Goal: Task Accomplishment & Management: Manage account settings

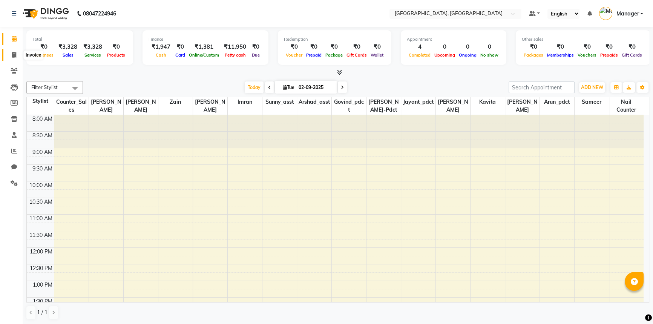
click at [12, 54] on icon at bounding box center [14, 55] width 4 height 6
select select "service"
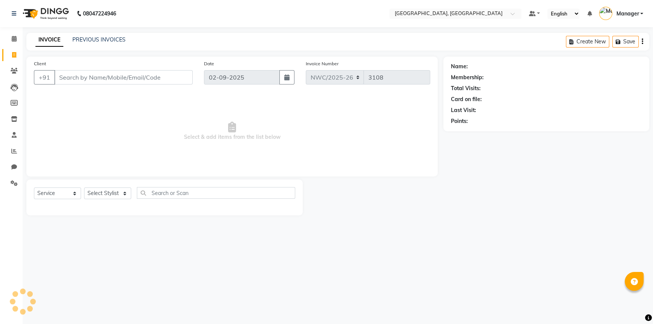
click at [141, 80] on input "Client" at bounding box center [123, 77] width 138 height 14
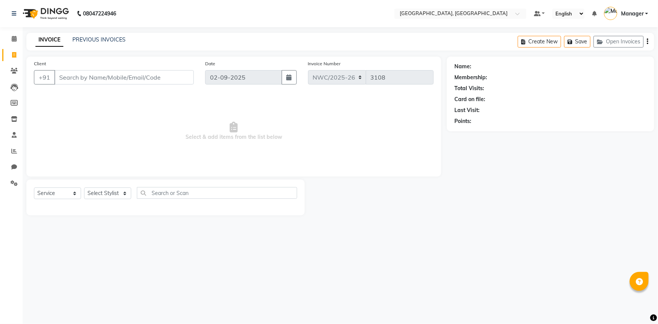
click at [147, 75] on input "Client" at bounding box center [123, 77] width 139 height 14
click at [134, 77] on input "Client" at bounding box center [123, 77] width 139 height 14
type input "7087591855"
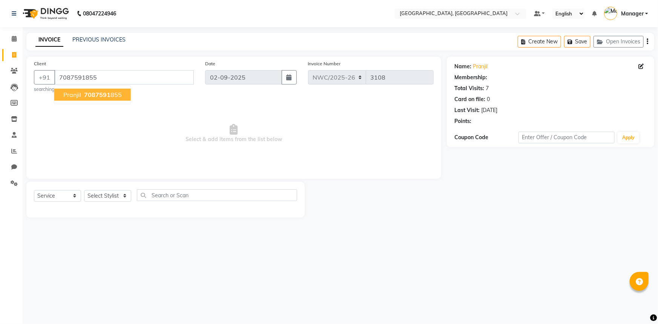
select select "1: Object"
drag, startPoint x: 112, startPoint y: 197, endPoint x: 113, endPoint y: 192, distance: 5.3
click at [112, 197] on select "Select Stylist [PERSON_NAME]-pdct Arshad_asst Arun_pdct Counter_Sales [PERSON_N…" at bounding box center [107, 196] width 47 height 12
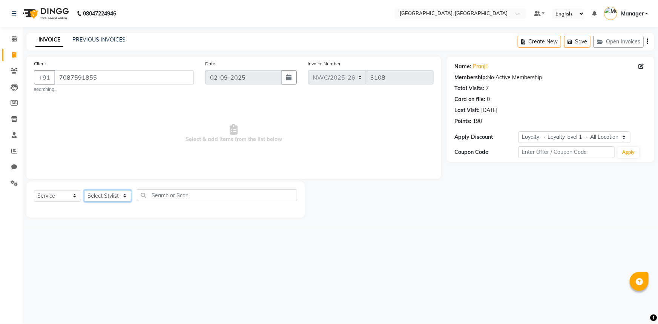
select select "84832"
click at [84, 190] on select "Select Stylist [PERSON_NAME]-pdct Arshad_asst Arun_pdct Counter_Sales [PERSON_N…" at bounding box center [107, 196] width 47 height 12
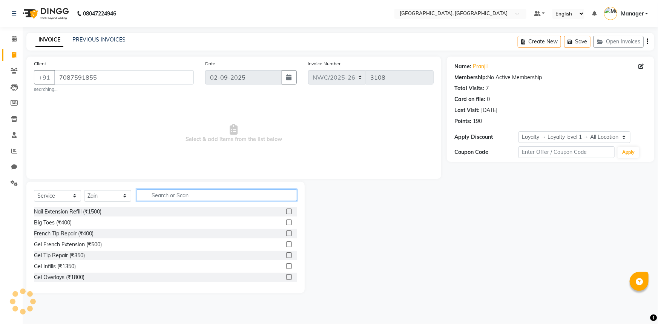
drag, startPoint x: 162, startPoint y: 195, endPoint x: 160, endPoint y: 160, distance: 35.1
click at [162, 194] on input "text" at bounding box center [217, 195] width 160 height 12
type input "CUT"
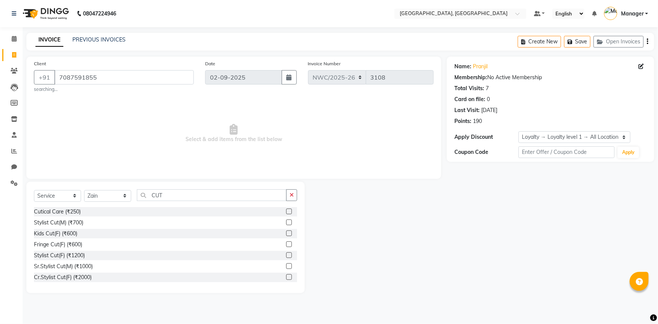
click at [286, 254] on label at bounding box center [289, 255] width 6 height 6
click at [286, 254] on input "checkbox" at bounding box center [288, 255] width 5 height 5
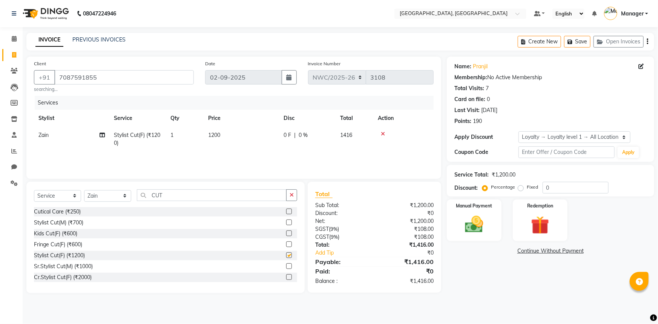
checkbox input "false"
click at [210, 135] on span "1200" at bounding box center [214, 135] width 12 height 7
select select "84832"
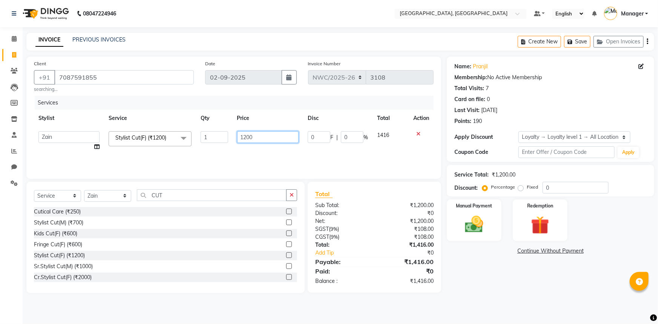
drag, startPoint x: 256, startPoint y: 135, endPoint x: 232, endPoint y: 151, distance: 28.6
click at [228, 142] on tr "Aneeta Ankush-pdct Arshad_asst Arun_pdct Counter_Sales Faheem Govind_pdct Imran…" at bounding box center [233, 141] width 399 height 29
type input "1000"
click at [233, 154] on div "Services Stylist Service Qty Price Disc Total Action Aneeta Ankush-pdct Arshad_…" at bounding box center [233, 133] width 399 height 75
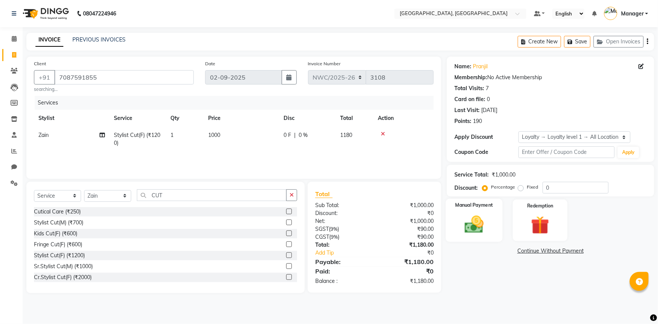
click at [461, 215] on img at bounding box center [474, 224] width 31 height 22
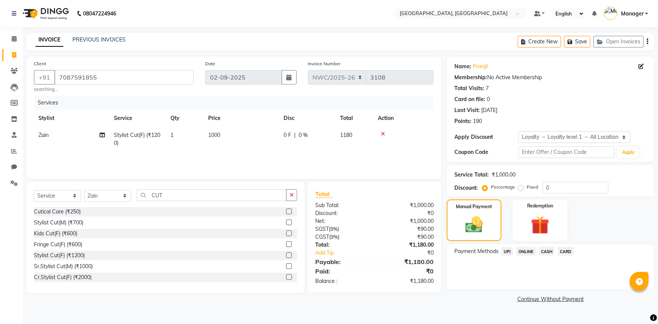
click at [508, 252] on span "UPI" at bounding box center [507, 251] width 12 height 9
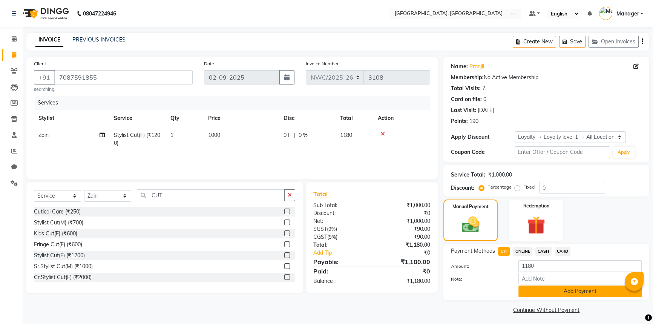
click at [544, 292] on button "Add Payment" at bounding box center [579, 291] width 123 height 12
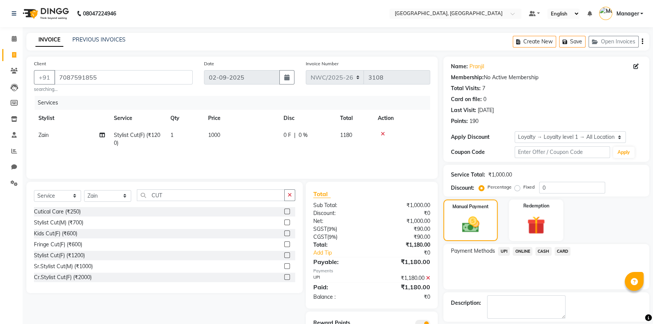
scroll to position [34, 0]
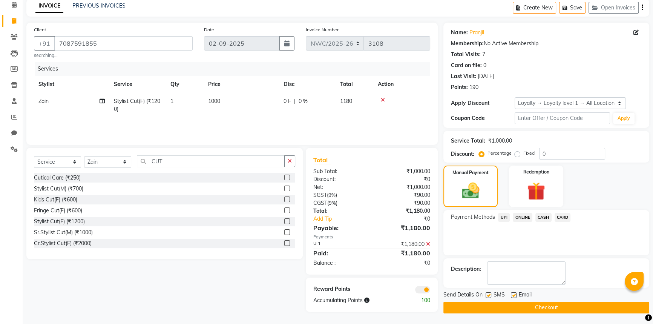
click at [537, 309] on button "Checkout" at bounding box center [546, 307] width 206 height 12
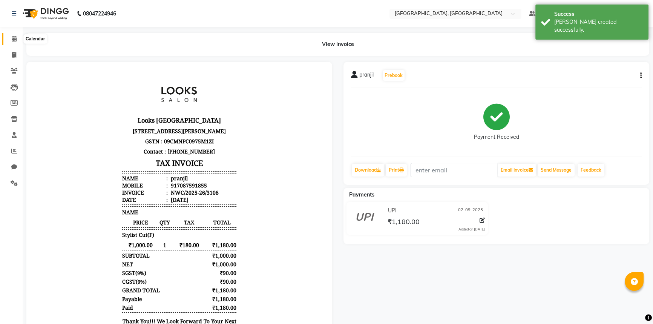
drag, startPoint x: 15, startPoint y: 38, endPoint x: 20, endPoint y: 38, distance: 4.9
click at [15, 38] on icon at bounding box center [14, 39] width 5 height 6
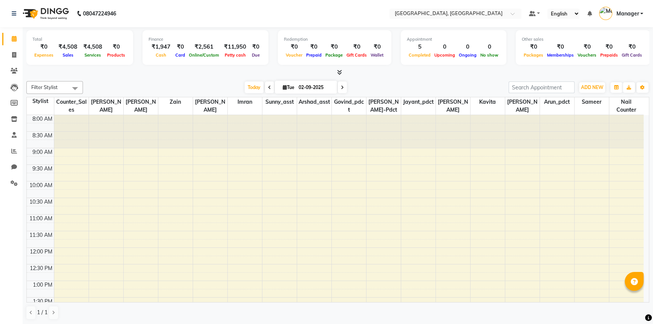
click at [433, 79] on div "Filter Stylist Select All Aneeta Ankush-pdct Arshad_asst Arun_pdct Counter_Sale…" at bounding box center [337, 200] width 623 height 245
click at [13, 52] on icon at bounding box center [14, 55] width 4 height 6
select select "service"
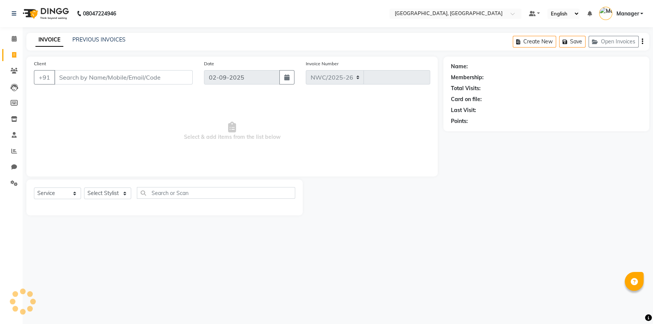
select select "8574"
type input "3109"
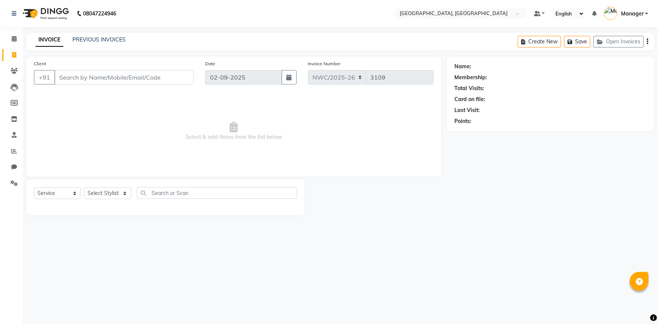
click at [113, 75] on input "Client" at bounding box center [123, 77] width 139 height 14
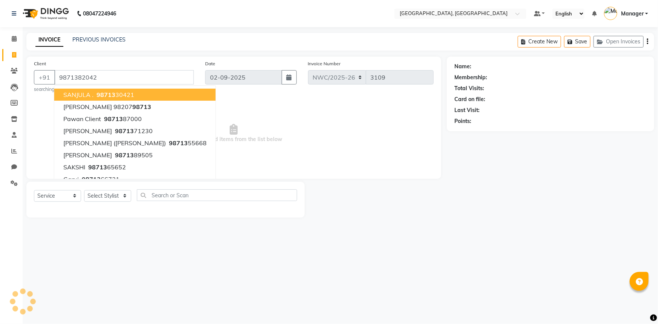
type input "9871382042"
select select "1: Object"
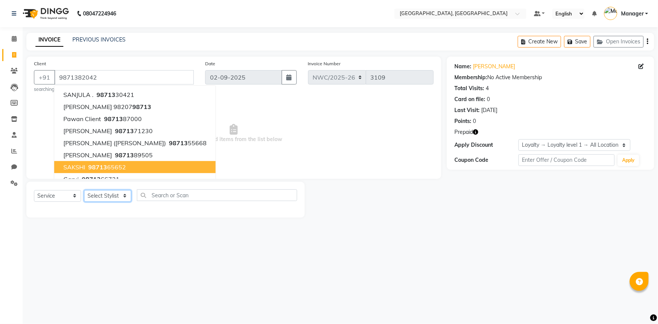
drag, startPoint x: 103, startPoint y: 197, endPoint x: 103, endPoint y: 191, distance: 6.0
click at [103, 197] on select "Select Stylist Aneeta Ankush-pdct Arshad_asst Arun_pdct Counter_Sales Faheem Go…" at bounding box center [107, 196] width 47 height 12
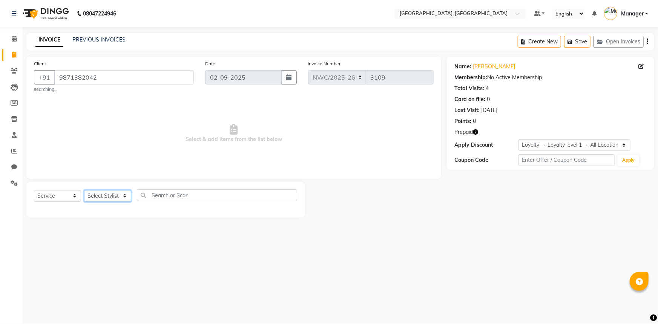
select select "84843"
click at [84, 190] on select "Select Stylist Aneeta Ankush-pdct Arshad_asst Arun_pdct Counter_Sales Faheem Go…" at bounding box center [107, 196] width 47 height 12
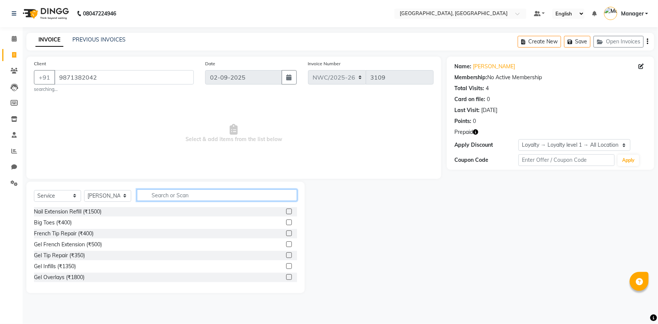
click at [164, 195] on input "text" at bounding box center [217, 195] width 160 height 12
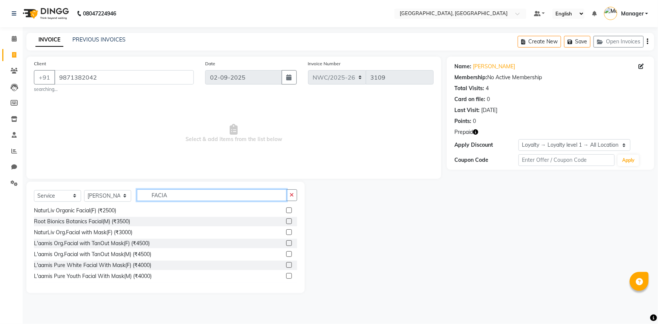
scroll to position [205, 0]
type input "FACIA"
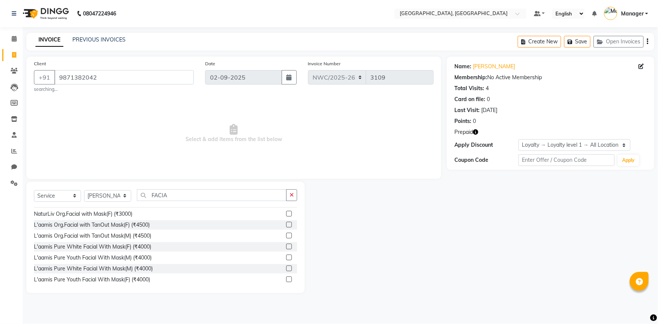
click at [286, 236] on label at bounding box center [289, 236] width 6 height 6
click at [286, 236] on input "checkbox" at bounding box center [288, 235] width 5 height 5
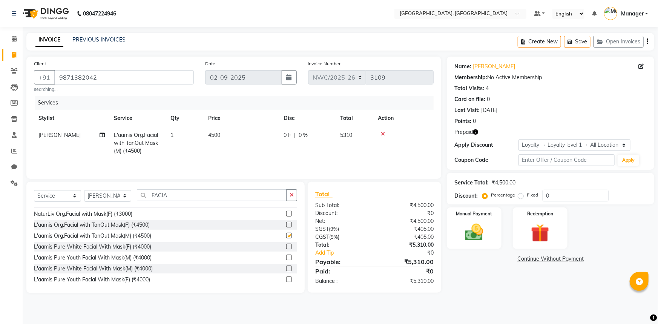
checkbox input "false"
drag, startPoint x: 171, startPoint y: 191, endPoint x: 146, endPoint y: 191, distance: 24.5
click at [146, 191] on input "FACIA" at bounding box center [212, 195] width 150 height 12
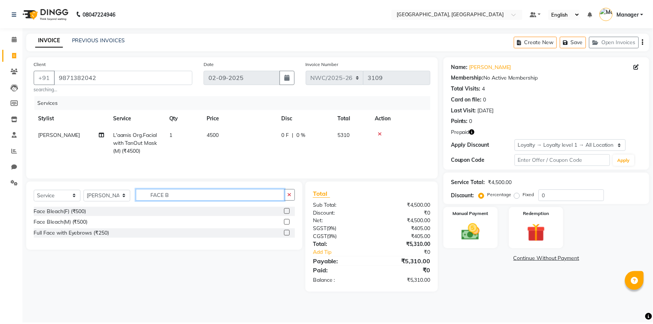
scroll to position [0, 0]
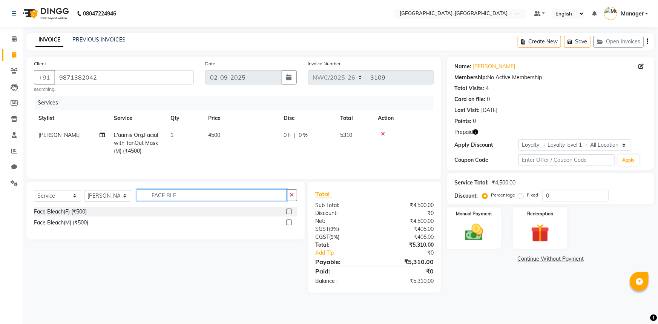
type input "FACE BLE"
click at [289, 211] on label at bounding box center [289, 211] width 6 height 6
click at [289, 211] on input "checkbox" at bounding box center [288, 211] width 5 height 5
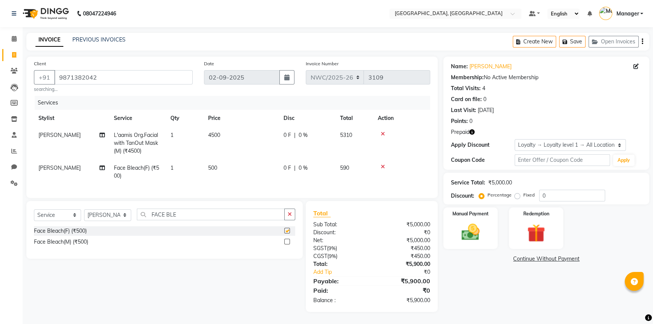
checkbox input "false"
click at [217, 168] on span "500" at bounding box center [212, 167] width 9 height 7
select select "84843"
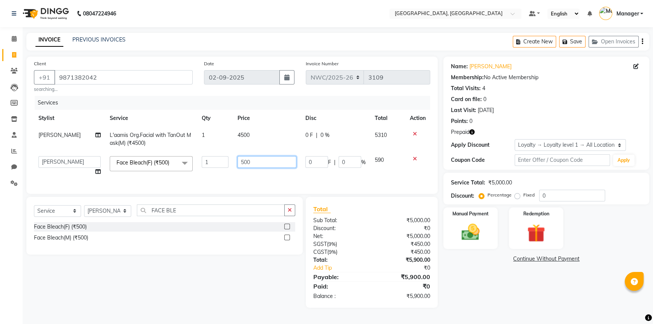
drag, startPoint x: 262, startPoint y: 162, endPoint x: 226, endPoint y: 174, distance: 37.8
click at [226, 166] on tr "Aneeta Ankush-pdct Arshad_asst Arun_pdct Counter_Sales Faheem Govind_pdct Imran…" at bounding box center [232, 165] width 396 height 29
type input "1000"
click at [227, 178] on tr "Aneeta Ankush-pdct Arshad_asst Arun_pdct Counter_Sales Faheem Govind_pdct Imran…" at bounding box center [232, 165] width 396 height 29
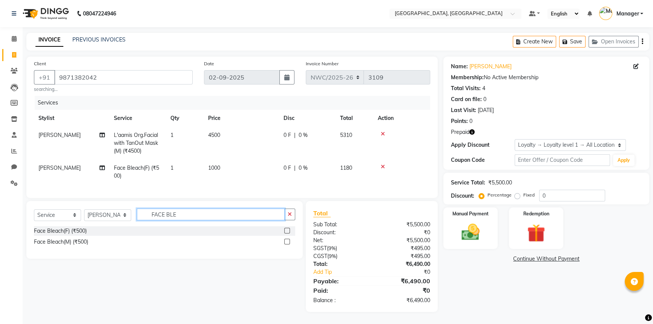
drag, startPoint x: 186, startPoint y: 221, endPoint x: 137, endPoint y: 222, distance: 48.6
click at [137, 220] on input "FACE BLE" at bounding box center [211, 214] width 148 height 12
type input "HALF LEG"
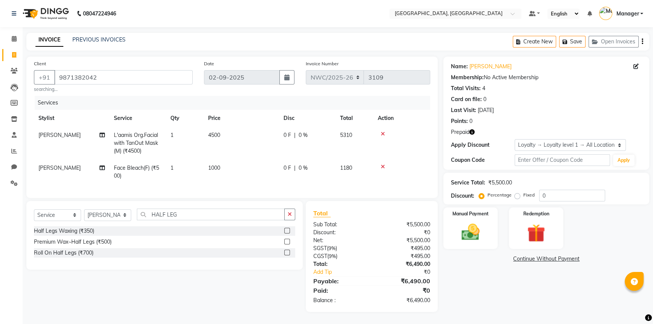
click at [287, 244] on label at bounding box center [287, 242] width 6 height 6
click at [287, 244] on input "checkbox" at bounding box center [286, 241] width 5 height 5
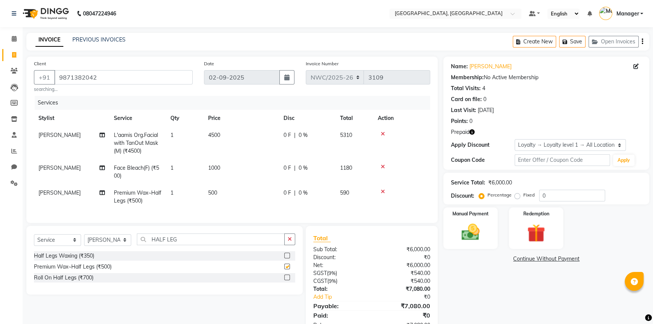
checkbox input "false"
click at [218, 194] on td "500" at bounding box center [240, 196] width 75 height 25
select select "84843"
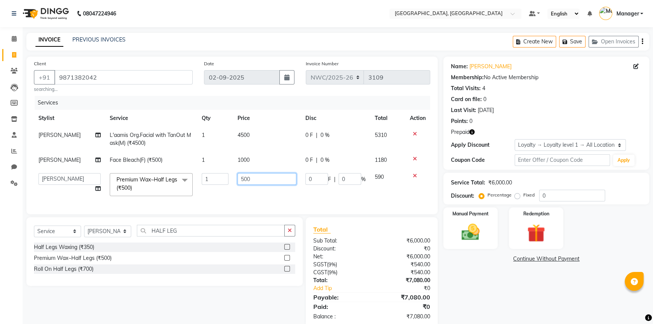
drag, startPoint x: 250, startPoint y: 179, endPoint x: 234, endPoint y: 180, distance: 16.2
click at [234, 180] on td "500" at bounding box center [267, 184] width 68 height 32
type input "700"
click at [223, 200] on div "Services Stylist Service Qty Price Disc Total Action Shivani L'aamis Org.Facial…" at bounding box center [232, 151] width 396 height 111
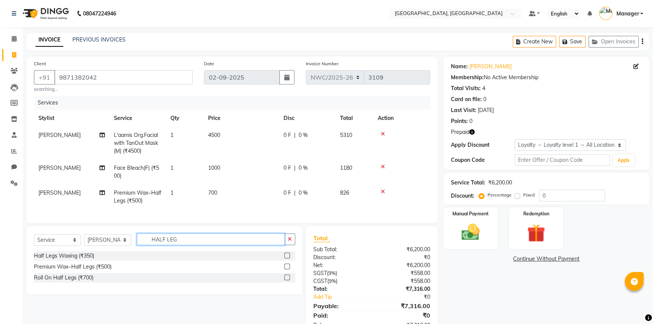
drag, startPoint x: 182, startPoint y: 247, endPoint x: 147, endPoint y: 248, distance: 35.1
click at [147, 245] on input "HALF LEG" at bounding box center [211, 239] width 148 height 12
type input "FULL ARM"
click at [282, 282] on div "Premium Wax~Full Arms (₹700)" at bounding box center [164, 277] width 261 height 9
click at [287, 280] on label at bounding box center [287, 277] width 6 height 6
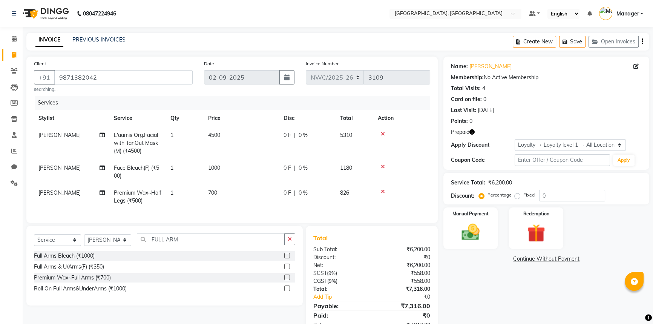
click at [287, 280] on input "checkbox" at bounding box center [286, 277] width 5 height 5
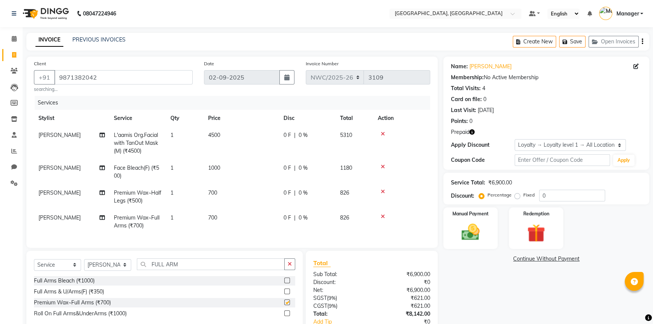
checkbox input "false"
click at [215, 216] on span "700" at bounding box center [212, 217] width 9 height 7
select select "84843"
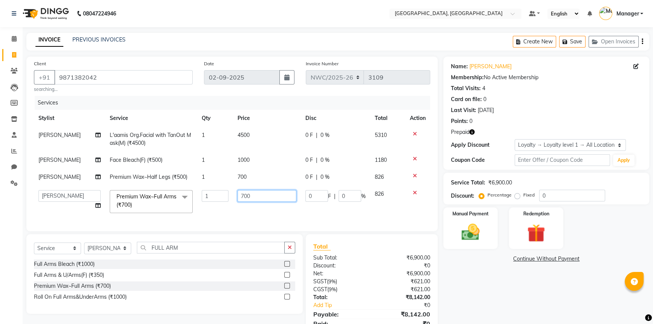
drag, startPoint x: 256, startPoint y: 193, endPoint x: 236, endPoint y: 210, distance: 26.5
click at [237, 197] on input "700" at bounding box center [266, 196] width 59 height 12
type input "1000"
click at [236, 212] on td "1000" at bounding box center [267, 201] width 68 height 32
select select "84843"
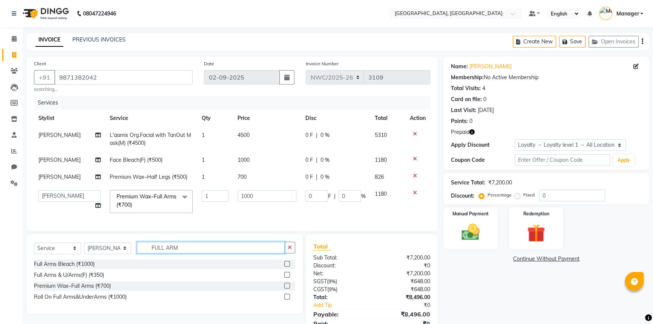
drag, startPoint x: 146, startPoint y: 251, endPoint x: 140, endPoint y: 251, distance: 5.7
click at [140, 251] on input "FULL ARM" at bounding box center [211, 248] width 148 height 12
type input "PINKI"
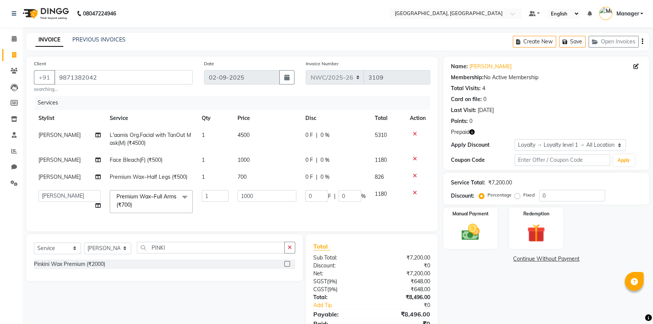
click at [286, 266] on label at bounding box center [287, 264] width 6 height 6
click at [286, 266] on input "checkbox" at bounding box center [286, 264] width 5 height 5
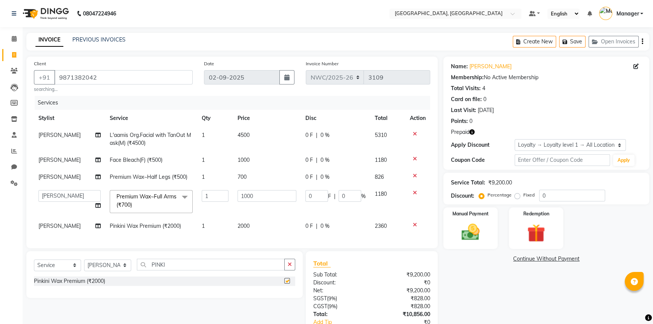
checkbox input "false"
click at [244, 225] on span "2000" at bounding box center [243, 225] width 12 height 7
select select "84843"
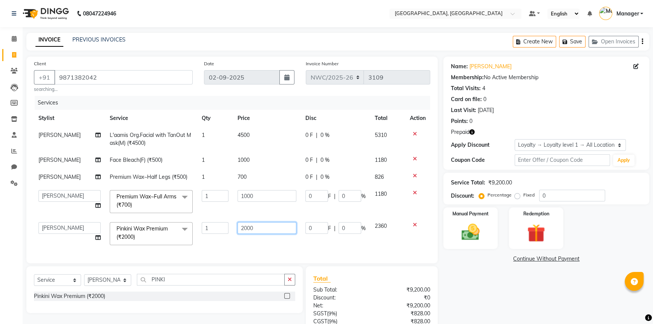
drag, startPoint x: 262, startPoint y: 225, endPoint x: 230, endPoint y: 238, distance: 35.0
click at [230, 236] on tr "Aneeta Ankush-pdct Arshad_asst Arun_pdct Counter_Sales Faheem Govind_pdct Imran…" at bounding box center [232, 233] width 396 height 32
type input "1700"
click at [226, 248] on div "Client +91 9871382042 searching... Date 02-09-2025 Invoice Number NWC/2025-26 V…" at bounding box center [231, 160] width 411 height 207
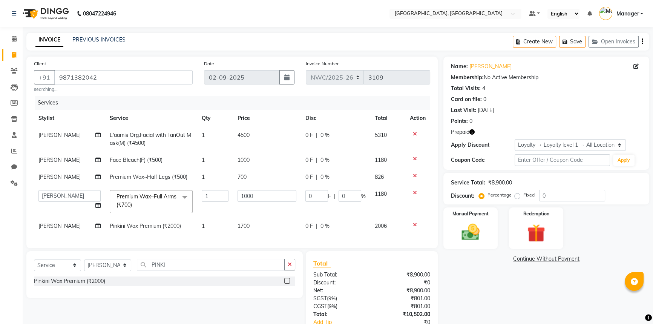
click at [472, 131] on icon "button" at bounding box center [471, 131] width 5 height 5
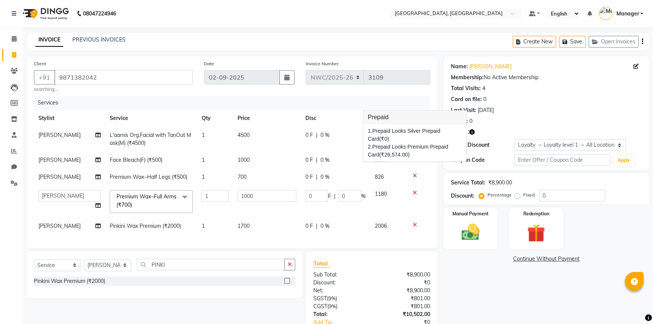
click at [208, 248] on div "Client +91 9871382042 searching... Date 02-09-2025 Invoice Number NWC/2025-26 V…" at bounding box center [231, 152] width 411 height 191
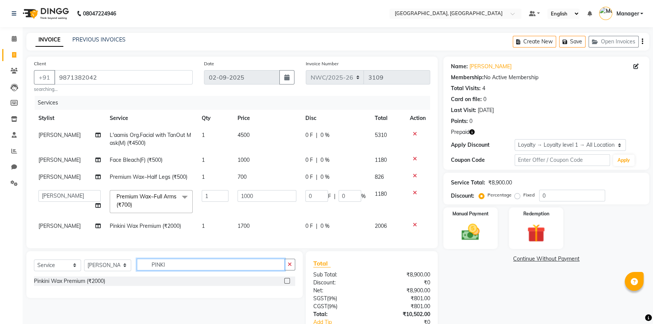
drag, startPoint x: 167, startPoint y: 266, endPoint x: 133, endPoint y: 273, distance: 34.6
click at [133, 273] on div "Select Service Product Membership Package Voucher Prepaid Gift Card Select Styl…" at bounding box center [164, 268] width 261 height 18
drag, startPoint x: 104, startPoint y: 271, endPoint x: 107, endPoint y: 265, distance: 6.9
click at [104, 271] on select "Select Stylist [PERSON_NAME]-pdct Arshad_asst Arun_pdct Counter_Sales [PERSON_N…" at bounding box center [107, 265] width 47 height 12
select select "84833"
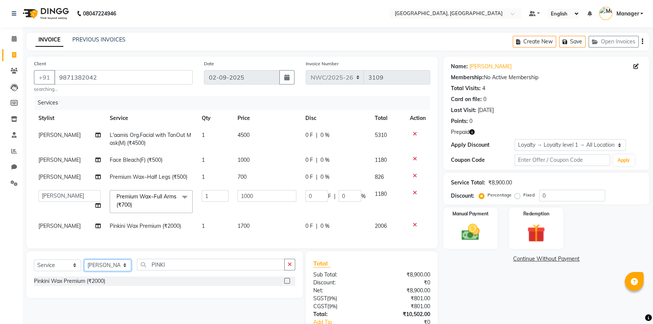
click at [84, 264] on select "Select Stylist [PERSON_NAME]-pdct Arshad_asst Arun_pdct Counter_Sales [PERSON_N…" at bounding box center [107, 265] width 47 height 12
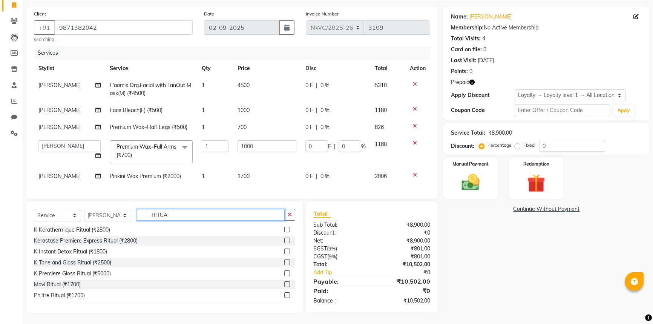
scroll to position [79, 0]
type input "RITUA"
click at [284, 237] on label at bounding box center [287, 239] width 6 height 6
click at [284, 237] on input "checkbox" at bounding box center [286, 239] width 5 height 5
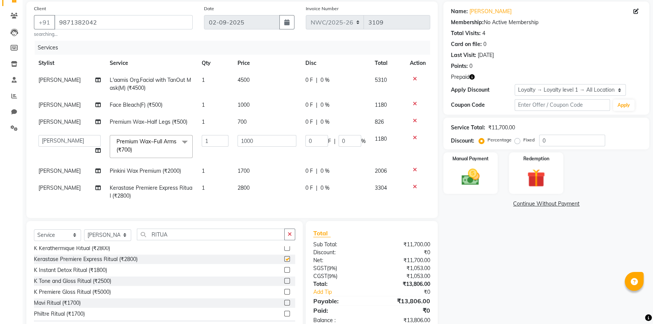
checkbox input "false"
click at [252, 187] on td "2800" at bounding box center [267, 191] width 68 height 25
select select "84833"
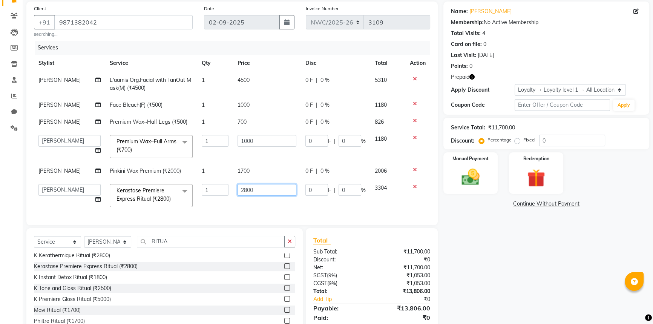
drag, startPoint x: 256, startPoint y: 188, endPoint x: 234, endPoint y: 202, distance: 26.8
click at [234, 201] on td "2800" at bounding box center [267, 195] width 68 height 32
type input "4500"
click at [242, 210] on div "Services Stylist Service Qty Price Disc Total Action Shivani L'aamis Org.Facial…" at bounding box center [232, 129] width 396 height 177
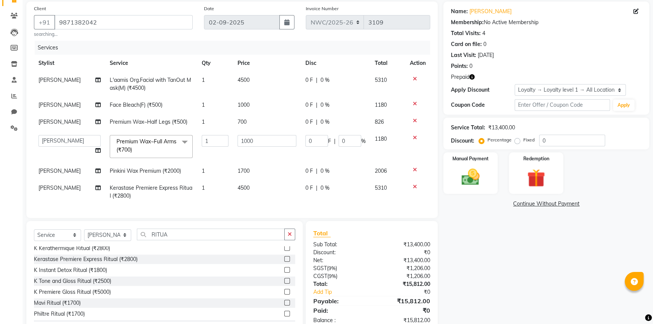
scroll to position [0, 0]
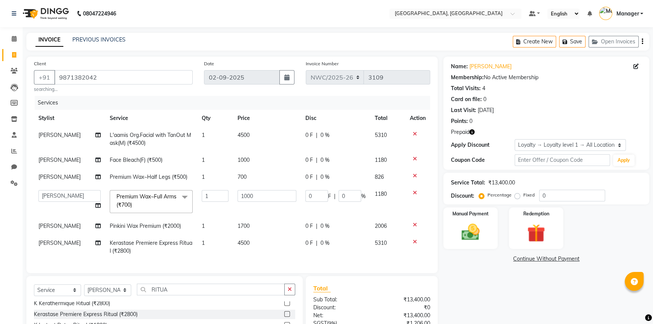
click at [471, 132] on icon "button" at bounding box center [471, 131] width 5 height 5
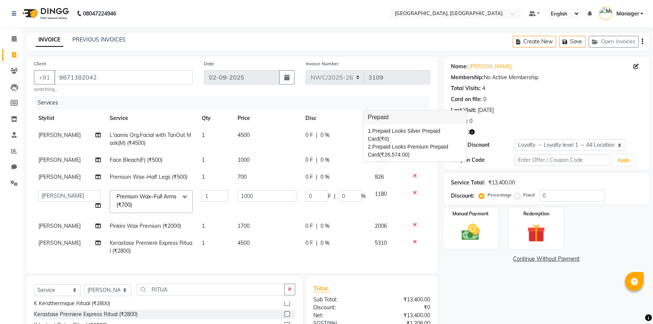
click at [460, 269] on div "Name: Mona Agarwaal Membership: No Active Membership Total Visits: 4 Card on fi…" at bounding box center [548, 222] width 211 height 330
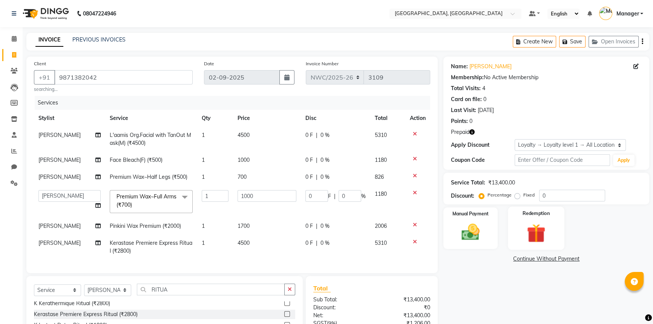
click at [522, 221] on img at bounding box center [536, 232] width 31 height 23
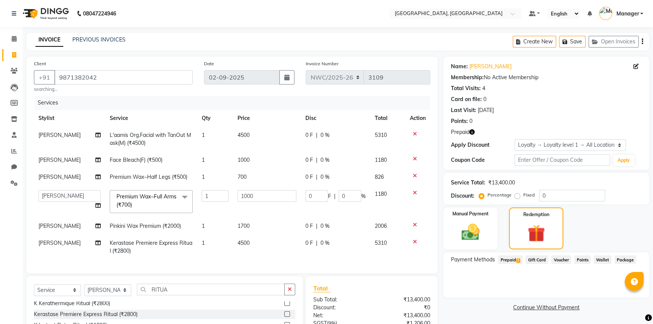
click at [509, 255] on span "Prepaid 2" at bounding box center [510, 259] width 24 height 9
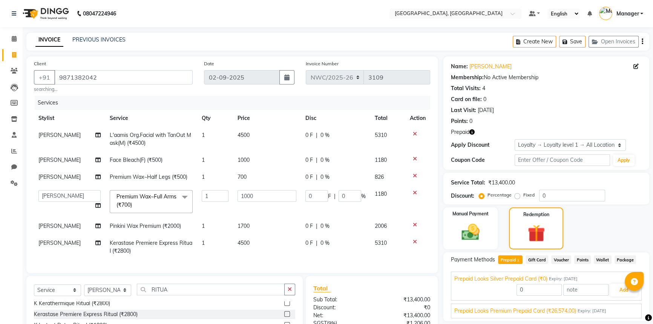
scroll to position [80, 0]
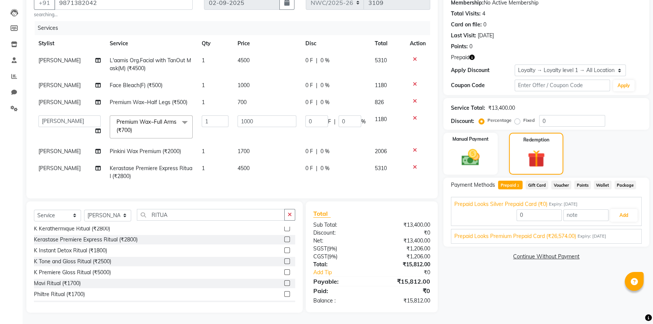
click at [628, 232] on div "Prepaid Looks Premium Prepaid Card (₹26,574.00) Expiry: 29-01-2026" at bounding box center [546, 236] width 184 height 8
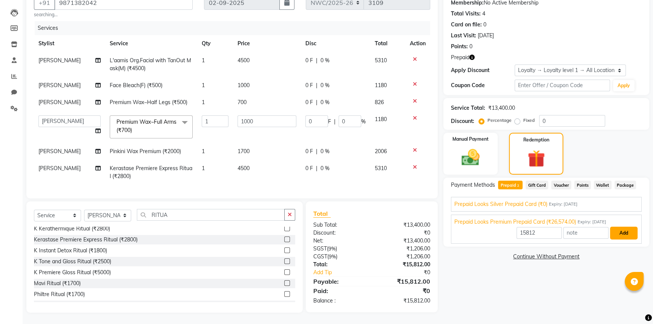
click at [624, 228] on button "Add" at bounding box center [624, 232] width 28 height 13
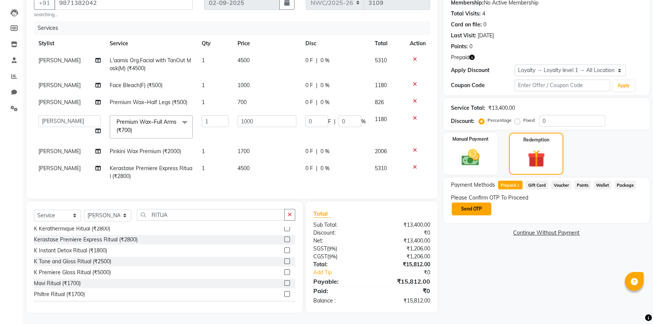
click at [470, 202] on button "Send OTP" at bounding box center [471, 208] width 40 height 13
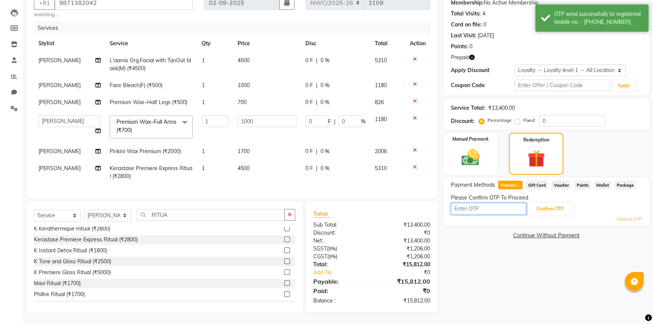
click at [494, 206] on input "text" at bounding box center [488, 209] width 75 height 12
click at [552, 202] on button "Confirm OTP" at bounding box center [550, 208] width 46 height 13
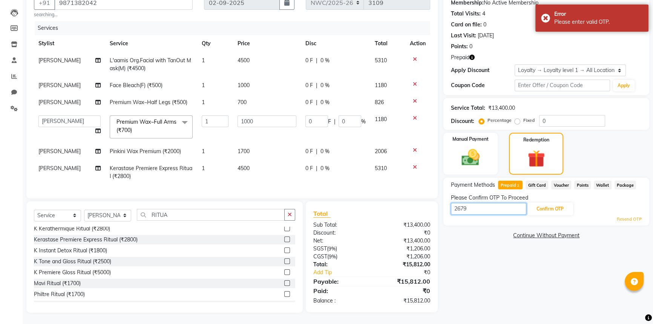
click at [475, 205] on input "2679" at bounding box center [488, 209] width 75 height 12
type input "2609"
click at [550, 203] on button "Confirm OTP" at bounding box center [550, 208] width 46 height 13
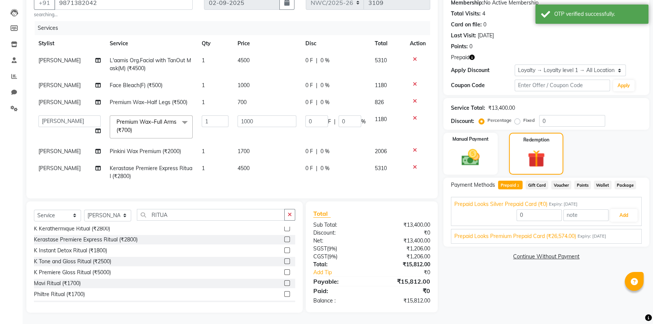
click at [629, 234] on div "Prepaid Looks Premium Prepaid Card (₹26,574.00) Expiry: 29-01-2026" at bounding box center [546, 236] width 184 height 8
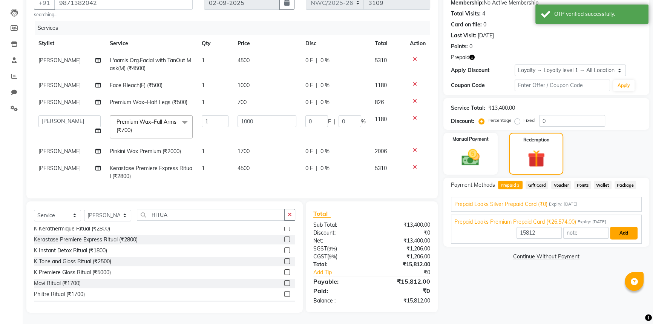
click at [626, 226] on button "Add" at bounding box center [624, 232] width 28 height 13
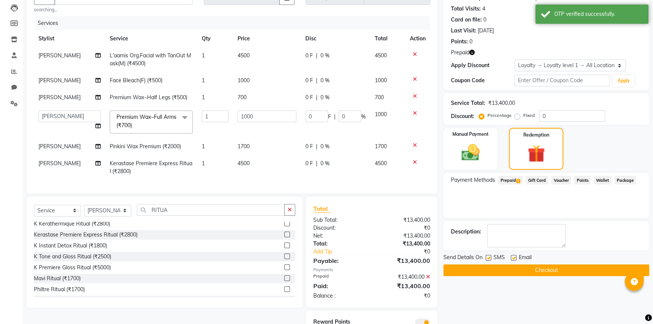
click at [593, 271] on button "Checkout" at bounding box center [546, 270] width 206 height 12
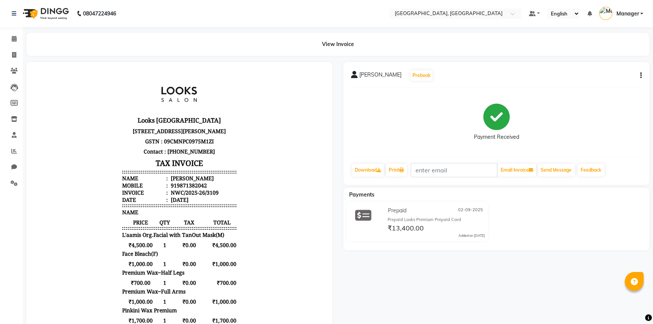
click at [199, 156] on p "Contact : [PHONE_NUMBER]" at bounding box center [179, 151] width 114 height 10
click at [200, 156] on p "Contact : [PHONE_NUMBER]" at bounding box center [179, 151] width 114 height 10
drag, startPoint x: 199, startPoint y: 179, endPoint x: 174, endPoint y: 180, distance: 24.1
click at [174, 156] on p "Contact : [PHONE_NUMBER]" at bounding box center [179, 151] width 114 height 10
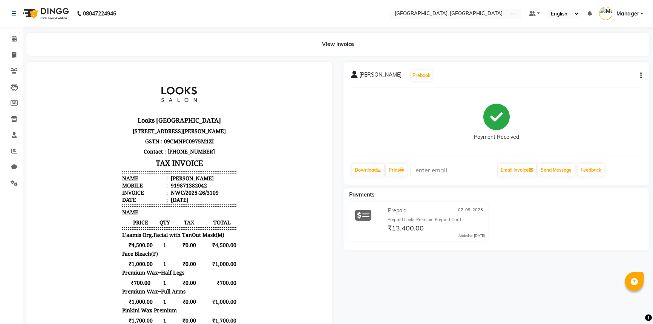
click at [201, 156] on p "Contact : [PHONE_NUMBER]" at bounding box center [179, 151] width 114 height 10
click at [200, 156] on p "Contact : [PHONE_NUMBER]" at bounding box center [179, 151] width 114 height 10
drag, startPoint x: 200, startPoint y: 179, endPoint x: 171, endPoint y: 181, distance: 28.7
click at [171, 156] on p "Contact : [PHONE_NUMBER]" at bounding box center [179, 151] width 114 height 10
copy p "9821400395"
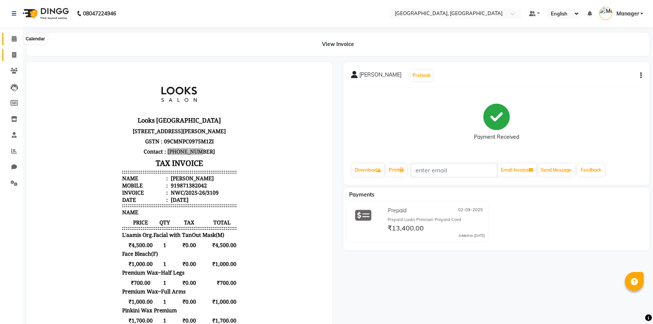
drag, startPoint x: 11, startPoint y: 36, endPoint x: 14, endPoint y: 53, distance: 17.7
click at [11, 36] on span at bounding box center [14, 39] width 13 height 9
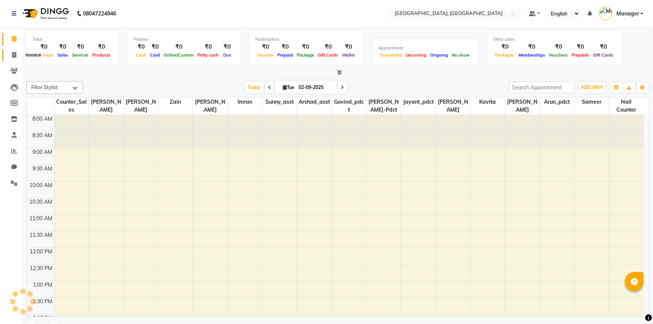
click at [14, 53] on icon at bounding box center [14, 55] width 4 height 6
select select "service"
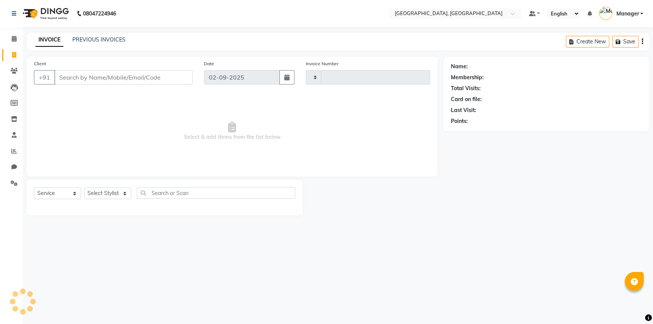
click at [98, 78] on input "Client" at bounding box center [123, 77] width 138 height 14
select select "8574"
type input "3110"
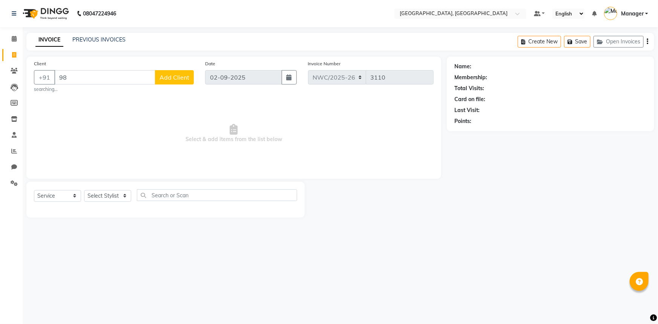
type input "9"
click at [12, 53] on icon at bounding box center [14, 55] width 4 height 6
select select "service"
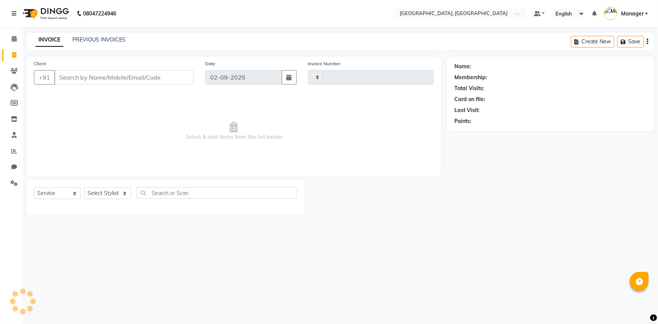
type input "3110"
select select "8574"
click at [77, 41] on link "PREVIOUS INVOICES" at bounding box center [98, 39] width 53 height 7
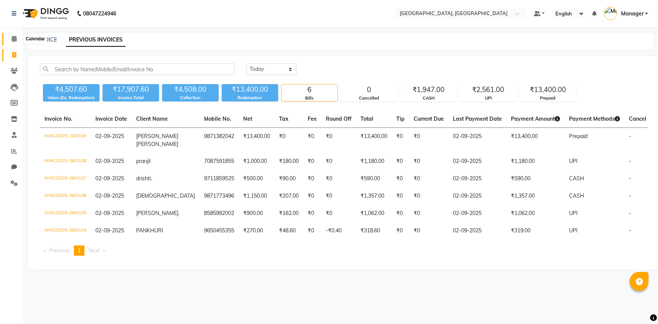
click at [14, 40] on icon at bounding box center [14, 39] width 5 height 6
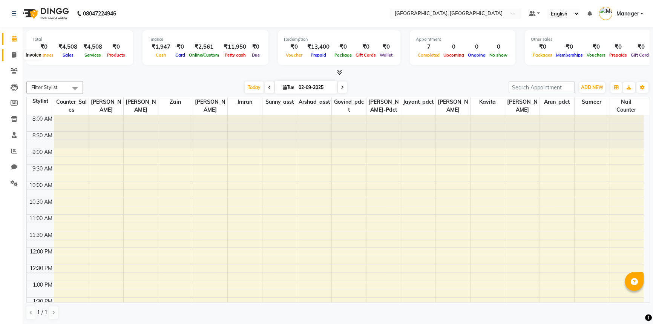
click at [12, 52] on icon at bounding box center [14, 55] width 4 height 6
select select "service"
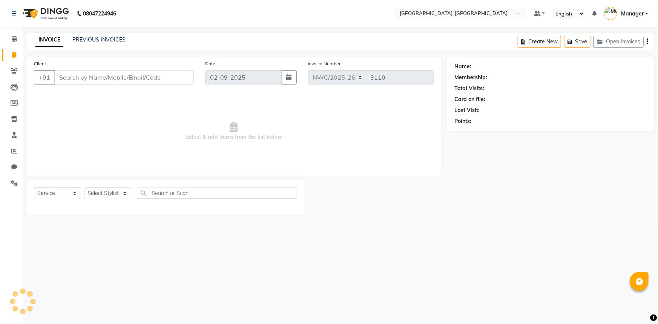
click at [118, 76] on input "Client" at bounding box center [123, 77] width 139 height 14
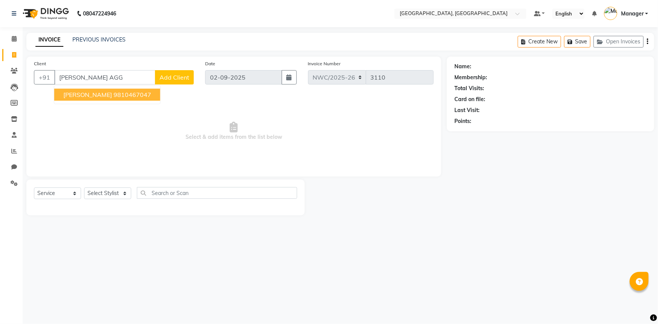
click at [112, 94] on span "MONA AGGARAWAL" at bounding box center [87, 95] width 49 height 8
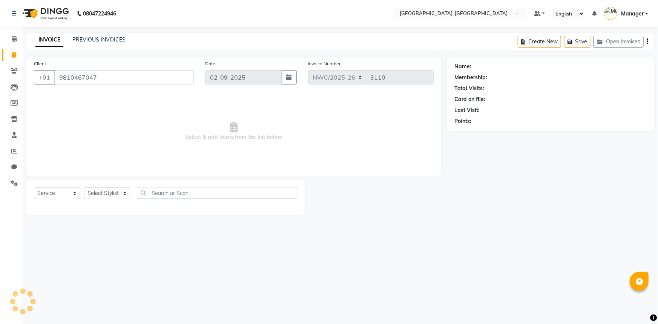
type input "9810467047"
select select "1: Object"
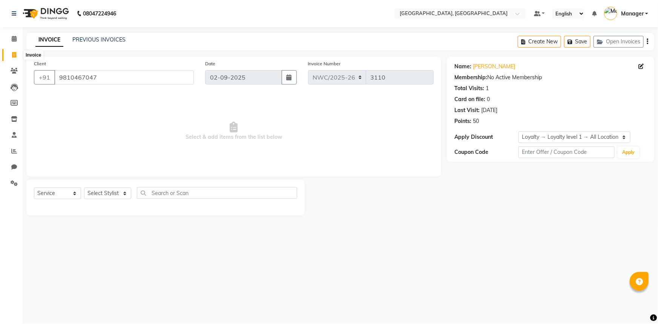
click at [14, 51] on span at bounding box center [14, 55] width 13 height 9
select select "service"
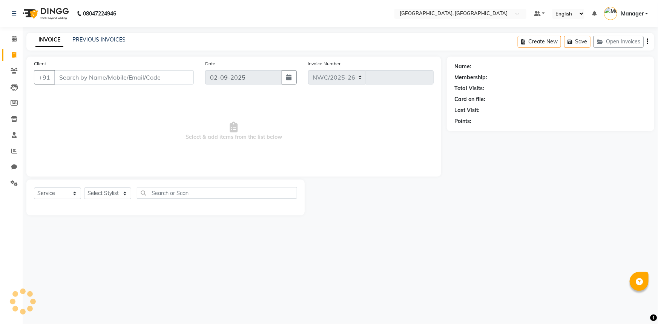
select select "8574"
type input "3110"
click at [93, 40] on link "PREVIOUS INVOICES" at bounding box center [98, 39] width 53 height 7
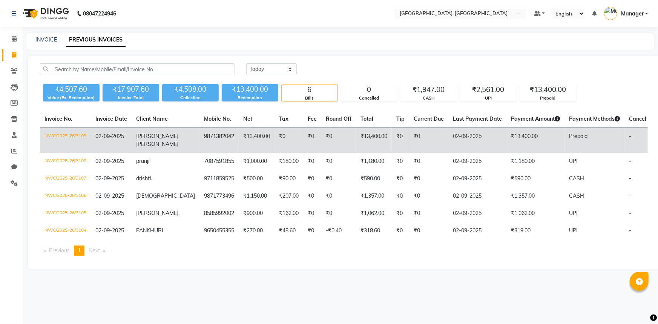
click at [199, 135] on td "9871382042" at bounding box center [218, 140] width 39 height 25
click at [199, 137] on td "9871382042" at bounding box center [218, 140] width 39 height 25
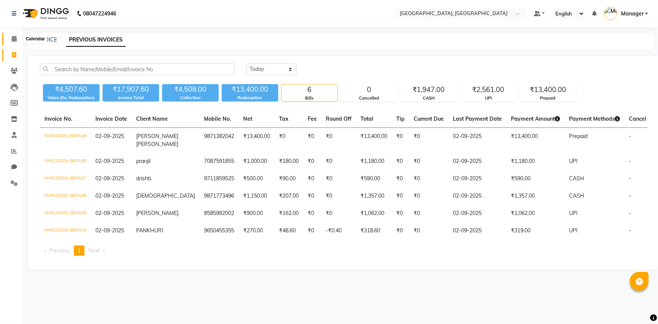
click at [14, 38] on icon at bounding box center [14, 39] width 5 height 6
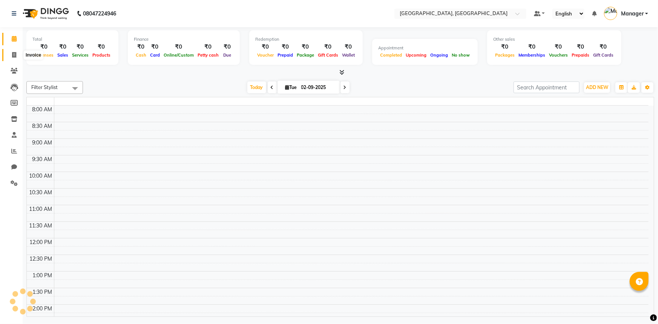
drag, startPoint x: 13, startPoint y: 53, endPoint x: 20, endPoint y: 53, distance: 7.5
click at [13, 53] on icon at bounding box center [14, 55] width 4 height 6
select select "service"
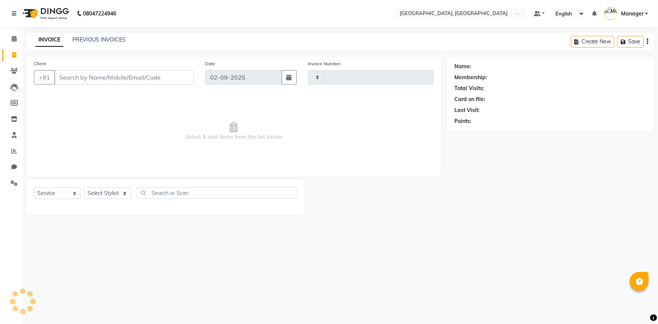
click at [94, 75] on input "Client" at bounding box center [123, 77] width 139 height 14
select select "8574"
type input "3110"
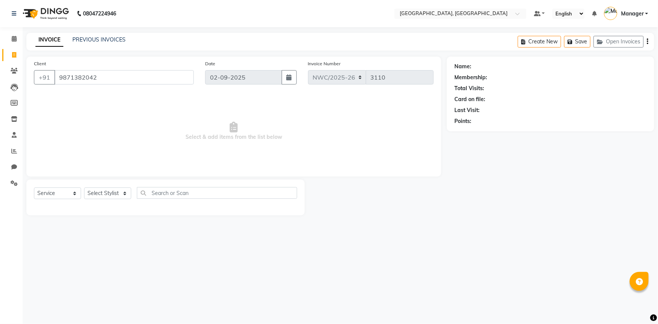
type input "9871382042"
select select "1: Object"
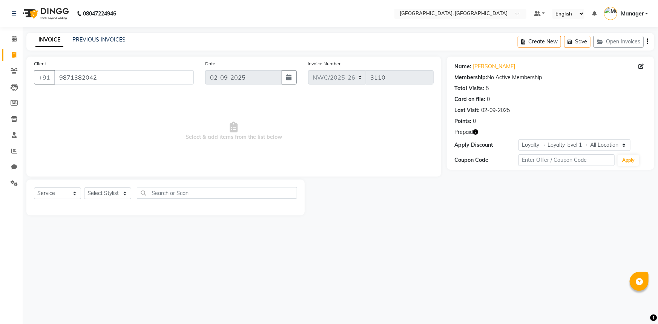
click at [477, 132] on icon "button" at bounding box center [475, 131] width 5 height 5
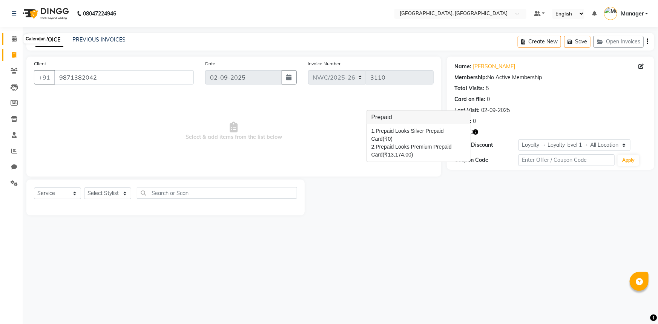
click at [12, 38] on icon at bounding box center [14, 39] width 5 height 6
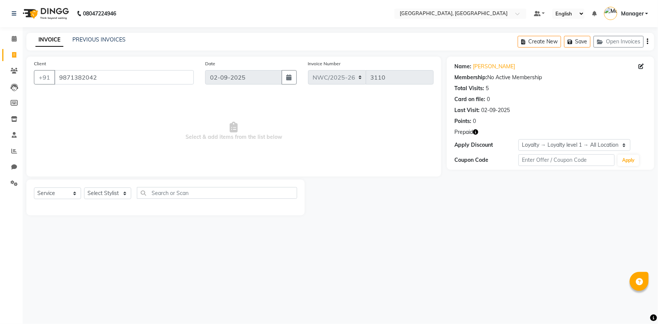
click at [476, 132] on icon "button" at bounding box center [475, 131] width 5 height 5
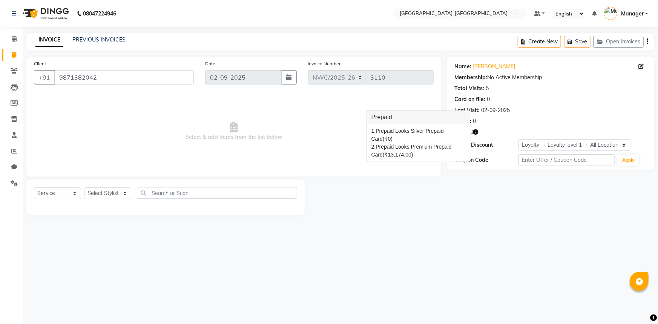
click at [417, 143] on div "2. Prepaid Looks Premium Prepaid Card (₹13,174.00)" at bounding box center [418, 151] width 94 height 16
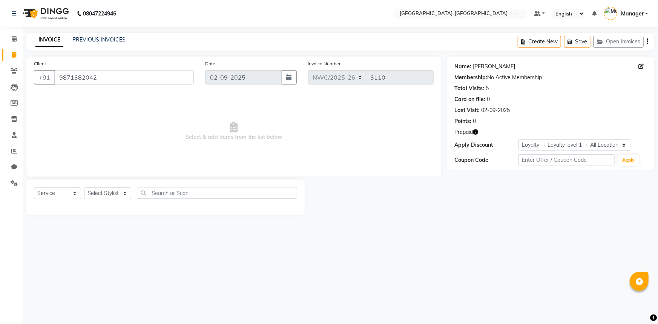
click at [491, 66] on link "Mona Agarwaal" at bounding box center [494, 67] width 42 height 8
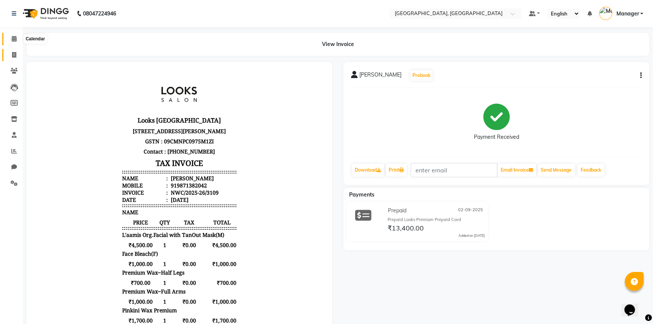
drag, startPoint x: 11, startPoint y: 37, endPoint x: 13, endPoint y: 58, distance: 21.2
click at [12, 37] on icon at bounding box center [14, 39] width 5 height 6
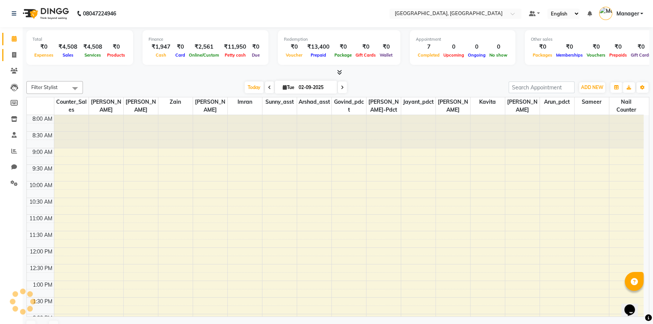
click at [15, 50] on link "Invoice" at bounding box center [11, 55] width 18 height 12
select select "service"
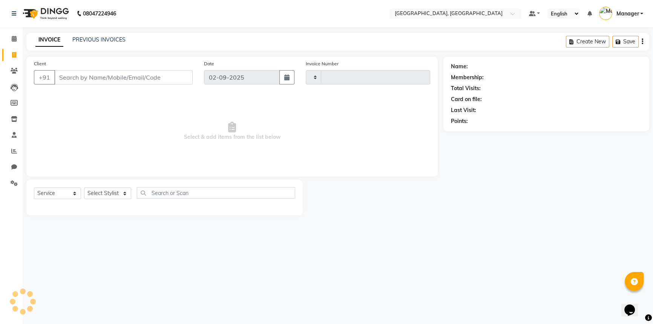
click at [106, 78] on input "Client" at bounding box center [123, 77] width 138 height 14
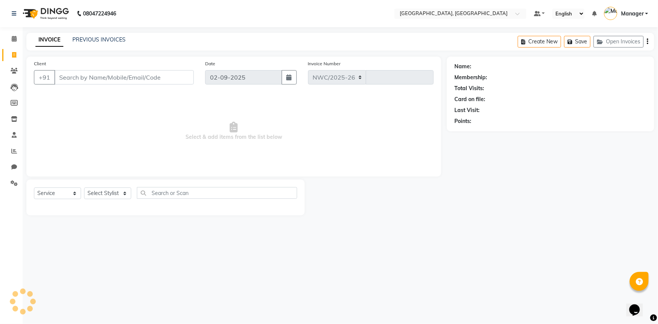
select select "8574"
type input "3110"
type input "9871382042"
select select "1: Object"
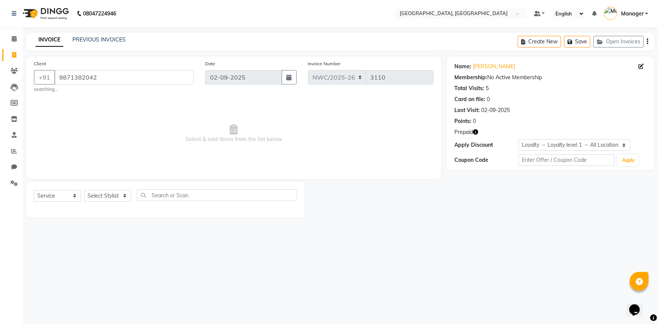
click at [476, 132] on icon "button" at bounding box center [475, 131] width 5 height 5
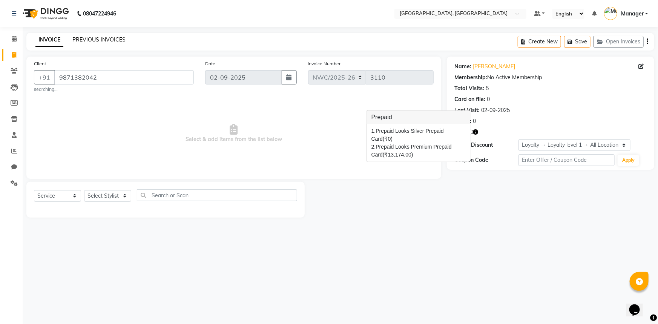
click at [121, 37] on link "PREVIOUS INVOICES" at bounding box center [98, 39] width 53 height 7
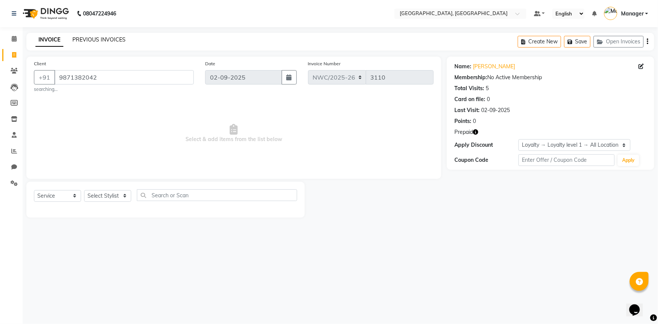
click at [83, 38] on link "PREVIOUS INVOICES" at bounding box center [98, 39] width 53 height 7
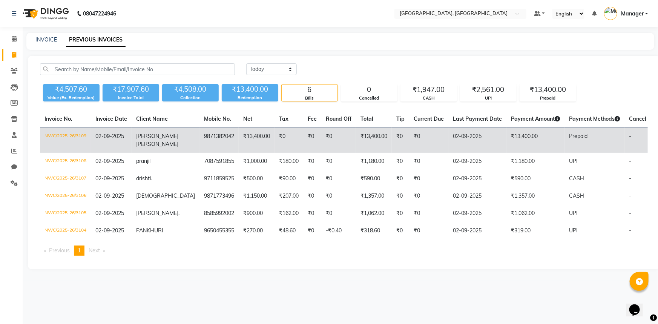
click at [155, 138] on td "MONA AGARWAAL" at bounding box center [166, 140] width 68 height 25
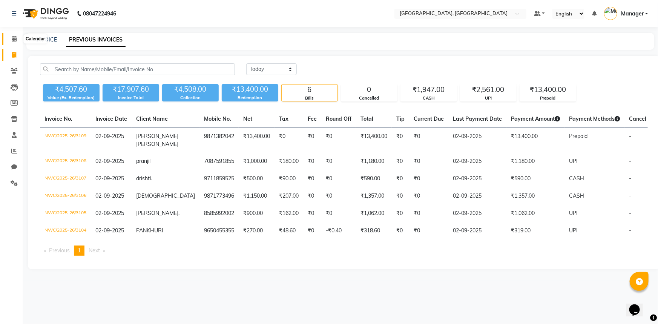
click at [12, 38] on icon at bounding box center [14, 39] width 5 height 6
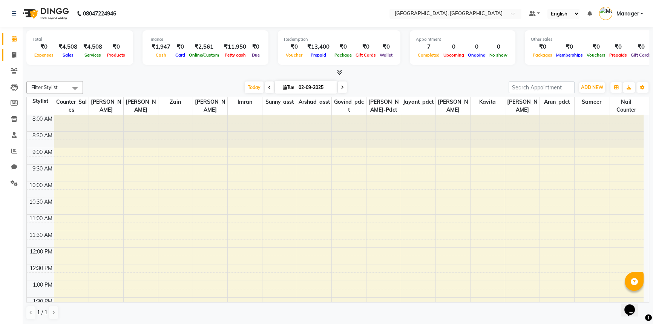
click at [13, 56] on icon at bounding box center [14, 55] width 4 height 6
select select "service"
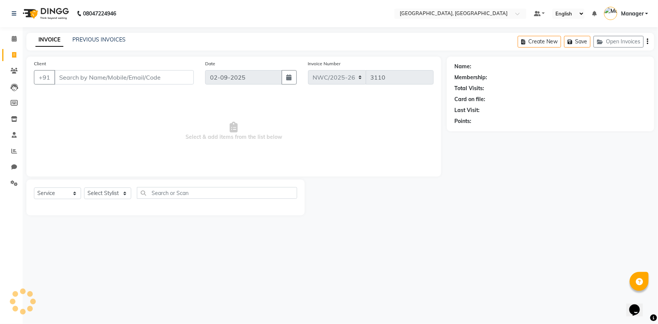
click at [108, 77] on input "Client" at bounding box center [123, 77] width 139 height 14
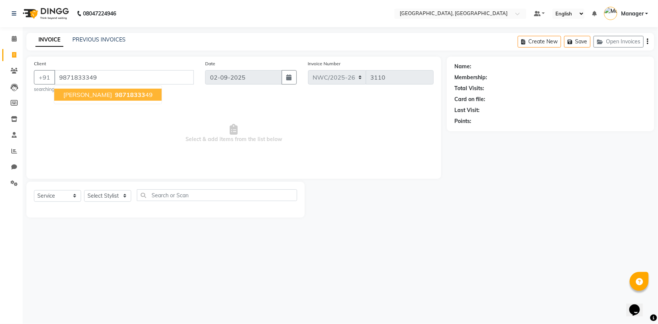
type input "9871833349"
select select "1: Object"
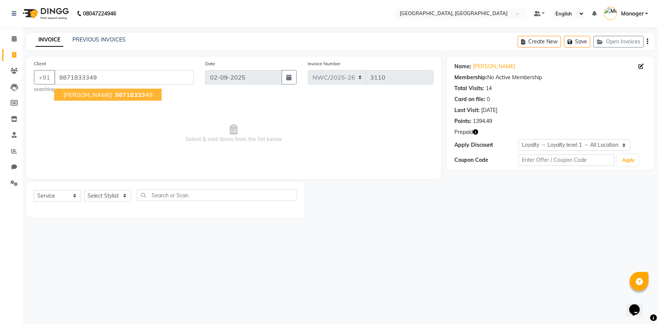
click at [476, 131] on icon "button" at bounding box center [475, 131] width 5 height 5
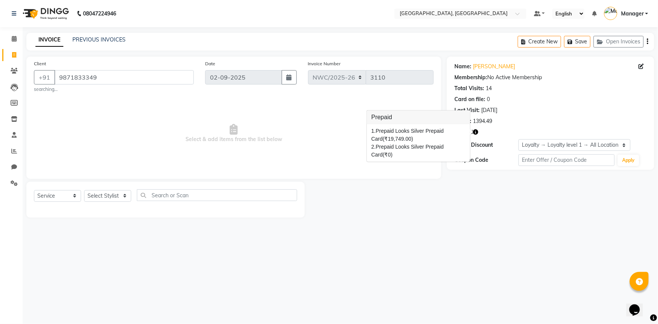
click at [286, 139] on span "Select & add items from the list below" at bounding box center [233, 133] width 399 height 75
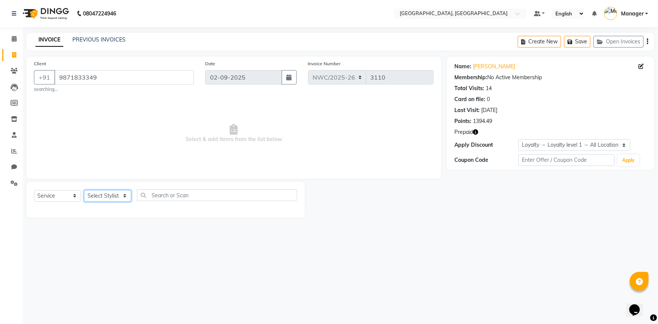
click at [93, 196] on select "Select Stylist Aneeta Ankush-pdct Arshad_asst Arun_pdct Counter_Sales Faheem Go…" at bounding box center [107, 196] width 47 height 12
select select "84832"
click at [84, 190] on select "Select Stylist Aneeta Ankush-pdct Arshad_asst Arun_pdct Counter_Sales Faheem Go…" at bounding box center [107, 196] width 47 height 12
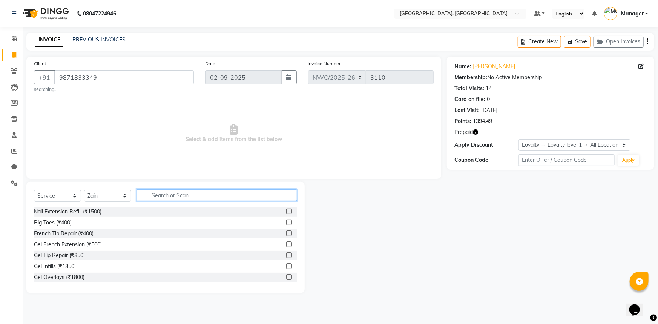
click at [172, 193] on input "text" at bounding box center [217, 195] width 160 height 12
type input "RITUA"
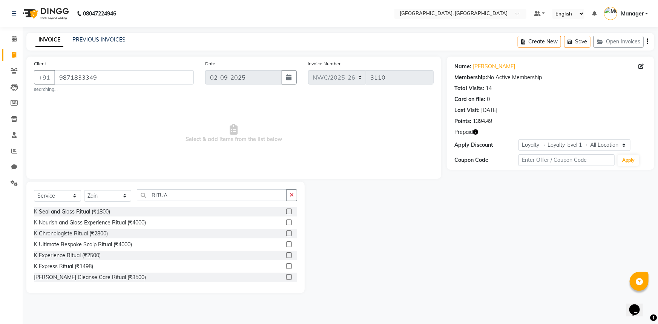
click at [286, 222] on label at bounding box center [289, 222] width 6 height 6
click at [286, 222] on input "checkbox" at bounding box center [288, 222] width 5 height 5
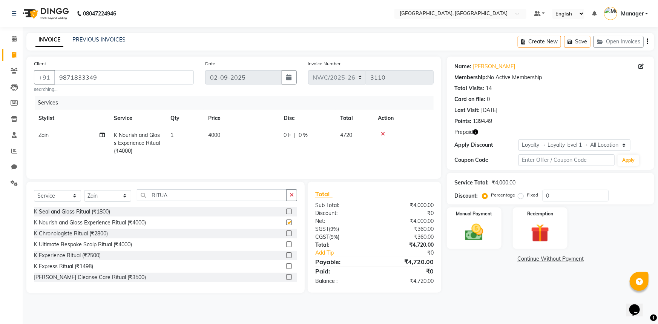
checkbox input "false"
click at [225, 138] on td "4000" at bounding box center [240, 143] width 75 height 33
select select "84832"
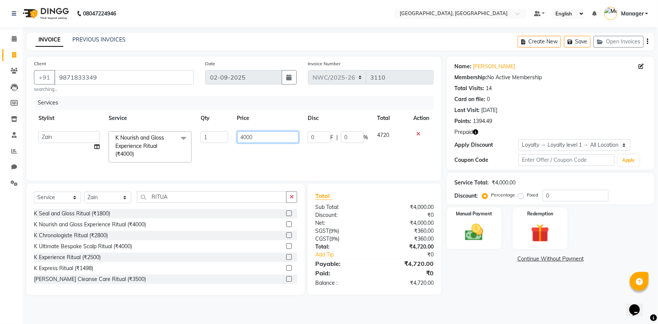
drag, startPoint x: 255, startPoint y: 136, endPoint x: 236, endPoint y: 141, distance: 20.3
click at [236, 141] on td "4000" at bounding box center [268, 147] width 71 height 40
type input "4500"
click at [222, 167] on div "Services Stylist Service Qty Price Disc Total Action Aneeta Ankush-pdct Arshad_…" at bounding box center [233, 134] width 399 height 77
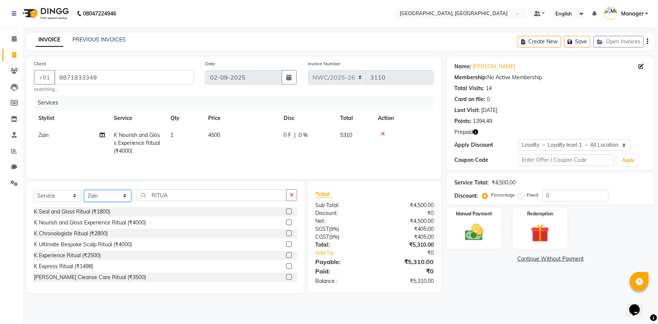
click at [105, 197] on select "Select Stylist Aneeta Ankush-pdct Arshad_asst Arun_pdct Counter_Sales Faheem Go…" at bounding box center [107, 196] width 47 height 12
click at [84, 190] on select "Select Stylist Aneeta Ankush-pdct Arshad_asst Arun_pdct Counter_Sales Faheem Go…" at bounding box center [107, 196] width 47 height 12
drag, startPoint x: 171, startPoint y: 195, endPoint x: 143, endPoint y: 193, distance: 27.6
click at [143, 193] on input "RITUA" at bounding box center [212, 195] width 150 height 12
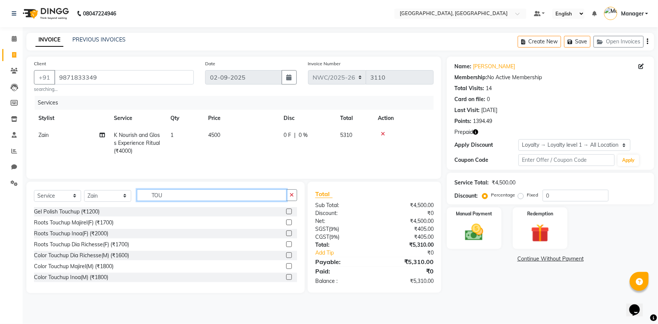
type input "TOU"
click at [286, 234] on label at bounding box center [289, 233] width 6 height 6
click at [286, 234] on input "checkbox" at bounding box center [288, 233] width 5 height 5
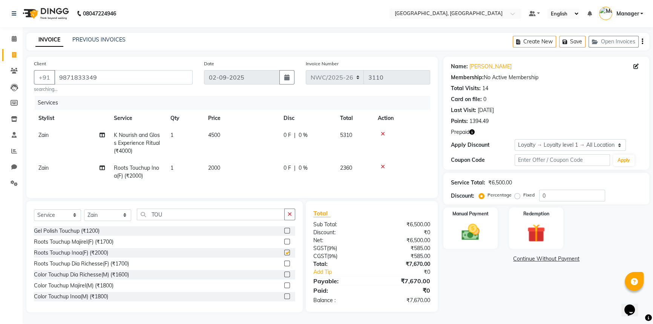
checkbox input "false"
click at [215, 167] on span "2000" at bounding box center [214, 167] width 12 height 7
select select "84832"
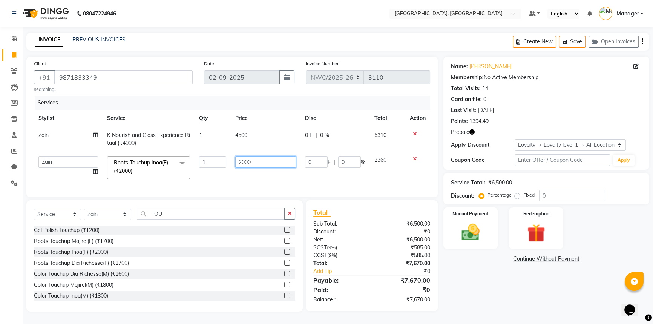
drag, startPoint x: 254, startPoint y: 159, endPoint x: 226, endPoint y: 160, distance: 27.5
click at [226, 160] on tr "Aneeta Ankush-pdct Arshad_asst Arun_pdct Counter_Sales Faheem Govind_pdct Imran…" at bounding box center [232, 167] width 396 height 32
type input "1500"
click at [214, 180] on tr "Aneeta Ankush-pdct Arshad_asst Arun_pdct Counter_Sales Faheem Govind_pdct Imran…" at bounding box center [232, 167] width 396 height 32
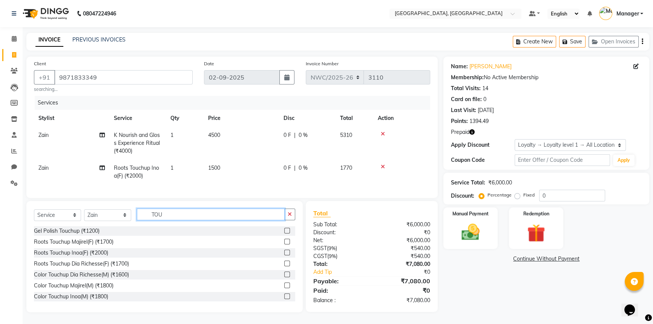
drag, startPoint x: 165, startPoint y: 221, endPoint x: 142, endPoint y: 222, distance: 23.8
click at [142, 220] on input "TOU" at bounding box center [211, 214] width 148 height 12
click at [106, 219] on select "Select Stylist [PERSON_NAME]-pdct Arshad_asst Arun_pdct Counter_Sales [PERSON_N…" at bounding box center [107, 215] width 47 height 12
select select "84838"
click at [84, 214] on select "Select Stylist [PERSON_NAME]-pdct Arshad_asst Arun_pdct Counter_Sales [PERSON_N…" at bounding box center [107, 215] width 47 height 12
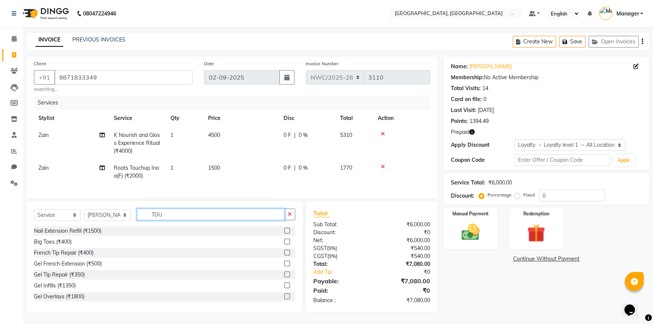
click at [169, 219] on input "TOU" at bounding box center [211, 214] width 148 height 12
drag, startPoint x: 173, startPoint y: 219, endPoint x: 143, endPoint y: 222, distance: 29.6
click at [143, 220] on input "TOU" at bounding box center [211, 214] width 148 height 12
type input "FOOT"
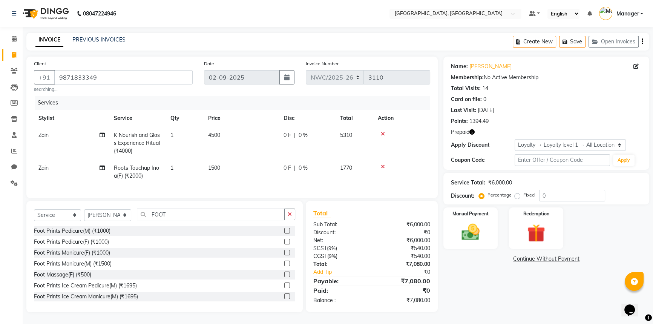
click at [284, 277] on label at bounding box center [287, 274] width 6 height 6
click at [284, 277] on input "checkbox" at bounding box center [286, 274] width 5 height 5
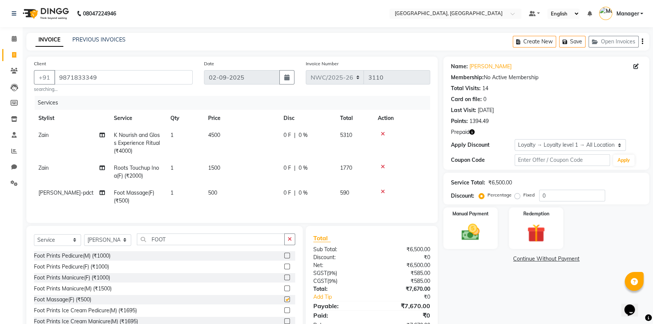
checkbox input "false"
click at [214, 196] on span "500" at bounding box center [212, 192] width 9 height 7
select select "84838"
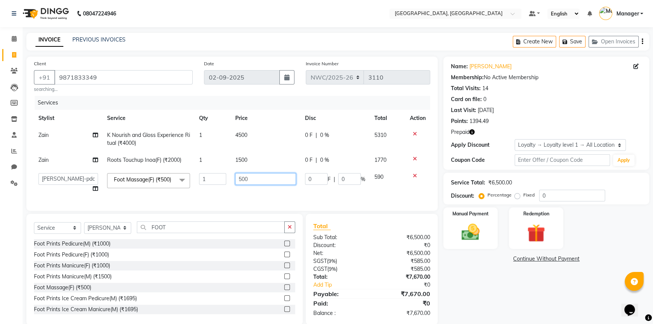
drag, startPoint x: 254, startPoint y: 179, endPoint x: 230, endPoint y: 179, distance: 23.8
click at [230, 179] on tr "Aneeta Ankush-pdct Arshad_asst Arun_pdct Counter_Sales Faheem Govind_pdct Imran…" at bounding box center [232, 182] width 396 height 29
type input "700"
click at [222, 197] on tr "Aneeta Ankush-pdct Arshad_asst Arun_pdct Counter_Sales Faheem Govind_pdct Imran…" at bounding box center [232, 182] width 396 height 29
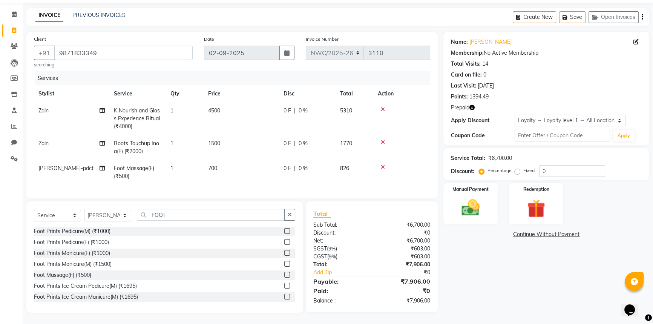
scroll to position [24, 0]
click at [474, 108] on icon "button" at bounding box center [471, 107] width 5 height 5
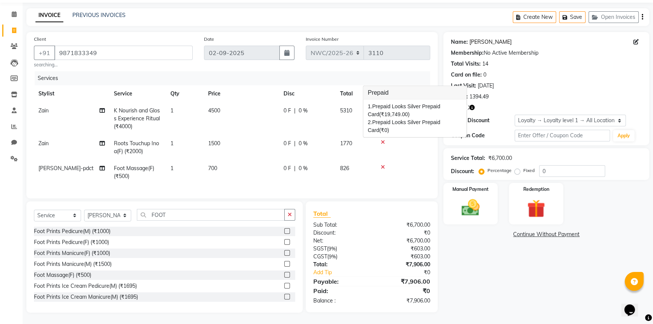
click at [473, 42] on link "[PERSON_NAME]" at bounding box center [490, 42] width 42 height 8
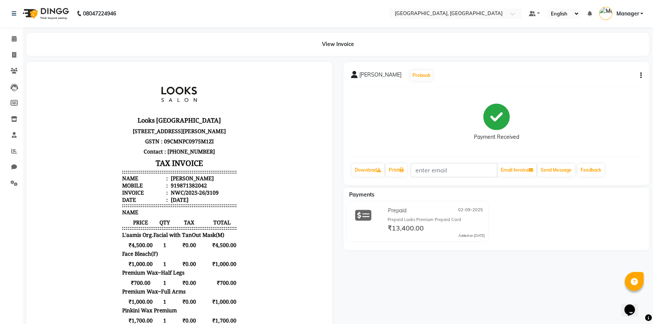
scroll to position [6, 0]
drag, startPoint x: 309, startPoint y: 180, endPoint x: 310, endPoint y: 192, distance: 11.4
click at [310, 192] on body "Looks Noida Wave City Center Shop No-3F ,Plot No-CC 01, Wave City Center, Peaco…" at bounding box center [179, 247] width 285 height 351
click at [12, 36] on icon at bounding box center [14, 39] width 5 height 6
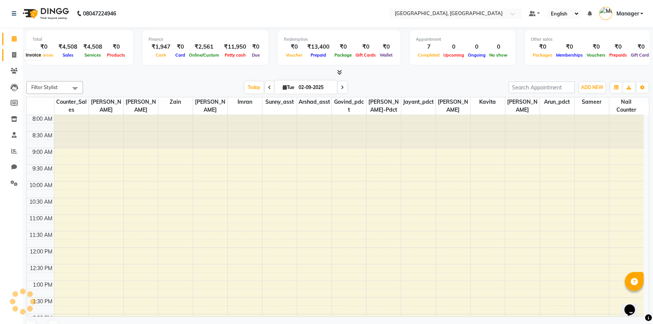
click at [13, 52] on icon at bounding box center [14, 55] width 4 height 6
select select "service"
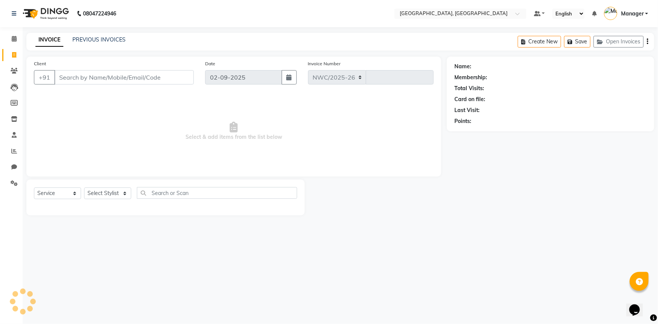
select select "8574"
type input "3110"
click at [16, 37] on icon at bounding box center [14, 39] width 5 height 6
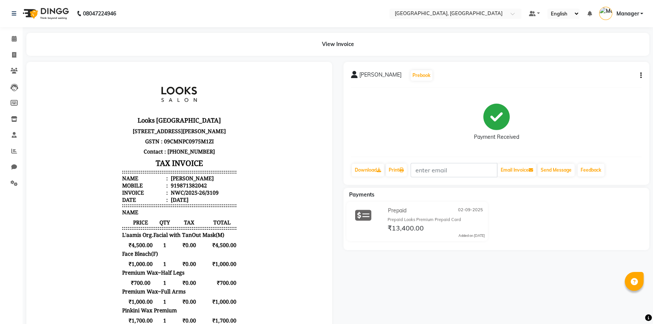
click at [199, 189] on div "919871382042" at bounding box center [188, 185] width 38 height 7
click at [202, 189] on li "Mobile : 919871382042" at bounding box center [179, 185] width 114 height 7
click at [201, 189] on li "Mobile : 919871382042" at bounding box center [179, 185] width 114 height 7
drag, startPoint x: 200, startPoint y: 213, endPoint x: 171, endPoint y: 216, distance: 29.2
click at [171, 189] on div "919871382042" at bounding box center [188, 185] width 38 height 7
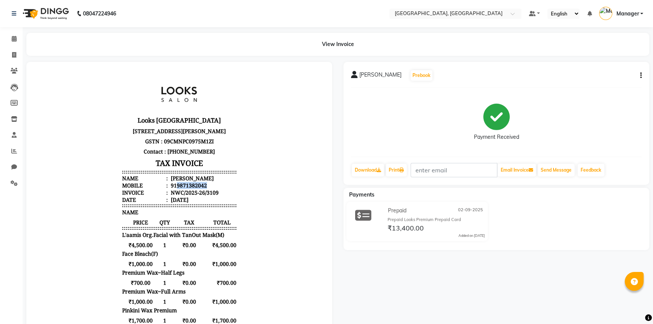
copy div "9871382042"
click at [15, 38] on icon at bounding box center [14, 39] width 5 height 6
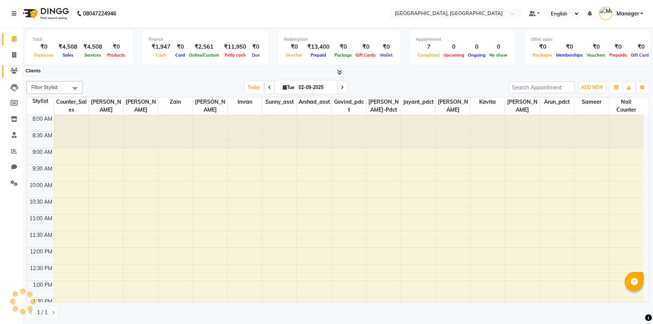
click at [14, 72] on icon at bounding box center [14, 71] width 7 height 6
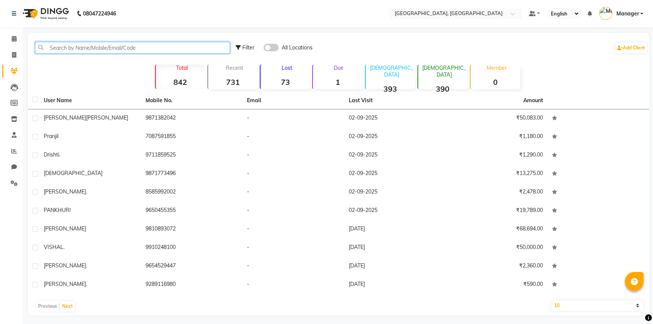
click at [73, 45] on input "text" at bounding box center [132, 48] width 195 height 12
paste input "9871382042"
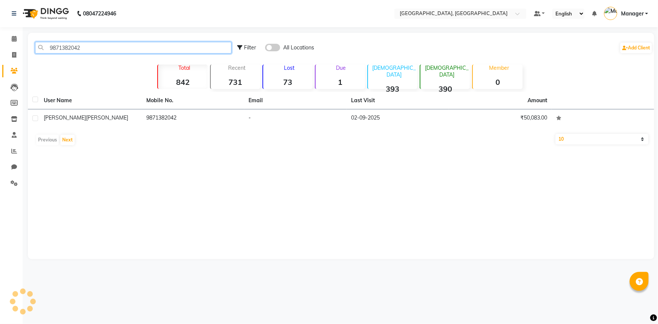
type input "9871382042"
click at [52, 139] on div "Previous Next" at bounding box center [341, 140] width 620 height 12
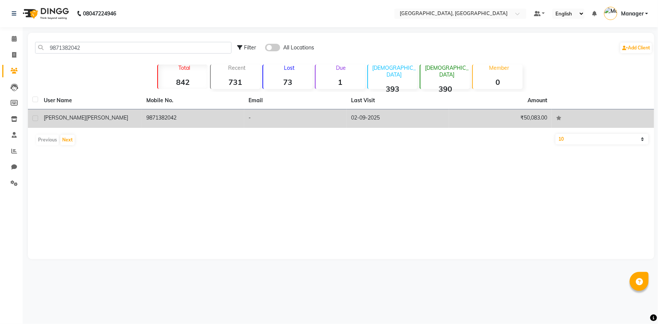
click at [35, 119] on label at bounding box center [35, 118] width 6 height 6
click at [35, 119] on input "checkbox" at bounding box center [34, 118] width 5 height 5
checkbox input "true"
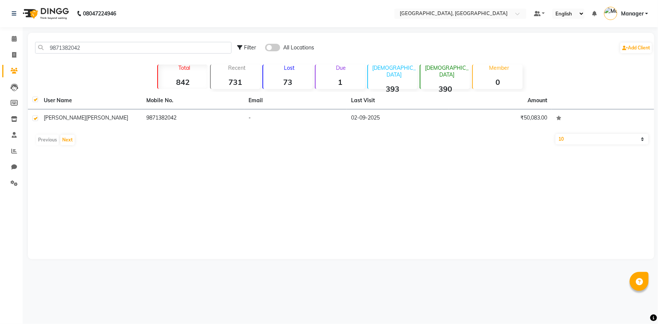
checkbox input "true"
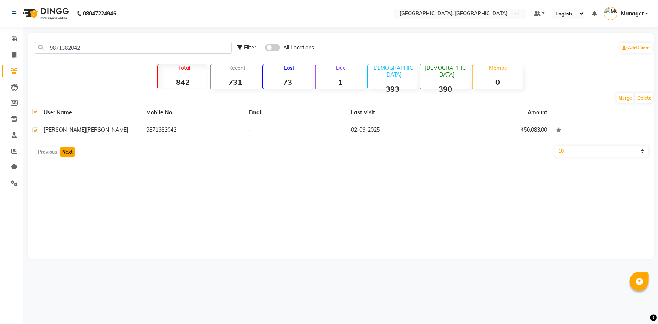
click at [67, 150] on button "Next" at bounding box center [67, 152] width 14 height 11
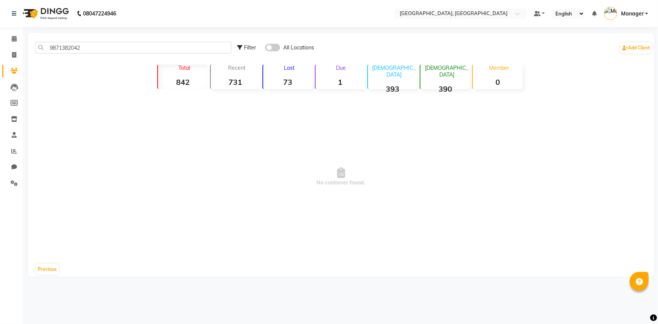
click at [254, 48] on span "Filter" at bounding box center [250, 47] width 12 height 7
select select "1000000"
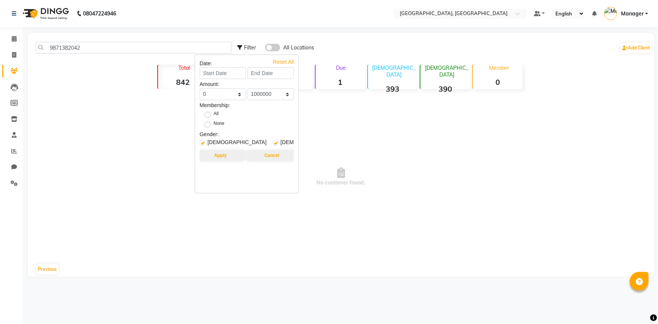
click at [330, 113] on span "No customer found." at bounding box center [341, 177] width 626 height 170
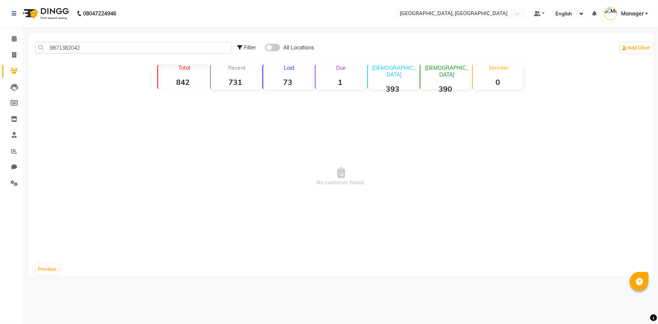
click at [641, 276] on div at bounding box center [638, 281] width 19 height 19
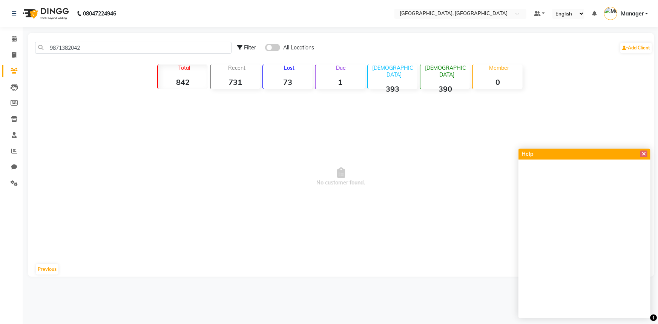
click at [476, 225] on span "No customer found." at bounding box center [341, 177] width 626 height 170
drag, startPoint x: 639, startPoint y: 153, endPoint x: 634, endPoint y: 153, distance: 5.3
click at [638, 153] on div "Help" at bounding box center [584, 153] width 132 height 11
click at [642, 153] on icon at bounding box center [643, 153] width 4 height 5
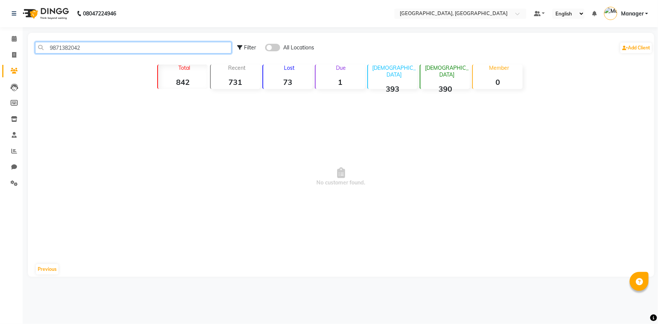
click at [95, 45] on input "9871382042" at bounding box center [133, 48] width 196 height 12
click at [340, 168] on icon at bounding box center [341, 172] width 8 height 11
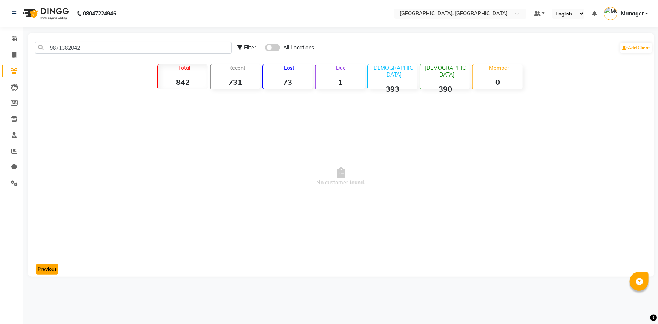
click at [46, 266] on button "Previous" at bounding box center [47, 269] width 23 height 11
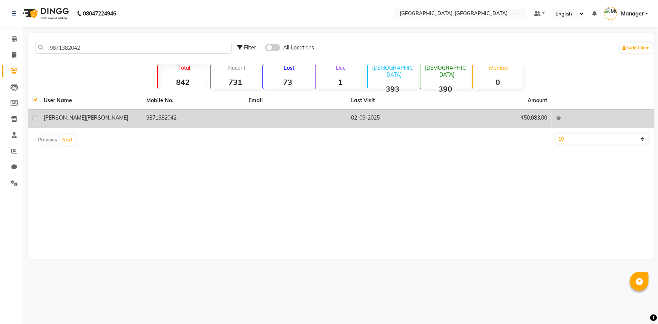
click at [34, 119] on label at bounding box center [35, 118] width 6 height 6
click at [34, 119] on input "checkbox" at bounding box center [34, 118] width 5 height 5
checkbox input "true"
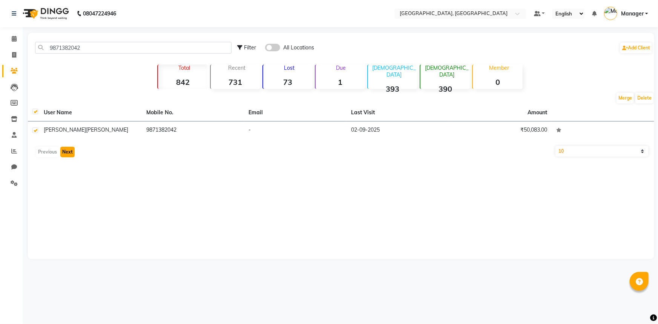
click at [64, 151] on button "Next" at bounding box center [67, 152] width 14 height 11
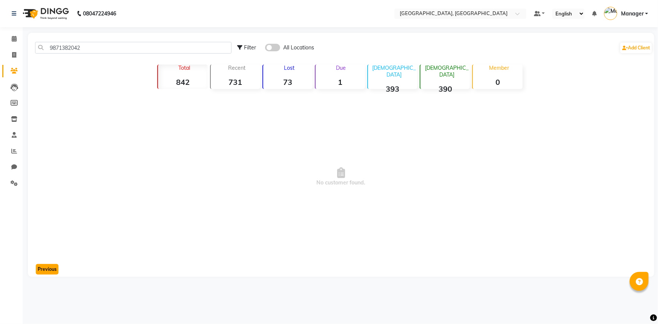
click at [44, 268] on button "Previous" at bounding box center [47, 269] width 23 height 11
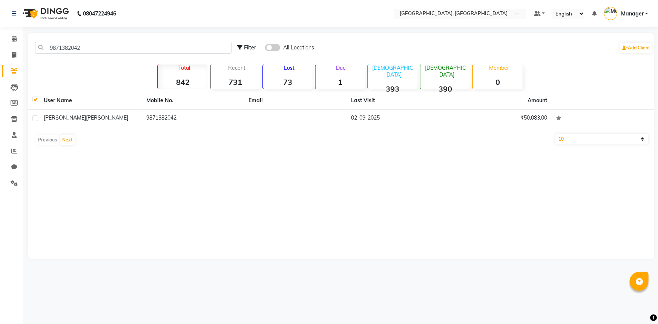
click at [34, 99] on label at bounding box center [35, 99] width 6 height 6
click at [34, 99] on input "checkbox" at bounding box center [34, 99] width 5 height 5
checkbox input "false"
click at [641, 141] on select "10 50 100" at bounding box center [601, 139] width 93 height 11
click at [439, 170] on div "9871382042 Filter All Locations Add Client Total 842 Recent 731 Lost 73 Due 1 M…" at bounding box center [341, 146] width 626 height 226
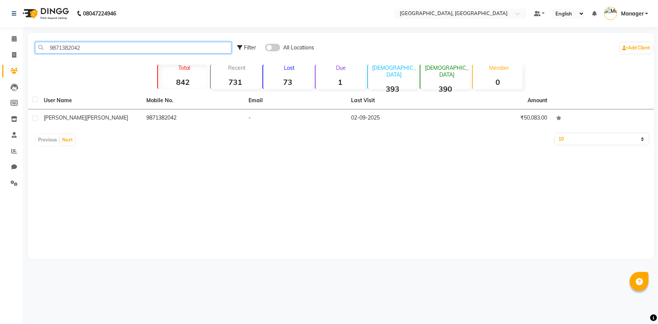
drag, startPoint x: 87, startPoint y: 46, endPoint x: 42, endPoint y: 53, distance: 45.0
click at [42, 53] on input "9871382042" at bounding box center [133, 48] width 196 height 12
click at [12, 41] on icon at bounding box center [14, 39] width 5 height 6
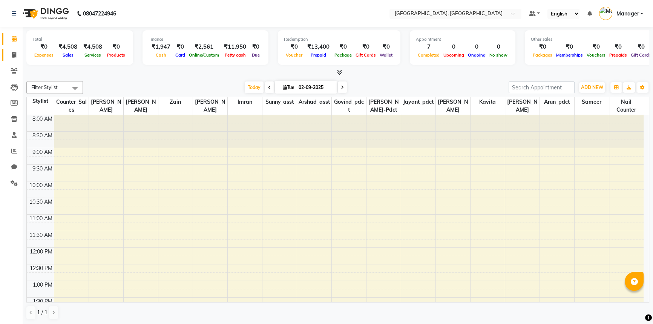
click at [14, 53] on icon at bounding box center [14, 55] width 4 height 6
select select "service"
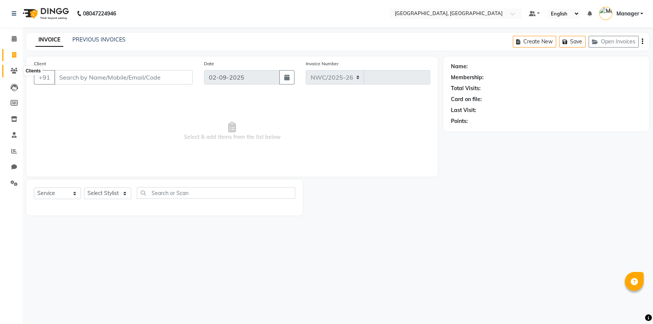
select select "8574"
type input "3110"
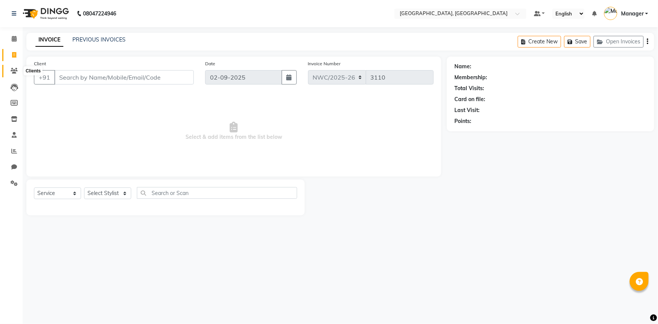
click at [15, 68] on icon at bounding box center [14, 71] width 7 height 6
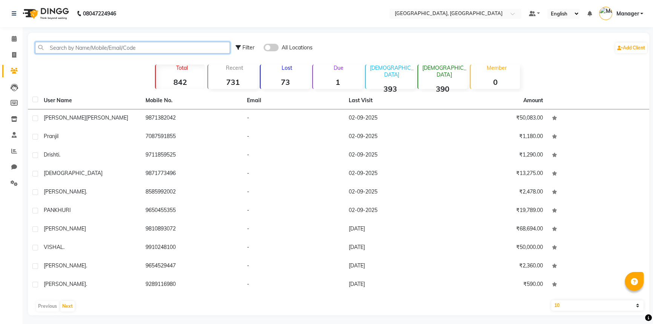
click at [70, 49] on input "text" at bounding box center [132, 48] width 195 height 12
paste input "9871382042"
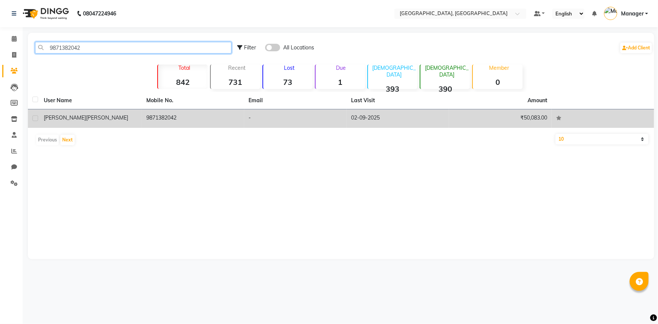
type input "9871382042"
click at [197, 116] on td "9871382042" at bounding box center [193, 118] width 102 height 18
click at [551, 116] on td at bounding box center [602, 118] width 102 height 18
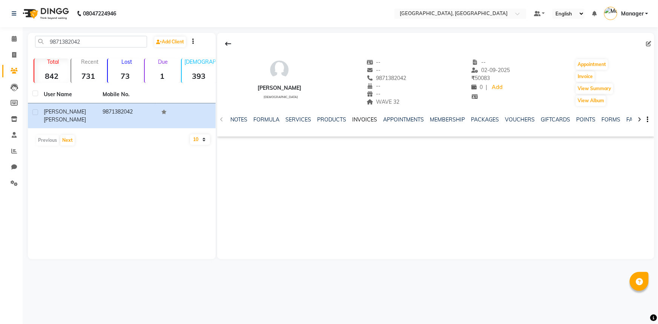
click at [354, 117] on link "INVOICES" at bounding box center [364, 119] width 25 height 7
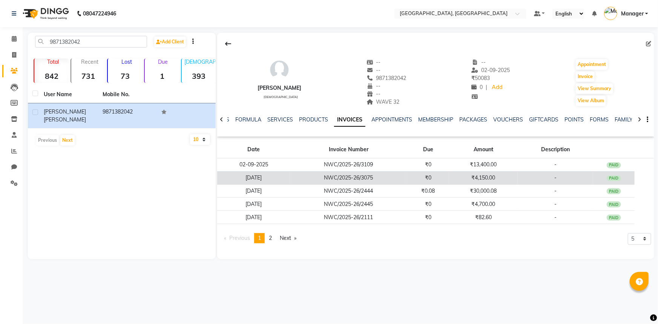
click at [405, 176] on td "NWC/2025-26/3075" at bounding box center [348, 177] width 117 height 13
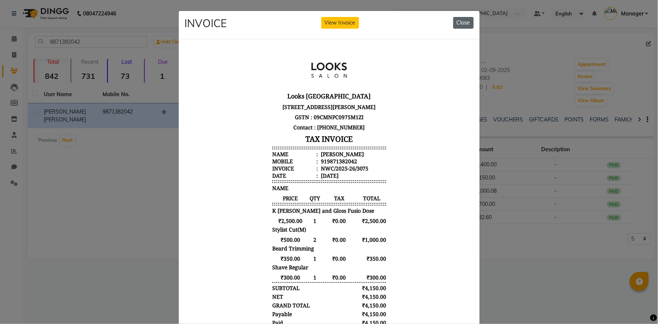
click at [453, 24] on button "Close" at bounding box center [463, 23] width 20 height 12
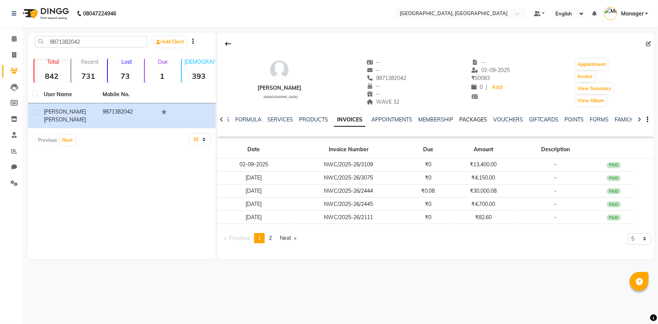
click at [471, 119] on link "PACKAGES" at bounding box center [473, 119] width 28 height 7
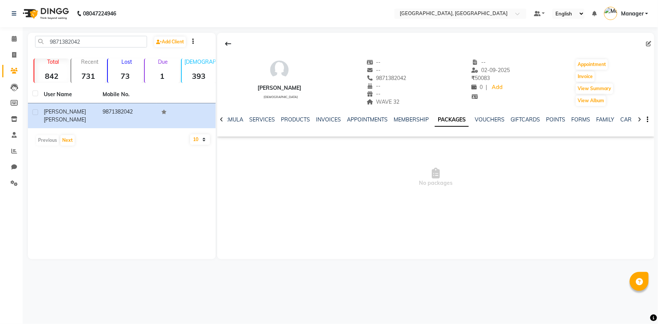
click at [222, 117] on icon at bounding box center [221, 119] width 3 height 5
click at [220, 119] on icon at bounding box center [221, 119] width 3 height 5
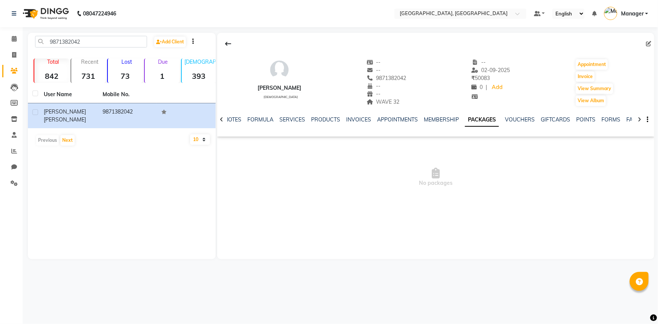
click at [220, 119] on icon at bounding box center [221, 119] width 3 height 5
click at [220, 119] on div "NOTES FORMULA SERVICES PRODUCTS INVOICES APPOINTMENTS MEMBERSHIP PACKAGES VOUCH…" at bounding box center [435, 120] width 437 height 26
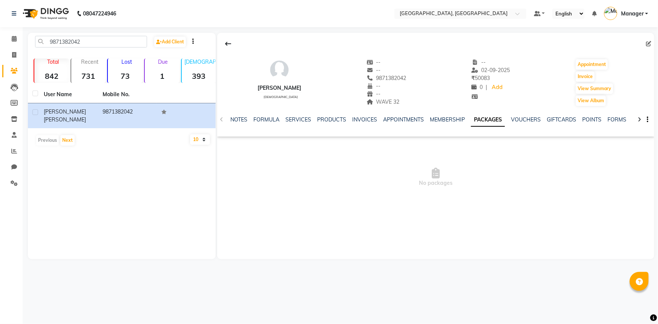
click at [220, 119] on div "NOTES FORMULA SERVICES PRODUCTS INVOICES APPOINTMENTS MEMBERSHIP PACKAGES VOUCH…" at bounding box center [435, 120] width 437 height 26
click at [637, 117] on icon at bounding box center [638, 119] width 3 height 5
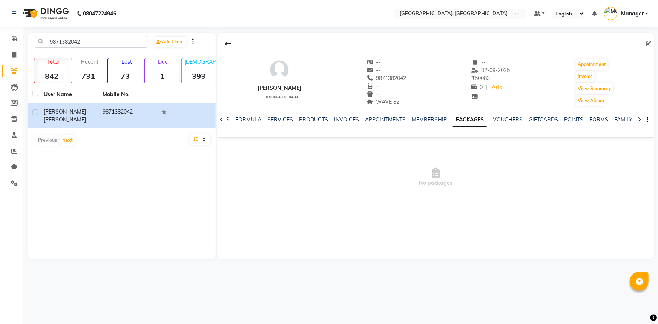
click at [637, 117] on icon at bounding box center [638, 119] width 3 height 5
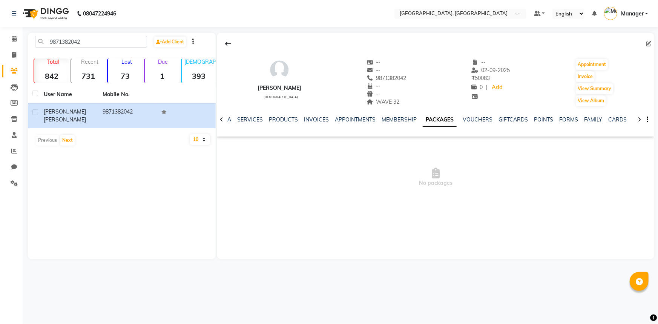
click at [637, 117] on icon at bounding box center [638, 119] width 3 height 5
click at [604, 117] on link "CARDS" at bounding box center [611, 119] width 18 height 7
click at [376, 119] on link "MEMBERSHIP" at bounding box center [374, 119] width 35 height 7
click at [338, 118] on link "INVOICES" at bounding box center [334, 119] width 25 height 7
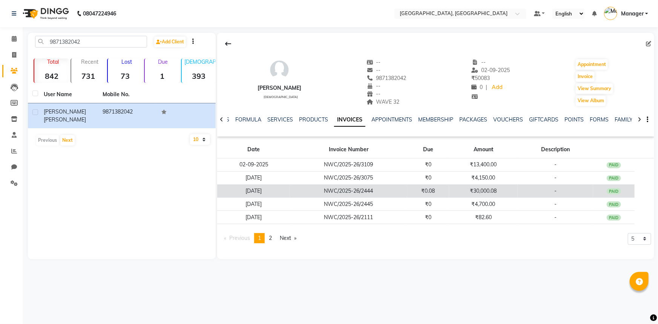
click at [420, 191] on td "₹0.08" at bounding box center [428, 190] width 42 height 13
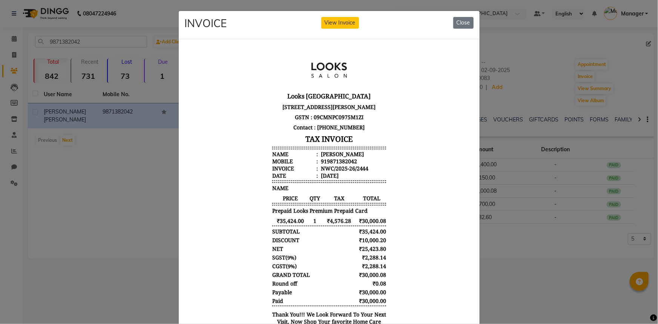
scroll to position [6, 0]
drag, startPoint x: 467, startPoint y: 164, endPoint x: 653, endPoint y: 252, distance: 206.1
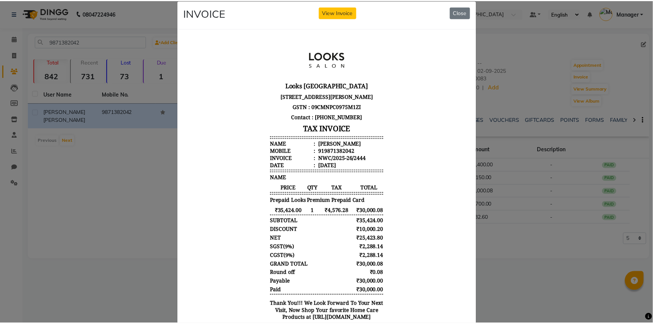
scroll to position [0, 0]
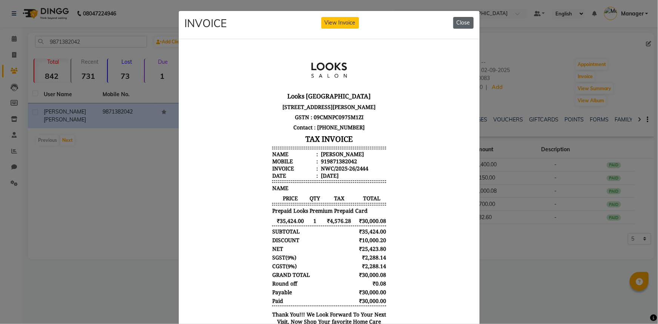
click at [465, 23] on button "Close" at bounding box center [463, 23] width 20 height 12
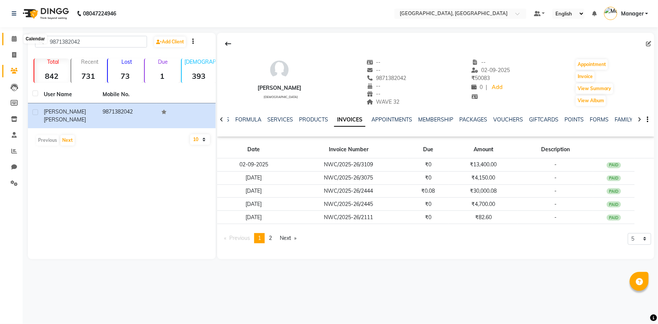
click at [15, 40] on icon at bounding box center [14, 39] width 5 height 6
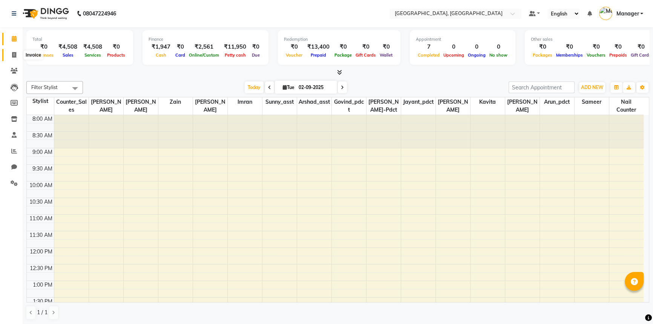
click at [12, 53] on icon at bounding box center [14, 55] width 4 height 6
select select "service"
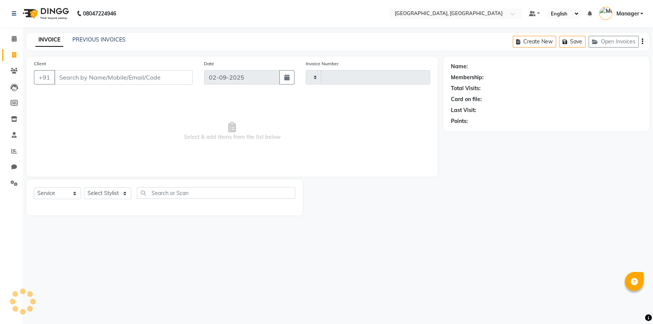
click at [81, 73] on input "Client" at bounding box center [123, 77] width 138 height 14
select select "8574"
type input "3110"
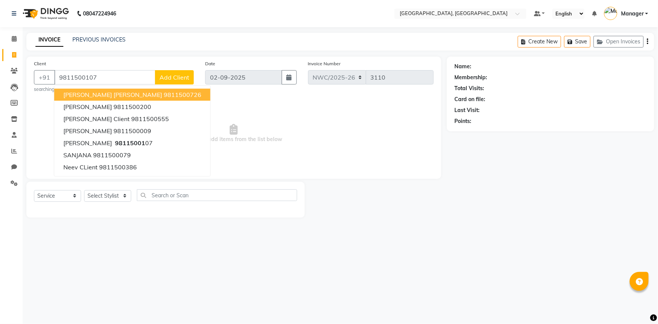
type input "9811500107"
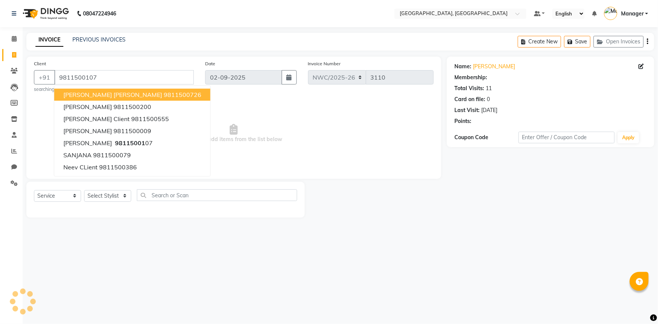
select select "1: Object"
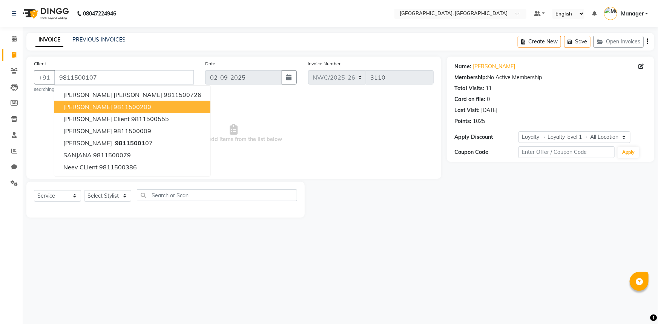
click at [279, 118] on span "Select & add items from the list below" at bounding box center [233, 133] width 399 height 75
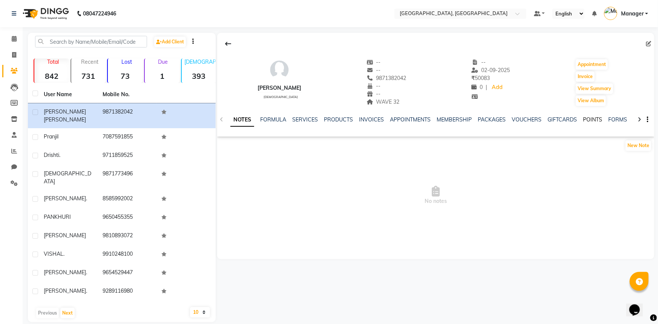
click at [592, 118] on link "POINTS" at bounding box center [592, 119] width 19 height 7
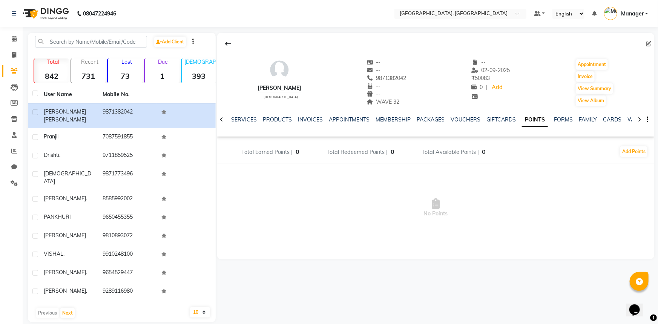
click at [221, 121] on icon at bounding box center [221, 119] width 3 height 5
click at [419, 119] on link "MEMBERSHIP" at bounding box center [416, 119] width 35 height 7
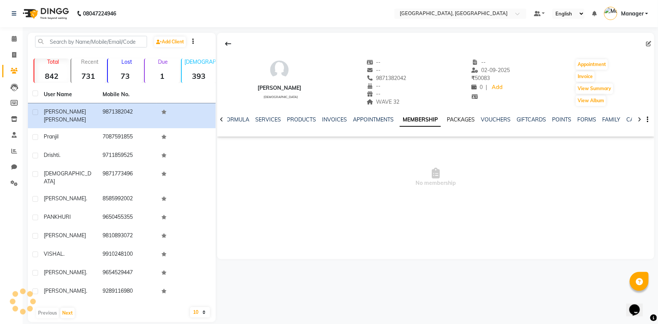
click at [464, 119] on link "PACKAGES" at bounding box center [461, 119] width 28 height 7
click at [221, 120] on icon at bounding box center [221, 119] width 3 height 5
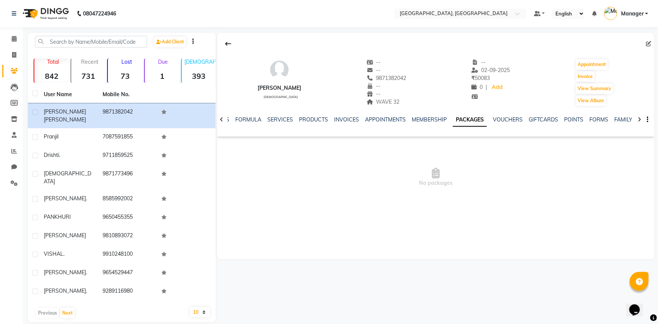
click at [221, 120] on icon at bounding box center [221, 119] width 3 height 5
click at [441, 120] on link "MEMBERSHIP" at bounding box center [441, 119] width 35 height 7
click at [463, 118] on link "PACKAGES" at bounding box center [461, 119] width 28 height 7
click at [481, 119] on link "VOUCHERS" at bounding box center [489, 119] width 30 height 7
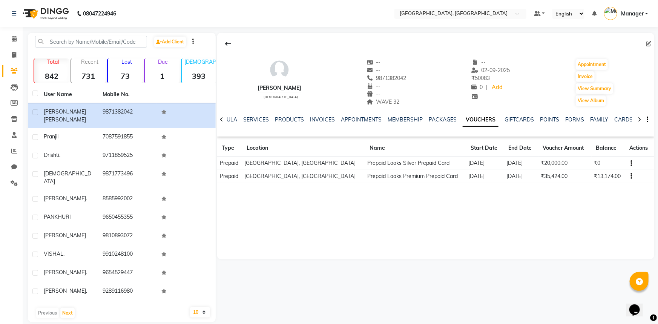
click at [222, 118] on icon at bounding box center [221, 119] width 3 height 5
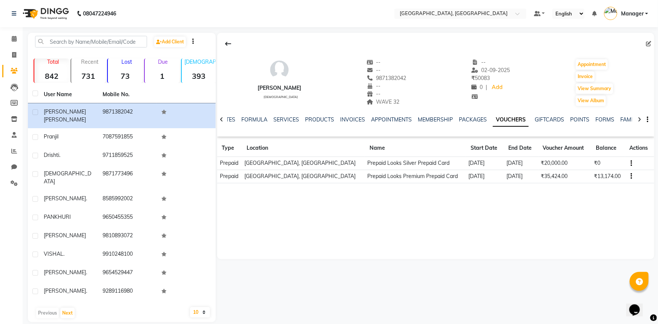
click at [222, 118] on icon at bounding box center [221, 119] width 3 height 5
click at [222, 118] on div "NOTES FORMULA SERVICES PRODUCTS INVOICES APPOINTMENTS MEMBERSHIP PACKAGES VOUCH…" at bounding box center [435, 120] width 437 height 26
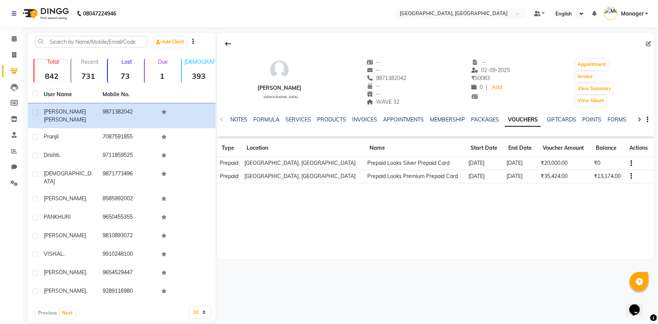
click at [222, 118] on div "NOTES FORMULA SERVICES PRODUCTS INVOICES APPOINTMENTS MEMBERSHIP PACKAGES VOUCH…" at bounding box center [435, 120] width 437 height 26
click at [14, 37] on icon at bounding box center [14, 39] width 5 height 6
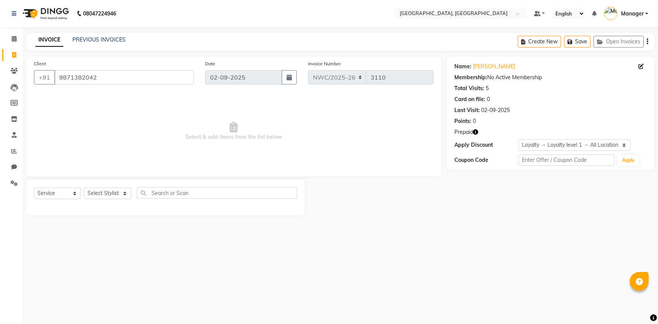
select select "service"
select select "1: Object"
click at [14, 40] on icon at bounding box center [14, 39] width 5 height 6
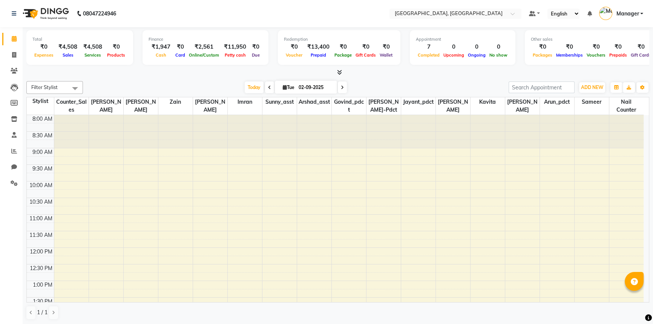
click at [225, 72] on div at bounding box center [337, 73] width 623 height 8
click at [399, 72] on div at bounding box center [337, 73] width 623 height 8
click at [231, 85] on div "[DATE] [DATE]" at bounding box center [296, 87] width 418 height 11
click at [398, 84] on div "[DATE] [DATE]" at bounding box center [296, 87] width 418 height 11
click at [14, 54] on icon at bounding box center [14, 55] width 4 height 6
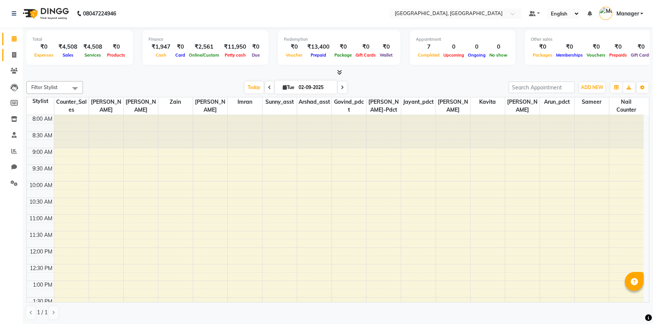
select select "service"
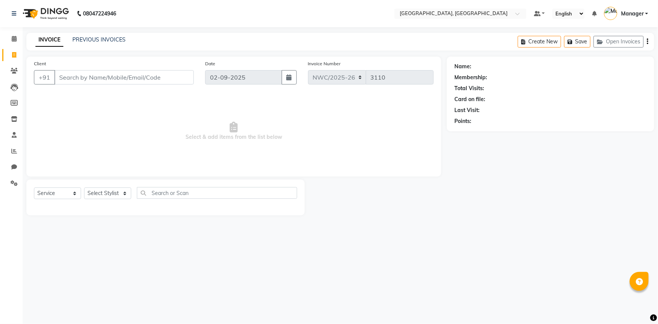
click at [117, 35] on div "INVOICE PREVIOUS INVOICES Create New Save Open Invoices" at bounding box center [339, 42] width 627 height 18
click at [116, 38] on link "PREVIOUS INVOICES" at bounding box center [98, 39] width 53 height 7
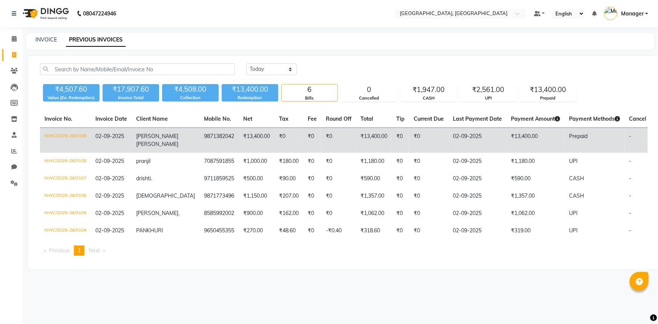
click at [239, 145] on td "₹13,400.00" at bounding box center [257, 140] width 36 height 25
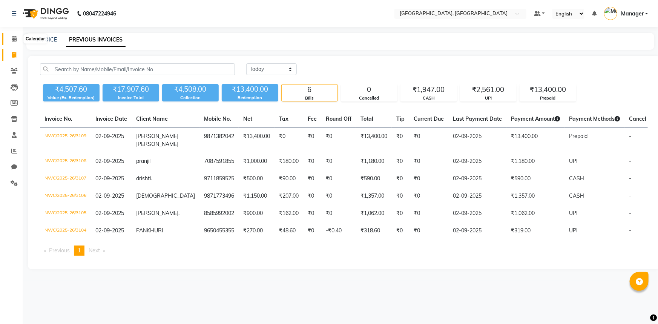
drag, startPoint x: 17, startPoint y: 38, endPoint x: 27, endPoint y: 39, distance: 9.9
click at [17, 38] on span at bounding box center [14, 39] width 13 height 9
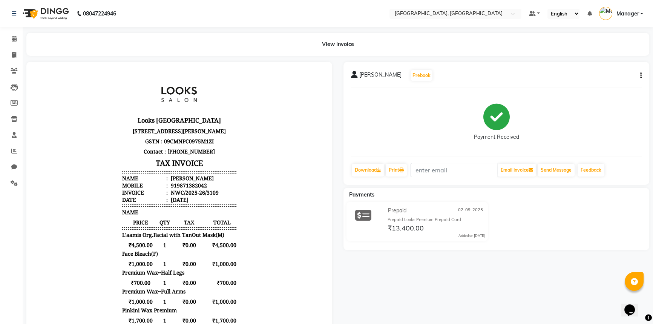
click at [353, 76] on icon at bounding box center [354, 75] width 7 height 8
click at [12, 37] on icon at bounding box center [14, 39] width 5 height 6
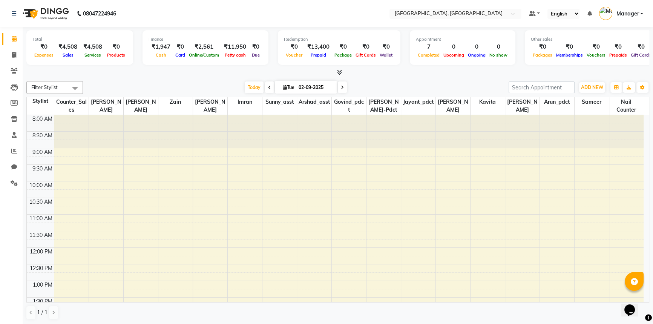
click at [111, 77] on div "Total ₹0 Expenses ₹4,508 Sales ₹4,508 Services ₹0 Products Finance ₹1,947 Cash …" at bounding box center [338, 175] width 630 height 297
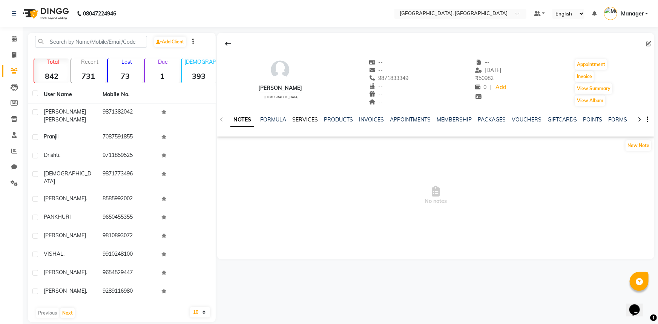
click at [306, 118] on link "SERVICES" at bounding box center [305, 119] width 26 height 7
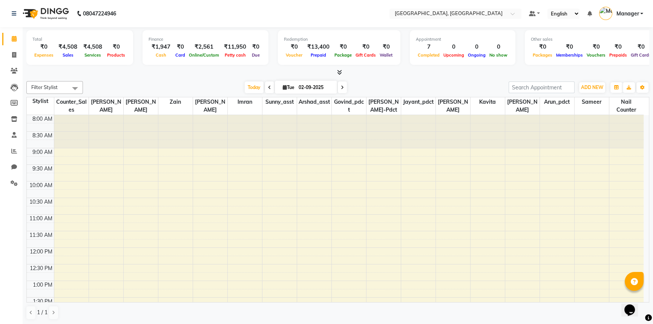
click at [223, 77] on div "Total ₹0 Expenses ₹4,508 Sales ₹4,508 Services ₹0 Products Finance ₹1,947 Cash …" at bounding box center [338, 175] width 630 height 297
click at [134, 86] on div "[DATE] [DATE]" at bounding box center [296, 87] width 418 height 11
click at [118, 82] on div "[DATE] [DATE]" at bounding box center [296, 87] width 418 height 11
click at [12, 52] on icon at bounding box center [14, 55] width 4 height 6
select select "service"
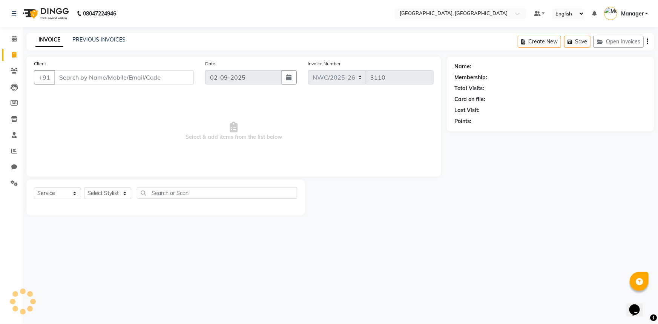
click at [170, 79] on input "Client" at bounding box center [123, 77] width 139 height 14
click at [136, 75] on input "Client" at bounding box center [123, 77] width 139 height 14
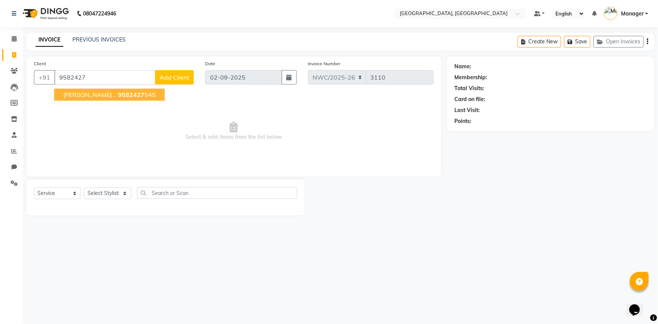
click at [118, 93] on span "9582427" at bounding box center [131, 95] width 26 height 8
type input "9582427545"
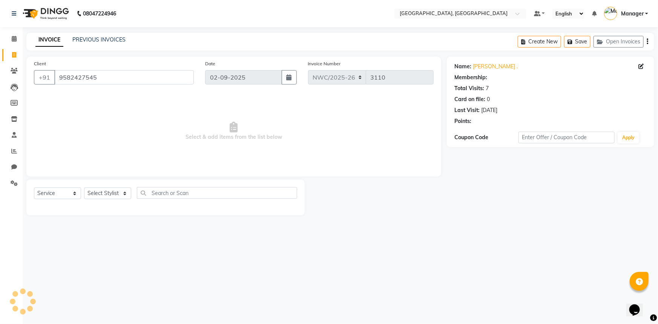
select select "1: Object"
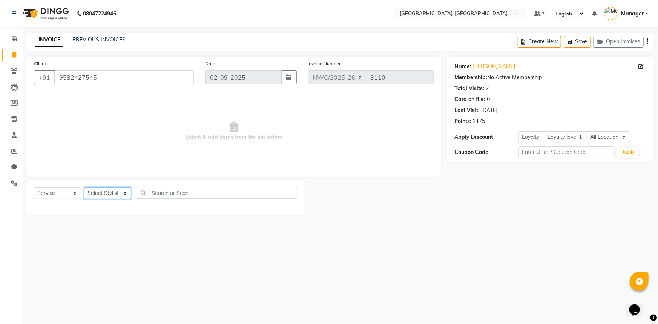
drag, startPoint x: 96, startPoint y: 192, endPoint x: 97, endPoint y: 188, distance: 4.2
click at [96, 192] on select "Select Stylist [PERSON_NAME]-pdct Arshad_asst Arun_pdct Counter_Sales [PERSON_N…" at bounding box center [107, 193] width 47 height 12
select select "84832"
click at [84, 187] on select "Select Stylist [PERSON_NAME]-pdct Arshad_asst Arun_pdct Counter_Sales [PERSON_N…" at bounding box center [107, 193] width 47 height 12
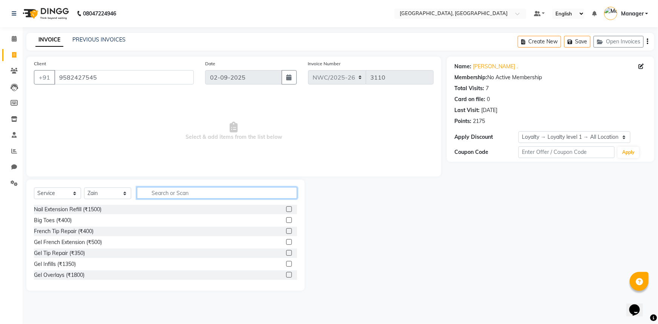
drag, startPoint x: 158, startPoint y: 195, endPoint x: 159, endPoint y: 180, distance: 14.7
click at [158, 194] on input "text" at bounding box center [217, 193] width 160 height 12
type input "TOUCH"
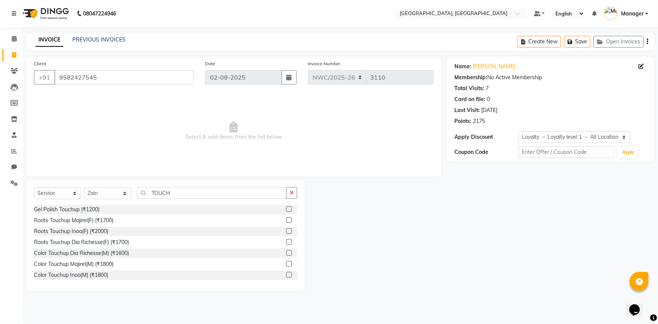
click at [286, 230] on label at bounding box center [289, 231] width 6 height 6
click at [286, 230] on input "checkbox" at bounding box center [288, 231] width 5 height 5
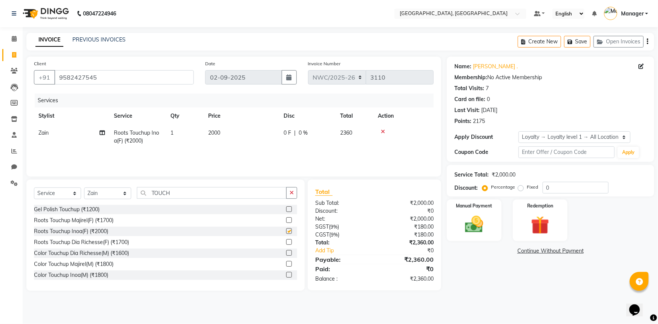
checkbox input "false"
click at [222, 133] on td "2000" at bounding box center [240, 136] width 75 height 25
select select "84832"
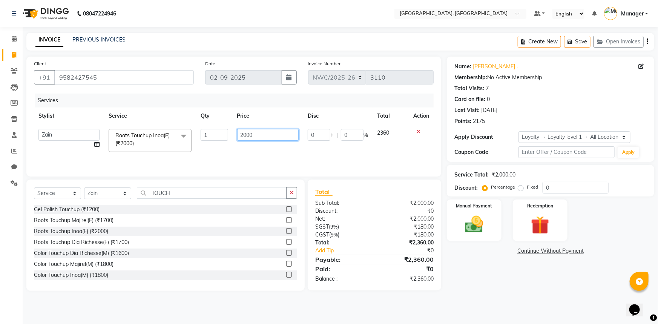
drag, startPoint x: 257, startPoint y: 133, endPoint x: 234, endPoint y: 138, distance: 23.6
click at [238, 135] on input "2000" at bounding box center [268, 135] width 62 height 12
type input "1500"
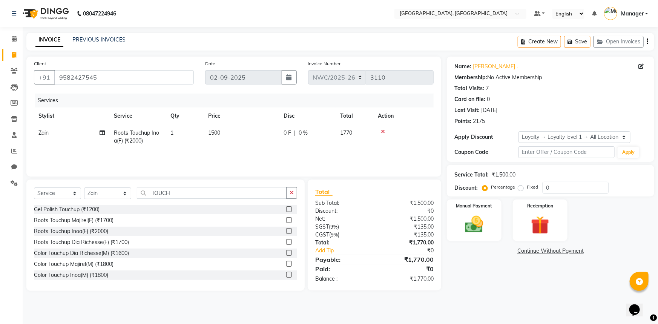
click at [240, 154] on div "Services Stylist Service Qty Price Disc Total Action Zain Roots Touchup Inoa(F)…" at bounding box center [233, 130] width 399 height 75
click at [485, 225] on img at bounding box center [474, 224] width 31 height 22
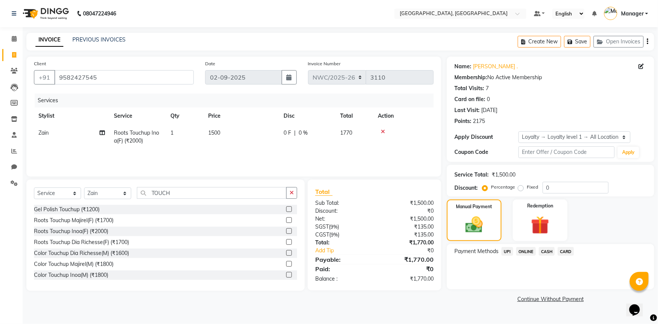
click at [507, 251] on span "UPI" at bounding box center [507, 251] width 12 height 9
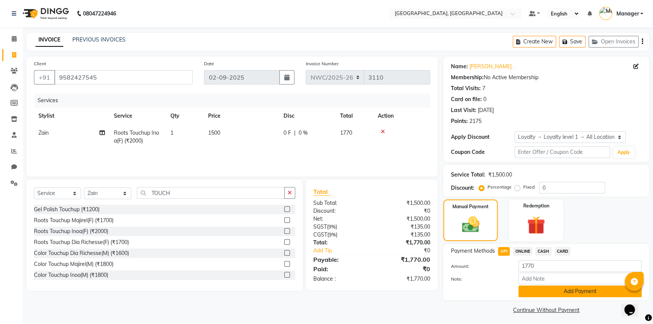
click at [539, 291] on button "Add Payment" at bounding box center [579, 291] width 123 height 12
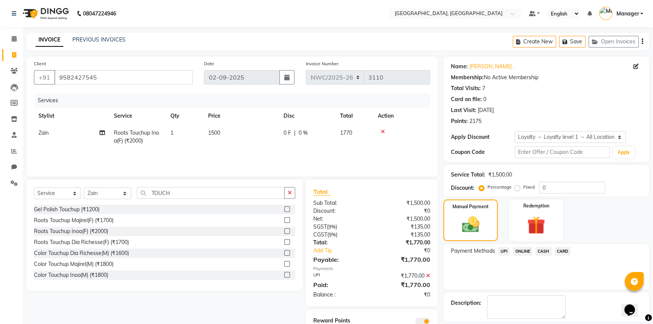
scroll to position [34, 0]
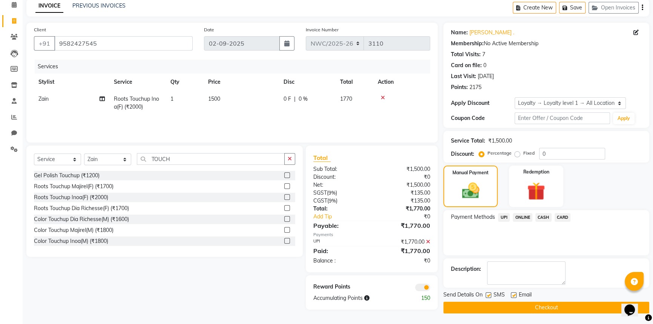
click at [540, 307] on button "Checkout" at bounding box center [546, 307] width 206 height 12
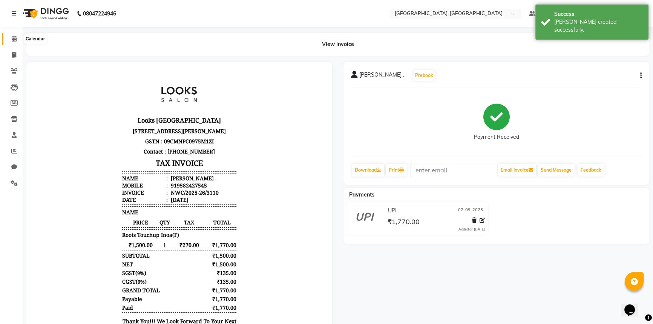
click at [14, 40] on icon at bounding box center [14, 39] width 5 height 6
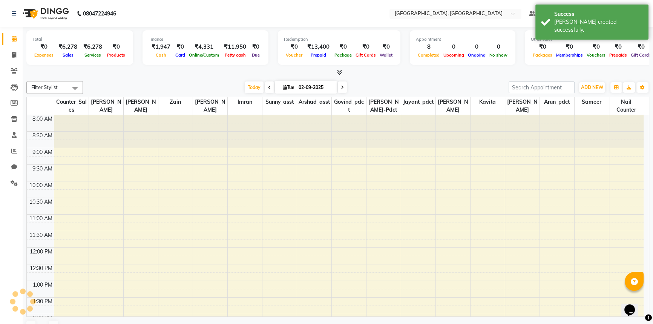
click at [140, 79] on div "Filter Stylist Select All Aneeta Ankush-pdct Arshad_asst Arun_pdct Counter_Sale…" at bounding box center [337, 207] width 623 height 259
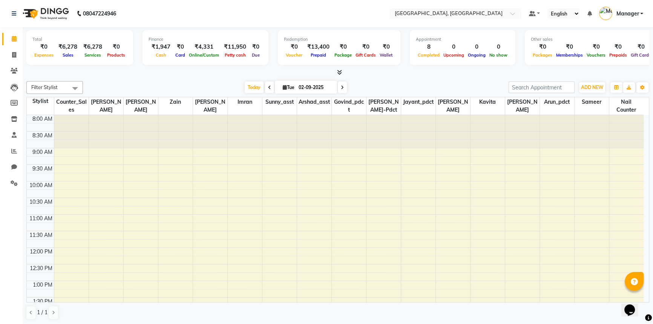
click at [153, 78] on div "Filter Stylist Select All [PERSON_NAME]-pdct Arshad_asst Arun_pdct Counter_Sale…" at bounding box center [337, 200] width 623 height 245
click at [12, 52] on icon at bounding box center [14, 55] width 4 height 6
select select "service"
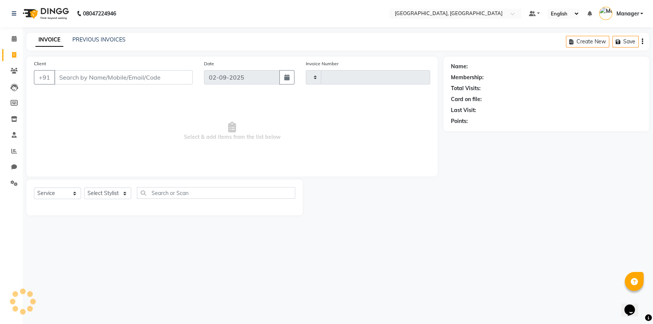
click at [102, 79] on input "Client" at bounding box center [123, 77] width 138 height 14
type input "3111"
select select "8574"
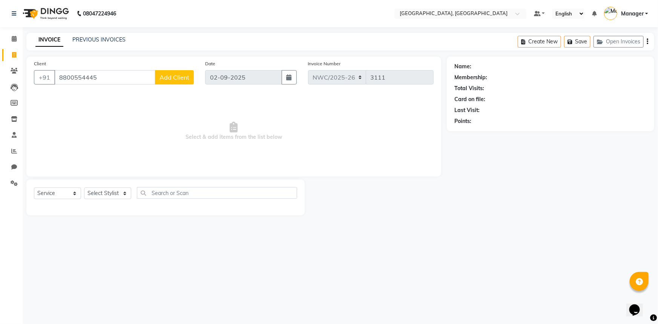
type input "8800554445"
click at [171, 80] on span "Add Client" at bounding box center [174, 77] width 30 height 8
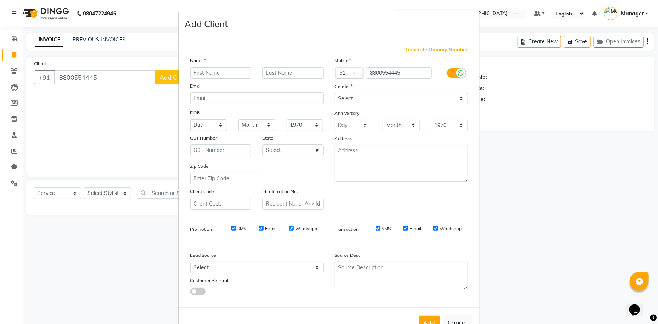
click at [202, 71] on input "text" at bounding box center [220, 73] width 61 height 12
type input "ZAIM"
type input "."
drag, startPoint x: 382, startPoint y: 100, endPoint x: 378, endPoint y: 104, distance: 5.6
click at [382, 100] on select "Select Male Female Other Prefer Not To Say" at bounding box center [401, 99] width 133 height 12
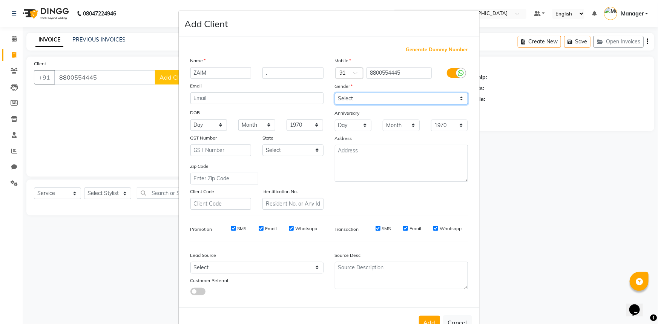
select select "female"
click at [335, 93] on select "Select Male Female Other Prefer Not To Say" at bounding box center [401, 99] width 133 height 12
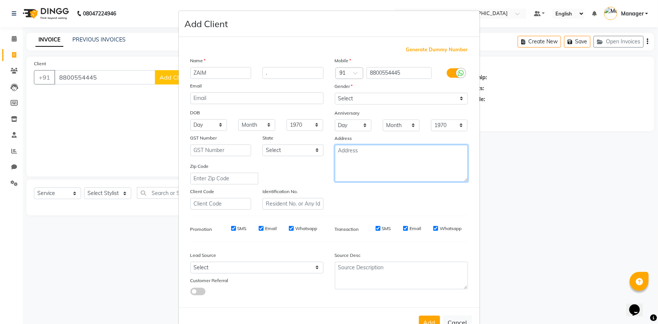
click at [358, 158] on textarea at bounding box center [401, 163] width 133 height 37
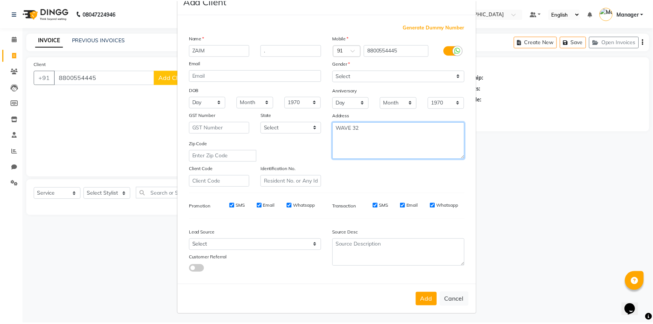
scroll to position [26, 0]
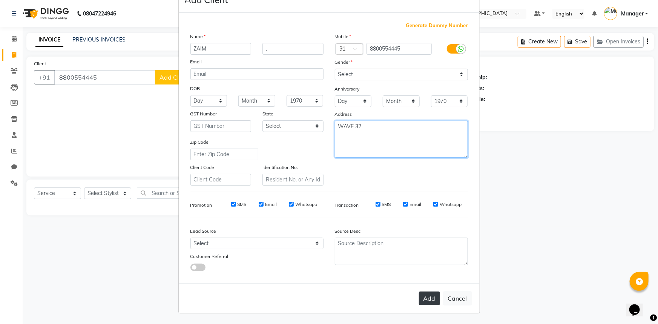
type textarea "WAVE 32"
click at [425, 301] on button "Add" at bounding box center [429, 298] width 21 height 14
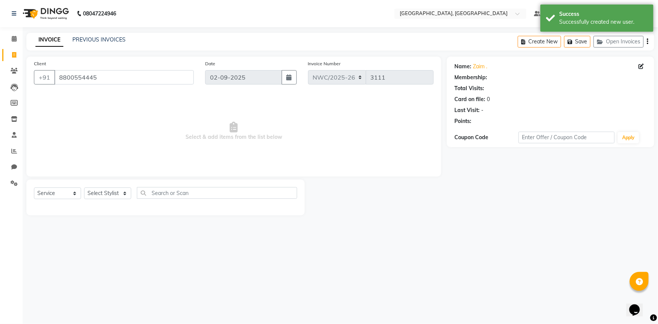
select select "1: Object"
drag, startPoint x: 47, startPoint y: 196, endPoint x: 56, endPoint y: 179, distance: 18.9
click at [47, 196] on select "Select Service Product Membership Package Voucher Prepaid Gift Card" at bounding box center [57, 193] width 47 height 12
select select "product"
click at [34, 187] on select "Select Service Product Membership Package Voucher Prepaid Gift Card" at bounding box center [57, 193] width 47 height 12
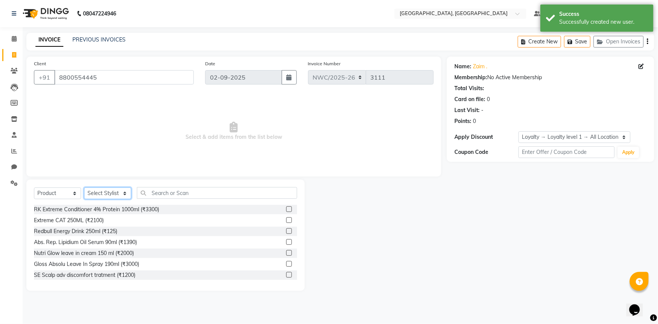
click at [104, 194] on select "Select Stylist [PERSON_NAME]-pdct Arshad_asst Arun_pdct Counter_Sales [PERSON_N…" at bounding box center [107, 193] width 47 height 12
select select "84833"
click at [84, 187] on select "Select Stylist [PERSON_NAME]-pdct Arshad_asst Arun_pdct Counter_Sales [PERSON_N…" at bounding box center [107, 193] width 47 height 12
click at [155, 196] on input "text" at bounding box center [217, 193] width 160 height 12
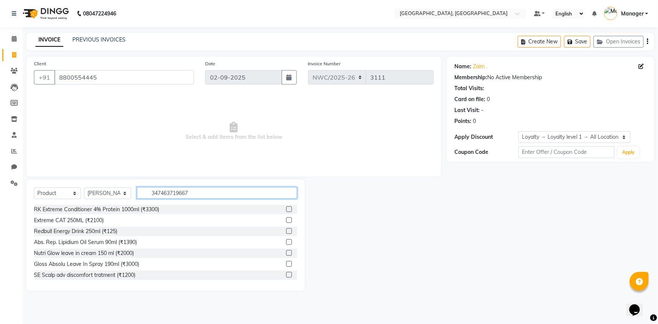
type input "3474637196677"
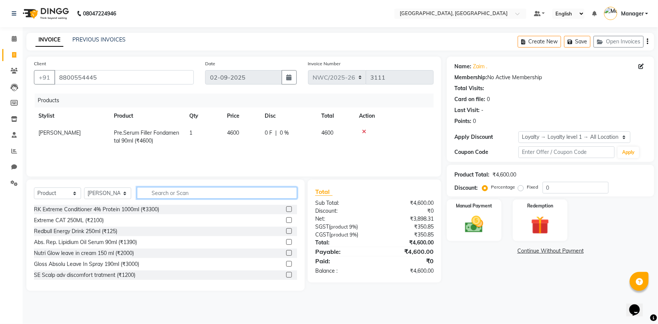
click at [210, 193] on input "text" at bounding box center [217, 193] width 160 height 12
type input "3474636968817"
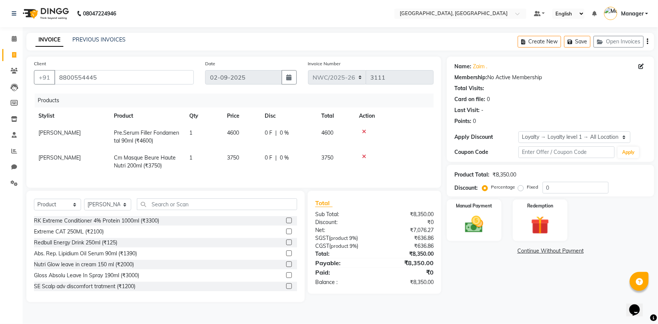
click at [237, 158] on span "3750" at bounding box center [233, 157] width 12 height 7
select select "84833"
drag, startPoint x: 244, startPoint y: 158, endPoint x: 223, endPoint y: 177, distance: 28.0
click at [223, 177] on div "Products Stylist Product Qty Price Disc Total Action Faheem Pre.Serum Filler Fo…" at bounding box center [233, 136] width 399 height 87
type input "3850"
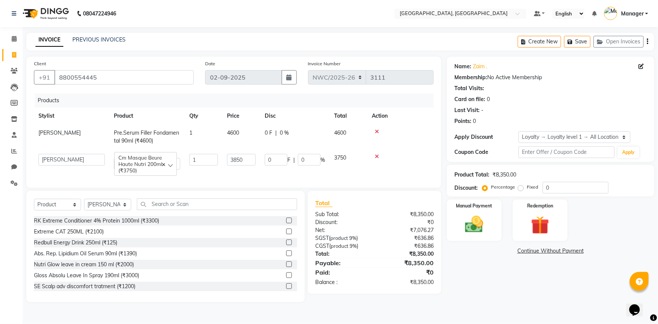
click at [225, 173] on td "3850" at bounding box center [241, 161] width 38 height 25
select select "84833"
click at [169, 208] on input "text" at bounding box center [217, 204] width 160 height 12
type input "3474636968749"
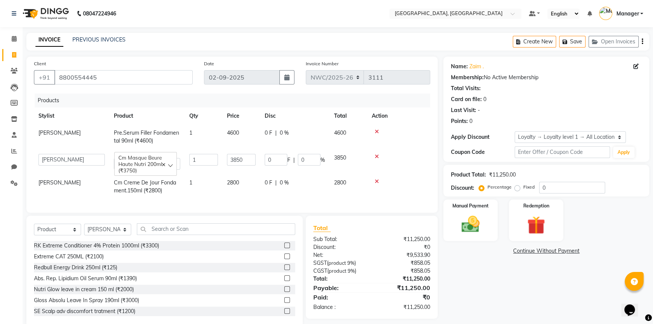
click at [239, 184] on span "2800" at bounding box center [233, 182] width 12 height 7
select select "84833"
drag, startPoint x: 249, startPoint y: 183, endPoint x: 220, endPoint y: 195, distance: 31.8
click at [218, 192] on tr "Aneeta Ankush-pdct Arshad_asst Arun_pdct Counter_Sales Faheem Govind_pdct Imran…" at bounding box center [232, 186] width 396 height 25
type input "3000"
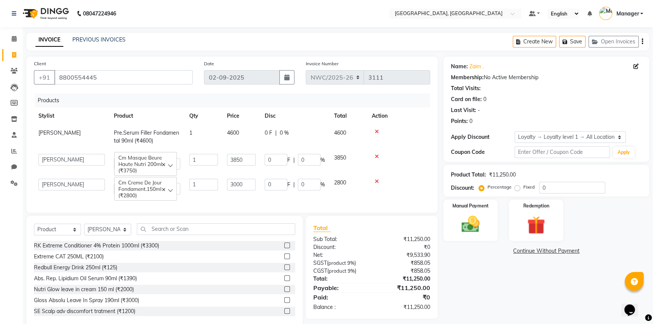
click at [210, 200] on div "Products Stylist Product Qty Price Disc Total Action Faheem Pre.Serum Filler Fo…" at bounding box center [232, 149] width 396 height 112
click at [184, 235] on input "text" at bounding box center [216, 229] width 158 height 12
type input "3474636968688"
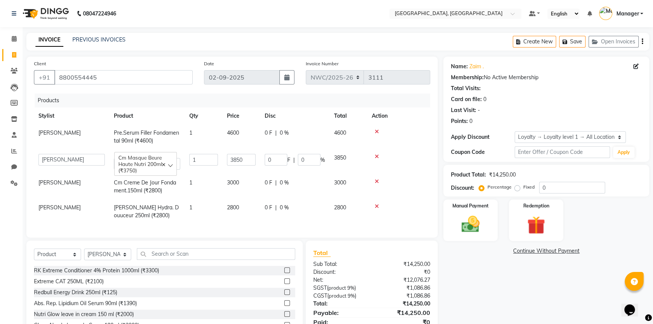
click at [240, 211] on td "2800" at bounding box center [241, 211] width 38 height 25
select select "84833"
drag, startPoint x: 246, startPoint y: 208, endPoint x: 213, endPoint y: 222, distance: 36.3
click at [213, 216] on tr "Aneeta Ankush-pdct Arshad_asst Arun_pdct Counter_Sales Faheem Govind_pdct Imran…" at bounding box center [232, 211] width 396 height 25
type input "2950"
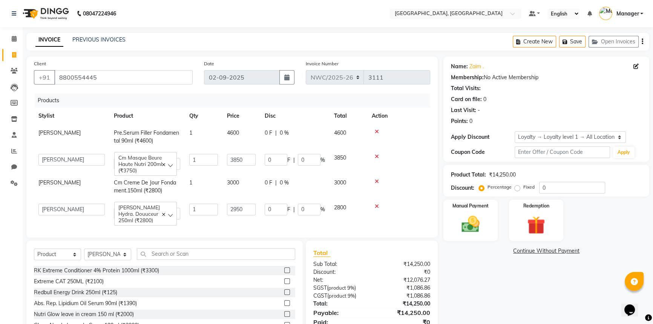
click at [241, 226] on div "Products Stylist Product Qty Price Disc Total Action Faheem Pre.Serum Filler Fo…" at bounding box center [232, 161] width 396 height 136
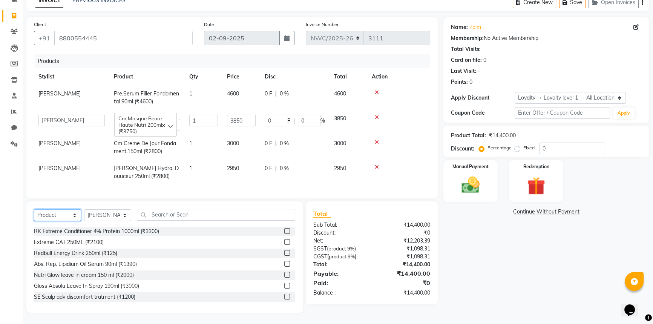
click at [63, 213] on select "Select Service Product Membership Package Voucher Prepaid Gift Card" at bounding box center [57, 215] width 47 height 12
select select "service"
click at [34, 209] on select "Select Service Product Membership Package Voucher Prepaid Gift Card" at bounding box center [57, 215] width 47 height 12
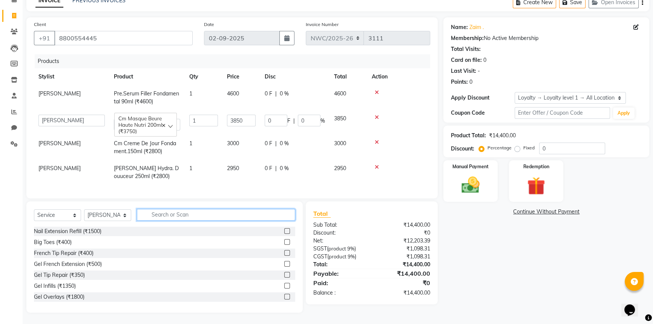
click at [168, 211] on input "text" at bounding box center [216, 215] width 158 height 12
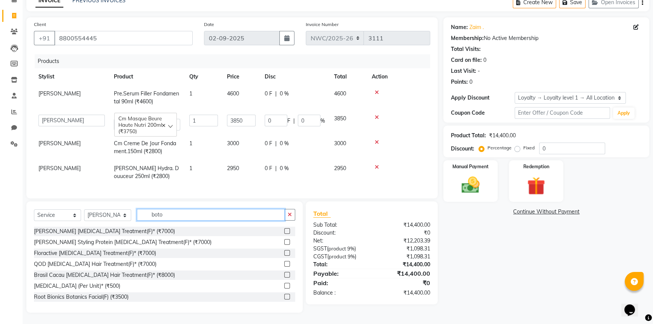
scroll to position [37, 0]
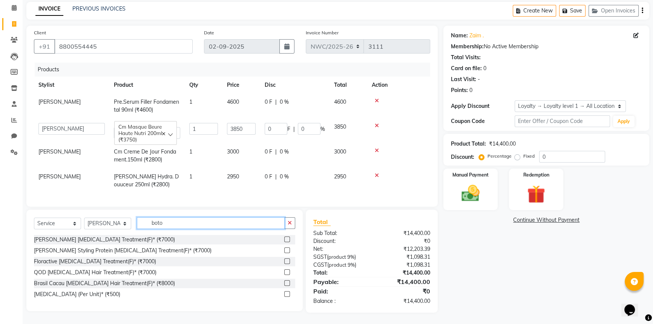
type input "boto"
click at [288, 239] on label at bounding box center [287, 239] width 6 height 6
click at [288, 239] on input "checkbox" at bounding box center [286, 239] width 5 height 5
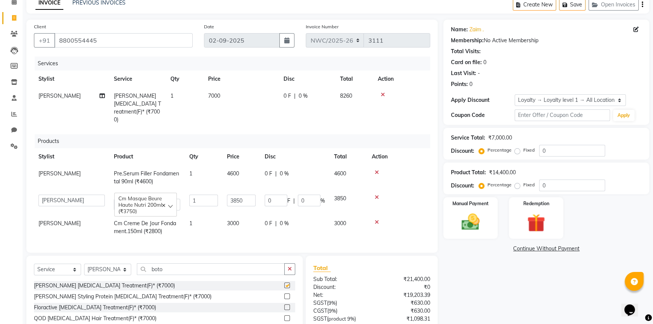
checkbox input "false"
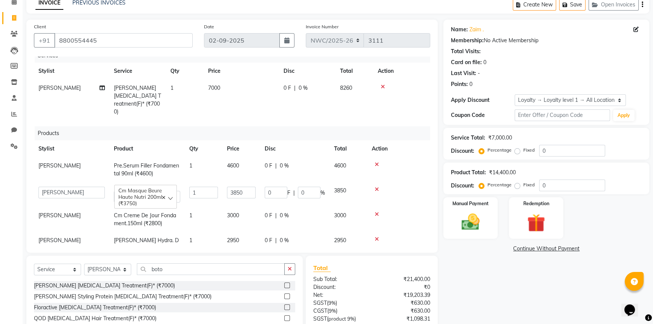
scroll to position [0, 0]
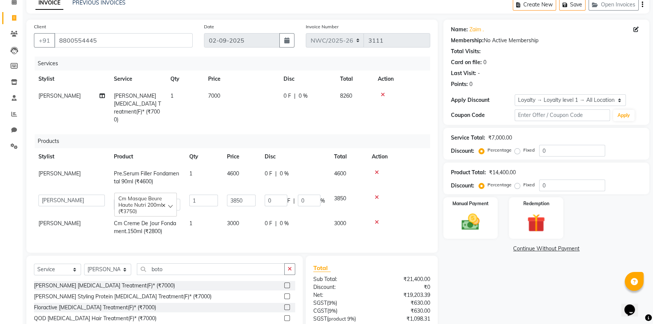
click at [221, 95] on td "7000" at bounding box center [240, 107] width 75 height 41
select select "84833"
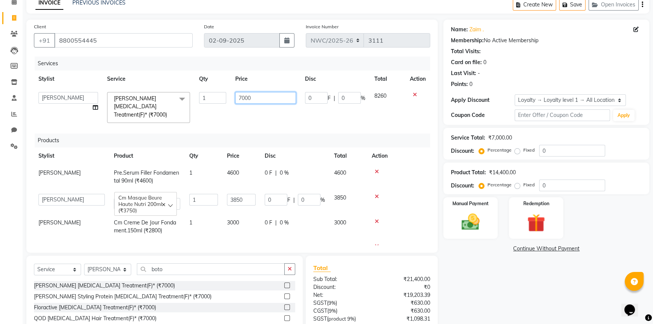
drag, startPoint x: 250, startPoint y: 97, endPoint x: 225, endPoint y: 104, distance: 26.2
click at [225, 103] on tr "Aneeta Ankush-pdct Arshad_asst Arun_pdct Counter_Sales Faheem Govind_pdct Imran…" at bounding box center [232, 107] width 396 height 40
type input "14000"
click at [231, 118] on td "14000" at bounding box center [266, 107] width 70 height 40
select select "84833"
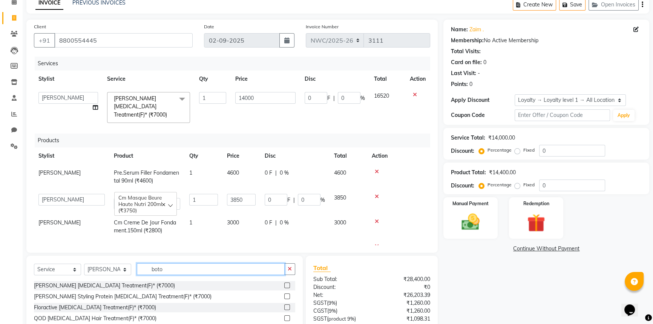
drag, startPoint x: 175, startPoint y: 266, endPoint x: 138, endPoint y: 271, distance: 37.7
click at [138, 271] on input "boto" at bounding box center [211, 269] width 148 height 12
click at [100, 269] on select "Select Stylist Aneeta Ankush-pdct Arshad_asst Arun_pdct Counter_Sales Faheem Go…" at bounding box center [107, 269] width 47 height 12
select select "85322"
click at [84, 263] on select "Select Stylist Aneeta Ankush-pdct Arshad_asst Arun_pdct Counter_Sales Faheem Go…" at bounding box center [107, 269] width 47 height 12
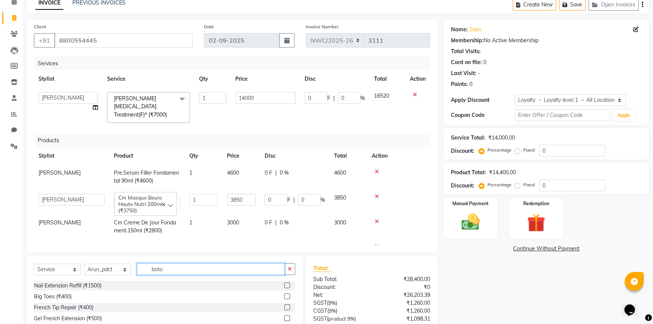
click at [172, 268] on input "boto" at bounding box center [211, 269] width 148 height 12
drag, startPoint x: 177, startPoint y: 268, endPoint x: 156, endPoint y: 254, distance: 25.0
click at [147, 268] on input "boto" at bounding box center [211, 269] width 148 height 12
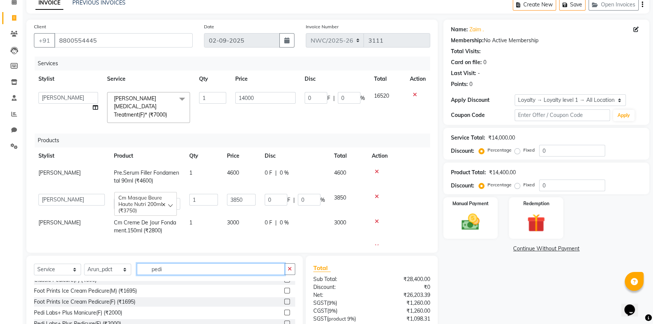
scroll to position [102, 0]
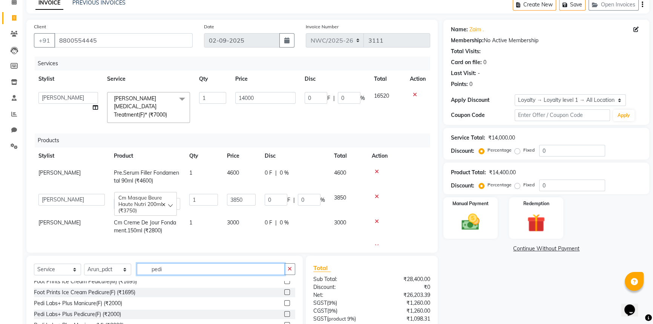
type input "pedi"
click at [284, 313] on label at bounding box center [287, 314] width 6 height 6
click at [284, 313] on input "checkbox" at bounding box center [286, 314] width 5 height 5
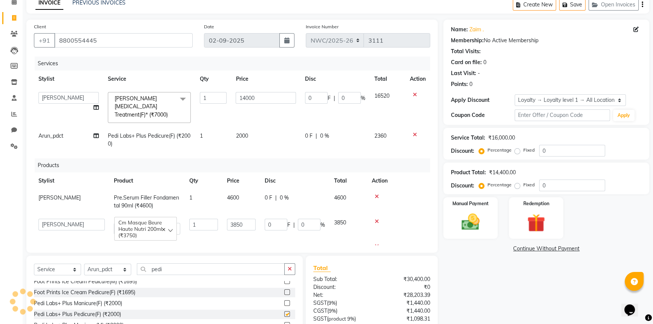
checkbox input "false"
click at [113, 266] on select "Select Stylist Aneeta Ankush-pdct Arshad_asst Arun_pdct Counter_Sales Faheem Go…" at bounding box center [107, 269] width 47 height 12
select select "88106"
click at [84, 263] on select "Select Stylist Aneeta Ankush-pdct Arshad_asst Arun_pdct Counter_Sales Faheem Go…" at bounding box center [107, 269] width 47 height 12
click at [172, 268] on input "pedi" at bounding box center [211, 269] width 148 height 12
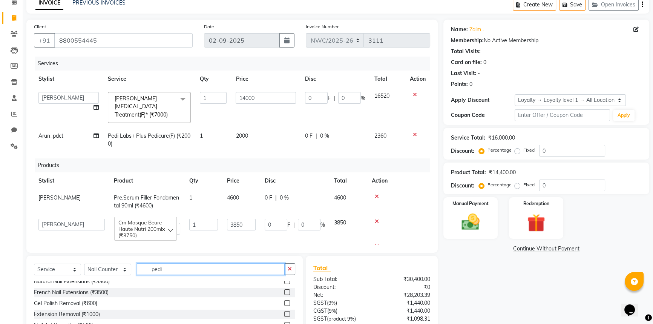
drag, startPoint x: 166, startPoint y: 268, endPoint x: 142, endPoint y: 264, distance: 24.0
click at [141, 267] on input "pedi" at bounding box center [211, 269] width 148 height 12
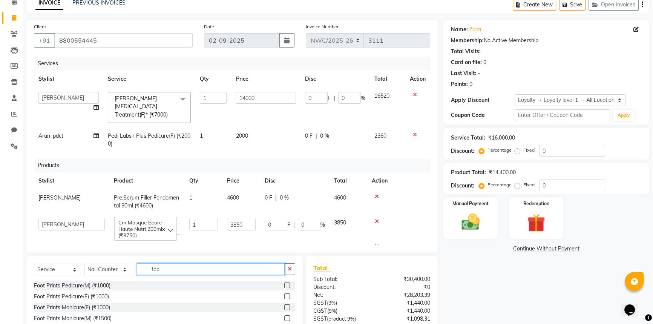
type input "foo"
click at [284, 284] on label at bounding box center [287, 285] width 6 height 6
click at [284, 284] on input "checkbox" at bounding box center [286, 285] width 5 height 5
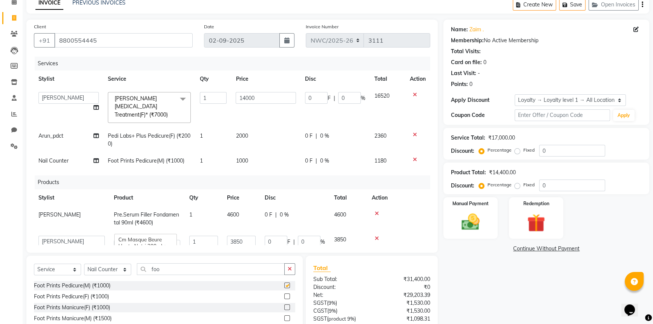
checkbox input "false"
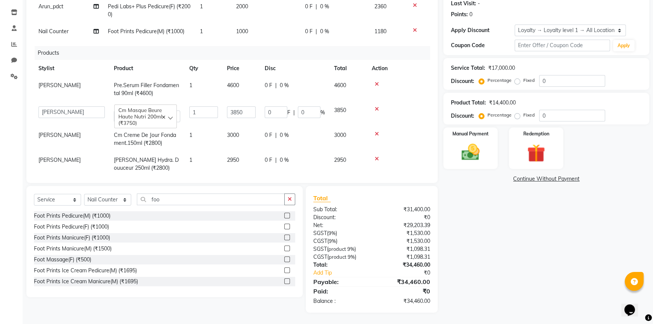
scroll to position [64, 0]
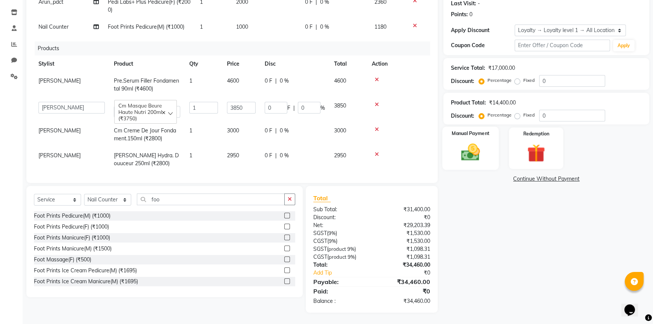
click at [468, 147] on img at bounding box center [470, 151] width 31 height 21
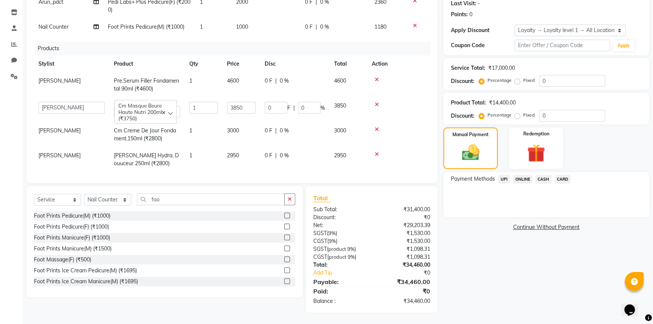
click at [562, 177] on span "CARD" at bounding box center [562, 179] width 16 height 9
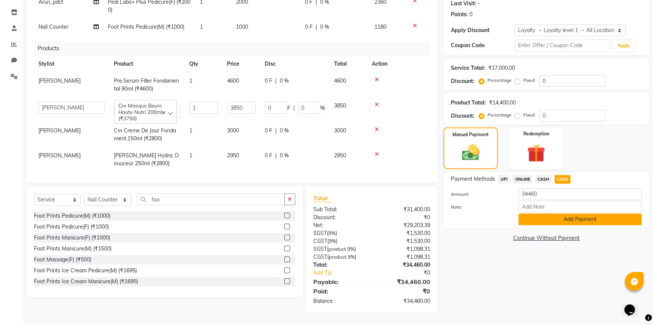
click at [580, 217] on button "Add Payment" at bounding box center [579, 219] width 123 height 12
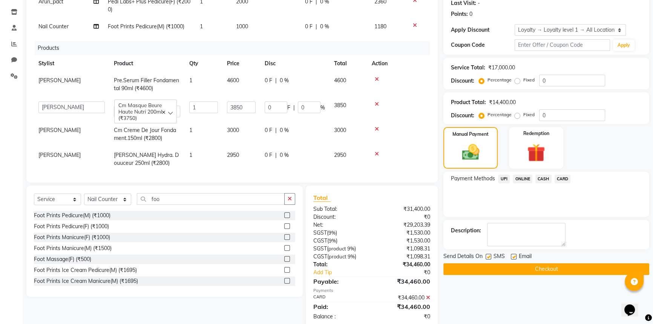
click at [568, 263] on button "Checkout" at bounding box center [546, 269] width 206 height 12
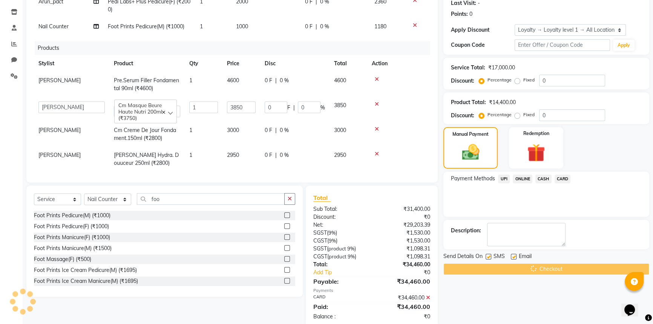
scroll to position [161, 0]
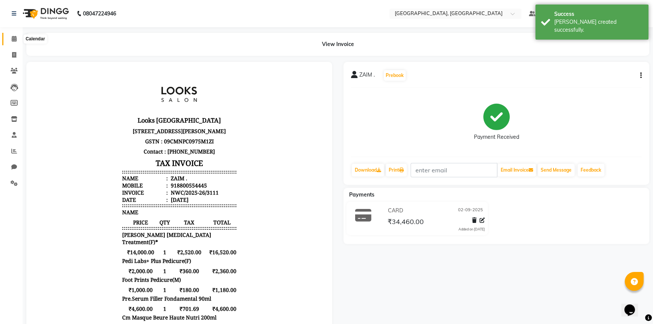
click at [12, 38] on icon at bounding box center [14, 39] width 5 height 6
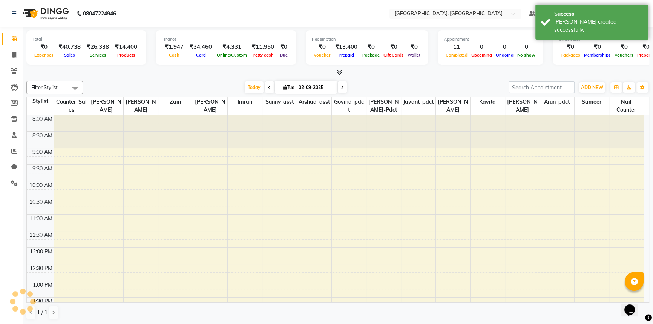
click at [194, 79] on div "Filter Stylist Select All [PERSON_NAME]-pdct Arshad_asst Arun_pdct Counter_Sale…" at bounding box center [337, 200] width 623 height 245
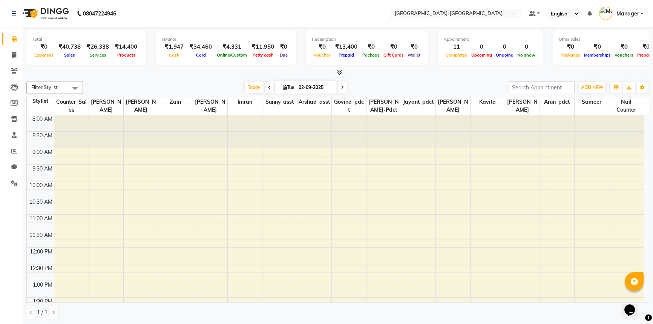
click at [225, 84] on div "[DATE] [DATE]" at bounding box center [296, 87] width 418 height 11
click at [12, 55] on icon at bounding box center [14, 55] width 4 height 6
select select "service"
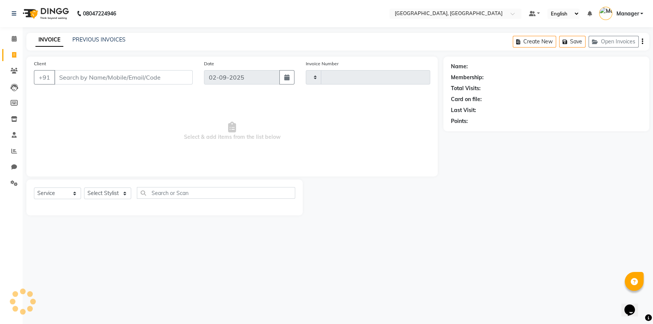
click at [98, 78] on input "Client" at bounding box center [123, 77] width 138 height 14
type input "3113"
select select "8574"
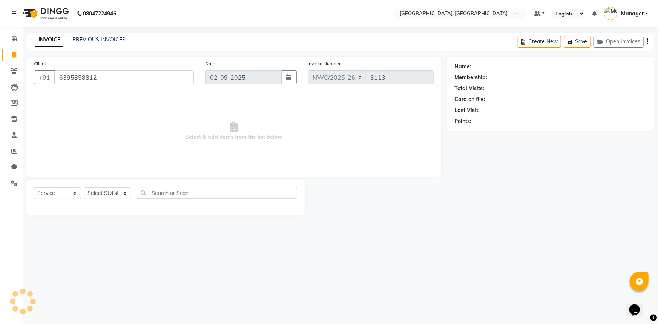
type input "6395858812"
select select "1: Object"
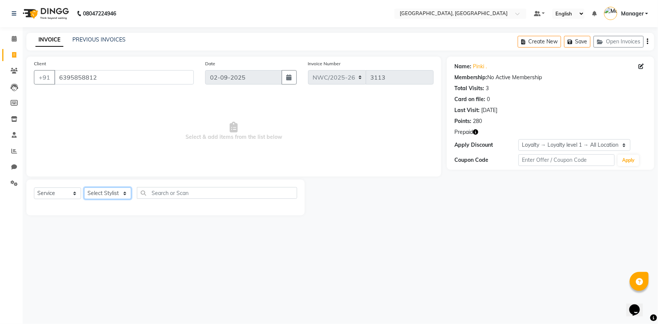
click at [100, 192] on select "Select Stylist Aneeta Ankush-pdct Arshad_asst Arun_pdct Counter_Sales Faheem Go…" at bounding box center [107, 193] width 47 height 12
select select "85707"
click at [84, 187] on select "Select Stylist Aneeta Ankush-pdct Arshad_asst Arun_pdct Counter_Sales Faheem Go…" at bounding box center [107, 193] width 47 height 12
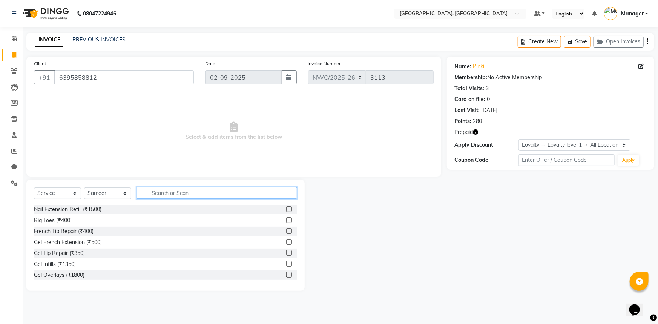
click at [160, 194] on input "text" at bounding box center [217, 193] width 160 height 12
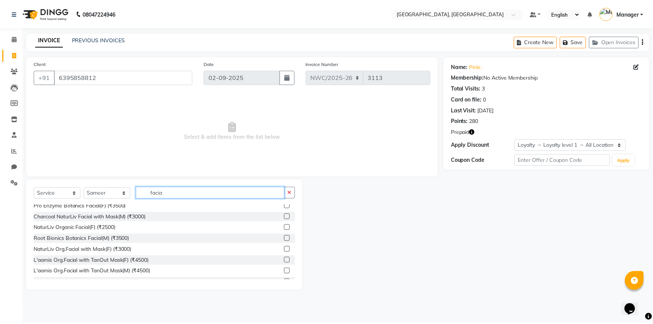
scroll to position [171, 0]
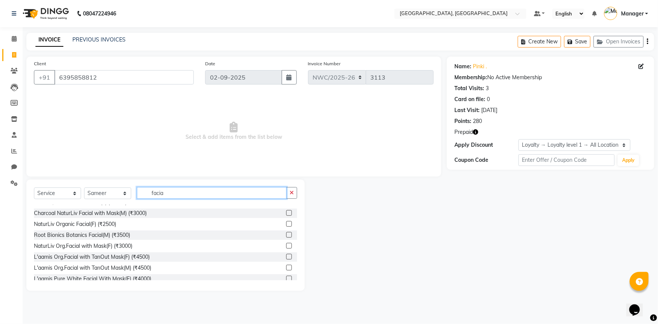
type input "facia"
click at [286, 256] on label at bounding box center [289, 257] width 6 height 6
click at [286, 256] on input "checkbox" at bounding box center [288, 256] width 5 height 5
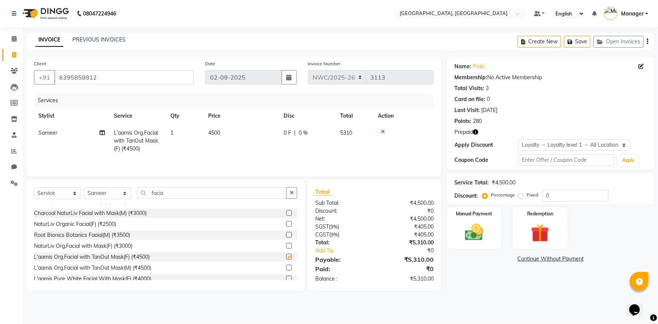
checkbox input "false"
click at [486, 228] on img at bounding box center [474, 232] width 31 height 22
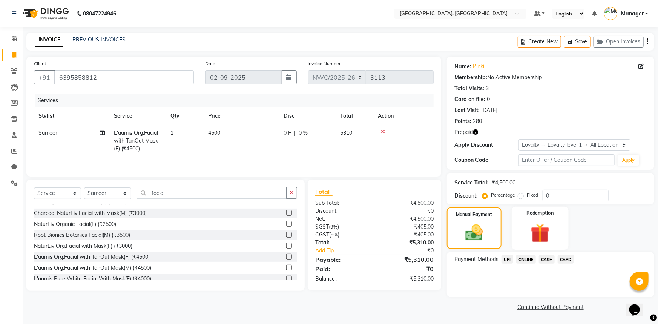
click at [535, 224] on img at bounding box center [540, 233] width 31 height 24
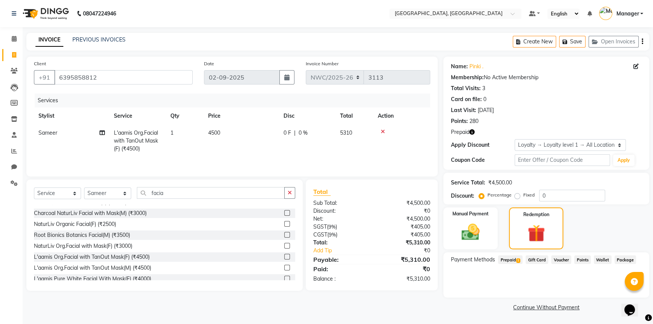
click at [512, 260] on span "Prepaid 1" at bounding box center [510, 259] width 24 height 9
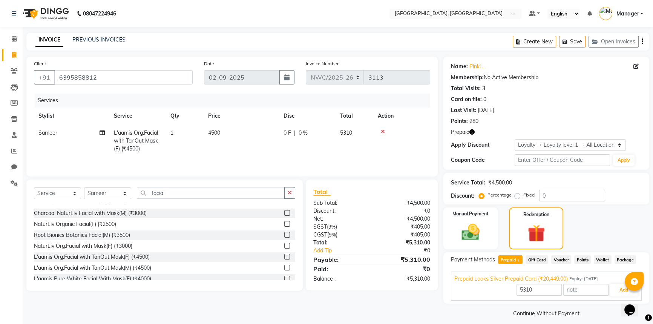
scroll to position [6, 0]
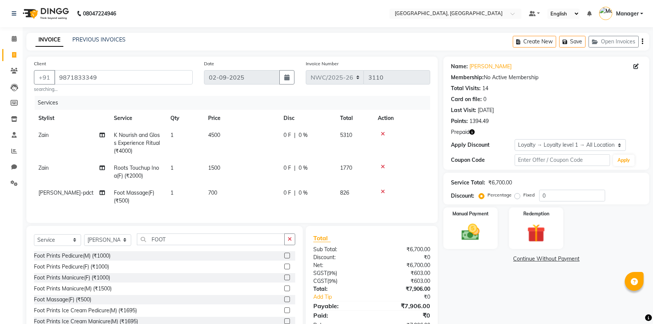
select select "service"
select select "84838"
select select "1: Object"
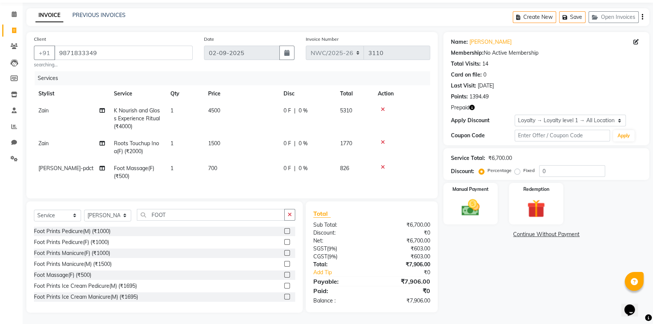
scroll to position [30, 0]
drag, startPoint x: 115, startPoint y: 215, endPoint x: 116, endPoint y: 209, distance: 5.8
click at [115, 215] on select "Select Stylist [PERSON_NAME]-pdct Arshad_asst Arun_pdct Counter_Sales [PERSON_N…" at bounding box center [107, 216] width 47 height 12
select select "84840"
click at [84, 210] on select "Select Stylist [PERSON_NAME]-pdct Arshad_asst Arun_pdct Counter_Sales [PERSON_N…" at bounding box center [107, 216] width 47 height 12
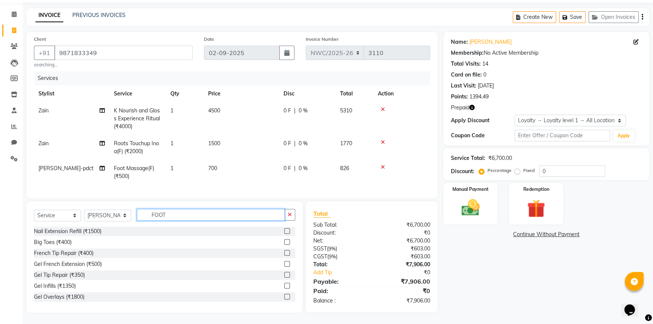
click at [177, 217] on input "FOOT" at bounding box center [211, 215] width 148 height 12
drag, startPoint x: 177, startPoint y: 214, endPoint x: 127, endPoint y: 211, distance: 50.6
click at [124, 214] on div "Select Service Product Membership Package Voucher Prepaid Gift Card Select Styl…" at bounding box center [164, 218] width 261 height 18
type input "arms"
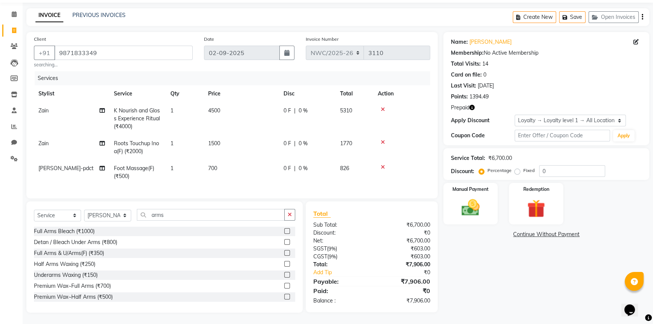
click at [284, 285] on label at bounding box center [287, 286] width 6 height 6
click at [284, 285] on input "checkbox" at bounding box center [286, 285] width 5 height 5
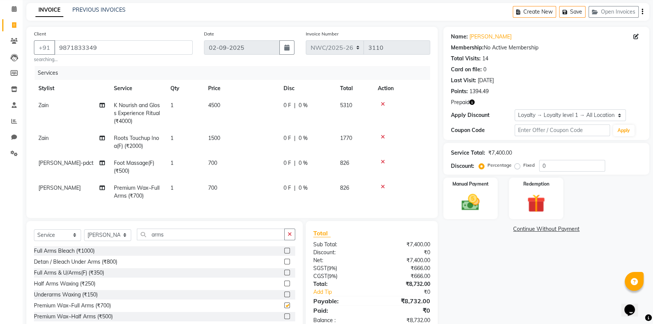
checkbox input "false"
click at [220, 191] on td "700" at bounding box center [240, 191] width 75 height 25
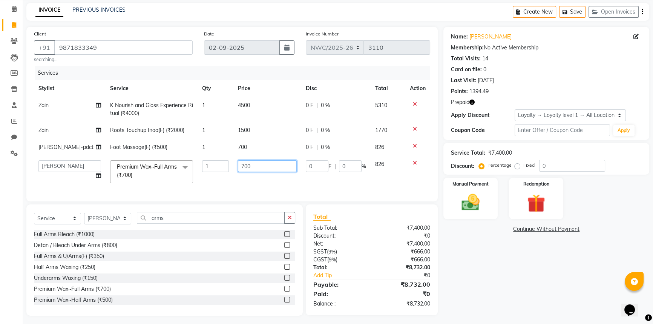
drag, startPoint x: 252, startPoint y: 167, endPoint x: 230, endPoint y: 190, distance: 31.7
click at [234, 174] on td "700" at bounding box center [267, 172] width 68 height 32
type input "1500"
click at [230, 190] on div "Services Stylist Service Qty Price Disc Total Action Zain K Nourish and Gloss E…" at bounding box center [232, 130] width 396 height 128
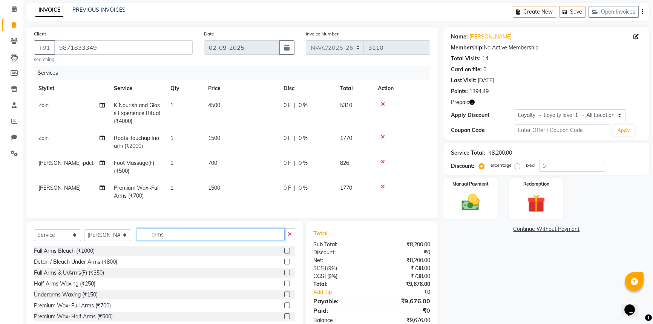
drag, startPoint x: 165, startPoint y: 241, endPoint x: 132, endPoint y: 241, distance: 33.5
click at [132, 241] on div "Select Service Product Membership Package Voucher Prepaid Gift Card Select Styl…" at bounding box center [164, 237] width 261 height 18
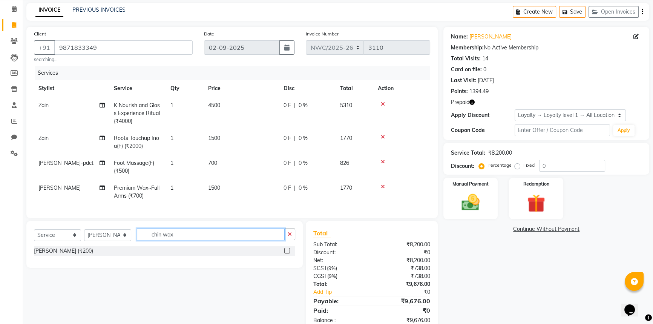
type input "chin wax"
click at [287, 253] on label at bounding box center [287, 251] width 6 height 6
click at [287, 253] on input "checkbox" at bounding box center [286, 250] width 5 height 5
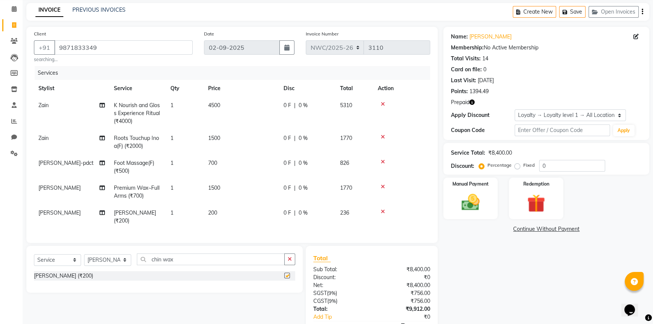
checkbox input "false"
click at [217, 215] on span "200" at bounding box center [212, 212] width 9 height 7
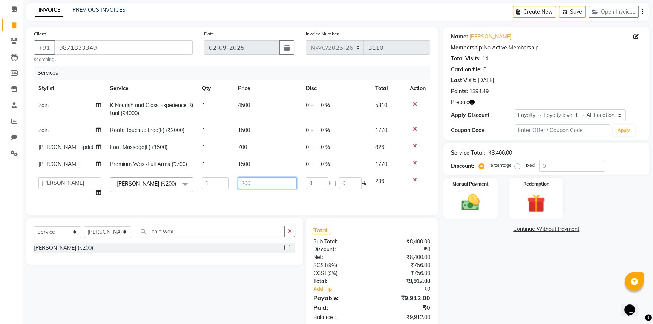
drag, startPoint x: 249, startPoint y: 184, endPoint x: 224, endPoint y: 189, distance: 25.7
click at [224, 189] on tr "[PERSON_NAME]-pdct Arshad_asst Arun_pdct Counter_Sales [PERSON_NAME] [PERSON_NA…" at bounding box center [232, 187] width 396 height 29
type input "400"
click at [228, 202] on div "Services Stylist Service Qty Price Disc Total Action Zain K Nourish and Gloss E…" at bounding box center [232, 136] width 396 height 141
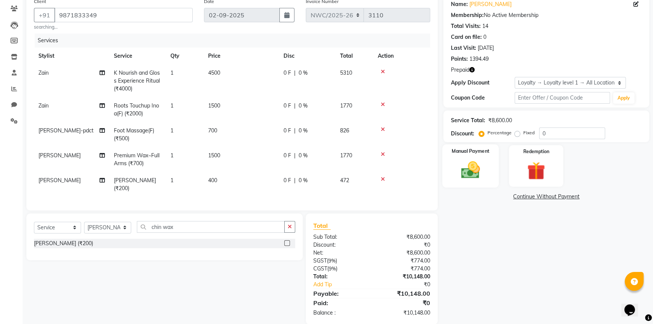
scroll to position [79, 0]
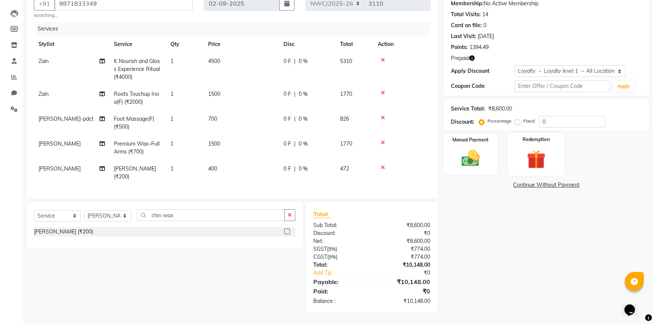
click at [531, 159] on img at bounding box center [536, 158] width 31 height 23
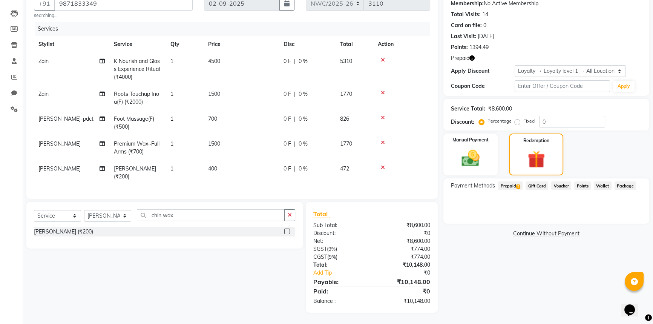
click at [512, 181] on span "Prepaid 2" at bounding box center [510, 185] width 24 height 9
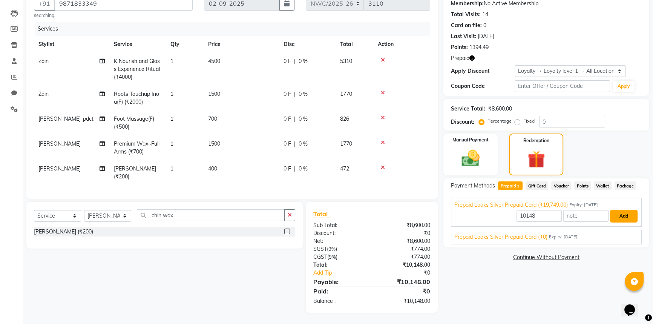
click at [623, 211] on button "Add" at bounding box center [624, 216] width 28 height 13
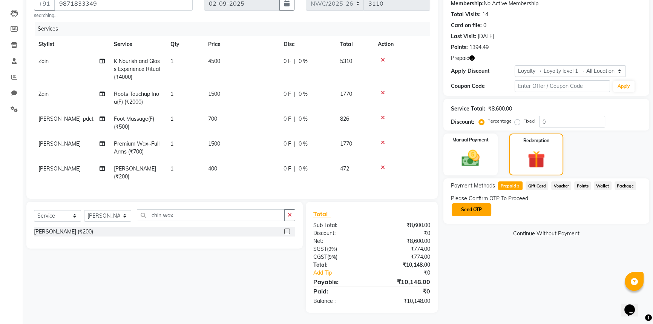
click at [481, 207] on button "Send OTP" at bounding box center [471, 209] width 40 height 13
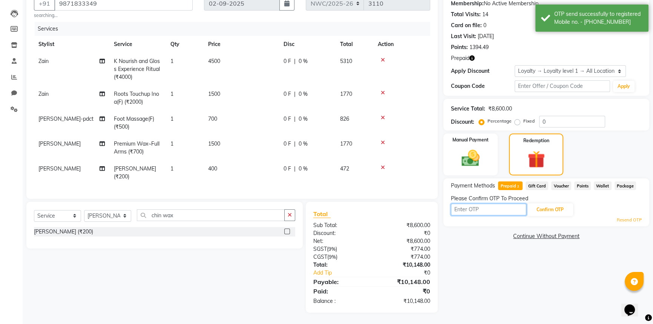
click at [499, 205] on input "text" at bounding box center [488, 209] width 75 height 12
click at [484, 204] on input "text" at bounding box center [488, 209] width 75 height 12
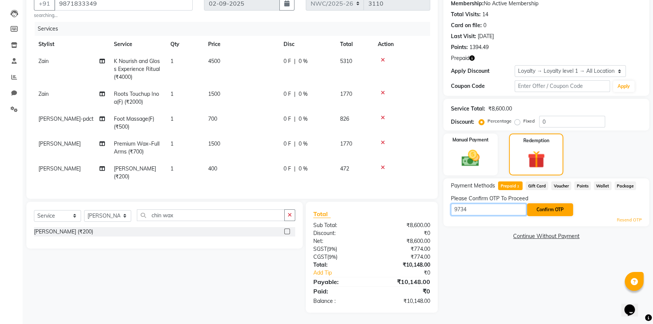
type input "9734"
click at [549, 203] on button "Confirm OTP" at bounding box center [550, 209] width 46 height 13
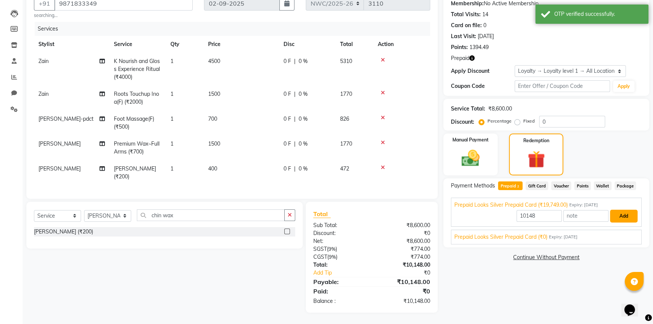
click at [620, 210] on button "Add" at bounding box center [624, 216] width 28 height 13
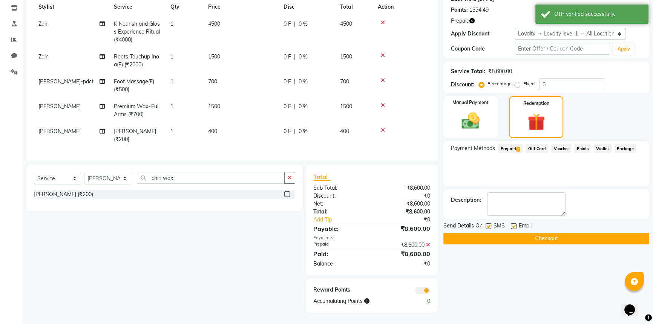
scroll to position [117, 0]
click at [591, 233] on button "Checkout" at bounding box center [546, 239] width 206 height 12
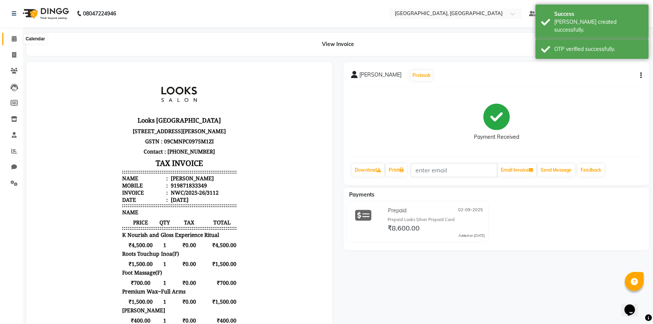
click at [12, 38] on icon at bounding box center [14, 39] width 5 height 6
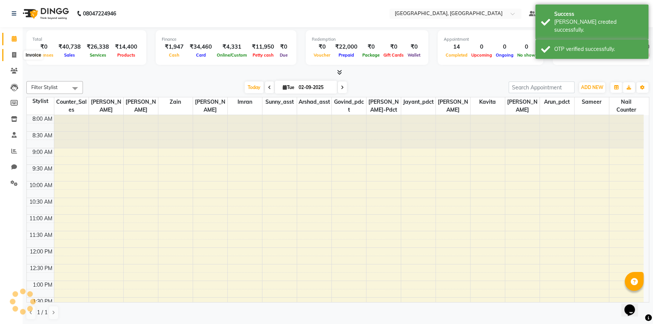
click at [14, 53] on icon at bounding box center [14, 55] width 4 height 6
select select "service"
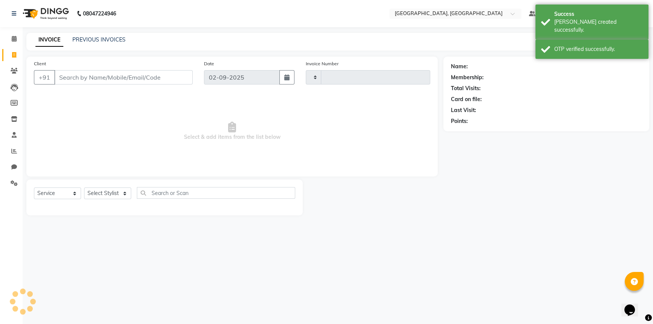
click at [156, 78] on input "Client" at bounding box center [123, 77] width 138 height 14
select select "8574"
type input "3113"
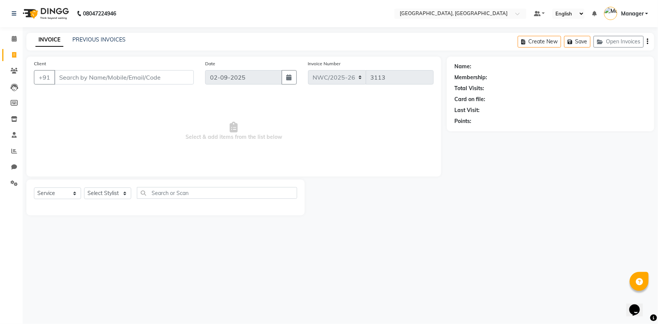
click at [132, 78] on input "Client" at bounding box center [123, 77] width 139 height 14
click at [73, 78] on input "6399858812" at bounding box center [104, 77] width 101 height 14
type input "6395858812"
select select "1: Object"
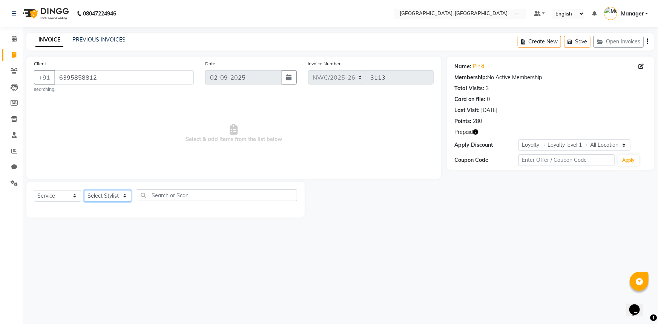
drag, startPoint x: 99, startPoint y: 197, endPoint x: 102, endPoint y: 191, distance: 7.1
click at [99, 197] on select "Select Stylist Aneeta Ankush-pdct Arshad_asst Arun_pdct Counter_Sales Faheem Go…" at bounding box center [107, 196] width 47 height 12
select select "85707"
click at [84, 190] on select "Select Stylist Aneeta Ankush-pdct Arshad_asst Arun_pdct Counter_Sales Faheem Go…" at bounding box center [107, 196] width 47 height 12
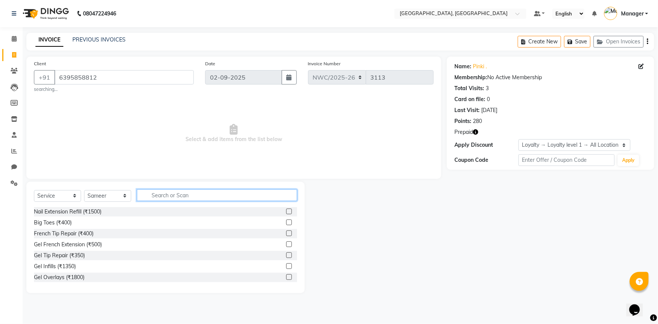
click at [156, 193] on input "text" at bounding box center [217, 195] width 160 height 12
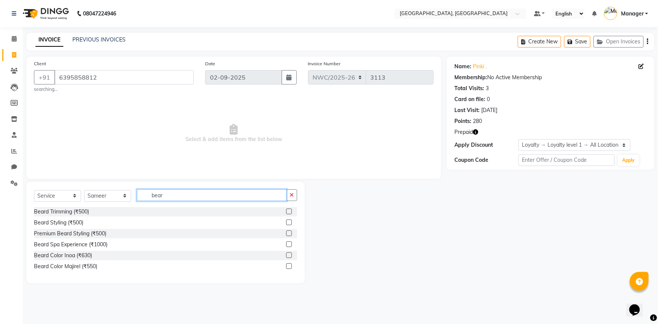
type input "bear"
click at [289, 211] on label at bounding box center [289, 211] width 6 height 6
click at [289, 211] on input "checkbox" at bounding box center [288, 211] width 5 height 5
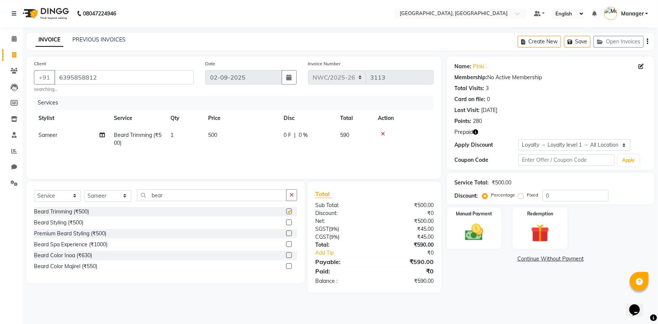
checkbox input "false"
click at [214, 137] on span "500" at bounding box center [212, 135] width 9 height 7
select select "85707"
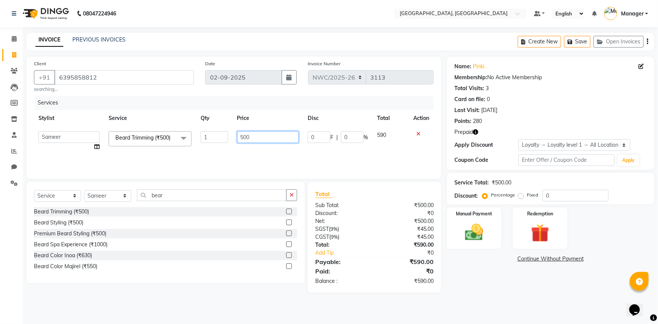
drag, startPoint x: 255, startPoint y: 135, endPoint x: 233, endPoint y: 154, distance: 29.9
click at [230, 147] on tr "Aneeta Ankush-pdct Arshad_asst Arun_pdct Counter_Sales Faheem Govind_pdct Imran…" at bounding box center [233, 141] width 399 height 29
type input "350"
click at [233, 154] on div "Services Stylist Service Qty Price Disc Total Action Aneeta Ankush-pdct Arshad_…" at bounding box center [233, 133] width 399 height 75
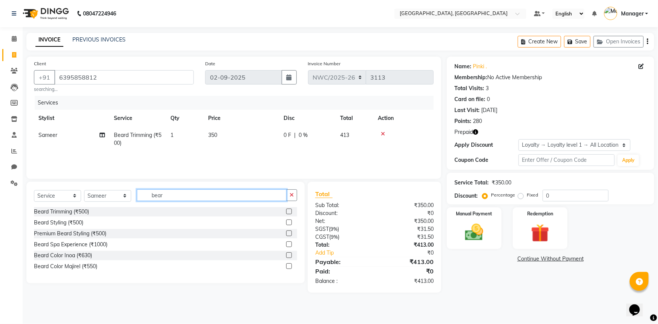
click at [130, 196] on div "Select Service Product Membership Package Voucher Prepaid Gift Card Select Styl…" at bounding box center [165, 198] width 263 height 18
click at [287, 255] on label at bounding box center [289, 255] width 6 height 6
click at [287, 255] on input "checkbox" at bounding box center [288, 255] width 5 height 5
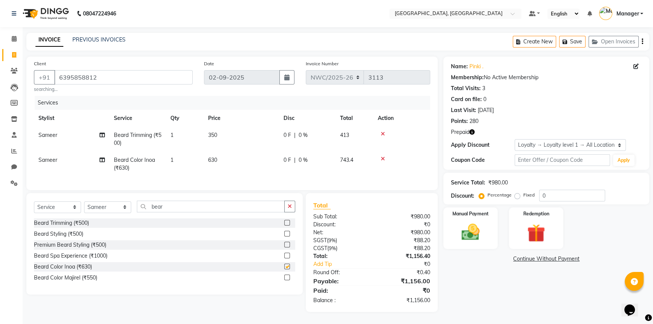
checkbox input "false"
click at [226, 164] on td "630" at bounding box center [240, 163] width 75 height 25
select select "85707"
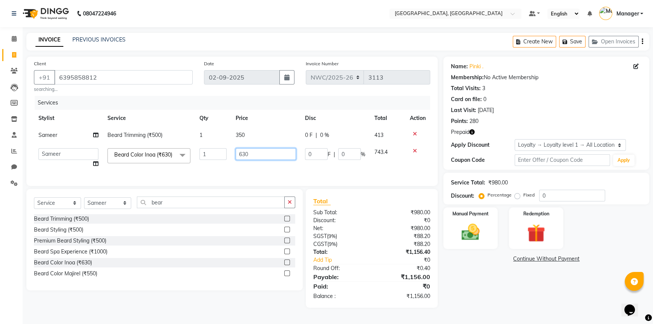
drag, startPoint x: 254, startPoint y: 154, endPoint x: 229, endPoint y: 167, distance: 28.0
click at [229, 160] on tr "Aneeta Ankush-pdct Arshad_asst Arun_pdct Counter_Sales Faheem Govind_pdct Imran…" at bounding box center [232, 158] width 396 height 29
type input "800"
click at [226, 172] on tr "Aneeta Ankush-pdct Arshad_asst Arun_pdct Counter_Sales Faheem Govind_pdct Imran…" at bounding box center [232, 158] width 396 height 29
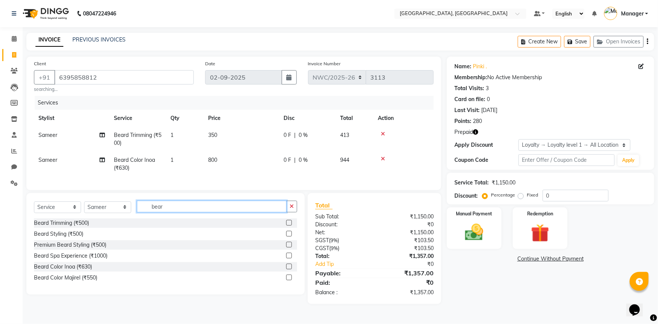
drag, startPoint x: 169, startPoint y: 209, endPoint x: 146, endPoint y: 212, distance: 22.8
click at [146, 212] on input "bear" at bounding box center [212, 206] width 150 height 12
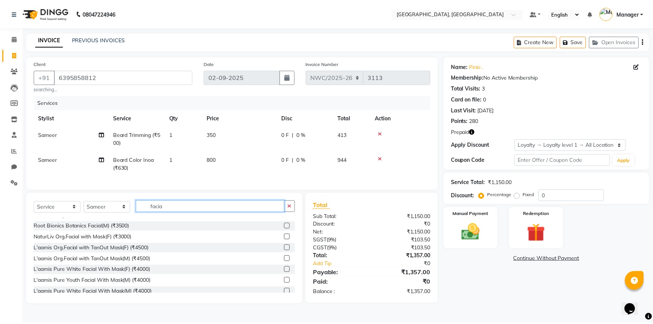
scroll to position [205, 0]
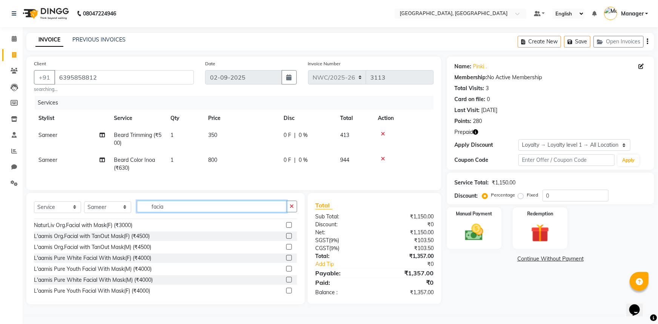
type input "facia"
click at [286, 249] on label at bounding box center [289, 247] width 6 height 6
click at [286, 249] on input "checkbox" at bounding box center [288, 247] width 5 height 5
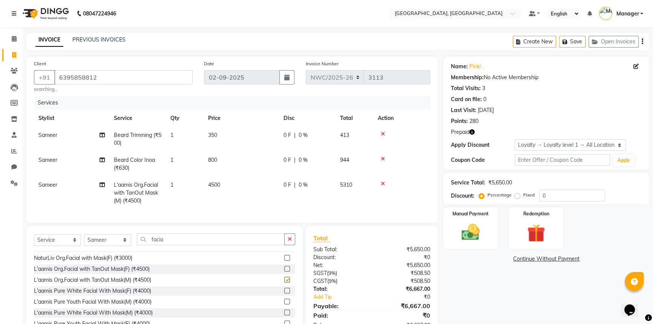
checkbox input "false"
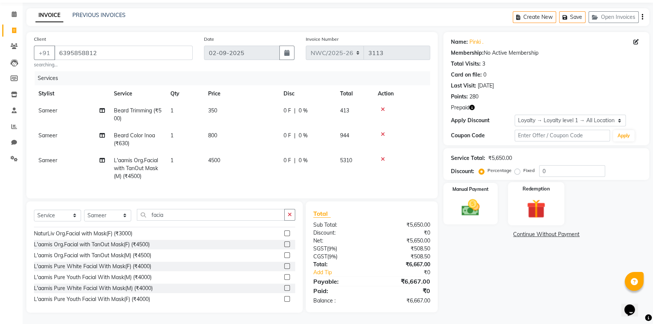
scroll to position [0, 0]
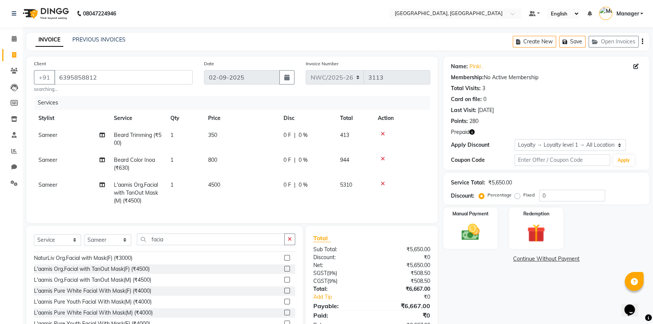
click at [473, 132] on icon "button" at bounding box center [471, 131] width 5 height 5
click at [382, 183] on icon at bounding box center [383, 183] width 4 height 5
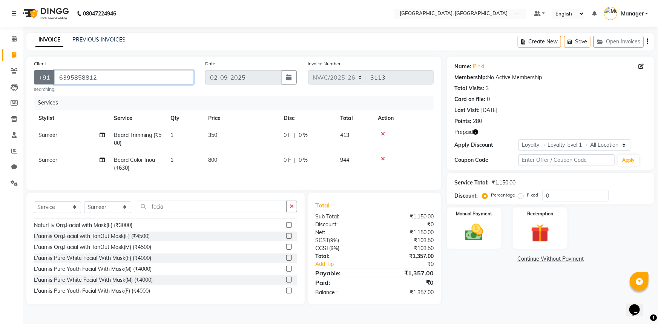
drag, startPoint x: 101, startPoint y: 76, endPoint x: 53, endPoint y: 79, distance: 48.7
click at [53, 79] on div "+91 6395858812" at bounding box center [114, 77] width 160 height 14
drag, startPoint x: 484, startPoint y: 229, endPoint x: 492, endPoint y: 240, distance: 13.2
click at [484, 230] on img at bounding box center [474, 232] width 31 height 22
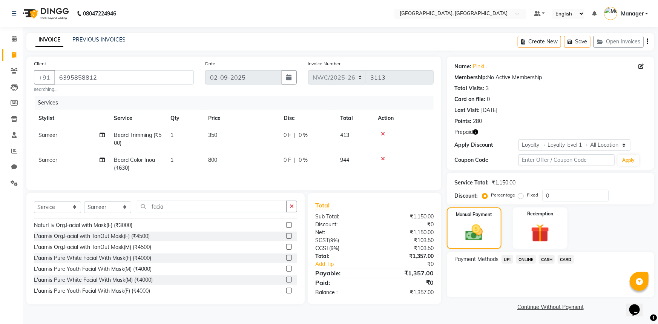
click at [507, 259] on span "UPI" at bounding box center [507, 259] width 12 height 9
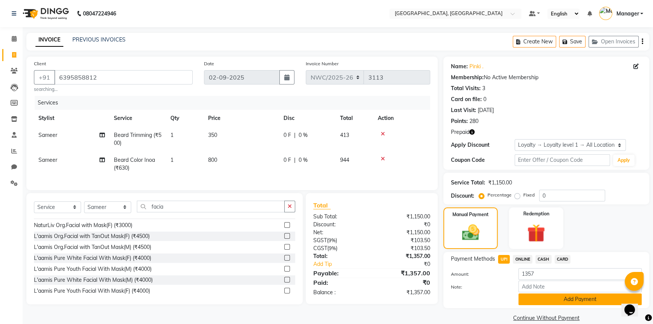
scroll to position [11, 0]
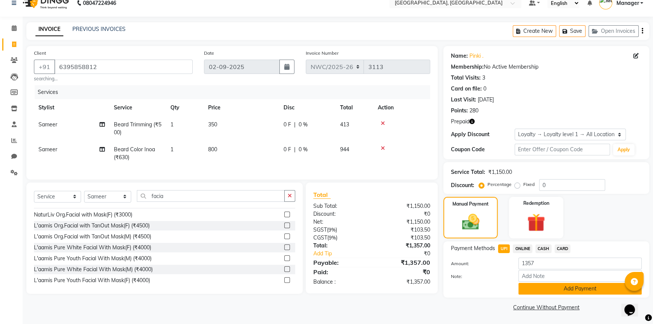
click at [583, 288] on button "Add Payment" at bounding box center [579, 289] width 123 height 12
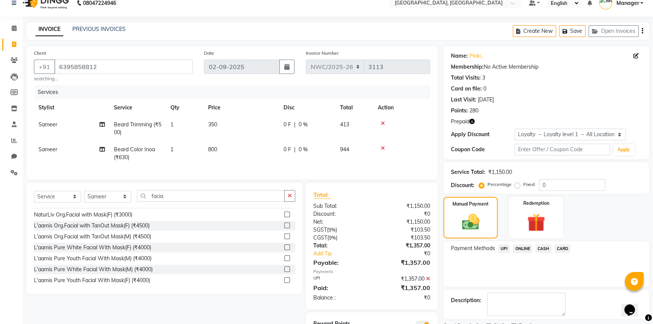
scroll to position [50, 0]
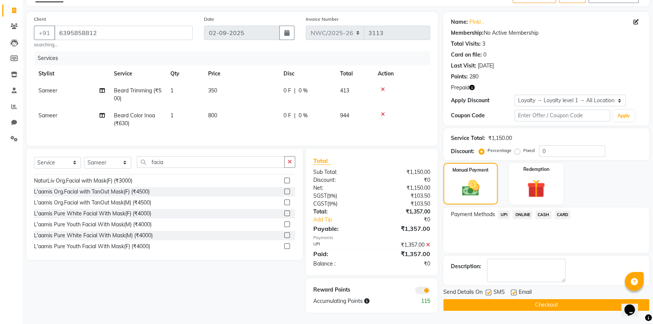
click at [568, 299] on button "Checkout" at bounding box center [546, 305] width 206 height 12
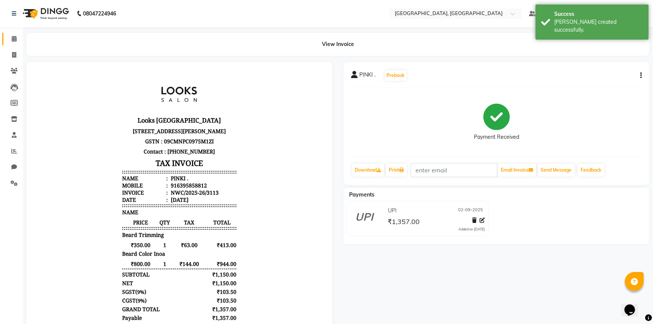
click at [13, 37] on icon at bounding box center [14, 39] width 5 height 6
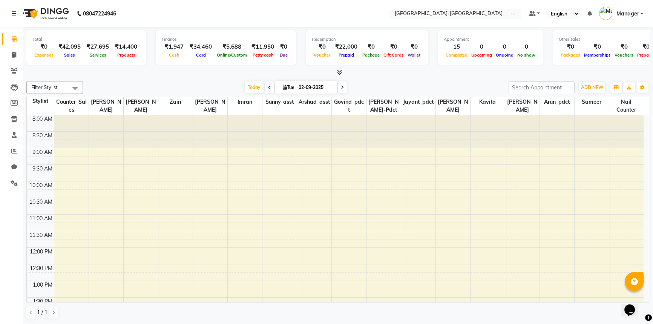
drag, startPoint x: 129, startPoint y: 80, endPoint x: 134, endPoint y: 75, distance: 6.9
click at [129, 80] on div "Filter Stylist Select All [PERSON_NAME]-pdct Arshad_asst Arun_pdct Counter_Sale…" at bounding box center [337, 200] width 623 height 245
click at [11, 53] on span at bounding box center [14, 55] width 13 height 9
select select "service"
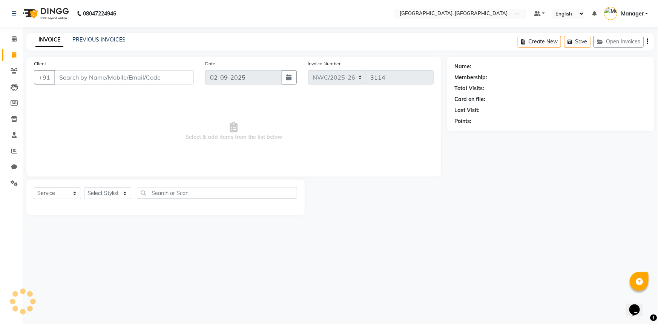
click at [132, 74] on input "Client" at bounding box center [123, 77] width 139 height 14
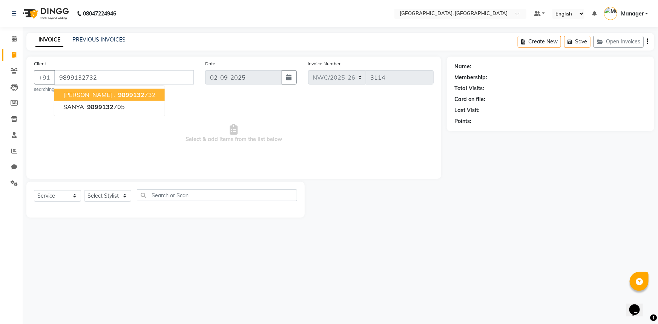
type input "9899132732"
select select "1: Object"
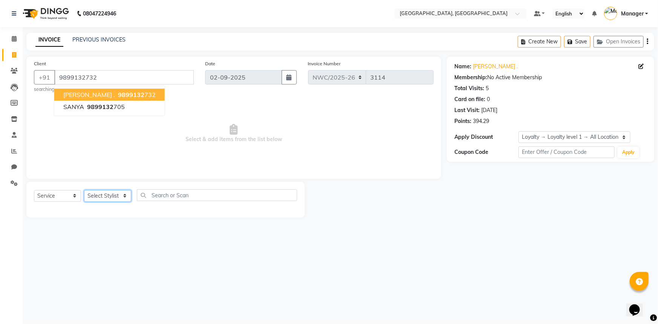
click at [112, 196] on select "Select Stylist [PERSON_NAME]-pdct Arshad_asst Arun_pdct Counter_Sales [PERSON_N…" at bounding box center [107, 196] width 47 height 12
select select "84838"
click at [84, 190] on select "Select Stylist [PERSON_NAME]-pdct Arshad_asst Arun_pdct Counter_Sales [PERSON_N…" at bounding box center [107, 196] width 47 height 12
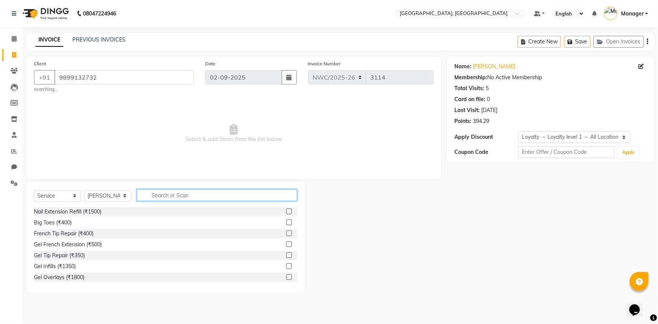
click at [216, 197] on input "text" at bounding box center [217, 195] width 160 height 12
type input "a"
type input "wash"
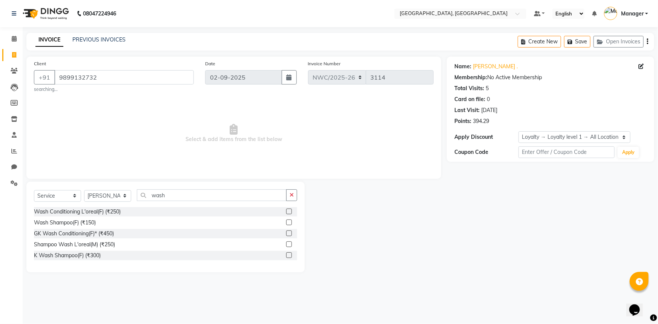
click at [292, 243] on div at bounding box center [291, 244] width 11 height 9
click at [290, 243] on label at bounding box center [289, 244] width 6 height 6
click at [290, 243] on input "checkbox" at bounding box center [288, 244] width 5 height 5
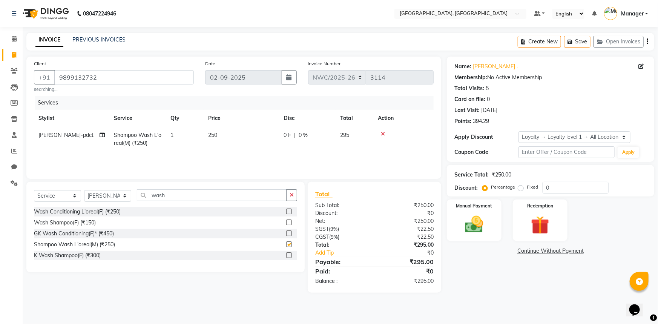
checkbox input "false"
click at [217, 136] on span "250" at bounding box center [212, 135] width 9 height 7
select select "84838"
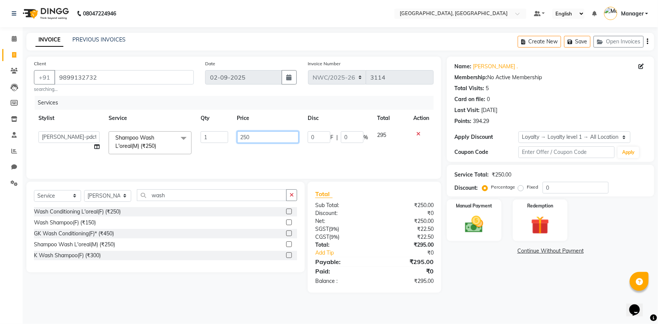
drag, startPoint x: 257, startPoint y: 138, endPoint x: 230, endPoint y: 144, distance: 27.5
click at [230, 143] on tr "Aneeta Ankush-pdct Arshad_asst Arun_pdct Counter_Sales Faheem Govind_pdct Imran…" at bounding box center [233, 143] width 399 height 32
type input "500"
click at [235, 157] on div "Services Stylist Service Qty Price Disc Total Action Aneeta Ankush-pdct Arshad_…" at bounding box center [233, 133] width 399 height 75
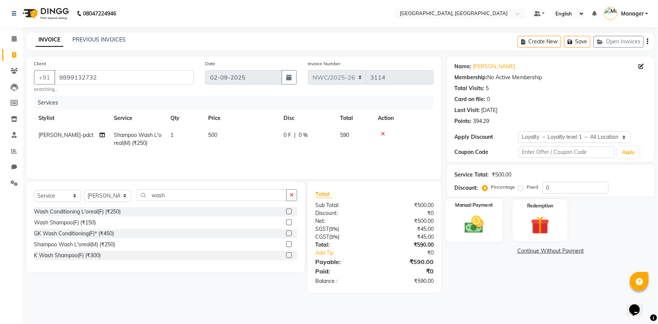
click at [495, 224] on div "Manual Payment" at bounding box center [473, 220] width 57 height 43
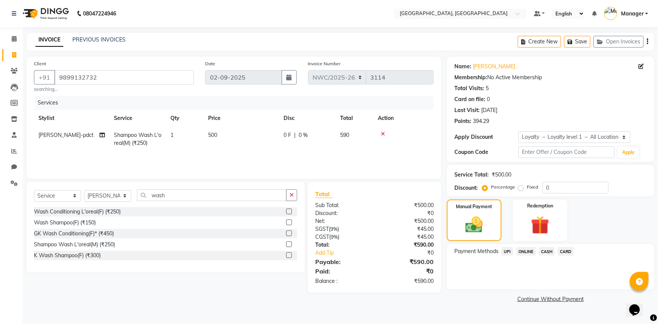
click at [541, 251] on span "CASH" at bounding box center [546, 251] width 16 height 9
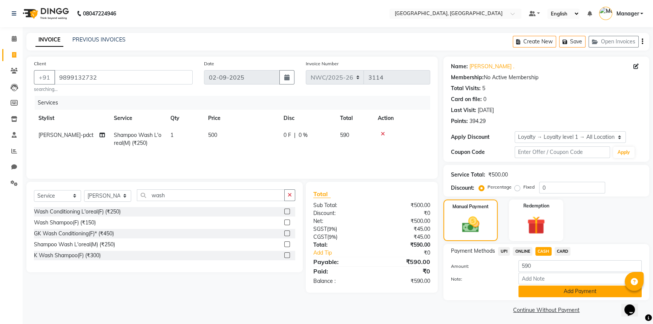
click at [557, 291] on button "Add Payment" at bounding box center [579, 291] width 123 height 12
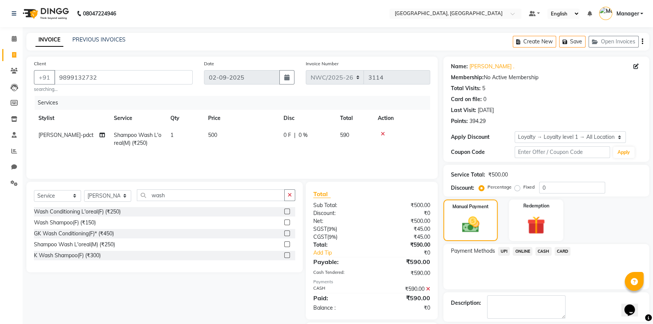
scroll to position [45, 0]
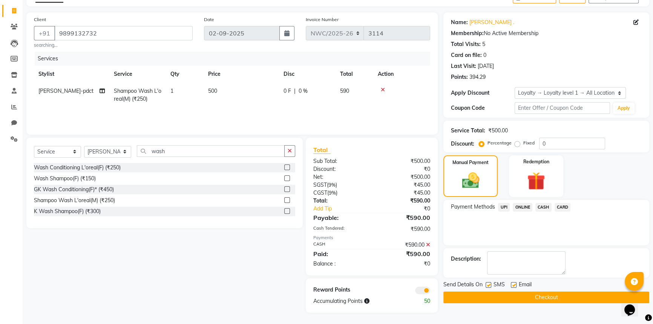
click at [540, 295] on button "Checkout" at bounding box center [546, 297] width 206 height 12
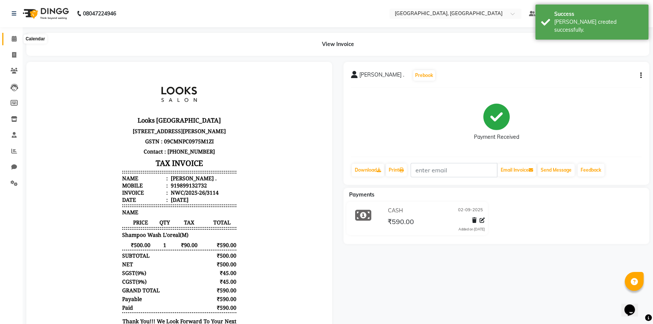
click at [12, 36] on icon at bounding box center [14, 39] width 5 height 6
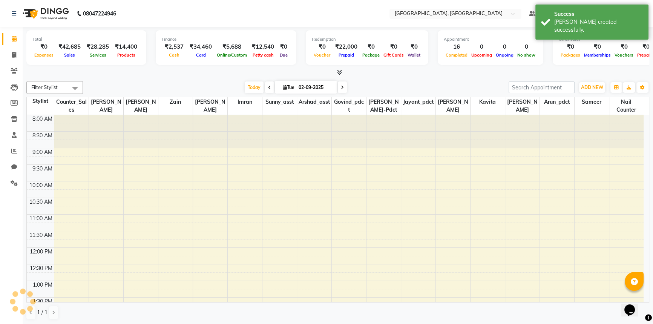
click at [122, 82] on div "Today Tue 02-09-2025" at bounding box center [296, 87] width 418 height 11
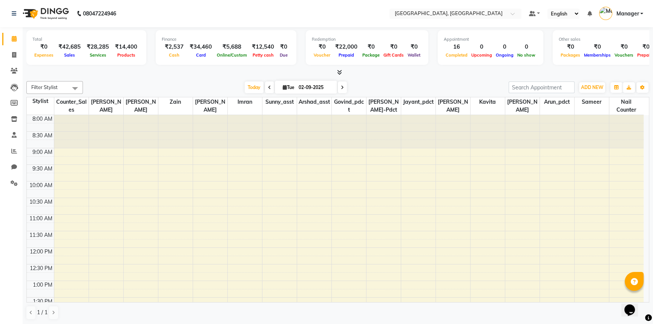
click at [152, 74] on div at bounding box center [337, 73] width 623 height 8
click at [218, 86] on div "Today Tue 02-09-2025" at bounding box center [296, 87] width 418 height 11
click at [13, 53] on icon at bounding box center [14, 55] width 4 height 6
select select "service"
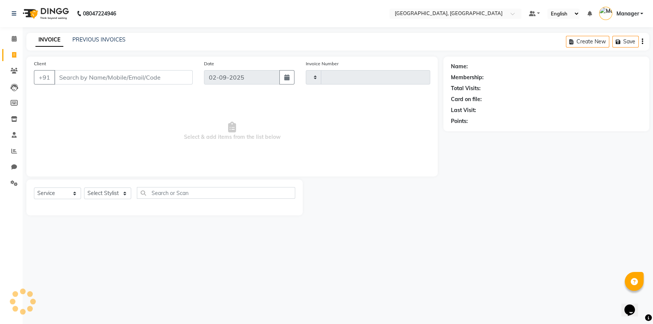
type input "3115"
select select "8574"
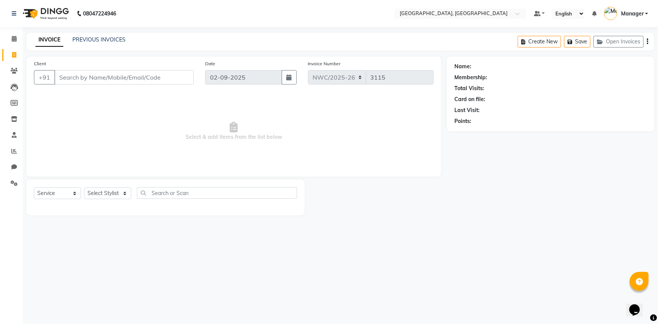
click at [109, 75] on input "Client" at bounding box center [123, 77] width 139 height 14
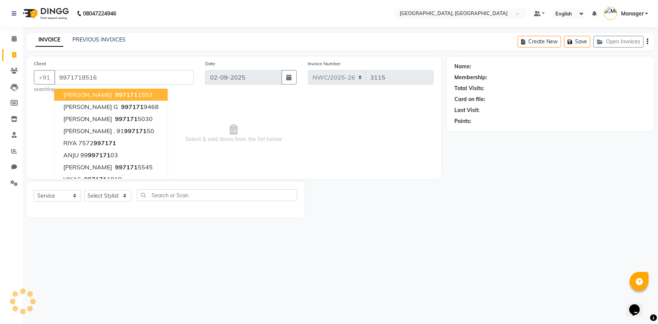
type input "9971718516"
select select "1: Object"
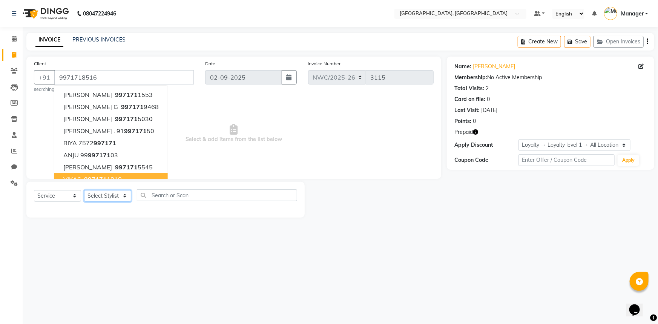
click at [103, 196] on select "Select Stylist Aneeta Ankush-pdct Arshad_asst Arun_pdct Counter_Sales Faheem Go…" at bounding box center [107, 196] width 47 height 12
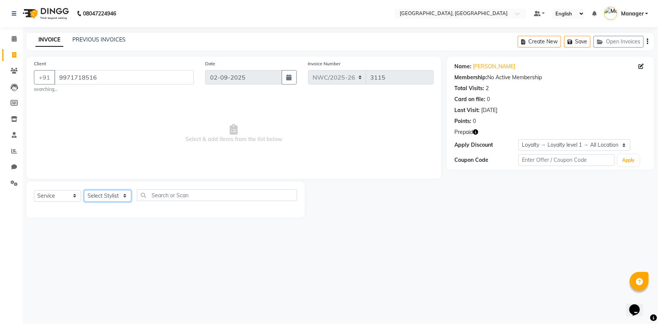
select select "84833"
click at [84, 190] on select "Select Stylist Aneeta Ankush-pdct Arshad_asst Arun_pdct Counter_Sales Faheem Go…" at bounding box center [107, 196] width 47 height 12
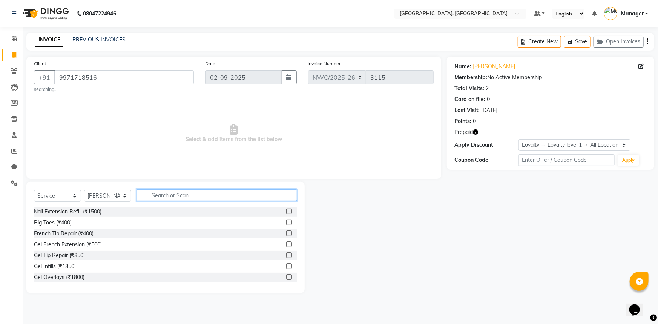
click at [173, 199] on input "text" at bounding box center [217, 195] width 160 height 12
type input "h"
type input "cut"
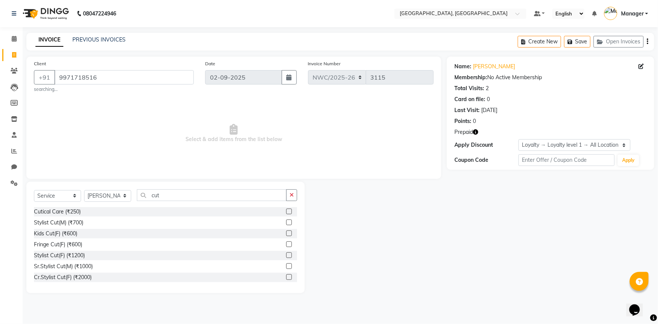
click at [286, 222] on label at bounding box center [289, 222] width 6 height 6
click at [286, 222] on input "checkbox" at bounding box center [288, 222] width 5 height 5
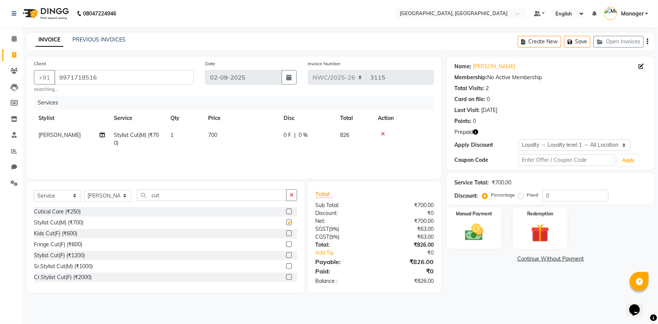
checkbox input "false"
click at [221, 136] on td "700" at bounding box center [240, 139] width 75 height 25
select select "84833"
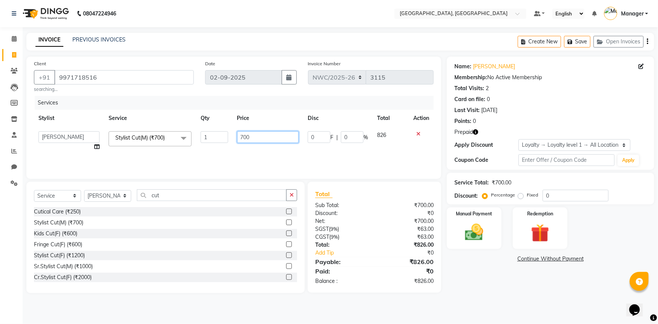
drag, startPoint x: 251, startPoint y: 138, endPoint x: 217, endPoint y: 138, distance: 33.5
click at [217, 138] on tr "Aneeta Ankush-pdct Arshad_asst Arun_pdct Counter_Sales Faheem Govind_pdct Imran…" at bounding box center [233, 141] width 399 height 29
type input "500"
click at [217, 160] on div "Services Stylist Service Qty Price Disc Total Action Aneeta Ankush-pdct Arshad_…" at bounding box center [233, 133] width 399 height 75
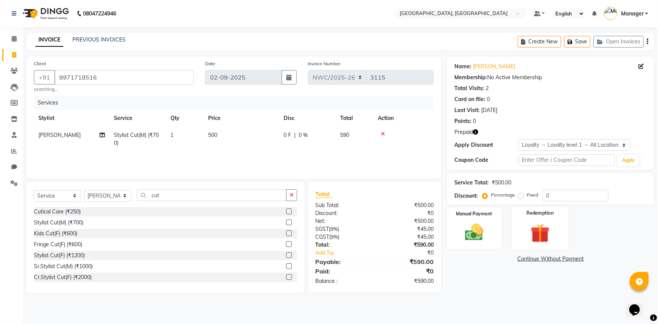
click at [525, 227] on img at bounding box center [540, 233] width 31 height 24
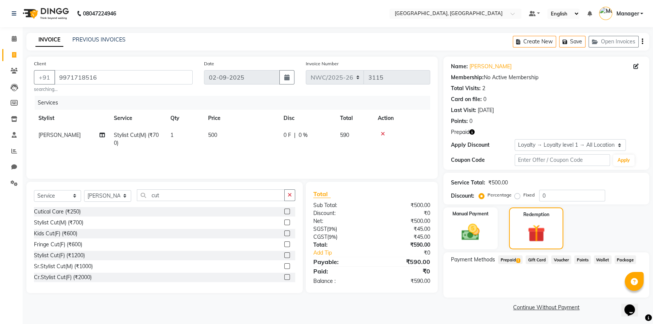
click at [509, 262] on span "Prepaid 1" at bounding box center [510, 259] width 24 height 9
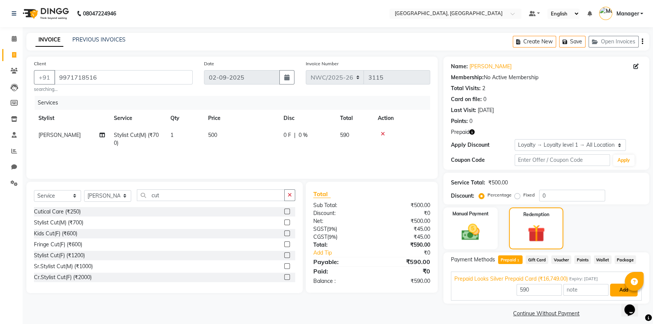
click at [622, 291] on button "Add" at bounding box center [624, 289] width 28 height 13
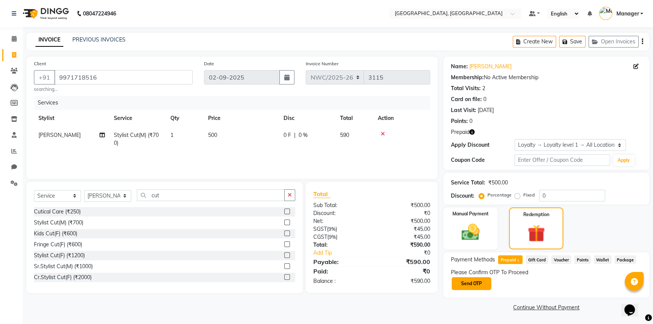
click at [480, 279] on button "Send OTP" at bounding box center [471, 283] width 40 height 13
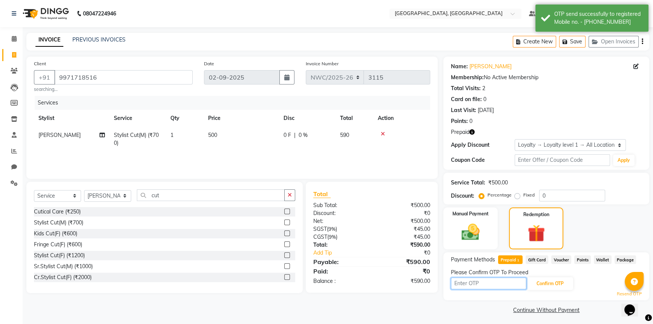
drag, startPoint x: 509, startPoint y: 283, endPoint x: 511, endPoint y: 279, distance: 4.4
click at [509, 283] on input "text" at bounding box center [488, 283] width 75 height 12
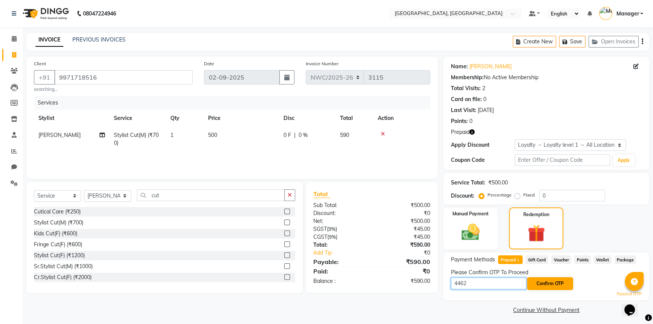
type input "4462"
click at [568, 286] on button "Confirm OTP" at bounding box center [550, 283] width 46 height 13
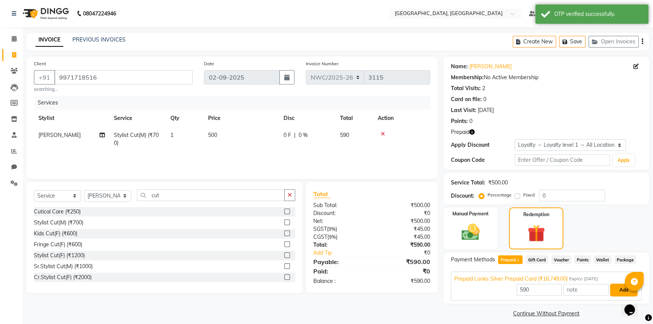
click at [619, 289] on button "Add" at bounding box center [624, 289] width 28 height 13
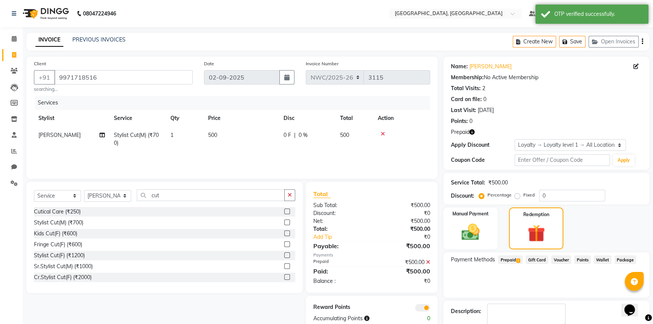
scroll to position [43, 0]
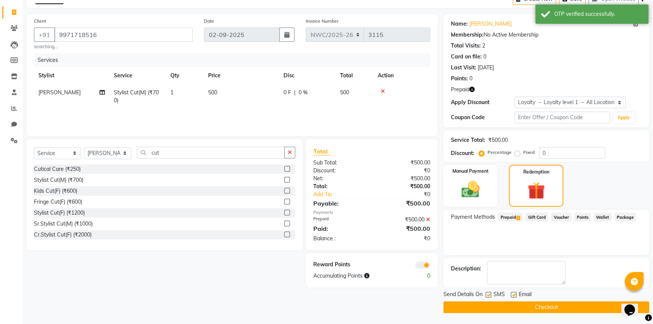
click at [558, 306] on button "Checkout" at bounding box center [546, 307] width 206 height 12
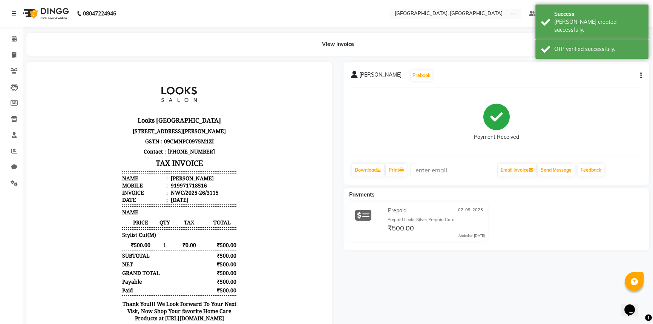
click at [202, 156] on p "Contact : [PHONE_NUMBER]" at bounding box center [179, 151] width 114 height 10
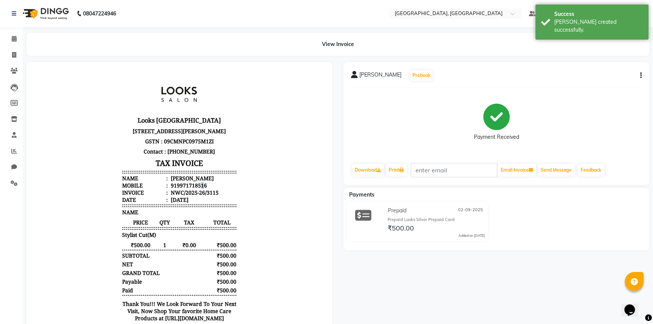
click at [194, 189] on div "919971718516" at bounding box center [188, 185] width 38 height 7
click at [203, 189] on li "Mobile : 919971718516" at bounding box center [179, 185] width 114 height 7
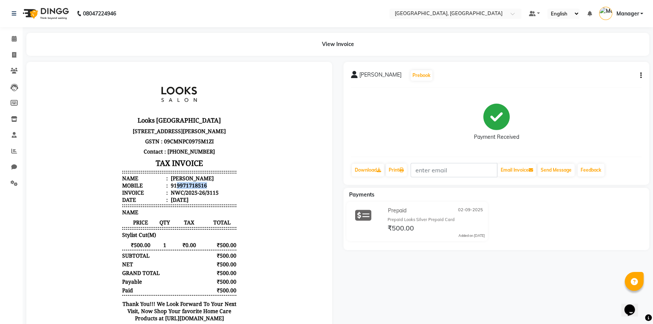
drag, startPoint x: 200, startPoint y: 213, endPoint x: 172, endPoint y: 214, distance: 28.3
click at [172, 189] on div "919971718516" at bounding box center [188, 185] width 38 height 7
copy div "9971718516"
click at [14, 37] on icon at bounding box center [14, 39] width 5 height 6
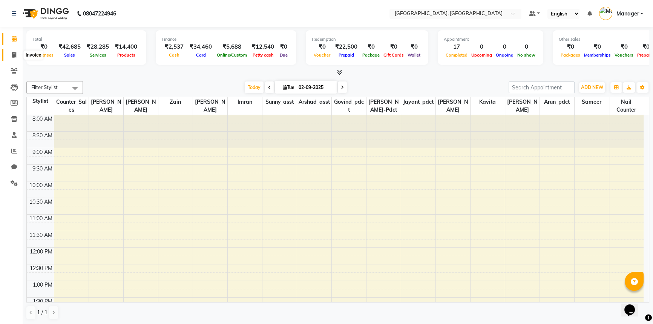
click at [12, 54] on icon at bounding box center [14, 55] width 4 height 6
select select "service"
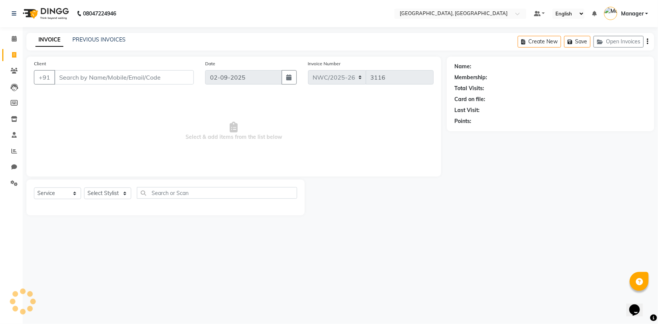
click at [103, 81] on input "Client" at bounding box center [123, 77] width 139 height 14
type input "9971718516"
select select "1: Object"
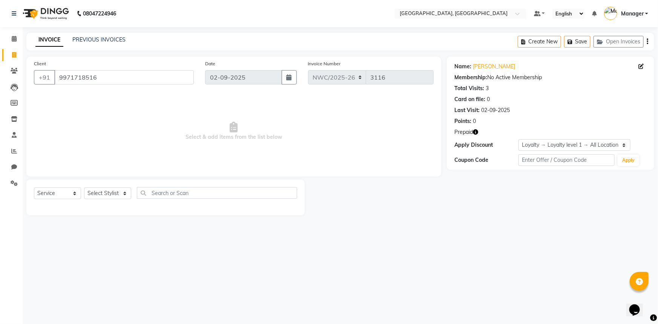
click at [476, 132] on icon "button" at bounding box center [475, 131] width 5 height 5
click at [327, 127] on span "Select & add items from the list below" at bounding box center [233, 130] width 399 height 75
click at [12, 38] on icon at bounding box center [14, 39] width 5 height 6
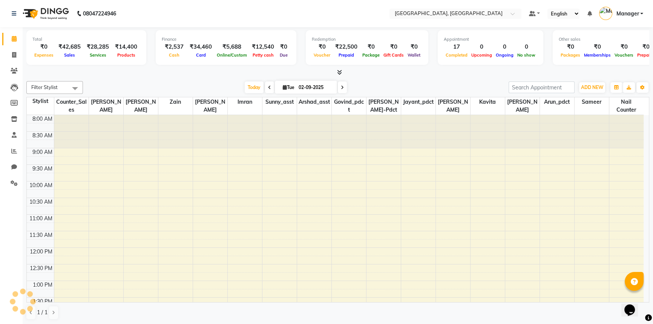
click at [377, 78] on div "Filter Stylist Select All [PERSON_NAME]-pdct Arshad_asst Arun_pdct Counter_Sale…" at bounding box center [337, 200] width 623 height 245
drag, startPoint x: 13, startPoint y: 54, endPoint x: 10, endPoint y: 93, distance: 38.9
click at [13, 54] on icon at bounding box center [14, 55] width 4 height 6
select select "service"
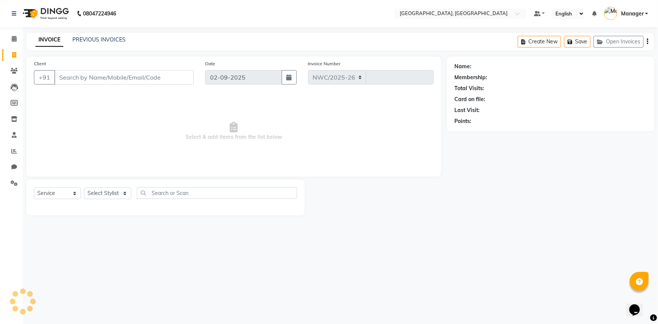
select select "8574"
type input "3116"
click at [98, 37] on link "PREVIOUS INVOICES" at bounding box center [98, 39] width 53 height 7
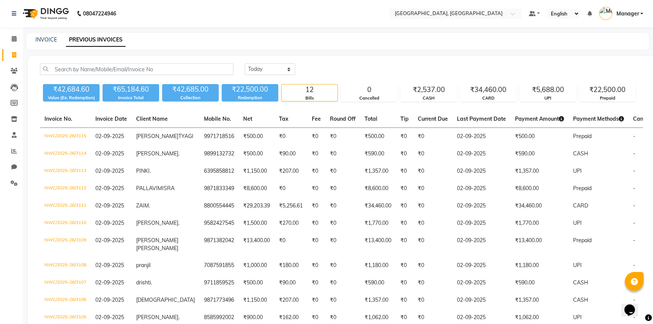
click at [213, 19] on nav "08047224946 Select Location × Looks Noida Wave City Center, Uttar Pradesh Defau…" at bounding box center [326, 13] width 653 height 27
click at [12, 57] on icon at bounding box center [14, 55] width 4 height 6
select select "service"
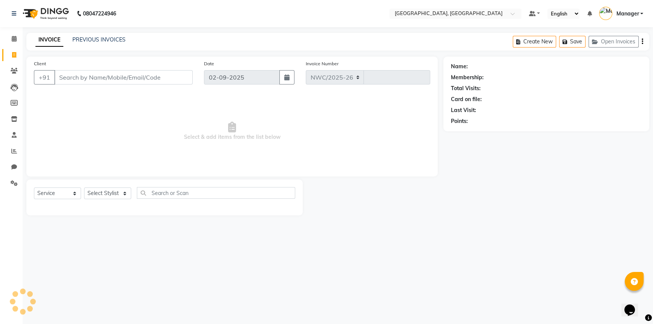
select select "8574"
type input "3116"
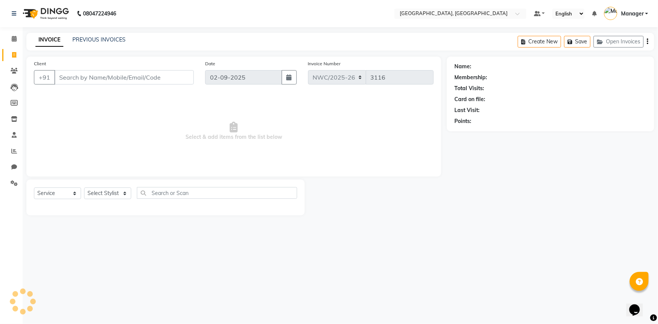
click at [86, 78] on input "Client" at bounding box center [123, 77] width 139 height 14
click at [12, 52] on icon at bounding box center [14, 55] width 4 height 6
select select "service"
click at [112, 38] on link "PREVIOUS INVOICES" at bounding box center [98, 39] width 53 height 7
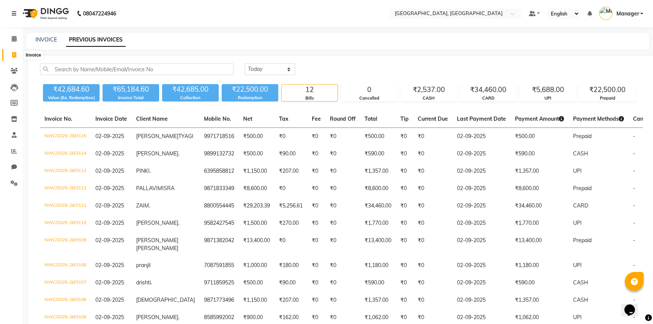
click at [11, 52] on span at bounding box center [14, 55] width 13 height 9
select select "service"
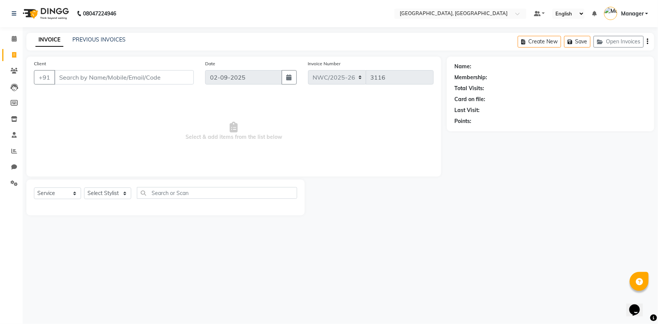
click at [111, 81] on input "Client" at bounding box center [123, 77] width 139 height 14
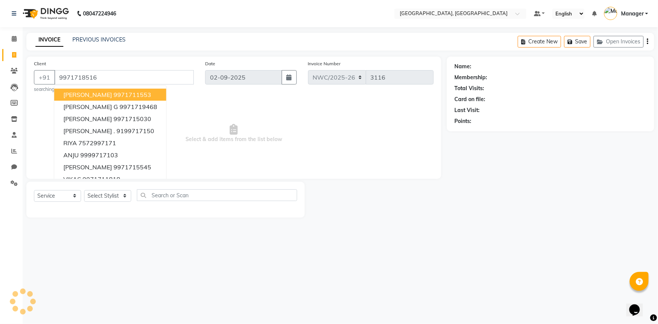
type input "9971718516"
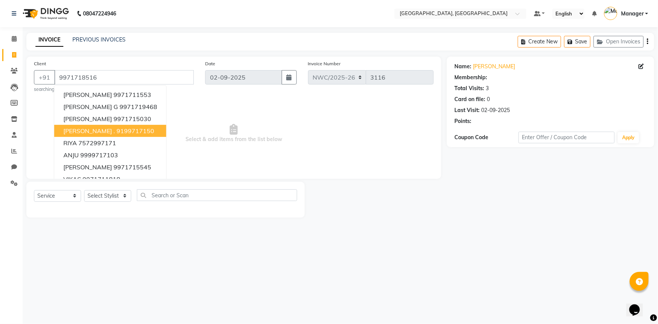
select select "1: Object"
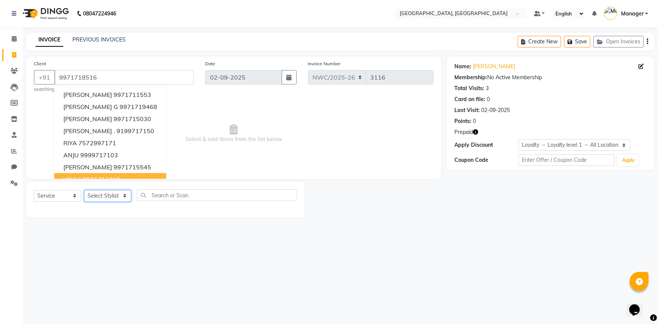
drag, startPoint x: 107, startPoint y: 196, endPoint x: 99, endPoint y: 196, distance: 7.2
click at [107, 196] on select "Select Stylist Aneeta Ankush-pdct Arshad_asst Arun_pdct Counter_Sales Faheem Go…" at bounding box center [107, 196] width 47 height 12
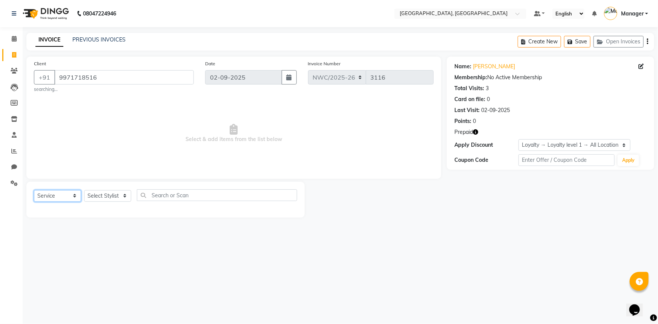
click at [42, 198] on select "Select Service Product Membership Package Voucher Prepaid Gift Card" at bounding box center [57, 196] width 47 height 12
select select "product"
click at [34, 190] on select "Select Service Product Membership Package Voucher Prepaid Gift Card" at bounding box center [57, 196] width 47 height 12
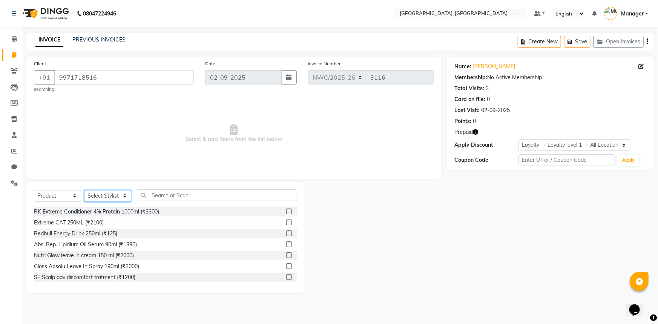
click at [102, 196] on select "Select Stylist Aneeta Ankush-pdct Arshad_asst Arun_pdct Counter_Sales Faheem Go…" at bounding box center [107, 196] width 47 height 12
select select "84833"
click at [84, 190] on select "Select Stylist Aneeta Ankush-pdct Arshad_asst Arun_pdct Counter_Sales Faheem Go…" at bounding box center [107, 196] width 47 height 12
click at [156, 196] on input "text" at bounding box center [217, 195] width 160 height 12
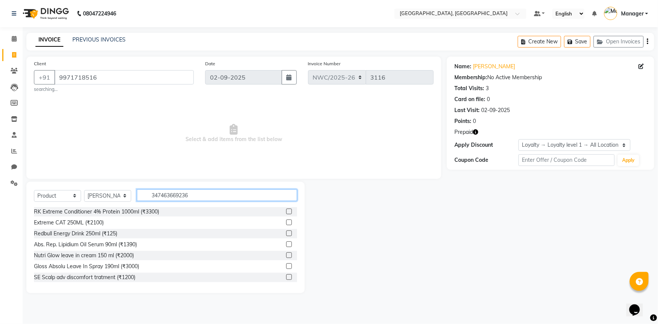
type input "3474636692361"
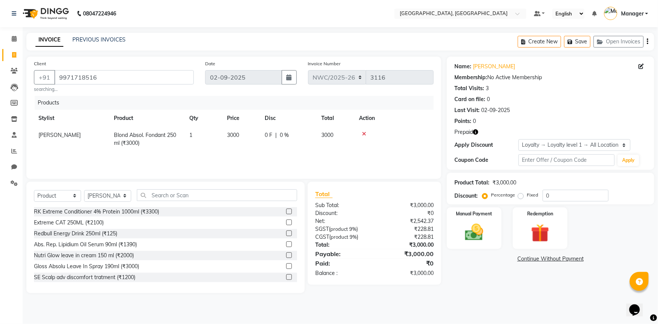
click at [238, 133] on span "3000" at bounding box center [233, 135] width 12 height 7
select select "84833"
drag, startPoint x: 248, startPoint y: 137, endPoint x: 226, endPoint y: 143, distance: 22.8
click at [226, 143] on td "3000" at bounding box center [241, 137] width 38 height 21
type input "3400"
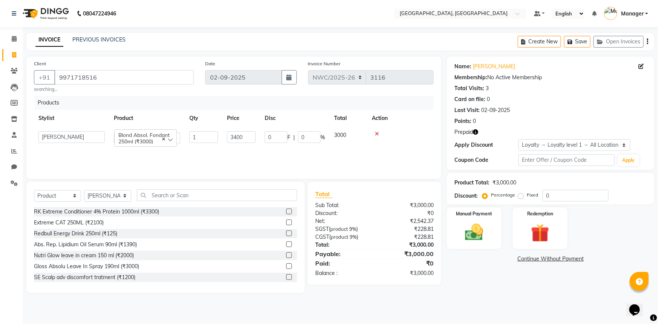
click at [230, 157] on div "Products Stylist Product Qty Price Disc Total Action Aneeta Ankush-pdct Arshad_…" at bounding box center [233, 133] width 399 height 75
click at [463, 231] on img at bounding box center [474, 232] width 31 height 22
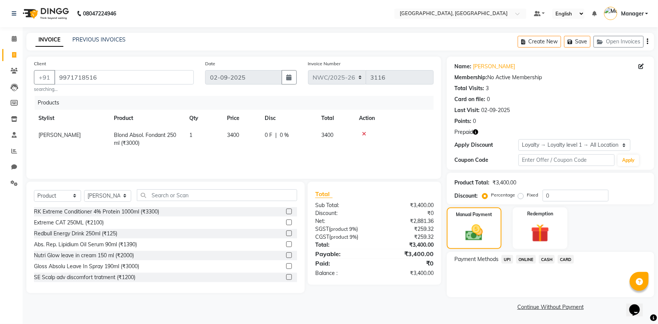
click at [546, 256] on span "CASH" at bounding box center [546, 259] width 16 height 9
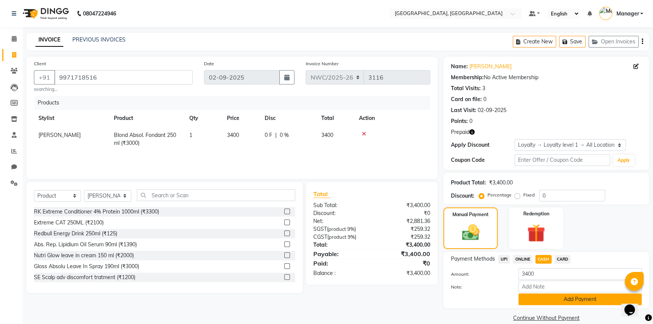
click at [560, 299] on button "Add Payment" at bounding box center [579, 299] width 123 height 12
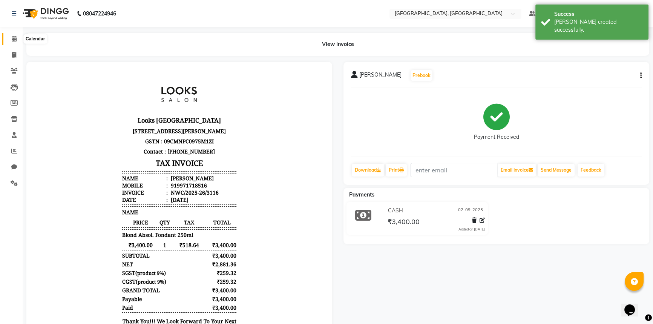
click at [11, 38] on span at bounding box center [14, 39] width 13 height 9
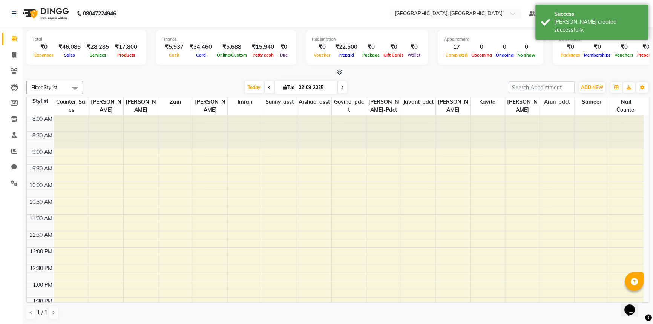
click at [101, 73] on div at bounding box center [337, 73] width 623 height 8
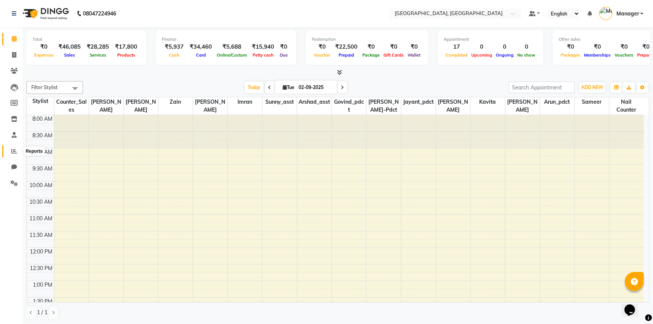
click at [16, 149] on icon at bounding box center [14, 151] width 6 height 6
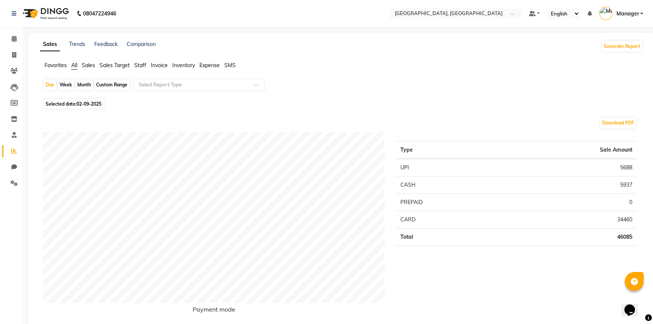
click at [141, 64] on span "Staff" at bounding box center [140, 65] width 12 height 7
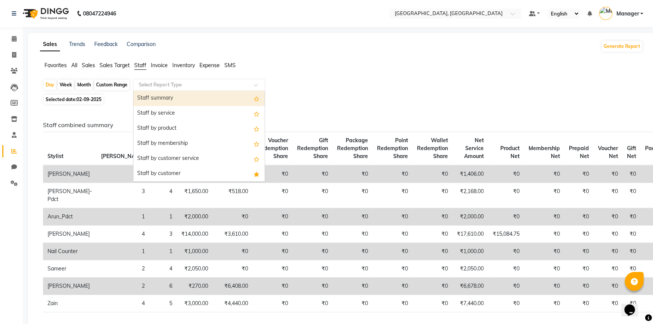
click at [157, 81] on input "text" at bounding box center [191, 85] width 109 height 8
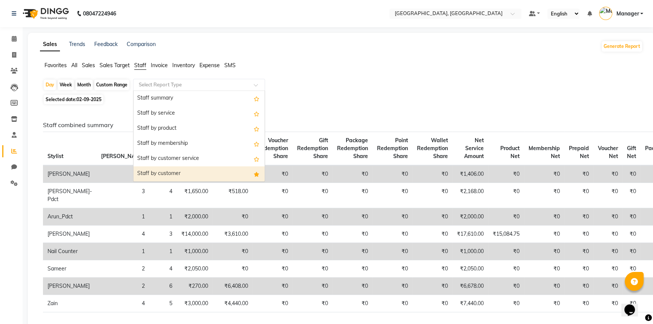
click at [153, 174] on div "Staff by customer" at bounding box center [198, 173] width 131 height 15
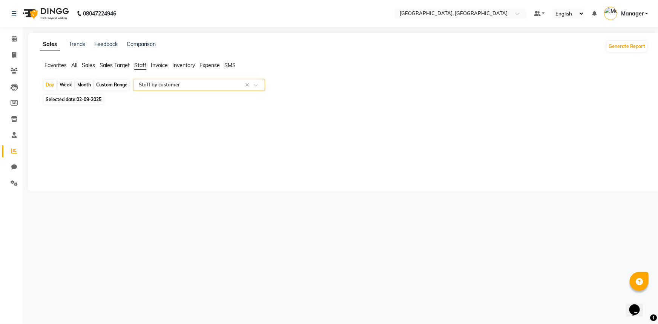
select select "full_report"
select select "csv"
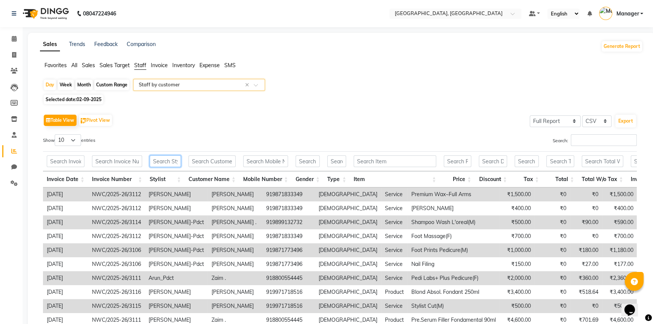
click at [156, 161] on input "text" at bounding box center [165, 161] width 31 height 12
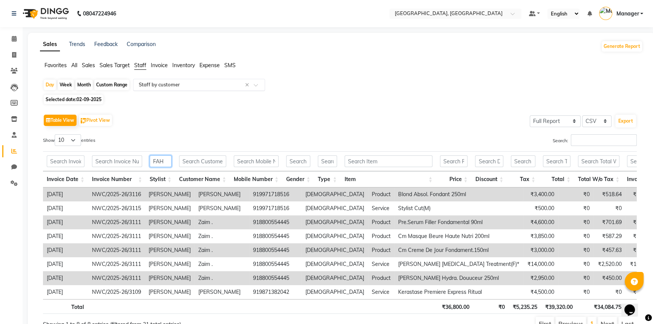
type input "FAH"
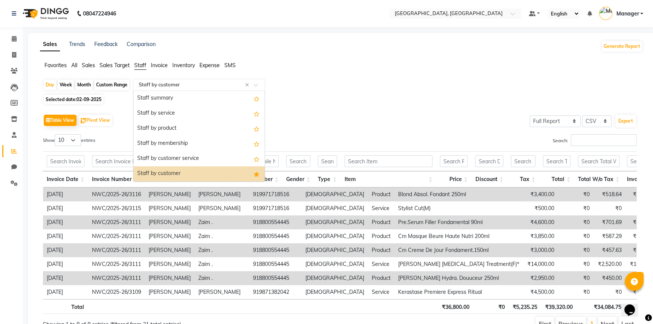
click at [196, 84] on input "text" at bounding box center [191, 85] width 109 height 8
click at [187, 126] on div "Staff by product" at bounding box center [198, 128] width 131 height 15
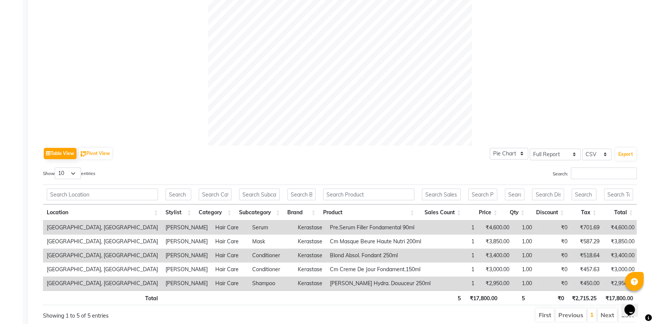
scroll to position [268, 0]
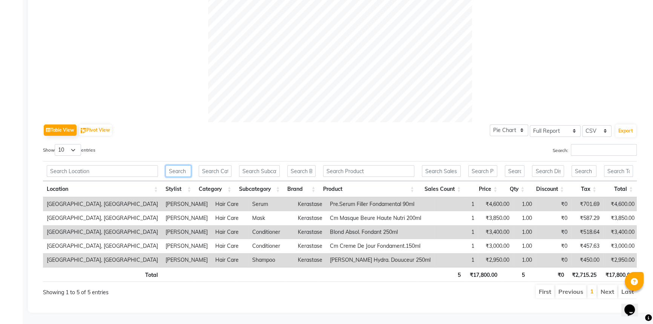
click at [180, 165] on input "text" at bounding box center [178, 171] width 26 height 12
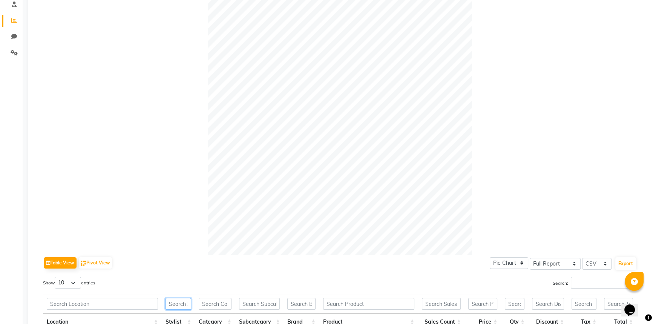
scroll to position [0, 0]
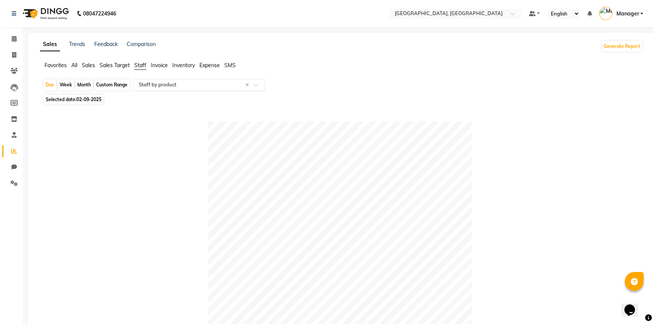
click at [184, 90] on div "Select Report Type × Staff by product ×" at bounding box center [199, 85] width 132 height 12
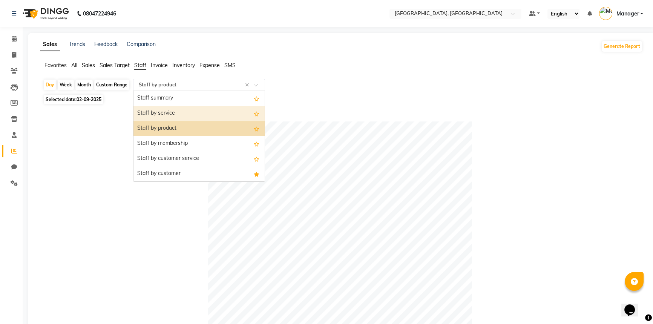
click at [178, 112] on div "Staff by service" at bounding box center [198, 113] width 131 height 15
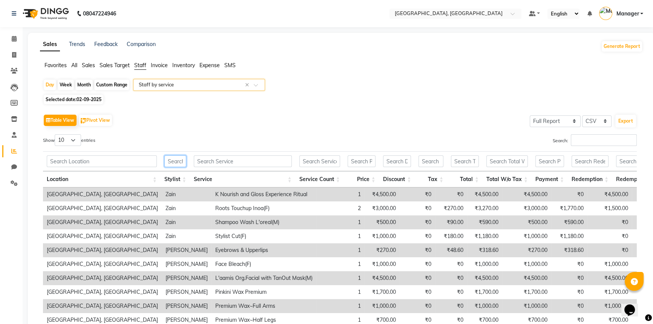
click at [176, 159] on input "text" at bounding box center [175, 161] width 22 height 12
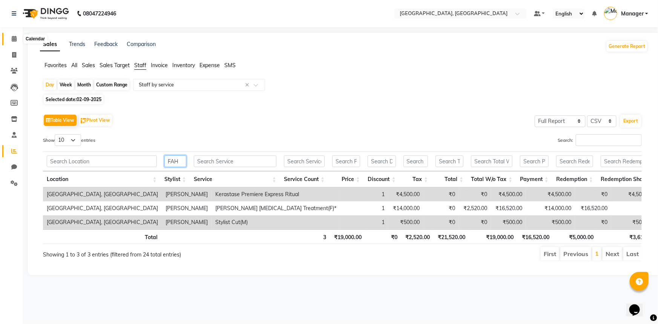
type input "FAH"
click at [12, 40] on icon at bounding box center [14, 39] width 5 height 6
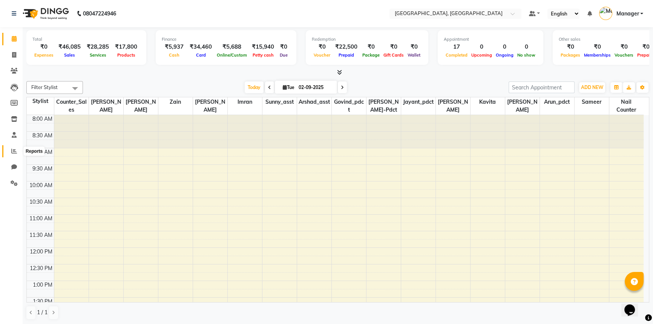
click at [11, 148] on icon at bounding box center [14, 151] width 6 height 6
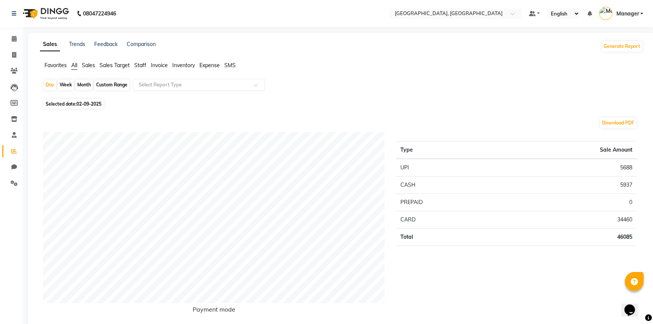
click at [139, 64] on span "Staff" at bounding box center [140, 65] width 12 height 7
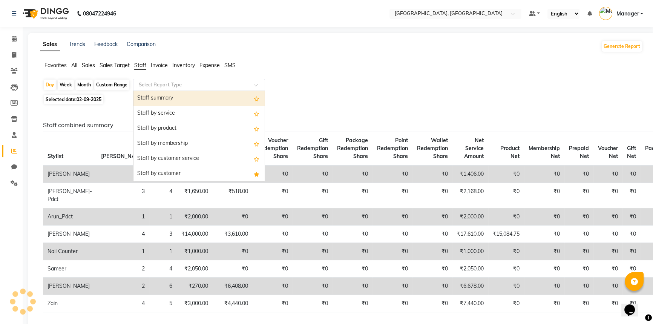
click at [153, 87] on input "text" at bounding box center [191, 85] width 109 height 8
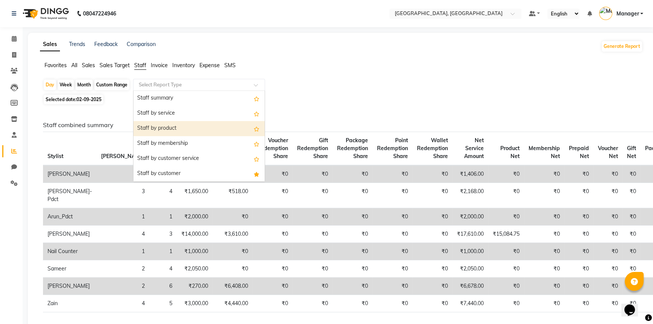
click at [169, 127] on div "Staff by product" at bounding box center [198, 128] width 131 height 15
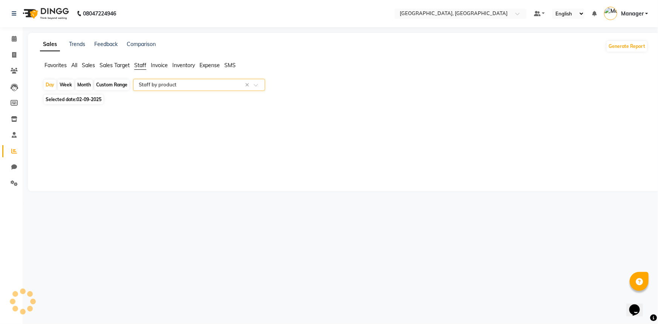
select select "full_report"
select select "csv"
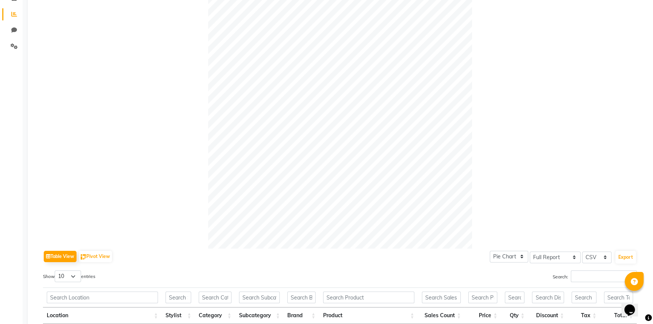
scroll to position [268, 0]
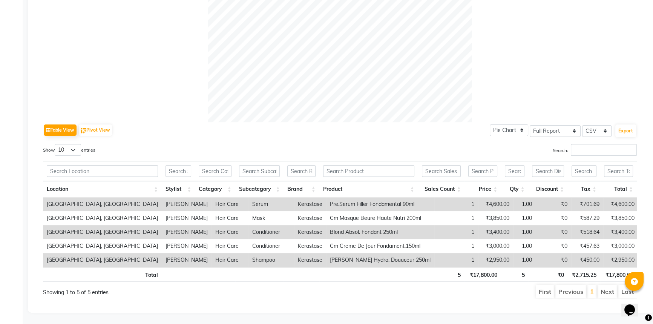
click at [408, 197] on td "Pre.Serum Filler Fondamental 90ml" at bounding box center [380, 204] width 108 height 14
click at [410, 198] on td "Pre.Serum Filler Fondamental 90ml" at bounding box center [380, 204] width 108 height 14
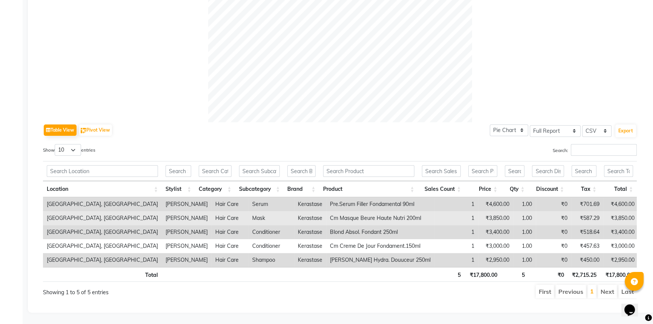
click at [392, 215] on td "Cm Masque Beure Haute Nutri 200ml" at bounding box center [380, 218] width 108 height 14
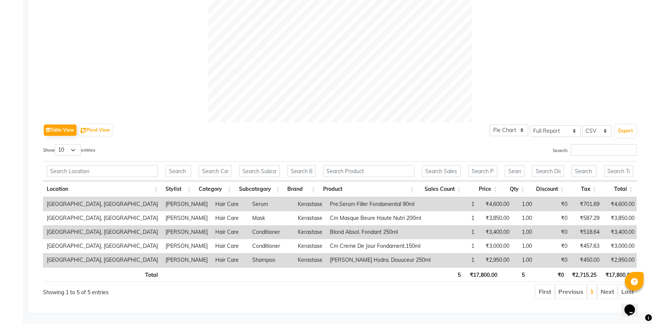
click at [413, 198] on td "Pre.Serum Filler Fondamental 90ml" at bounding box center [380, 204] width 108 height 14
drag, startPoint x: 410, startPoint y: 197, endPoint x: 323, endPoint y: 205, distance: 87.0
click at [326, 205] on td "Pre.Serum Filler Fondamental 90ml" at bounding box center [380, 204] width 108 height 14
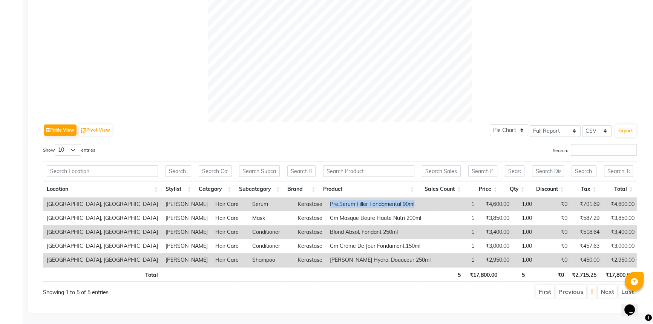
copy td "Pre.Serum Filler Fondamental 90ml"
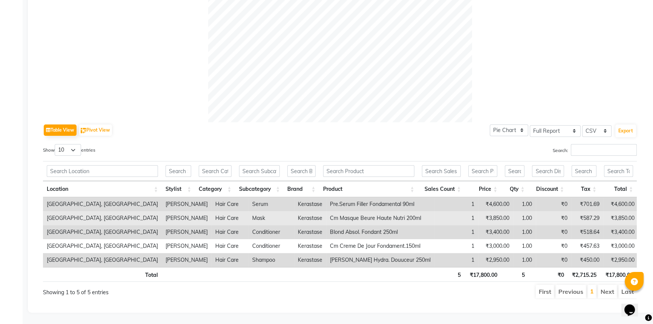
click at [415, 213] on td "Cm Masque Beure Haute Nutri 200ml" at bounding box center [380, 218] width 108 height 14
drag, startPoint x: 419, startPoint y: 213, endPoint x: 321, endPoint y: 218, distance: 97.8
click at [321, 218] on tr "Looks Noida Wave City Center, Uttar Pradesh Faheem Hair Care Mask Kerastase Cm …" at bounding box center [340, 218] width 595 height 14
copy td "Cm Masque Beure Haute Nutri 200ml"
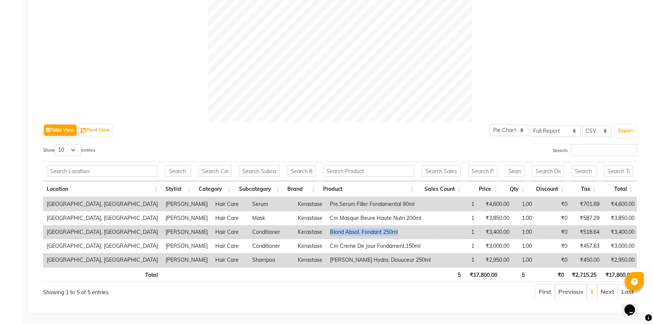
drag, startPoint x: 397, startPoint y: 224, endPoint x: 321, endPoint y: 231, distance: 76.8
click at [326, 231] on td "Blond Absol. Fondant 250ml" at bounding box center [380, 232] width 108 height 14
copy td "Blond Absol. Fondant 250ml"
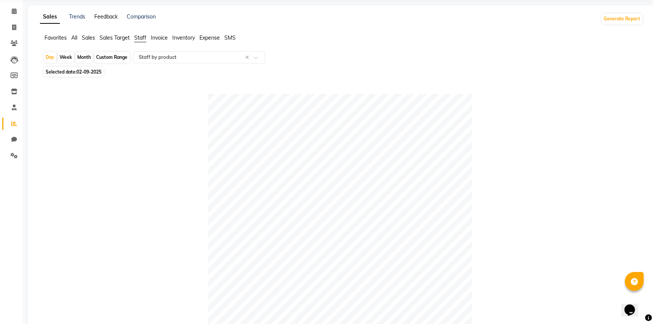
scroll to position [0, 0]
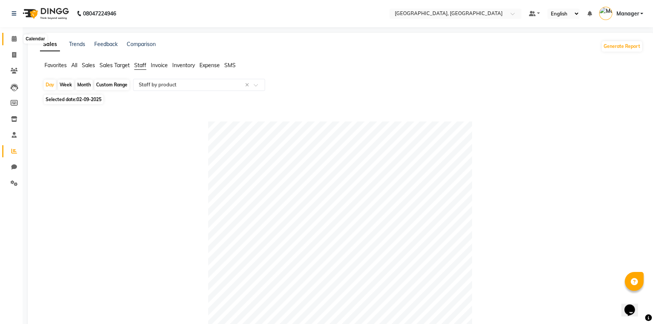
click at [12, 38] on icon at bounding box center [14, 39] width 5 height 6
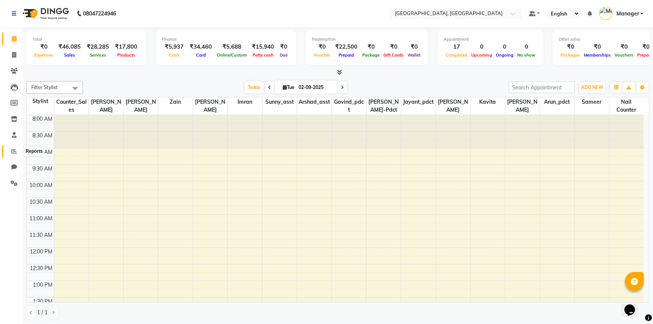
click at [15, 151] on icon at bounding box center [14, 151] width 6 height 6
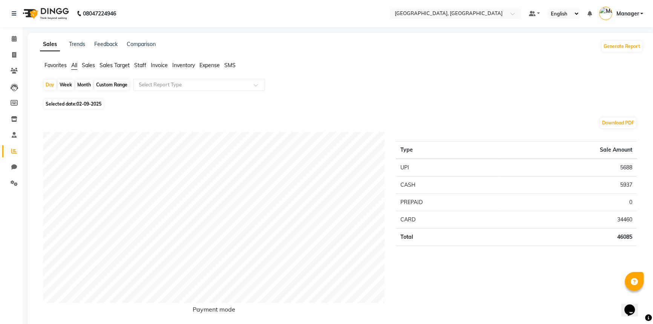
click at [137, 63] on span "Staff" at bounding box center [140, 65] width 12 height 7
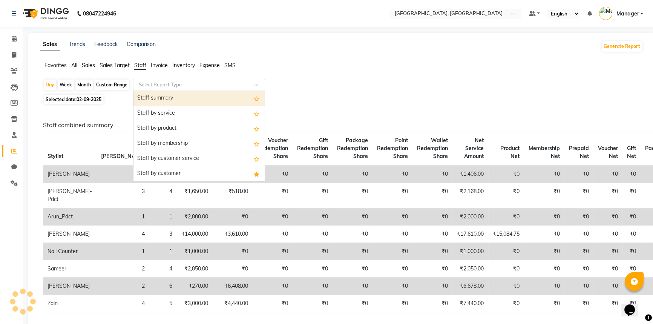
drag, startPoint x: 157, startPoint y: 86, endPoint x: 160, endPoint y: 128, distance: 41.9
click at [157, 86] on input "text" at bounding box center [191, 85] width 109 height 8
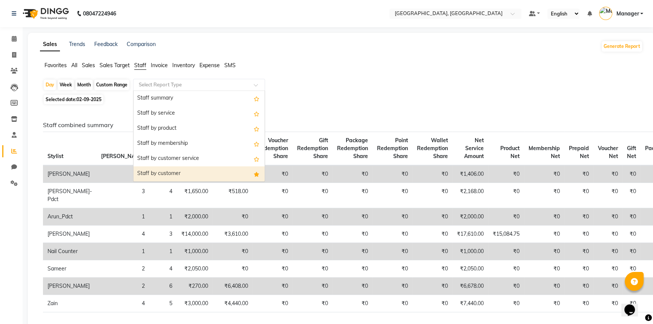
click at [166, 175] on div "Staff by customer" at bounding box center [198, 173] width 131 height 15
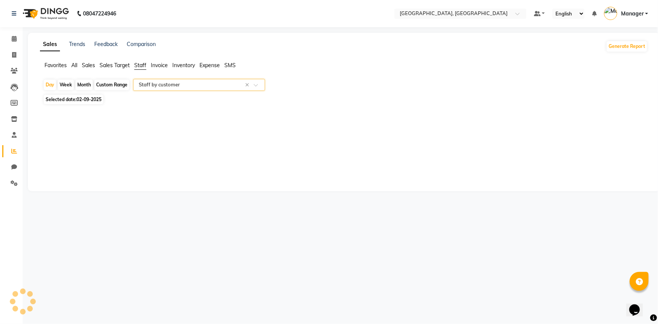
select select "full_report"
select select "csv"
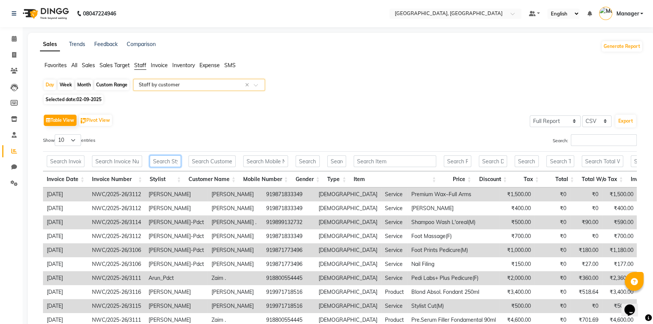
click at [169, 162] on input "text" at bounding box center [165, 161] width 31 height 12
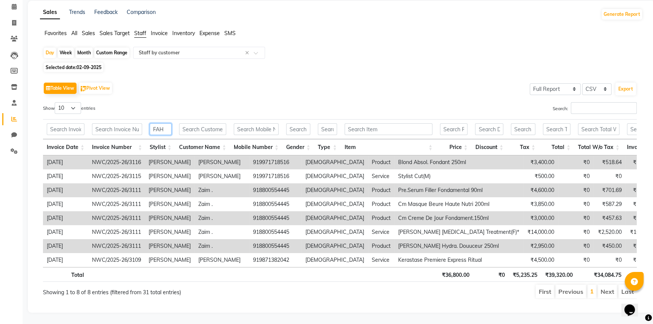
scroll to position [41, 0]
click at [609, 289] on li "Next" at bounding box center [607, 292] width 20 height 14
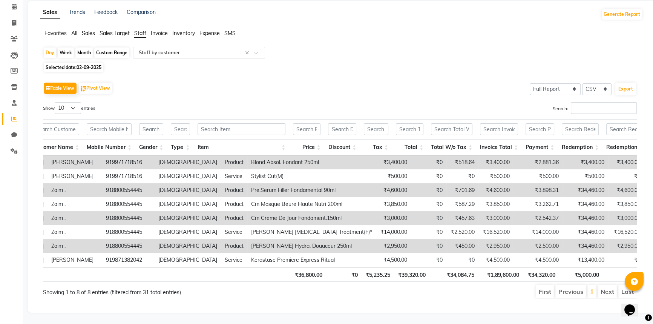
scroll to position [0, 0]
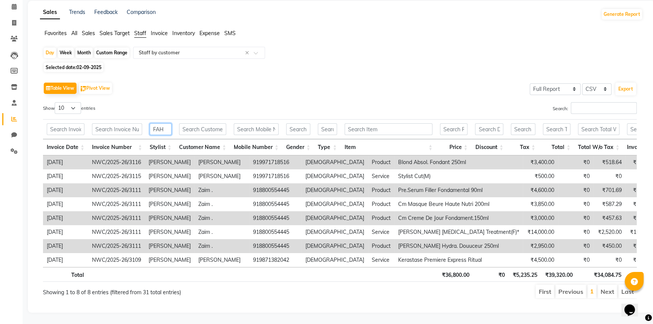
drag, startPoint x: 166, startPoint y: 118, endPoint x: 151, endPoint y: 119, distance: 15.1
click at [151, 123] on input "FAH" at bounding box center [161, 129] width 22 height 12
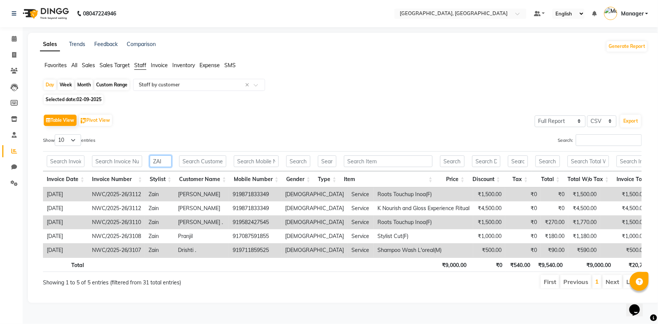
drag, startPoint x: 164, startPoint y: 161, endPoint x: 150, endPoint y: 157, distance: 14.4
click at [150, 161] on input "ZAI" at bounding box center [161, 161] width 22 height 12
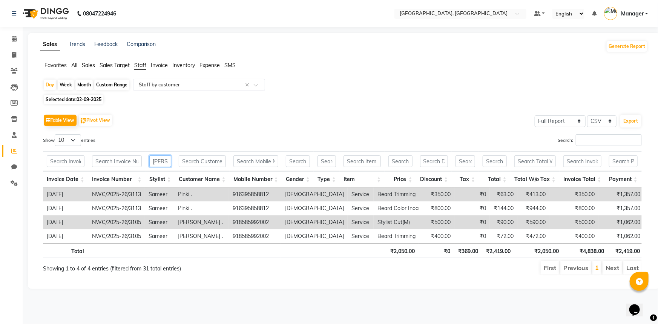
type input "SAM"
click at [72, 98] on span "Selected date: 02-09-2025" at bounding box center [74, 99] width 60 height 9
select select "9"
select select "2025"
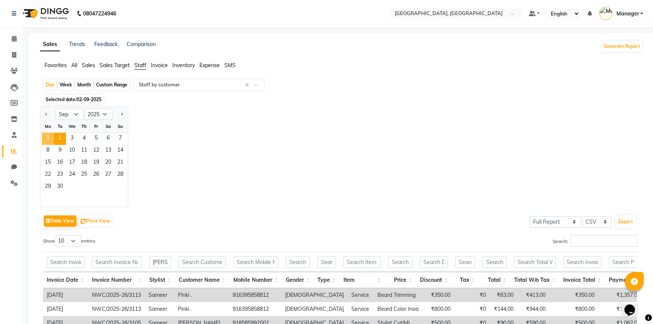
click at [48, 136] on span "1" at bounding box center [48, 139] width 12 height 12
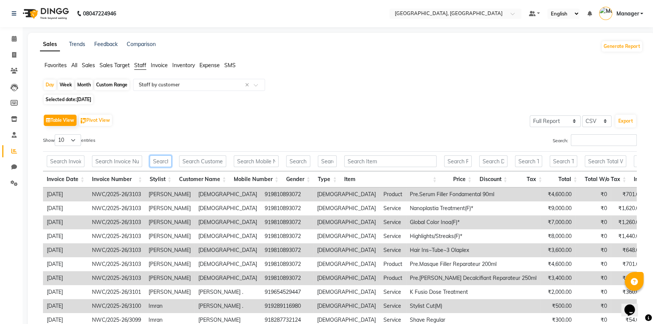
click at [156, 158] on input "text" at bounding box center [161, 161] width 22 height 12
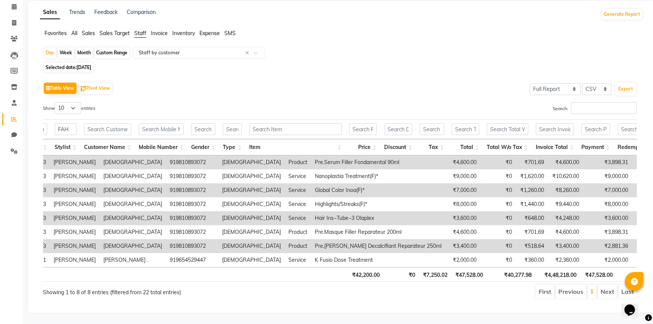
click at [604, 286] on li "Next" at bounding box center [607, 292] width 20 height 14
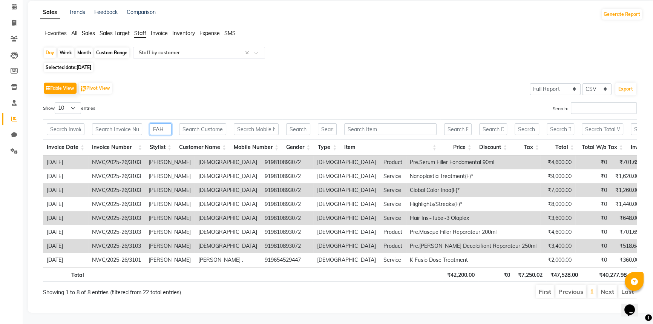
drag, startPoint x: 165, startPoint y: 117, endPoint x: 151, endPoint y: 121, distance: 15.2
click at [151, 123] on input "FAH" at bounding box center [161, 129] width 22 height 12
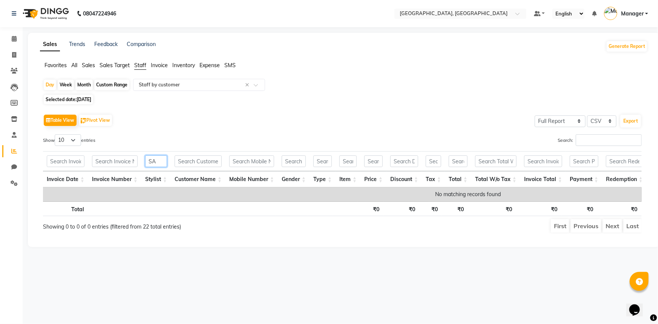
type input "S"
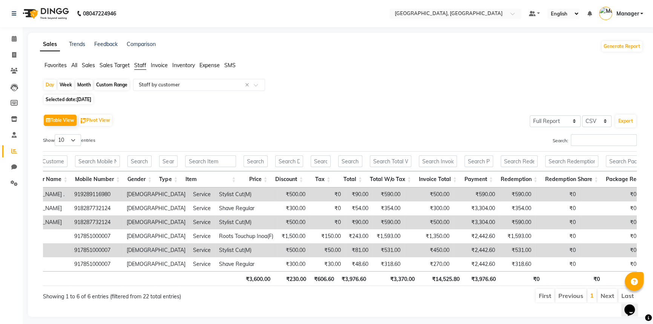
type input "IMR"
click at [607, 302] on li "Next" at bounding box center [607, 296] width 20 height 14
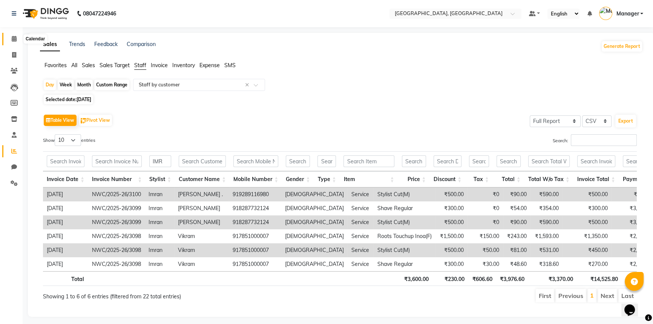
click at [12, 39] on icon at bounding box center [14, 39] width 5 height 6
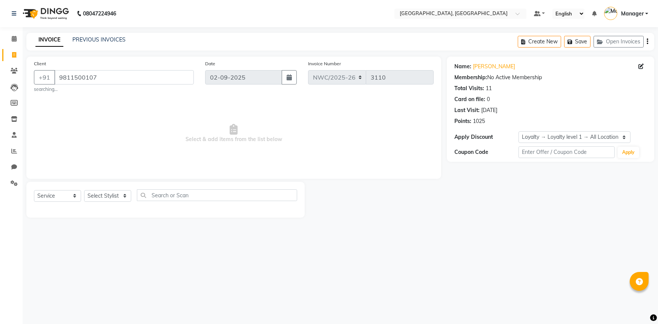
select select "service"
select select "1: Object"
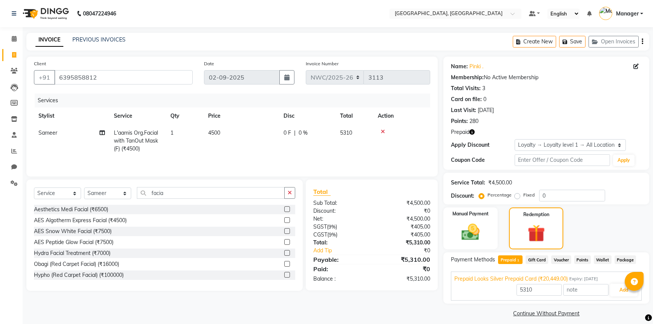
select select "service"
select select "85707"
select select "1: Object"
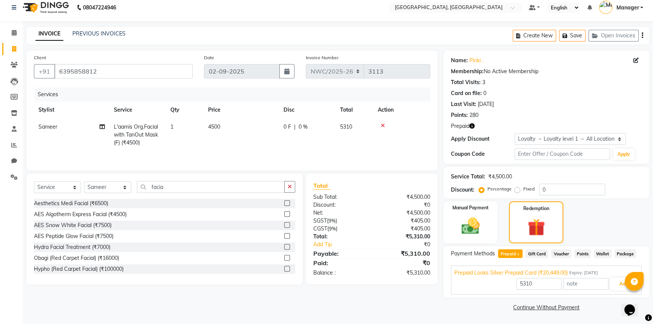
scroll to position [171, 0]
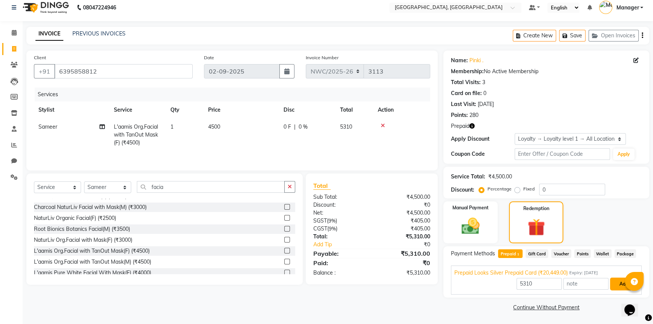
click at [623, 283] on button "Add" at bounding box center [624, 283] width 28 height 13
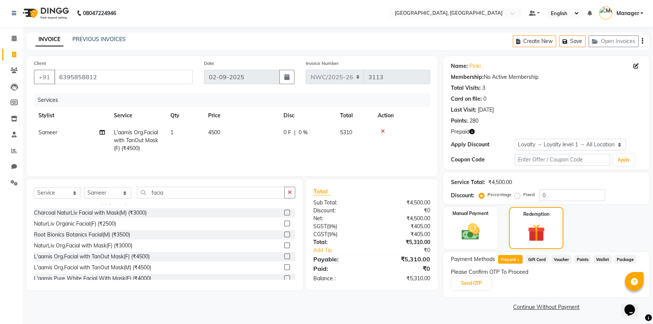
scroll to position [0, 0]
click at [476, 285] on button "Send OTP" at bounding box center [471, 283] width 40 height 13
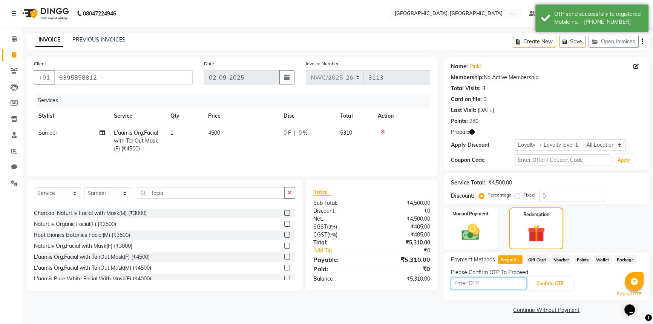
drag, startPoint x: 488, startPoint y: 281, endPoint x: 493, endPoint y: 280, distance: 5.0
click at [488, 281] on input "text" at bounding box center [488, 283] width 75 height 12
type input "1282"
click at [561, 283] on button "Confirm OTP" at bounding box center [550, 283] width 46 height 13
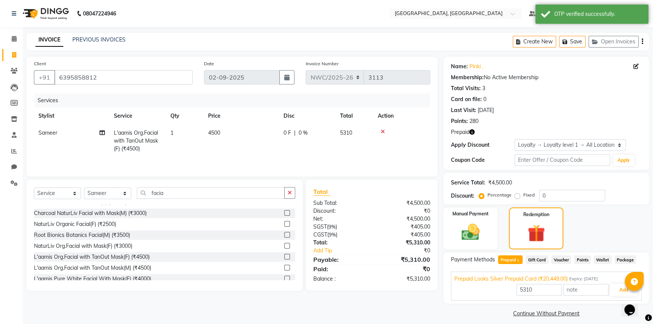
scroll to position [6, 0]
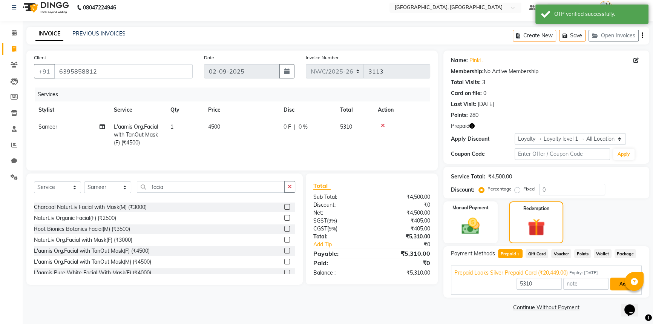
click at [616, 278] on button "Add" at bounding box center [624, 283] width 28 height 13
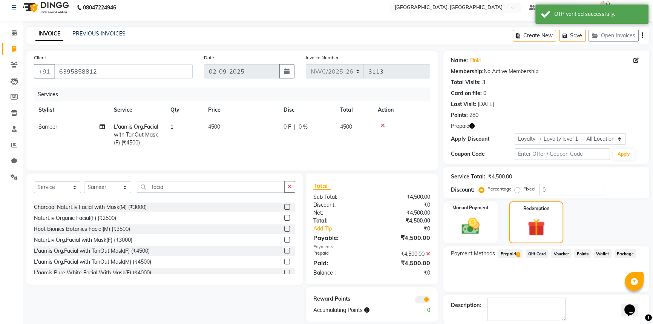
scroll to position [43, 0]
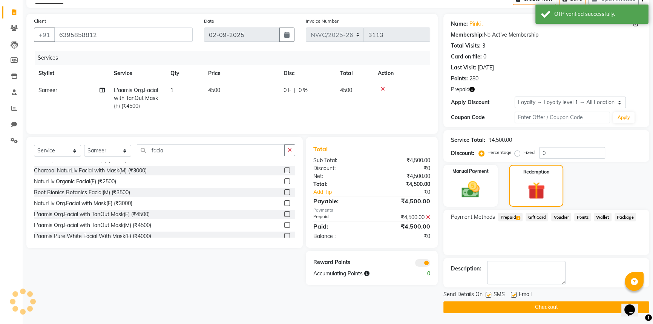
click at [560, 305] on button "Checkout" at bounding box center [546, 307] width 206 height 12
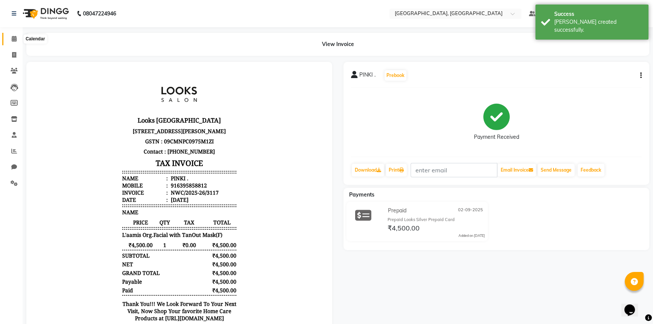
click at [12, 38] on icon at bounding box center [14, 39] width 5 height 6
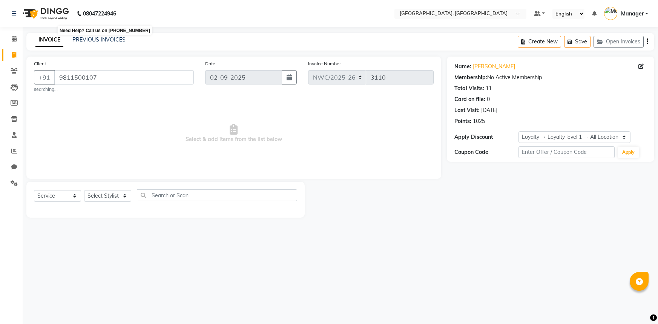
select select "service"
select select "1: Object"
drag, startPoint x: 98, startPoint y: 199, endPoint x: 100, endPoint y: 193, distance: 6.3
click at [98, 199] on select "Select Stylist [PERSON_NAME]-pdct Arshad_asst Arun_pdct Counter_Sales [PERSON_N…" at bounding box center [107, 196] width 47 height 12
select select "85707"
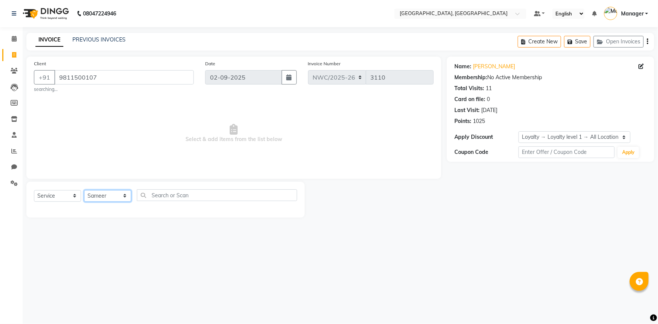
click at [84, 190] on select "Select Stylist [PERSON_NAME]-pdct Arshad_asst Arun_pdct Counter_Sales [PERSON_N…" at bounding box center [107, 196] width 47 height 12
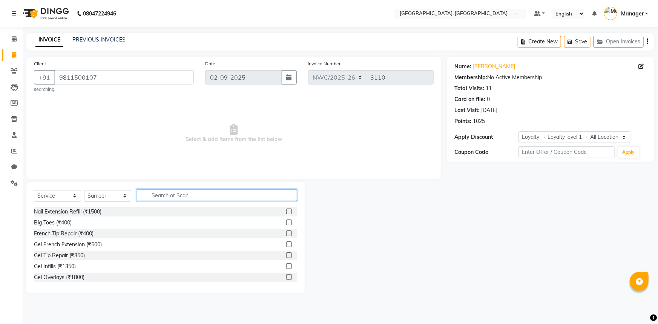
click at [153, 194] on input "text" at bounding box center [217, 195] width 160 height 12
type input "RIT"
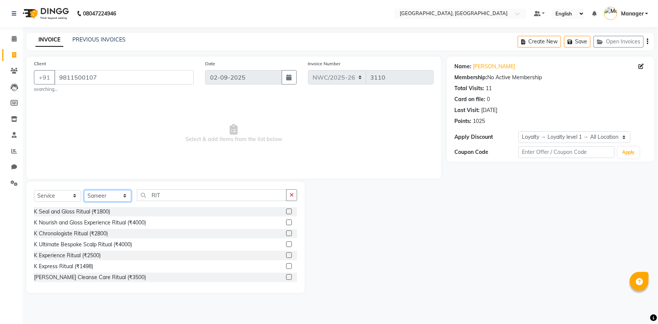
drag, startPoint x: 106, startPoint y: 196, endPoint x: 106, endPoint y: 191, distance: 4.9
click at [106, 196] on select "Select Stylist [PERSON_NAME]-pdct Arshad_asst Arun_pdct Counter_Sales [PERSON_N…" at bounding box center [107, 196] width 47 height 12
select select "85322"
click at [84, 190] on select "Select Stylist [PERSON_NAME]-pdct Arshad_asst Arun_pdct Counter_Sales [PERSON_N…" at bounding box center [107, 196] width 47 height 12
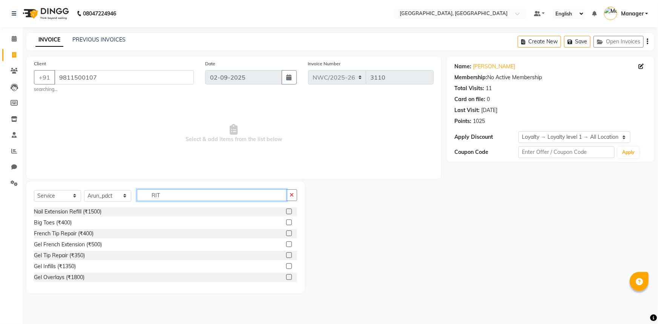
drag, startPoint x: 165, startPoint y: 196, endPoint x: 140, endPoint y: 147, distance: 55.3
click at [134, 187] on div "Select Service Product Membership Package Voucher Prepaid Gift Card Select Styl…" at bounding box center [165, 237] width 278 height 111
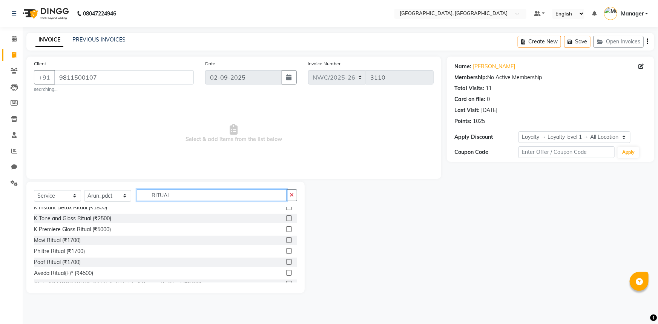
scroll to position [68, 0]
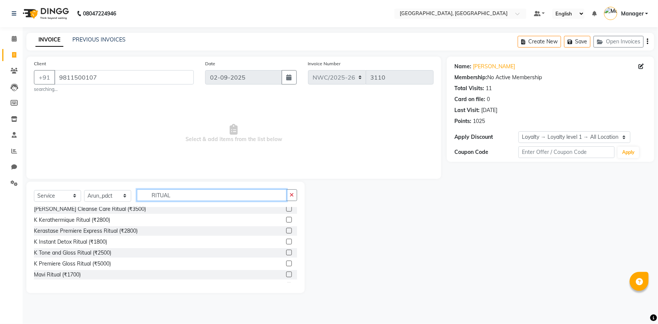
type input "RITUAL"
click at [286, 252] on label at bounding box center [289, 252] width 6 height 6
click at [286, 252] on input "checkbox" at bounding box center [288, 252] width 5 height 5
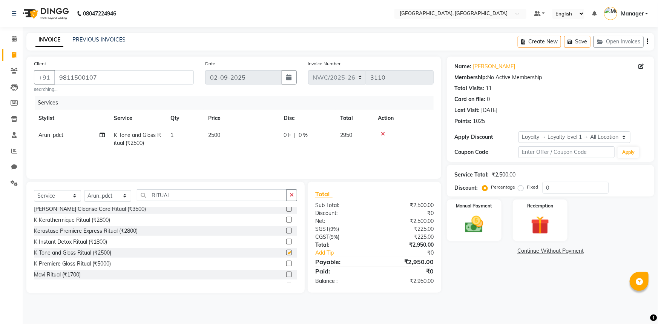
checkbox input "false"
click at [225, 133] on td "2500" at bounding box center [240, 139] width 75 height 25
select select "85322"
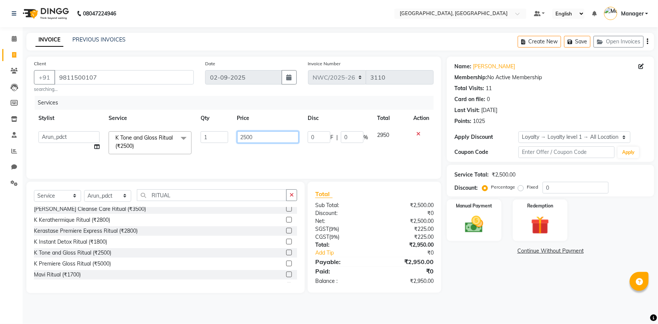
drag, startPoint x: 237, startPoint y: 140, endPoint x: 239, endPoint y: 152, distance: 12.5
click at [237, 147] on td "2500" at bounding box center [268, 143] width 71 height 32
type input "2000"
click at [239, 153] on div "Services Stylist Service Qty Price Disc Total Action [PERSON_NAME]-pdct Arshad_…" at bounding box center [233, 133] width 399 height 75
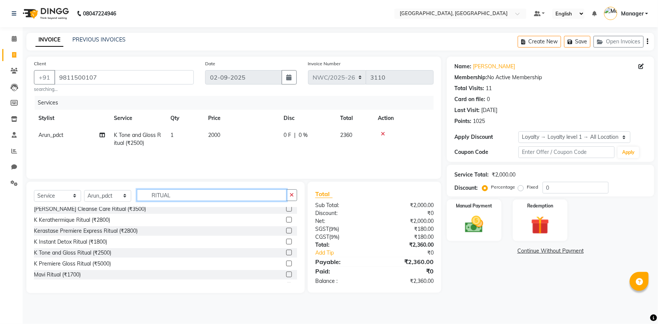
drag, startPoint x: 171, startPoint y: 194, endPoint x: 147, endPoint y: 195, distance: 24.1
click at [147, 195] on input "RITUAL" at bounding box center [212, 195] width 150 height 12
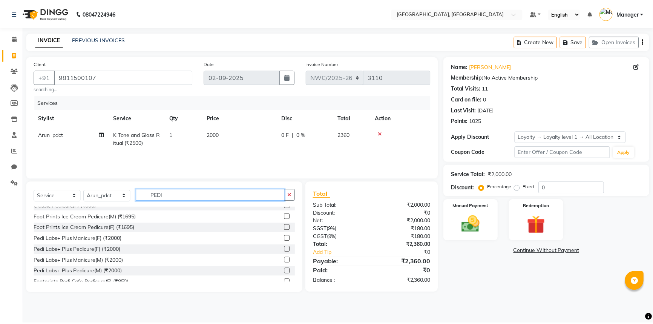
scroll to position [110, 0]
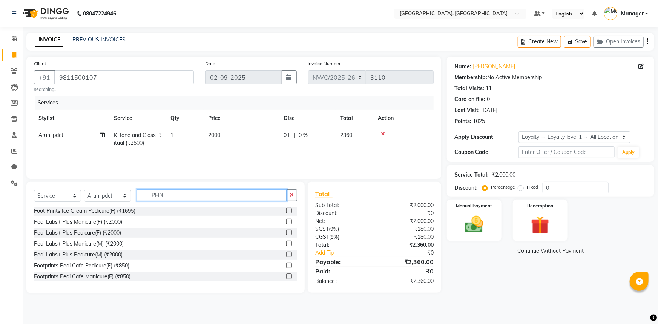
type input "PEDI"
click at [180, 265] on div "Footprints Pedi Cafe Pedicure(F) (₹850)" at bounding box center [165, 265] width 263 height 9
drag, startPoint x: 283, startPoint y: 265, endPoint x: 280, endPoint y: 257, distance: 7.9
click at [286, 265] on label at bounding box center [289, 265] width 6 height 6
click at [286, 265] on input "checkbox" at bounding box center [288, 265] width 5 height 5
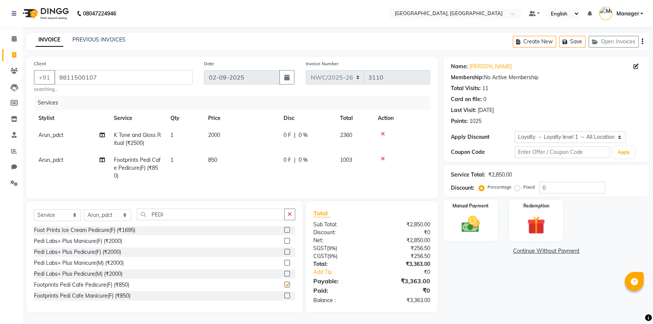
checkbox input "false"
click at [176, 161] on td "1" at bounding box center [185, 167] width 38 height 33
select select "85322"
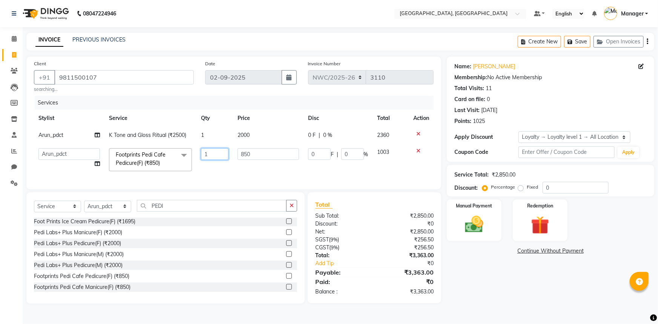
click at [208, 154] on input "1" at bounding box center [214, 154] width 27 height 12
drag, startPoint x: 209, startPoint y: 153, endPoint x: 196, endPoint y: 156, distance: 13.5
click at [196, 156] on td "1" at bounding box center [214, 160] width 36 height 32
type input "2"
click at [204, 174] on tr "Aneeta Ankush-pdct Arshad_asst Arun_pdct Counter_Sales Faheem Govind_pdct Imran…" at bounding box center [233, 160] width 399 height 32
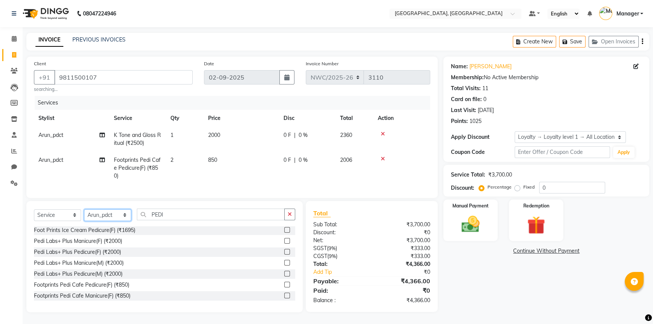
drag, startPoint x: 115, startPoint y: 223, endPoint x: 118, endPoint y: 219, distance: 5.2
click at [115, 221] on select "Select Stylist Aneeta Ankush-pdct Arshad_asst Arun_pdct Counter_Sales Faheem Go…" at bounding box center [107, 215] width 47 height 12
select select "88106"
click at [84, 214] on select "Select Stylist Aneeta Ankush-pdct Arshad_asst Arun_pdct Counter_Sales Faheem Go…" at bounding box center [107, 215] width 47 height 12
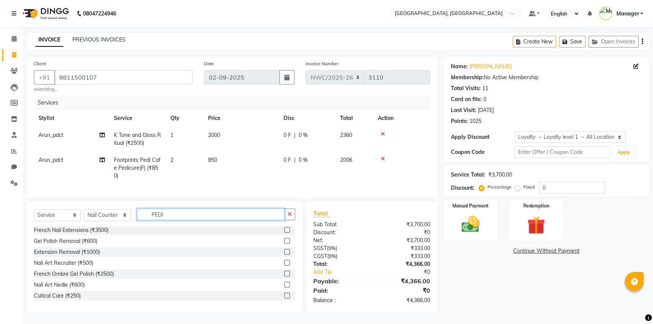
drag, startPoint x: 163, startPoint y: 217, endPoint x: 151, endPoint y: 205, distance: 16.8
click at [144, 214] on input "PEDI" at bounding box center [211, 214] width 148 height 12
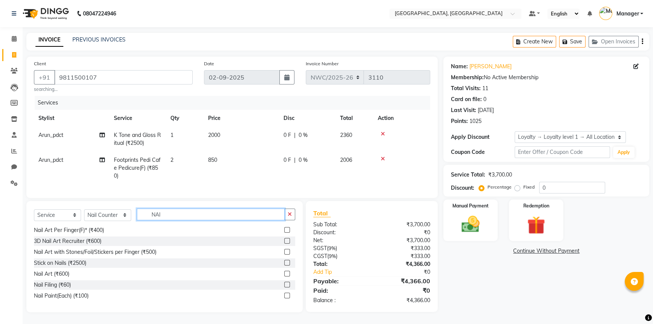
type input "NAI"
click at [284, 274] on label at bounding box center [287, 274] width 6 height 6
click at [284, 274] on input "checkbox" at bounding box center [286, 273] width 5 height 5
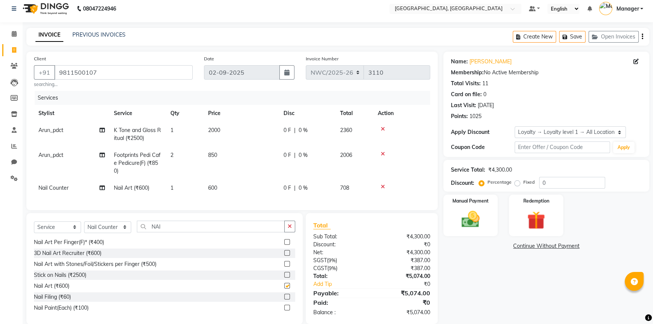
checkbox input "false"
click at [218, 190] on td "600" at bounding box center [240, 187] width 75 height 17
select select "88106"
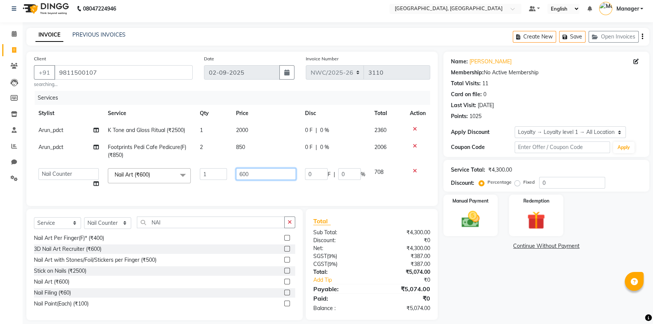
drag, startPoint x: 252, startPoint y: 171, endPoint x: 232, endPoint y: 188, distance: 26.8
click at [230, 185] on tr "Aneeta Ankush-pdct Arshad_asst Arun_pdct Counter_Sales Faheem Govind_pdct Imran…" at bounding box center [232, 178] width 396 height 29
type input "900"
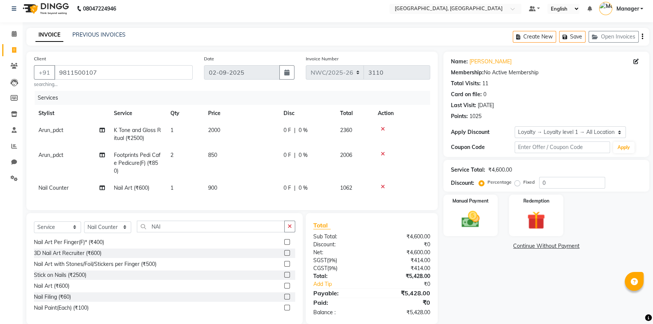
click at [224, 194] on div "Services Stylist Service Qty Price Disc Total Action Arun_pdct K Tone and Gloss…" at bounding box center [232, 147] width 396 height 112
click at [537, 213] on img at bounding box center [536, 219] width 31 height 23
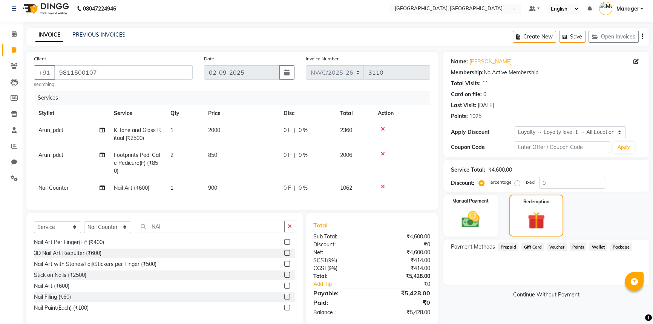
click at [580, 246] on span "Points" at bounding box center [578, 246] width 17 height 9
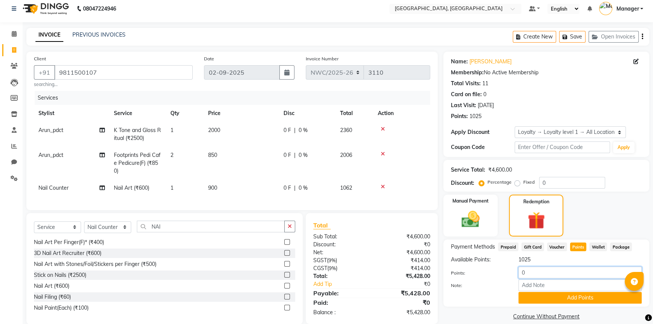
click at [546, 273] on input "0" at bounding box center [579, 272] width 123 height 12
type input "0"
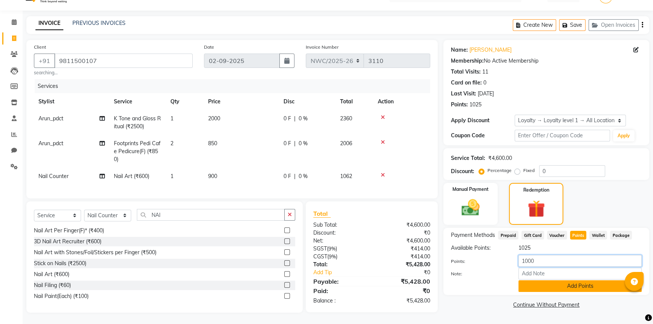
type input "1000"
click at [597, 282] on button "Add Points" at bounding box center [579, 286] width 123 height 12
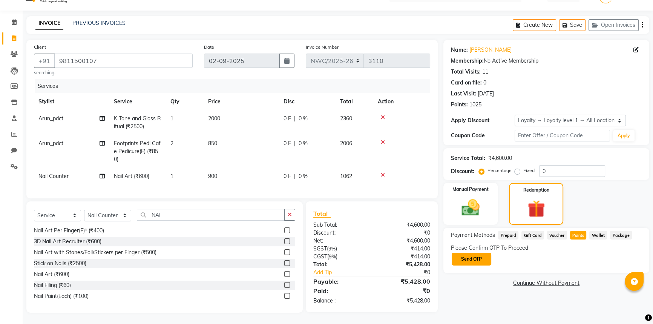
click at [480, 255] on button "Send OTP" at bounding box center [471, 258] width 40 height 13
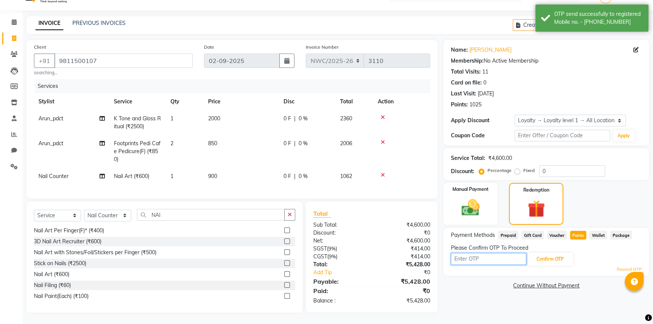
click at [494, 253] on input "text" at bounding box center [488, 259] width 75 height 12
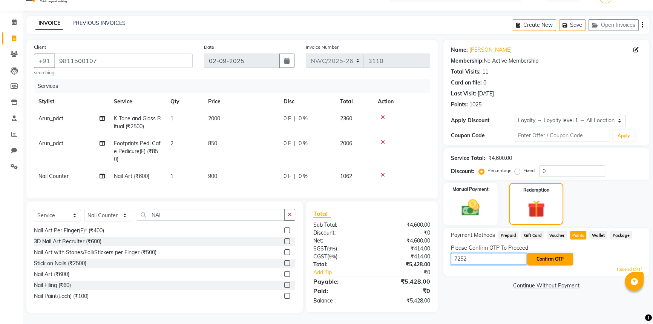
type input "7252"
click at [561, 252] on button "Confirm OTP" at bounding box center [550, 258] width 46 height 13
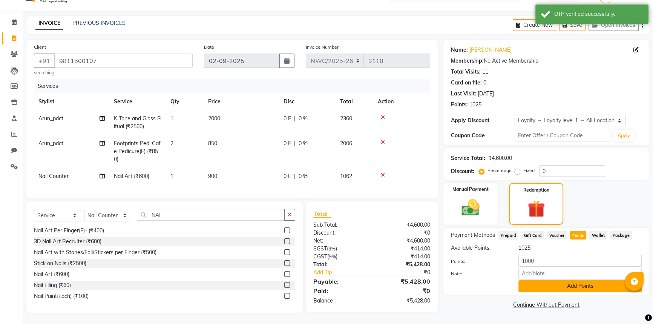
click at [598, 281] on button "Add Points" at bounding box center [579, 286] width 123 height 12
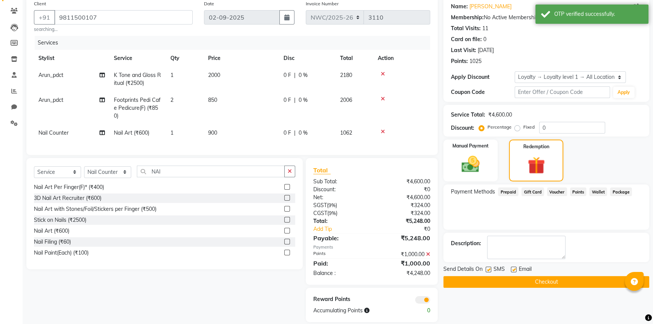
scroll to position [75, 0]
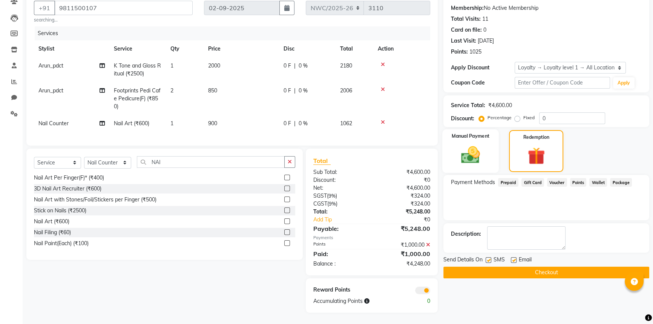
click at [463, 144] on img at bounding box center [470, 154] width 31 height 21
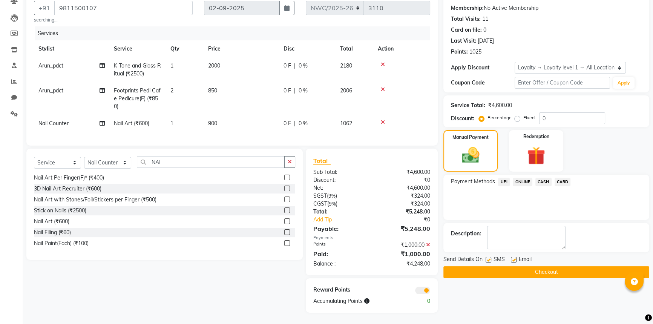
click at [505, 177] on span "UPI" at bounding box center [504, 181] width 12 height 9
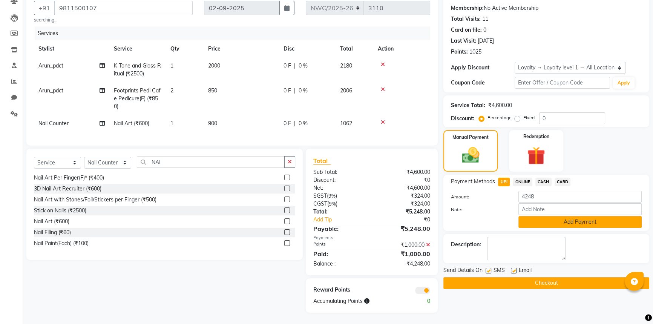
click at [548, 216] on button "Add Payment" at bounding box center [579, 222] width 123 height 12
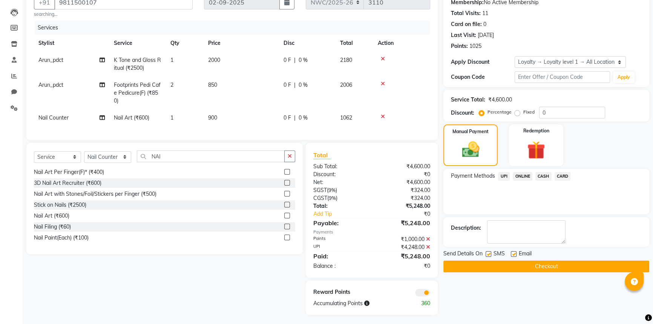
click at [541, 266] on button "Checkout" at bounding box center [546, 266] width 206 height 12
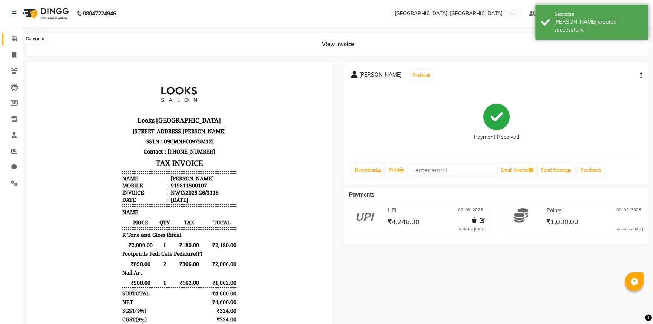
click at [12, 39] on icon at bounding box center [14, 39] width 5 height 6
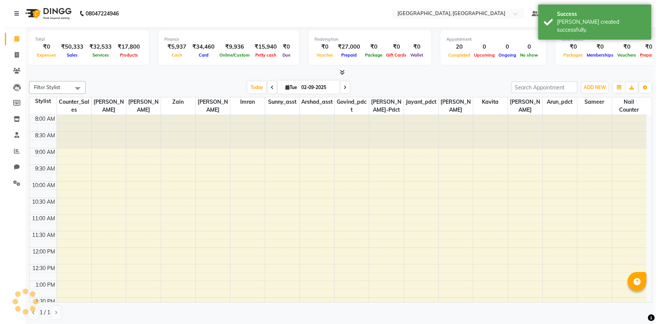
scroll to position [294, 0]
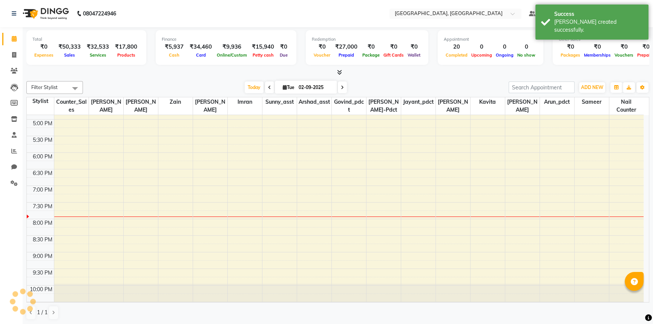
click at [207, 78] on div "Filter Stylist Select All [PERSON_NAME]-pdct Arshad_asst Arun_pdct Counter_Sale…" at bounding box center [337, 200] width 623 height 245
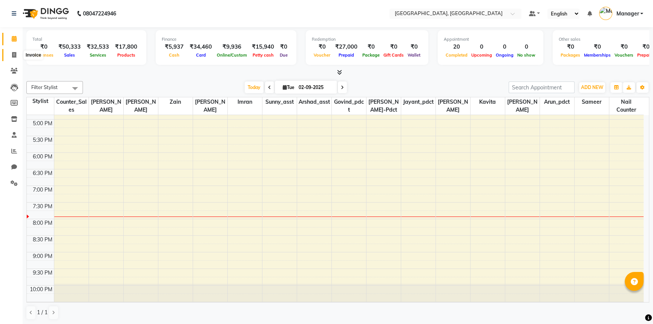
click at [14, 55] on icon at bounding box center [14, 55] width 4 height 6
select select "service"
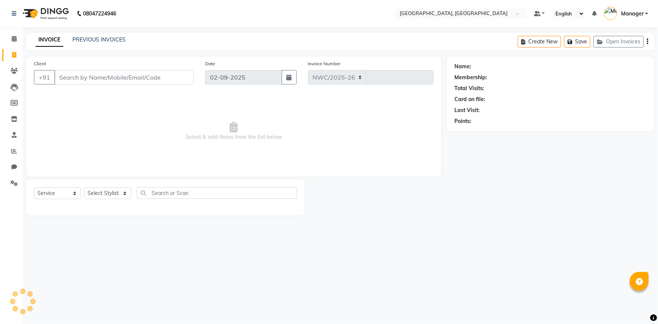
select select "8574"
type input "3119"
click at [105, 77] on input "Client" at bounding box center [123, 77] width 139 height 14
type input "8826912578"
click at [179, 80] on span "Add Client" at bounding box center [174, 77] width 30 height 8
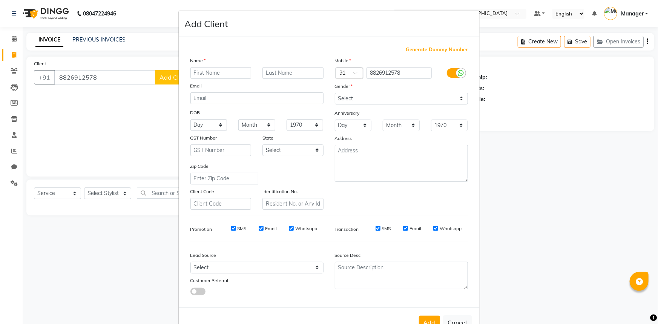
click at [238, 73] on input "text" at bounding box center [220, 73] width 61 height 12
type input "AKANSHA"
click at [397, 101] on select "Select Male Female Other Prefer Not To Say" at bounding box center [401, 99] width 133 height 12
select select "[DEMOGRAPHIC_DATA]"
click at [335, 93] on select "Select Male Female Other Prefer Not To Say" at bounding box center [401, 99] width 133 height 12
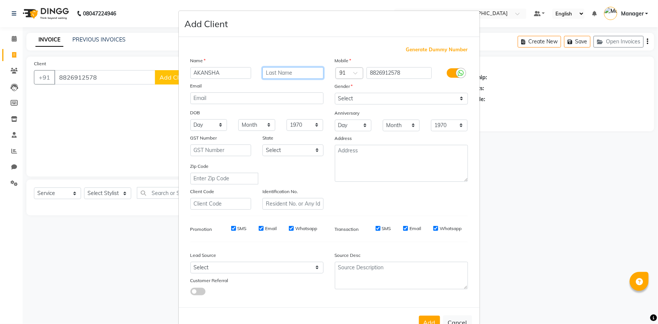
click at [282, 77] on input "text" at bounding box center [292, 73] width 61 height 12
type input "."
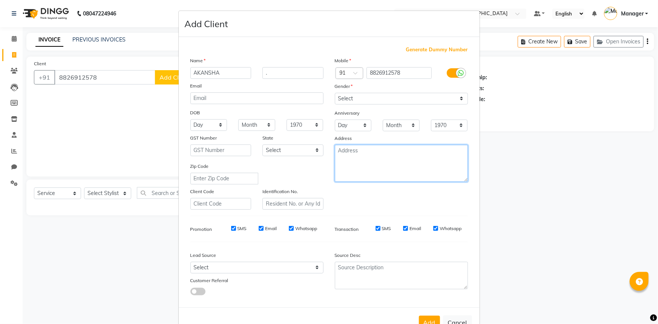
click at [358, 156] on textarea at bounding box center [401, 163] width 133 height 37
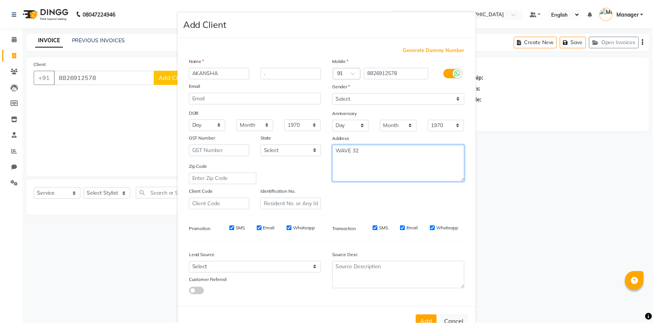
scroll to position [26, 0]
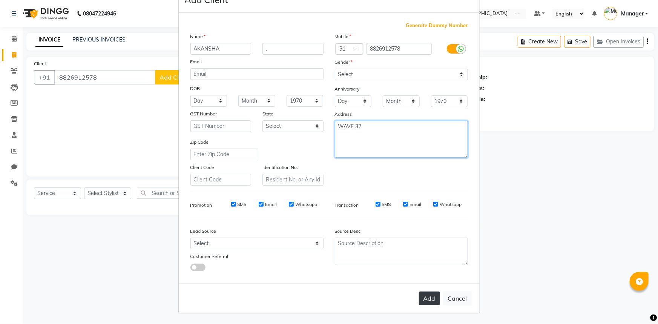
type textarea "WAVE 32"
click at [425, 298] on button "Add" at bounding box center [429, 298] width 21 height 14
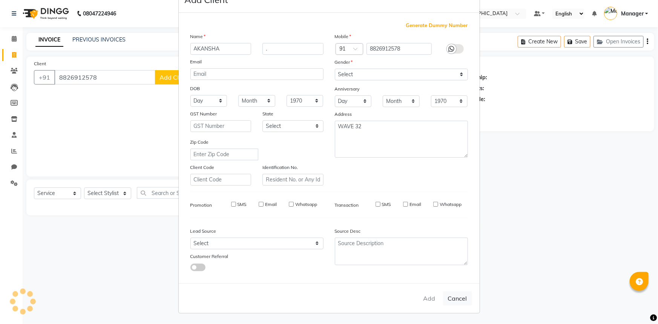
select select
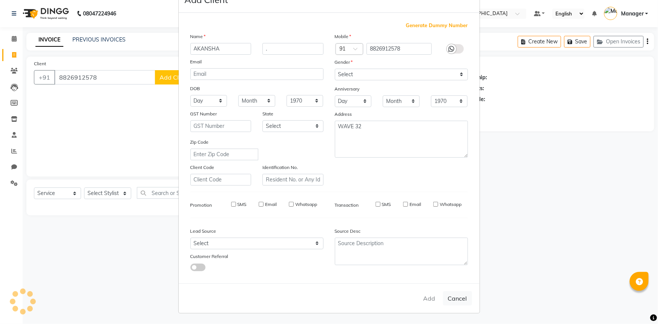
select select
checkbox input "false"
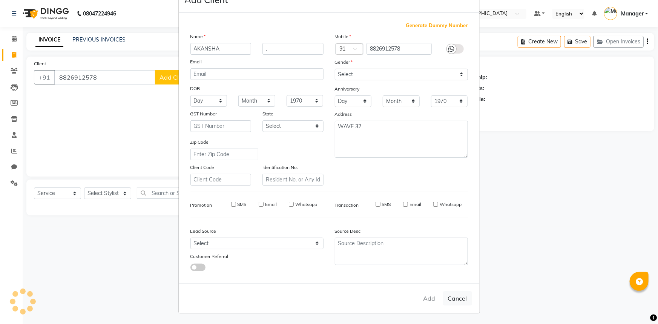
checkbox input "false"
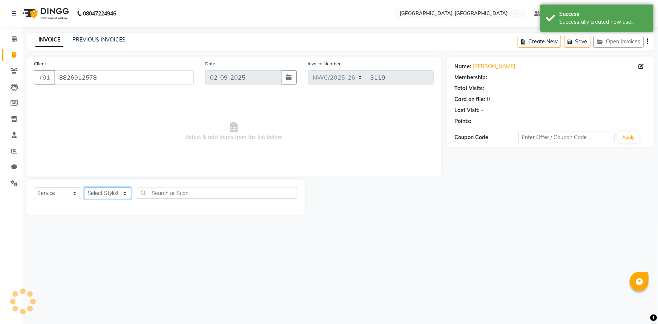
drag, startPoint x: 92, startPoint y: 195, endPoint x: 95, endPoint y: 189, distance: 6.4
click at [94, 193] on select "Select Stylist Aneeta Ankush-pdct Arshad_asst Arun_pdct Counter_Sales Faheem Go…" at bounding box center [107, 193] width 47 height 12
select select "1: Object"
select select "84840"
click at [84, 187] on select "Select Stylist Aneeta Ankush-pdct Arshad_asst Arun_pdct Counter_Sales Faheem Go…" at bounding box center [107, 193] width 47 height 12
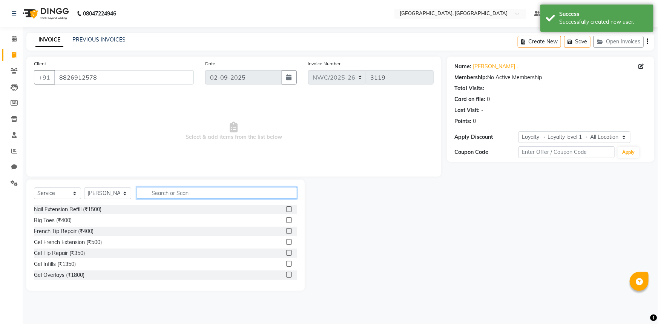
click at [180, 195] on input "text" at bounding box center [217, 193] width 160 height 12
type input "EYE"
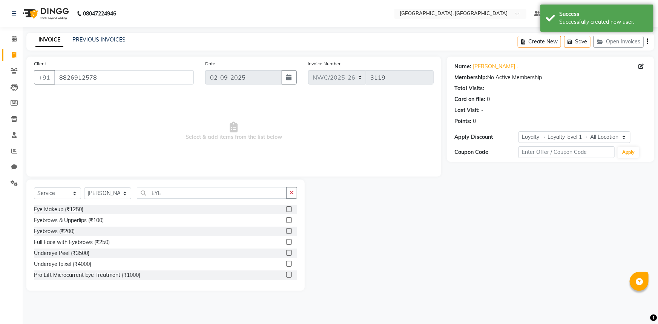
click at [286, 220] on label at bounding box center [289, 220] width 6 height 6
click at [286, 220] on input "checkbox" at bounding box center [288, 220] width 5 height 5
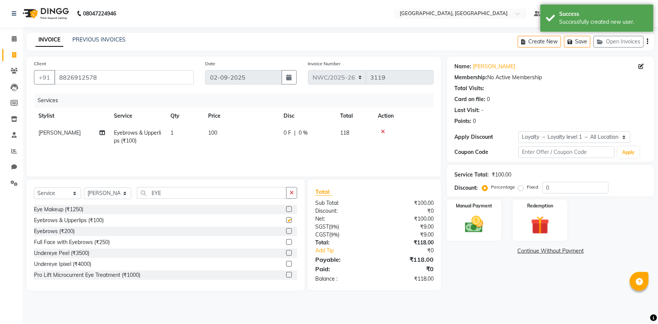
checkbox input "false"
click at [221, 131] on td "100" at bounding box center [240, 136] width 75 height 25
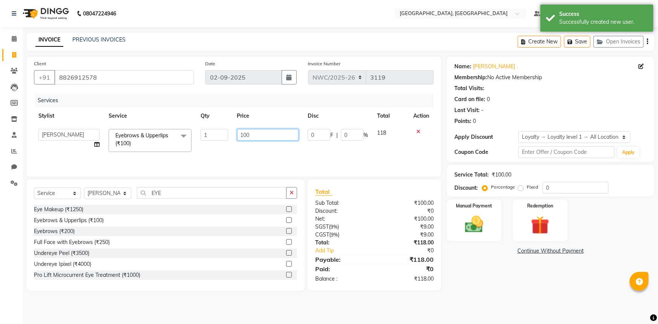
drag, startPoint x: 252, startPoint y: 133, endPoint x: 232, endPoint y: 148, distance: 25.8
click at [233, 145] on td "100" at bounding box center [268, 140] width 71 height 32
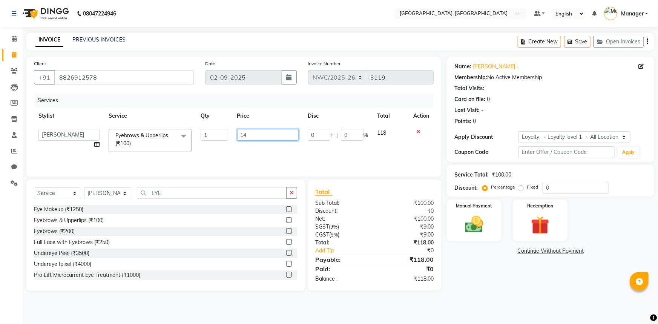
type input "140"
click at [233, 149] on td "140" at bounding box center [268, 140] width 71 height 32
drag, startPoint x: 477, startPoint y: 224, endPoint x: 482, endPoint y: 240, distance: 16.2
click at [477, 225] on img at bounding box center [474, 224] width 31 height 22
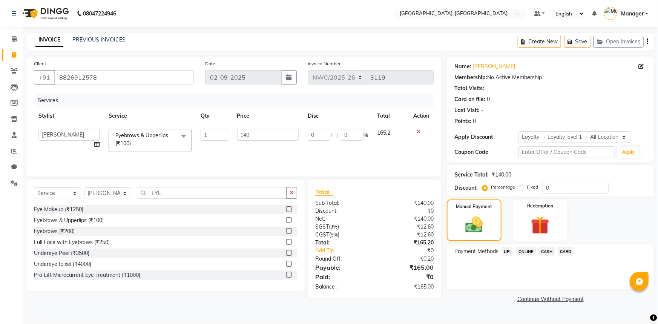
click at [509, 252] on span "UPI" at bounding box center [507, 251] width 12 height 9
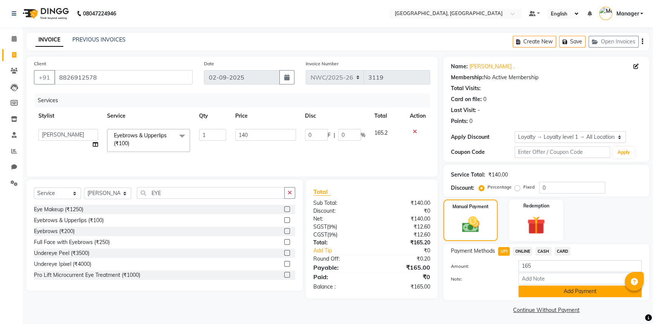
click at [553, 292] on button "Add Payment" at bounding box center [579, 291] width 123 height 12
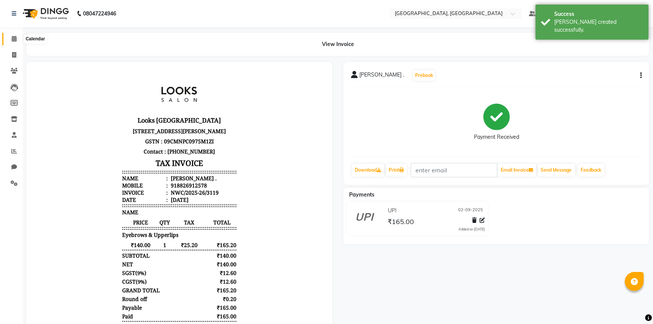
click at [15, 38] on icon at bounding box center [14, 39] width 5 height 6
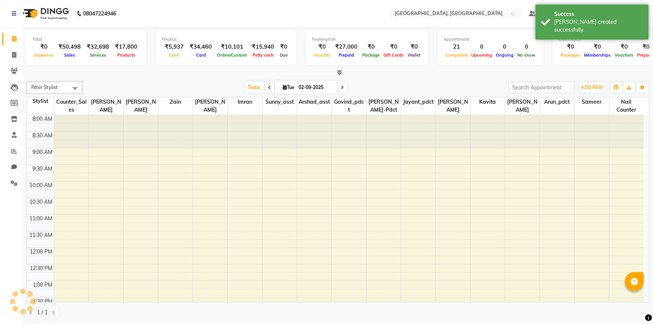
click at [185, 74] on div at bounding box center [337, 73] width 623 height 8
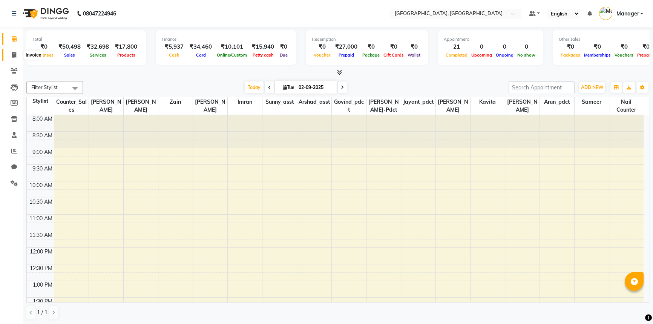
drag, startPoint x: 14, startPoint y: 54, endPoint x: 45, endPoint y: 60, distance: 31.6
click at [14, 54] on icon at bounding box center [14, 55] width 4 height 6
select select "service"
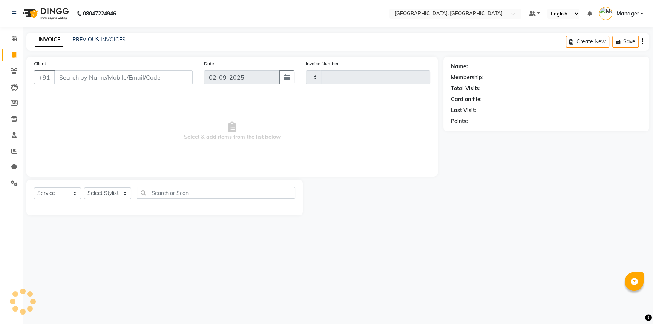
type input "3120"
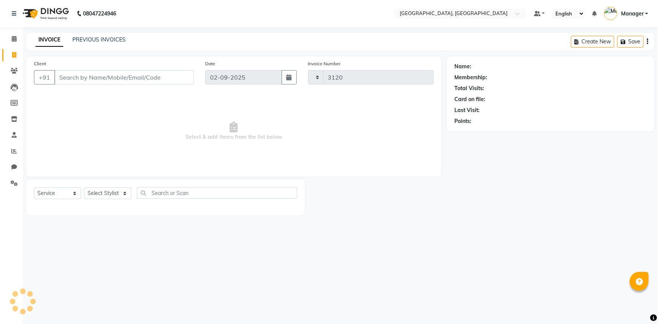
select select "8574"
click at [116, 39] on link "PREVIOUS INVOICES" at bounding box center [98, 39] width 53 height 7
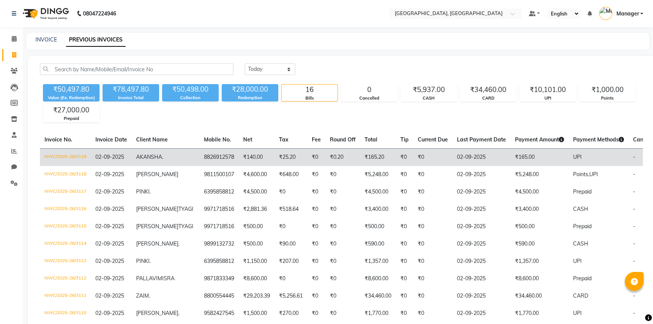
click at [199, 159] on td "8826912578" at bounding box center [218, 157] width 39 height 18
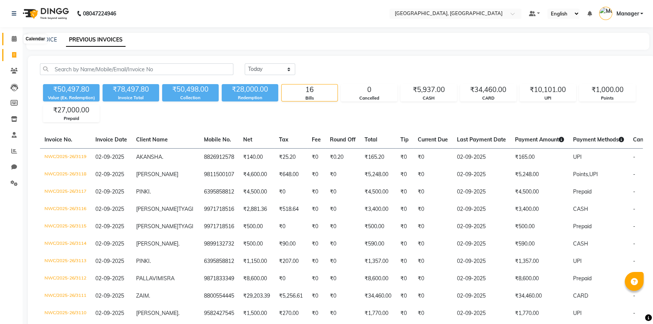
drag, startPoint x: 14, startPoint y: 38, endPoint x: 15, endPoint y: 52, distance: 13.2
click at [14, 38] on icon at bounding box center [14, 39] width 5 height 6
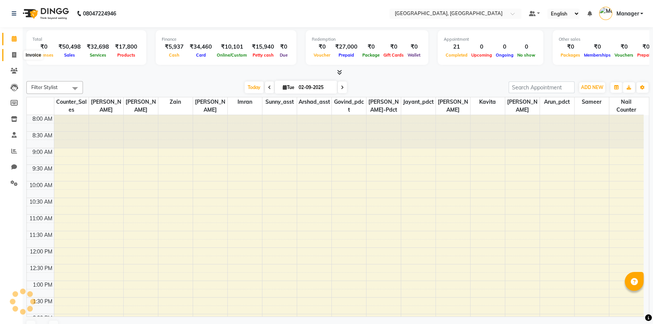
click at [15, 52] on icon at bounding box center [14, 55] width 4 height 6
select select "service"
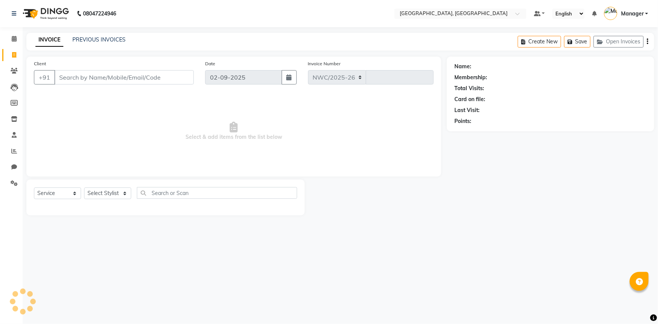
select select "8574"
type input "3120"
click at [77, 72] on input "Client" at bounding box center [123, 77] width 139 height 14
type input "9899229402"
click at [188, 73] on span "Add Client" at bounding box center [174, 77] width 30 height 8
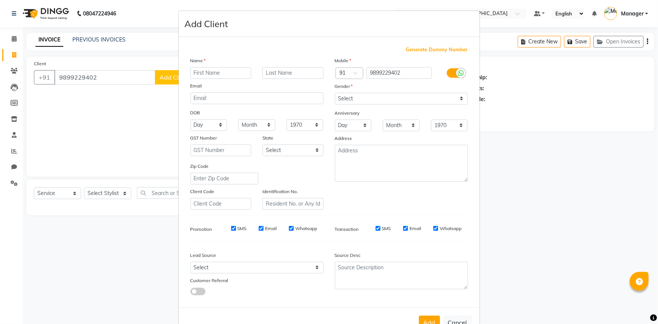
click at [214, 68] on input "text" at bounding box center [220, 73] width 61 height 12
type input "AMBER"
type input "."
click at [387, 102] on select "Select Male Female Other Prefer Not To Say" at bounding box center [401, 99] width 133 height 12
select select "[DEMOGRAPHIC_DATA]"
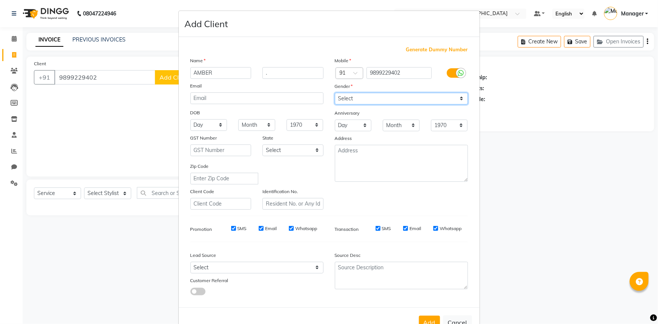
click at [335, 93] on select "Select Male Female Other Prefer Not To Say" at bounding box center [401, 99] width 133 height 12
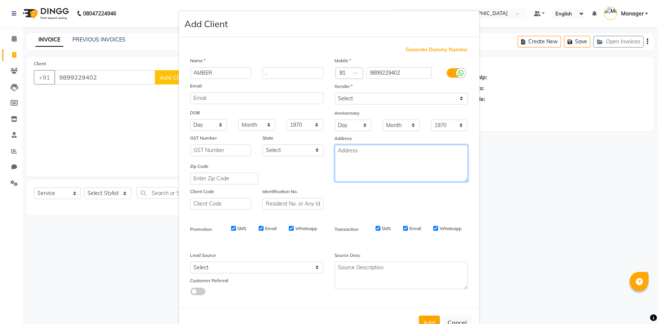
click at [383, 162] on textarea at bounding box center [401, 163] width 133 height 37
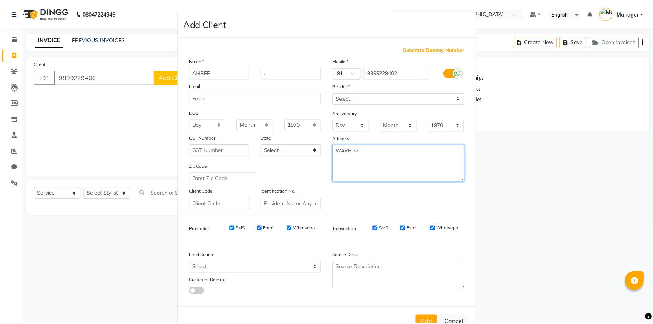
scroll to position [26, 0]
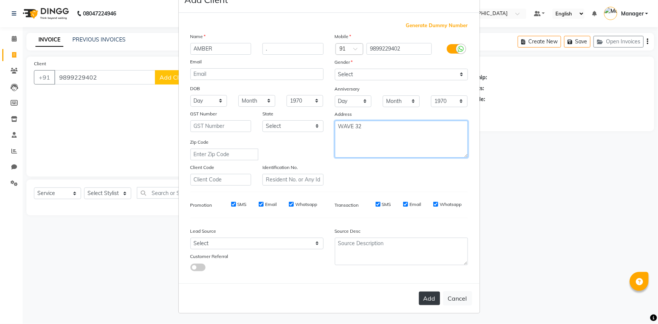
type textarea "WAVE 32"
click at [430, 300] on button "Add" at bounding box center [429, 298] width 21 height 14
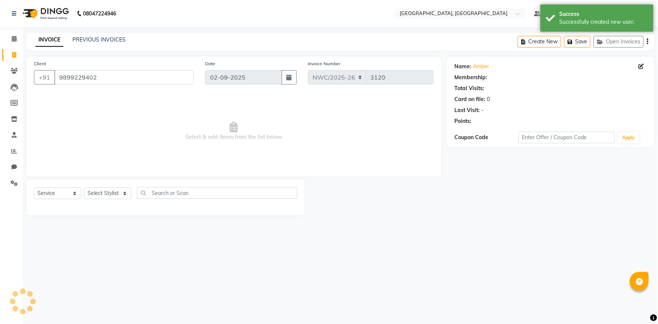
select select "1: Object"
drag, startPoint x: 108, startPoint y: 194, endPoint x: 108, endPoint y: 188, distance: 6.8
click at [108, 194] on select "Select Stylist Aneeta Ankush-pdct Arshad_asst Arun_pdct Counter_Sales Faheem Go…" at bounding box center [107, 193] width 47 height 12
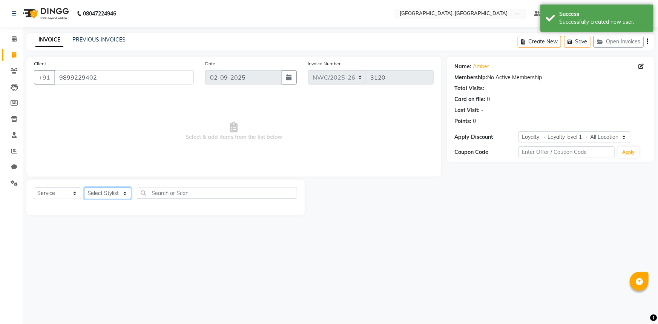
select select "85707"
click at [84, 187] on select "Select Stylist Aneeta Ankush-pdct Arshad_asst Arun_pdct Counter_Sales Faheem Go…" at bounding box center [107, 193] width 47 height 12
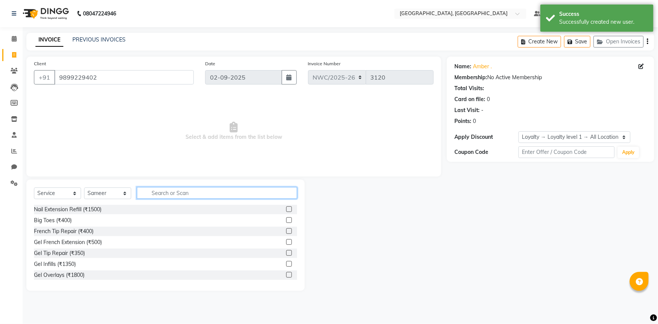
click at [158, 190] on input "text" at bounding box center [217, 193] width 160 height 12
type input "CUT"
click at [286, 221] on label at bounding box center [289, 220] width 6 height 6
click at [286, 221] on input "checkbox" at bounding box center [288, 220] width 5 height 5
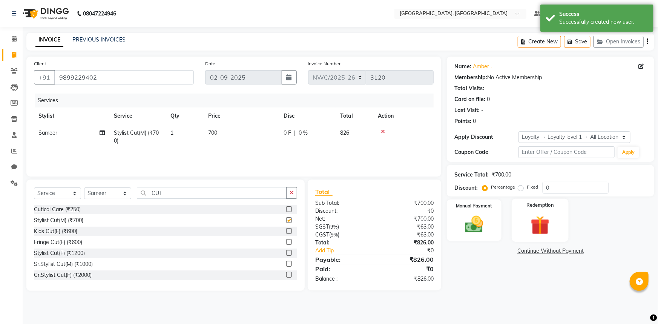
checkbox input "false"
click at [486, 225] on img at bounding box center [474, 224] width 31 height 22
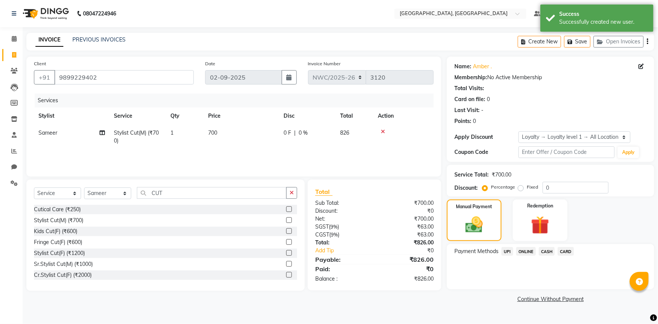
click at [223, 131] on td "700" at bounding box center [240, 136] width 75 height 25
select select "85707"
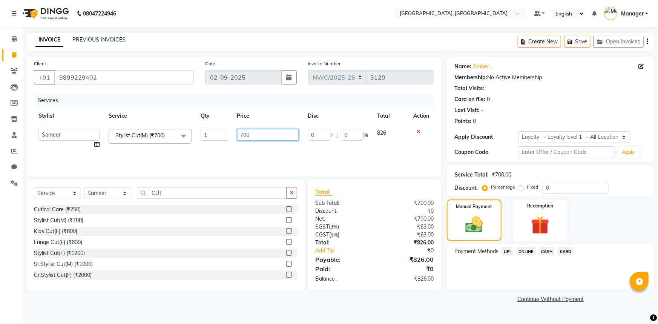
drag, startPoint x: 252, startPoint y: 133, endPoint x: 235, endPoint y: 138, distance: 17.8
click at [235, 138] on td "700" at bounding box center [268, 138] width 71 height 29
type input "500"
click at [230, 155] on div "Services Stylist Service Qty Price Disc Total Action Aneeta Ankush-pdct Arshad_…" at bounding box center [233, 130] width 399 height 75
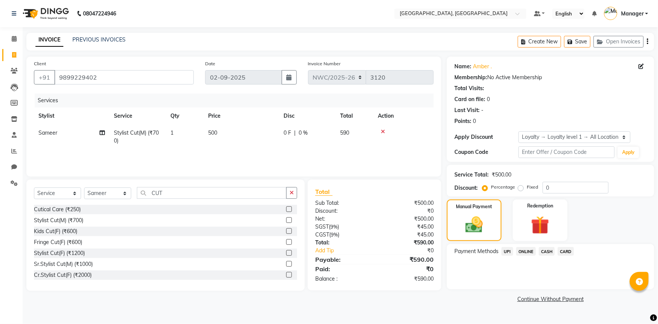
click at [508, 251] on span "UPI" at bounding box center [507, 251] width 12 height 9
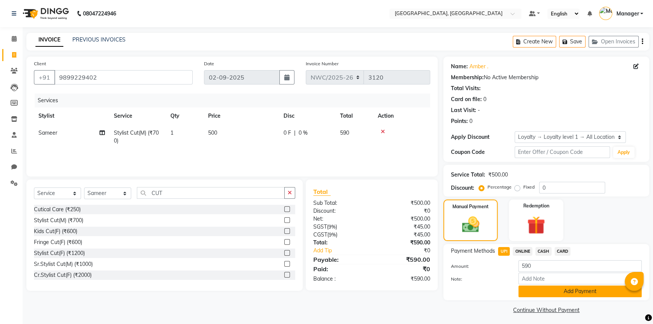
scroll to position [3, 0]
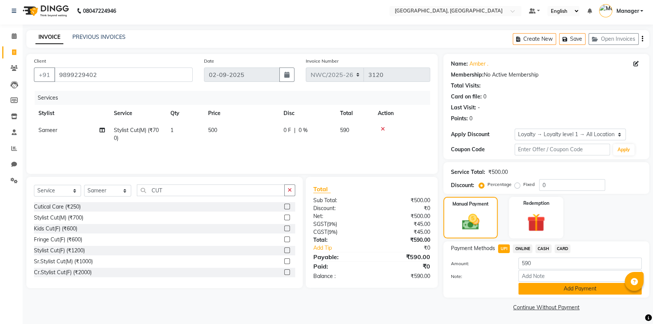
click at [552, 286] on button "Add Payment" at bounding box center [579, 289] width 123 height 12
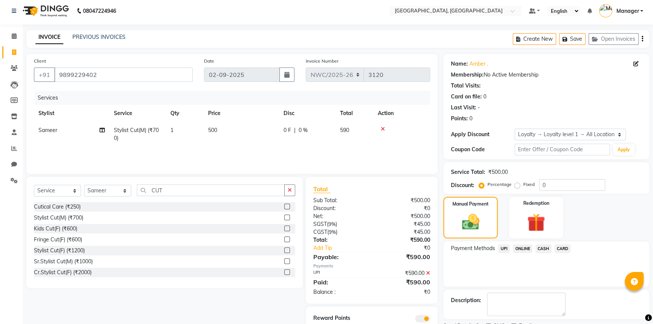
scroll to position [34, 0]
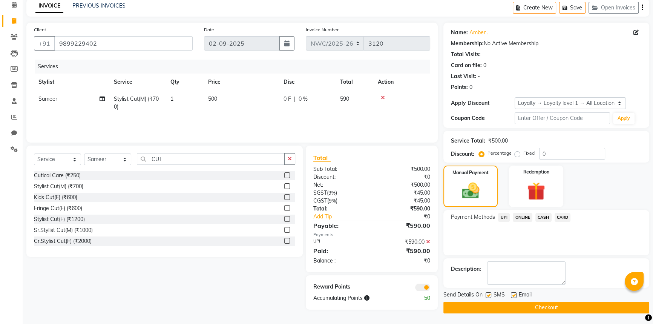
click at [541, 304] on button "Checkout" at bounding box center [546, 307] width 206 height 12
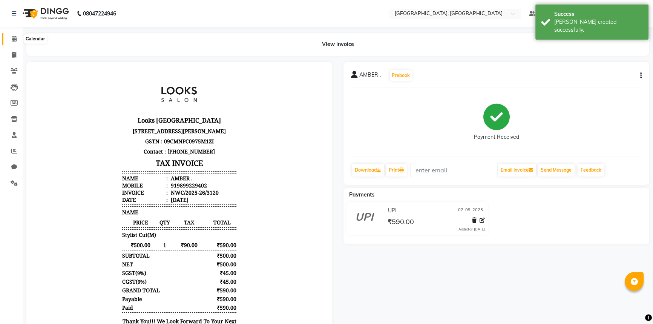
drag, startPoint x: 11, startPoint y: 38, endPoint x: 160, endPoint y: 0, distance: 153.9
click at [12, 38] on icon at bounding box center [14, 39] width 5 height 6
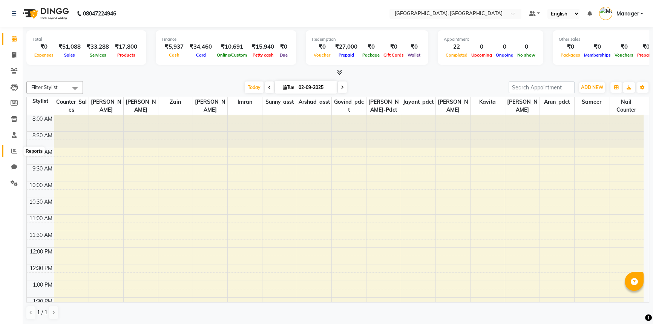
click at [15, 150] on icon at bounding box center [14, 151] width 6 height 6
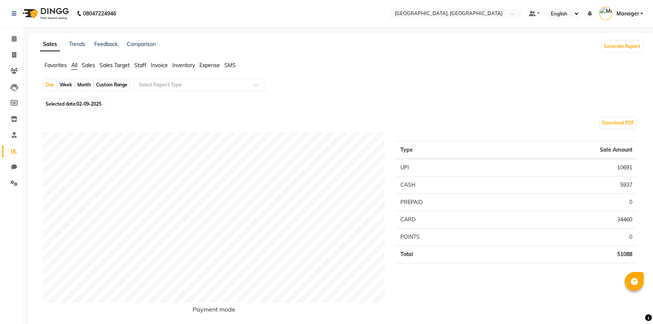
click at [144, 66] on span "Staff" at bounding box center [140, 65] width 12 height 7
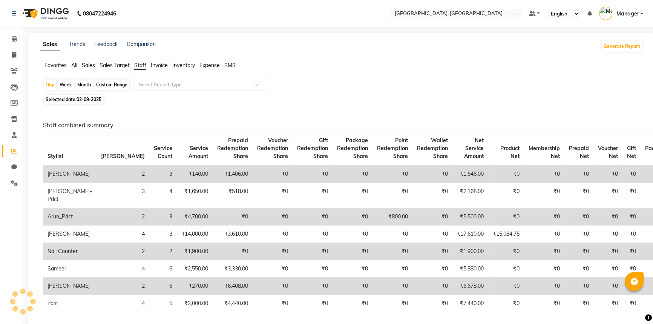
click at [151, 85] on input "text" at bounding box center [191, 85] width 109 height 8
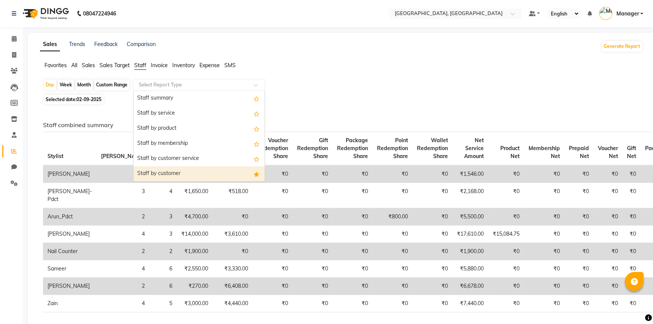
click at [148, 177] on div "Staff by customer" at bounding box center [198, 173] width 131 height 15
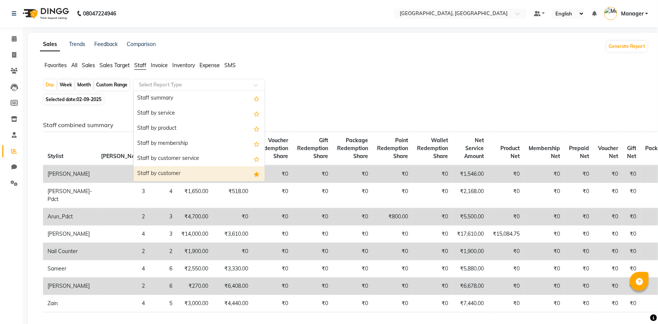
select select "full_report"
select select "csv"
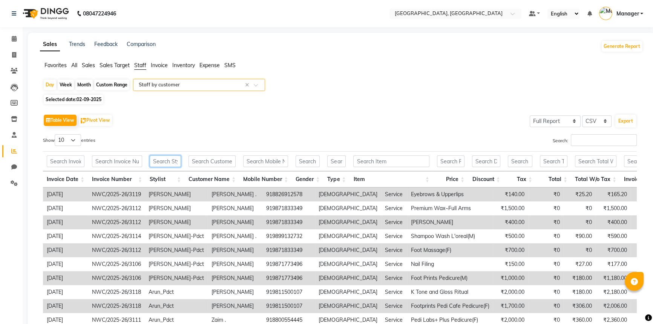
click at [161, 162] on input "text" at bounding box center [165, 161] width 31 height 12
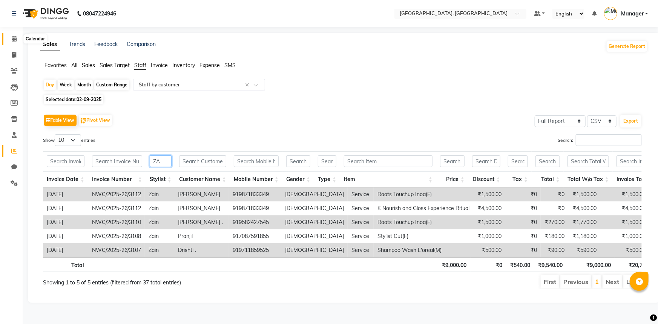
type input "ZA"
click at [14, 37] on icon at bounding box center [14, 39] width 5 height 6
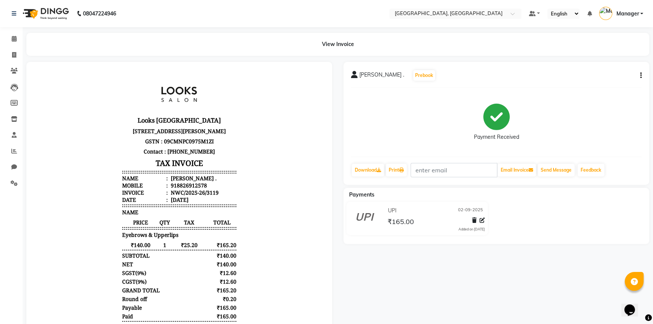
click at [202, 189] on li "Mobile : 918826912578" at bounding box center [179, 185] width 114 height 7
drag, startPoint x: 200, startPoint y: 215, endPoint x: 172, endPoint y: 214, distance: 27.9
click at [172, 189] on div "918826912578" at bounding box center [188, 185] width 38 height 7
copy div "8826912578"
click at [14, 55] on icon at bounding box center [14, 55] width 4 height 6
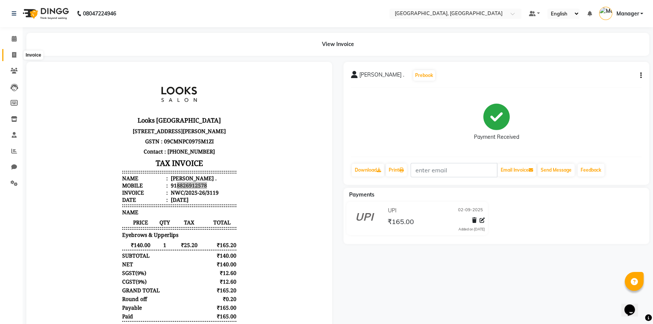
select select "service"
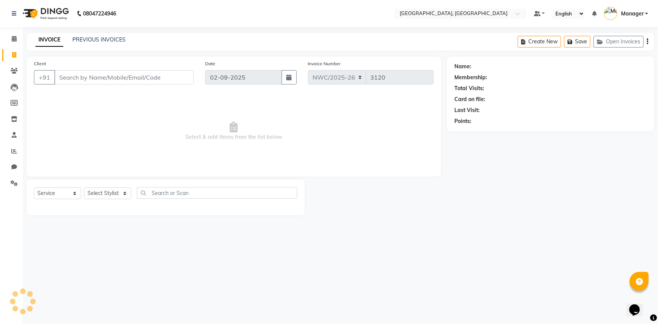
click at [90, 44] on div "INVOICE PREVIOUS INVOICES" at bounding box center [80, 40] width 108 height 9
click at [91, 41] on link "PREVIOUS INVOICES" at bounding box center [98, 39] width 53 height 7
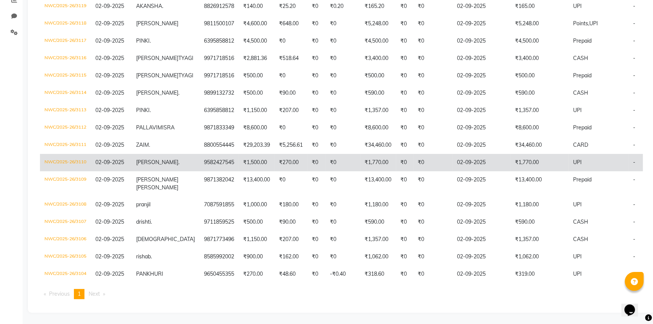
scroll to position [179, 0]
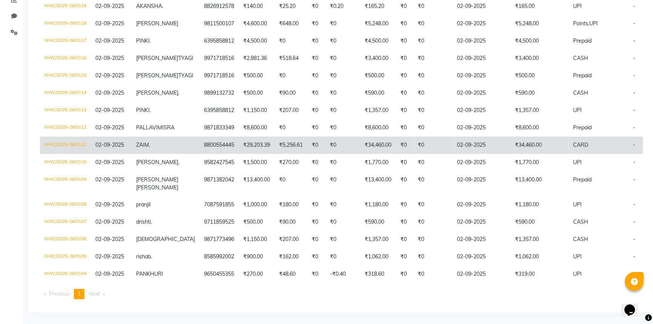
click at [199, 137] on td "8800554445" at bounding box center [218, 144] width 39 height 17
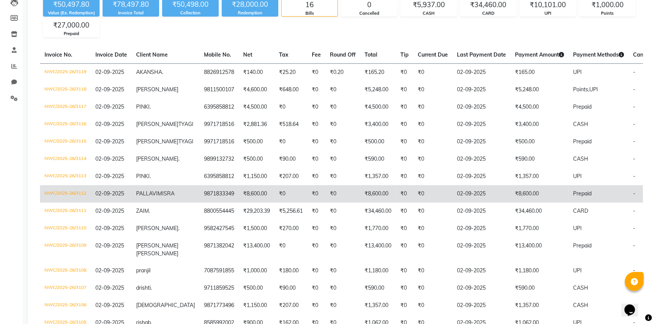
scroll to position [0, 0]
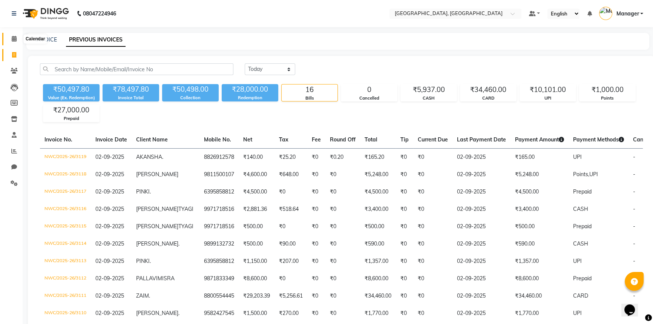
drag, startPoint x: 16, startPoint y: 38, endPoint x: 13, endPoint y: 54, distance: 16.9
click at [16, 38] on icon at bounding box center [14, 39] width 5 height 6
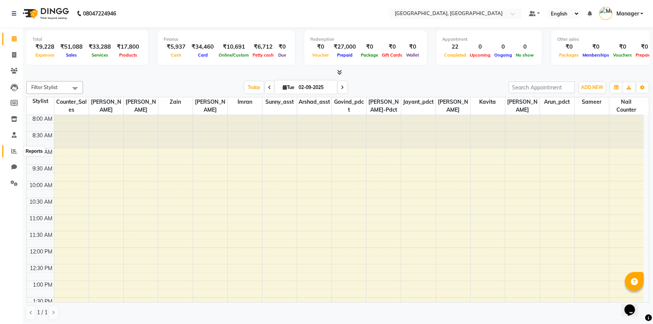
click at [17, 148] on icon at bounding box center [14, 151] width 6 height 6
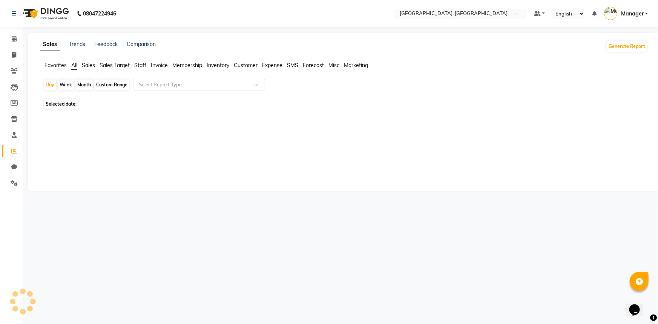
click at [141, 64] on span "Staff" at bounding box center [140, 65] width 12 height 7
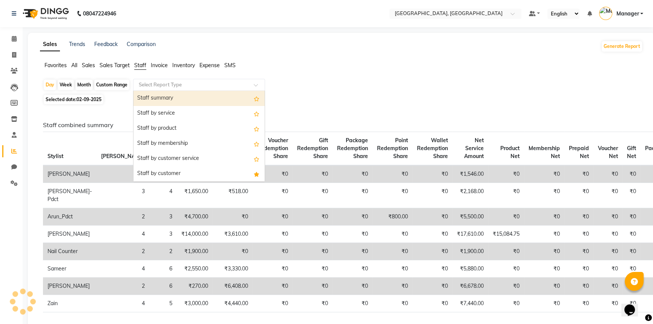
click at [154, 83] on input "text" at bounding box center [191, 85] width 109 height 8
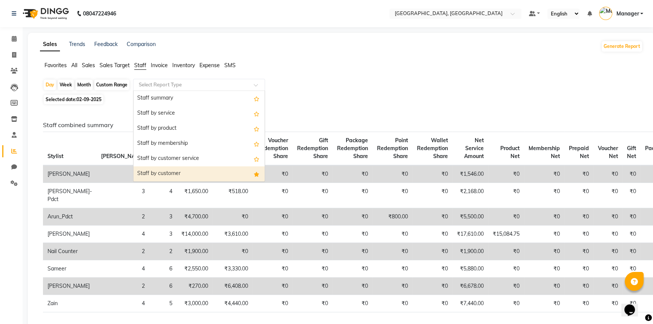
click at [160, 171] on div "Staff by customer" at bounding box center [198, 173] width 131 height 15
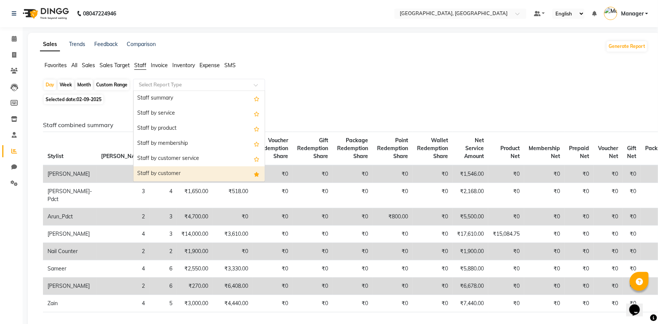
select select "full_report"
select select "csv"
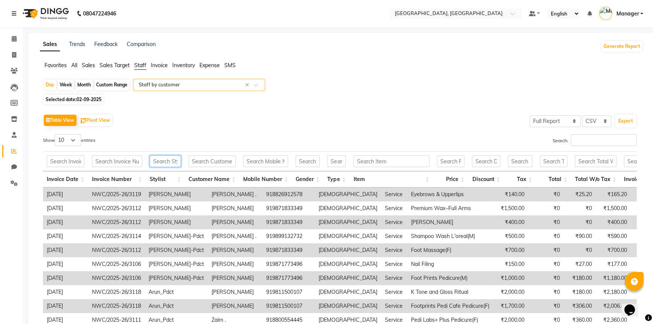
click at [164, 158] on input "text" at bounding box center [165, 161] width 31 height 12
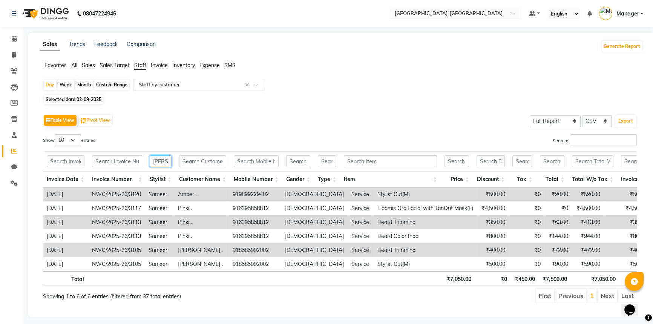
type input "[PERSON_NAME]"
click at [67, 97] on span "Selected date: [DATE]" at bounding box center [74, 99] width 60 height 9
select select "9"
select select "2025"
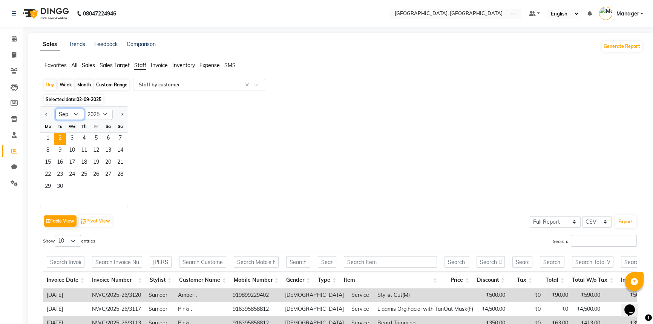
click at [69, 113] on select "Jan Feb Mar Apr May Jun [DATE] Aug Sep Oct Nov Dec" at bounding box center [69, 114] width 29 height 11
select select "8"
click at [55, 109] on select "Jan Feb Mar Apr May Jun [DATE] Aug Sep Oct Nov Dec" at bounding box center [69, 114] width 29 height 11
drag, startPoint x: 120, startPoint y: 183, endPoint x: 114, endPoint y: 91, distance: 92.1
click at [119, 184] on span "31" at bounding box center [120, 187] width 12 height 12
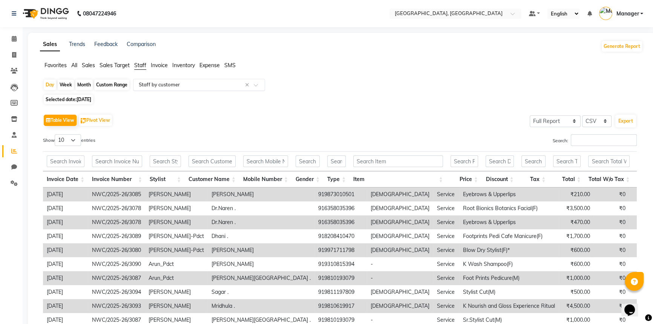
click at [201, 83] on input "text" at bounding box center [191, 85] width 109 height 8
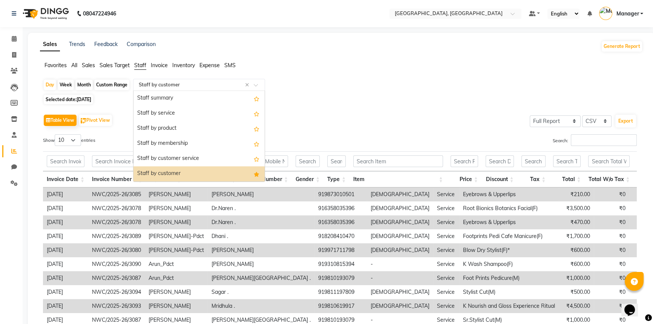
click at [167, 175] on div "Staff by customer" at bounding box center [198, 173] width 131 height 15
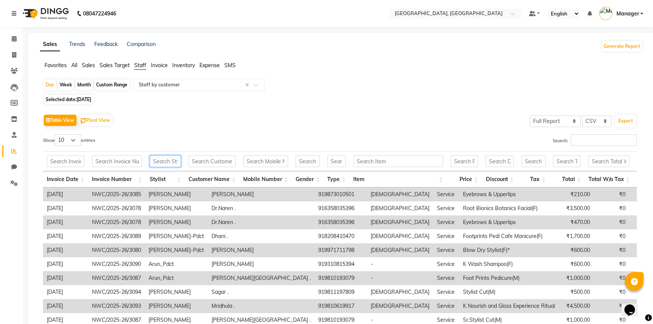
click at [157, 165] on input "text" at bounding box center [165, 161] width 31 height 12
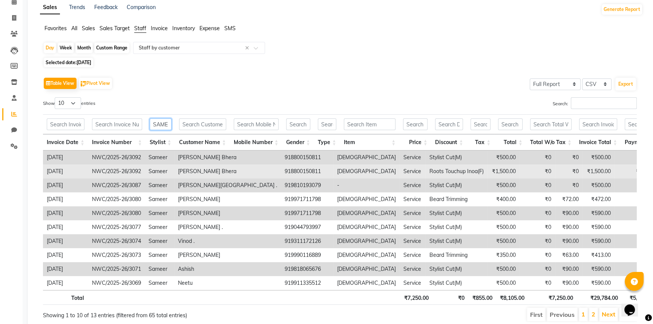
scroll to position [69, 0]
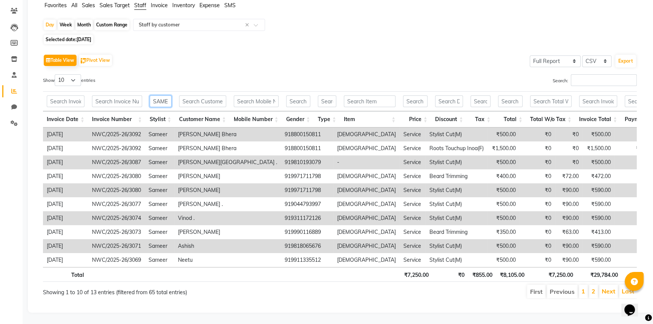
type input "SAME"
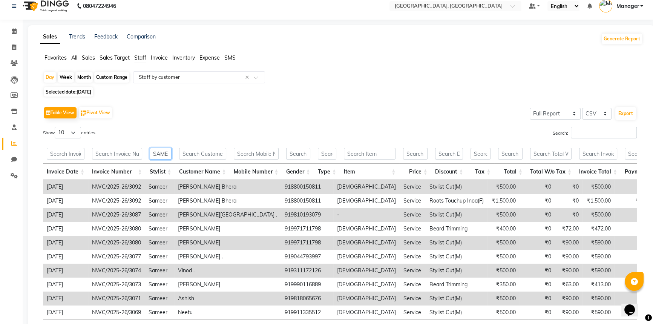
scroll to position [0, 0]
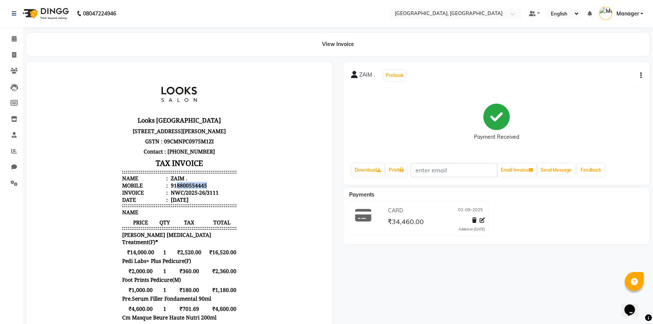
drag, startPoint x: 200, startPoint y: 214, endPoint x: 173, endPoint y: 214, distance: 27.5
click at [173, 189] on div "918800554445" at bounding box center [188, 185] width 38 height 7
copy div "8800554445"
click at [17, 37] on span at bounding box center [14, 39] width 13 height 9
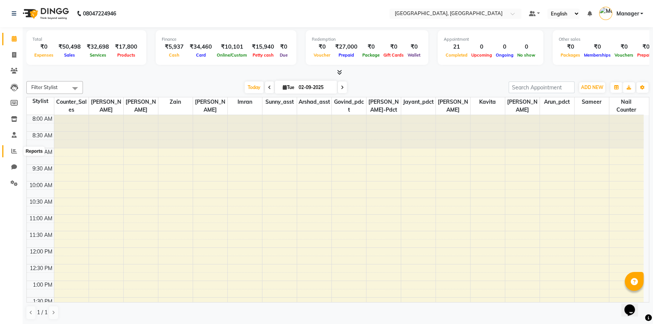
click at [14, 151] on icon at bounding box center [14, 151] width 6 height 6
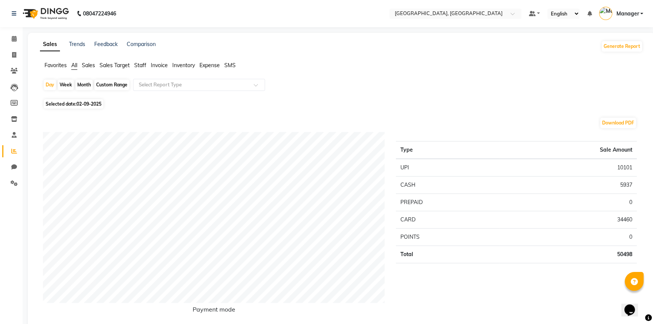
click at [93, 103] on span "02-09-2025" at bounding box center [88, 104] width 25 height 6
select select "9"
select select "2025"
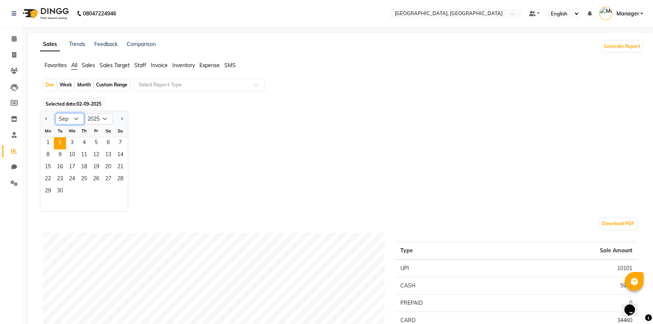
click at [71, 120] on select "Jan Feb Mar Apr May Jun [DATE] Aug Sep Oct Nov Dec" at bounding box center [69, 118] width 29 height 11
select select "8"
click at [55, 113] on select "Jan Feb Mar Apr May Jun [DATE] Aug Sep Oct Nov Dec" at bounding box center [69, 118] width 29 height 11
click at [118, 188] on span "31" at bounding box center [120, 191] width 12 height 12
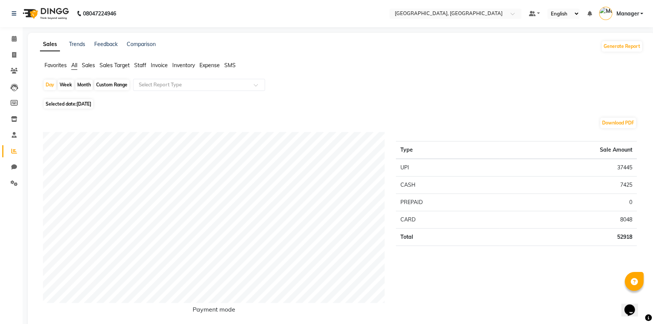
click at [142, 65] on span "Staff" at bounding box center [140, 65] width 12 height 7
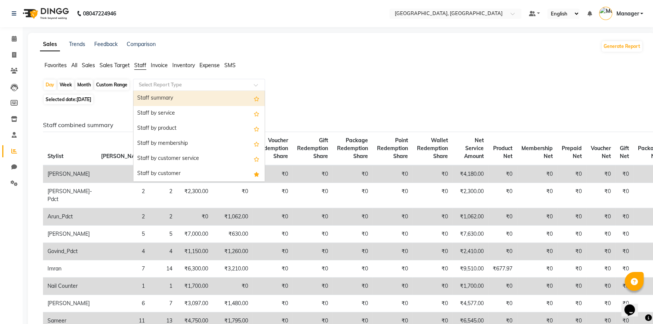
click at [149, 84] on input "text" at bounding box center [191, 85] width 109 height 8
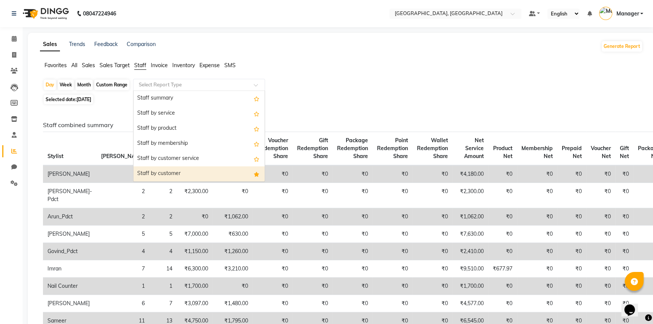
click at [150, 171] on div "Staff by customer" at bounding box center [198, 173] width 131 height 15
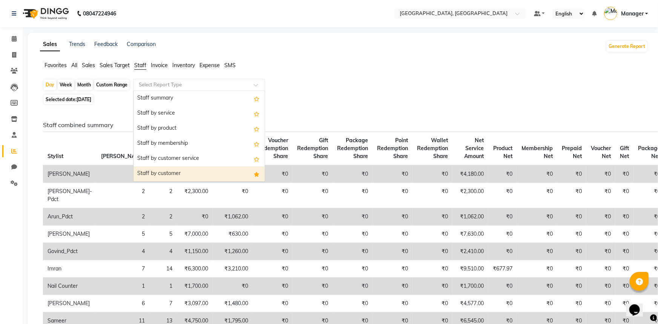
select select "full_report"
select select "csv"
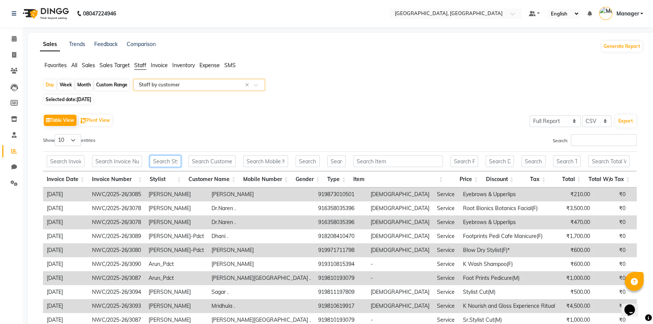
click at [159, 158] on input "text" at bounding box center [165, 161] width 31 height 12
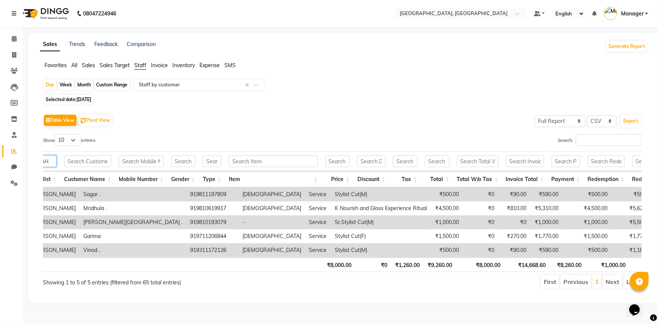
type input "FAH"
click at [73, 101] on span "Selected date: [DATE]" at bounding box center [68, 99] width 49 height 9
select select "8"
select select "2025"
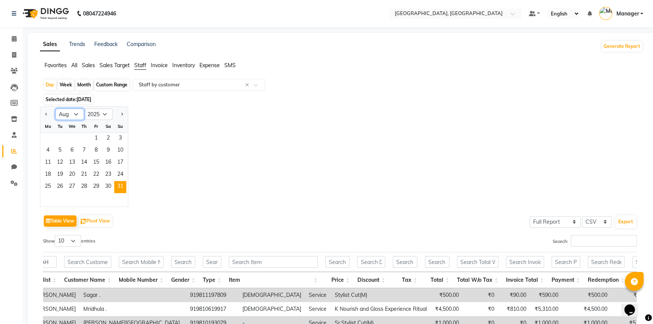
click at [73, 115] on select "Jan Feb Mar Apr May Jun [DATE] Aug Sep Oct Nov Dec" at bounding box center [69, 114] width 29 height 11
select select "9"
click at [55, 109] on select "Jan Feb Mar Apr May Jun [DATE] Aug Sep Oct Nov Dec" at bounding box center [69, 114] width 29 height 11
click at [61, 135] on span "2" at bounding box center [60, 139] width 12 height 12
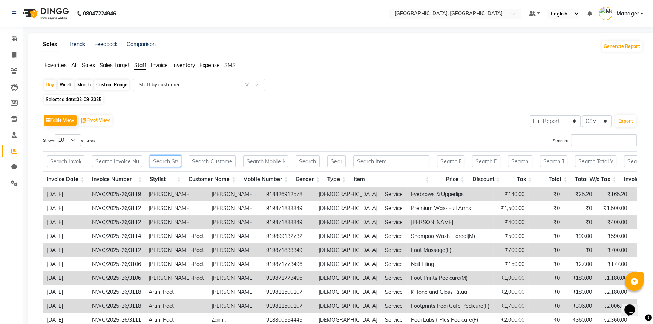
click at [169, 157] on input "text" at bounding box center [165, 161] width 31 height 12
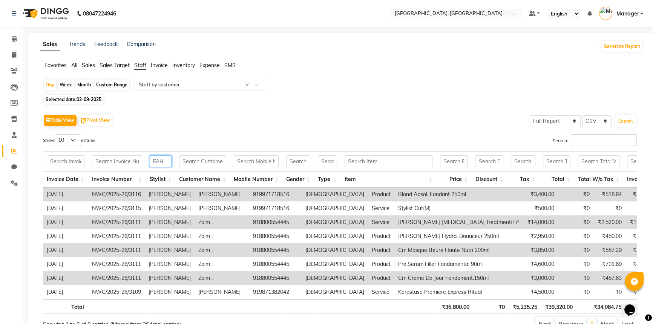
scroll to position [0, 28]
type input "FAH"
click at [80, 99] on span "02-09-2025" at bounding box center [88, 99] width 25 height 6
select select "9"
select select "2025"
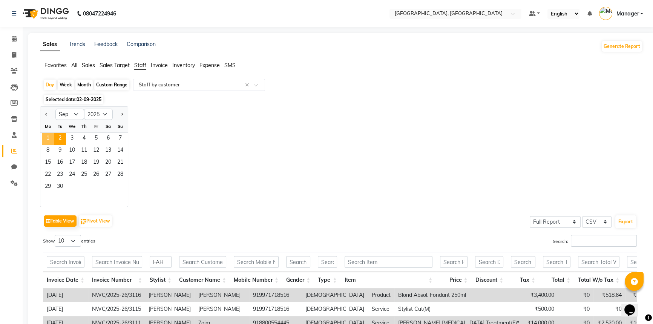
click at [47, 136] on span "1" at bounding box center [48, 139] width 12 height 12
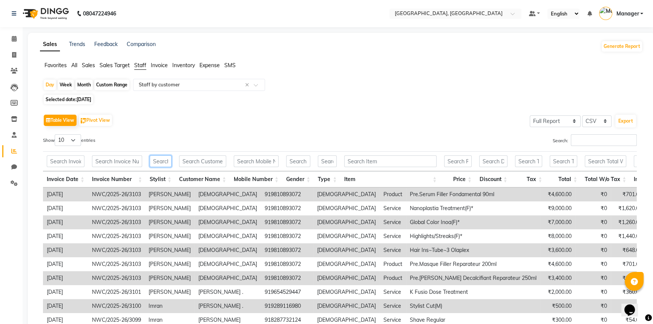
click at [164, 158] on input "text" at bounding box center [161, 161] width 22 height 12
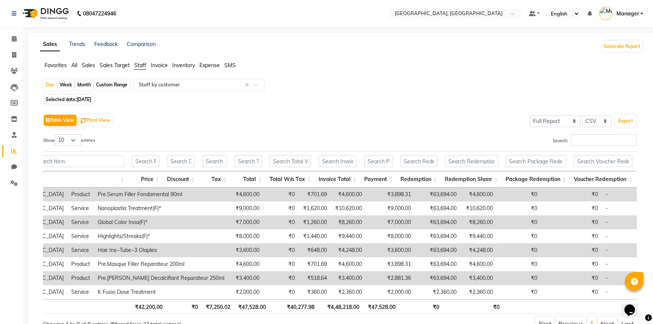
type input "FAH"
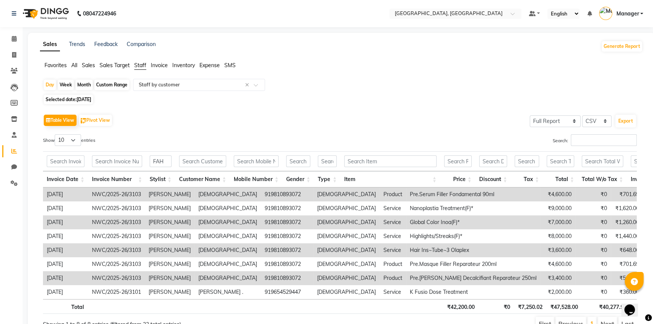
click at [65, 97] on span "Selected date: [DATE]" at bounding box center [68, 99] width 49 height 9
select select "9"
select select "2025"
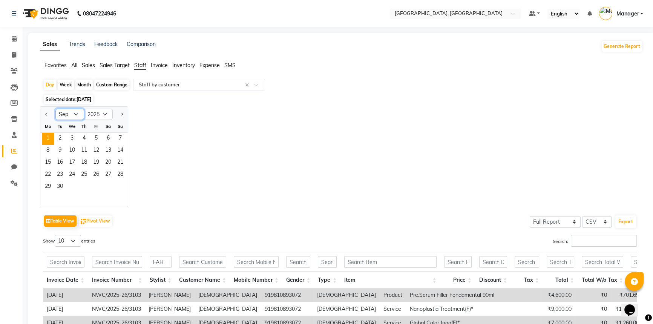
click at [77, 113] on select "Jan Feb Mar Apr May Jun [DATE] Aug Sep Oct Nov Dec" at bounding box center [69, 114] width 29 height 11
select select "8"
click at [55, 109] on select "Jan Feb Mar Apr May Jun [DATE] Aug Sep Oct Nov Dec" at bounding box center [69, 114] width 29 height 11
click at [116, 184] on span "31" at bounding box center [120, 187] width 12 height 12
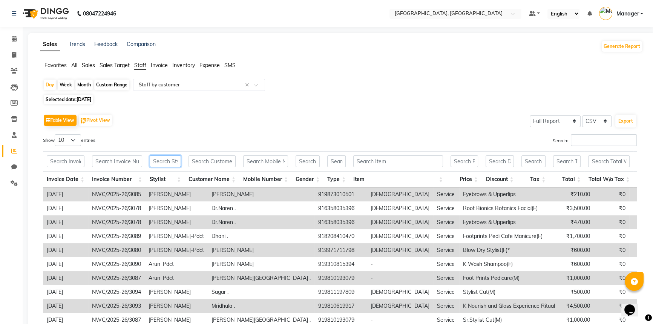
click at [163, 162] on input "text" at bounding box center [165, 161] width 31 height 12
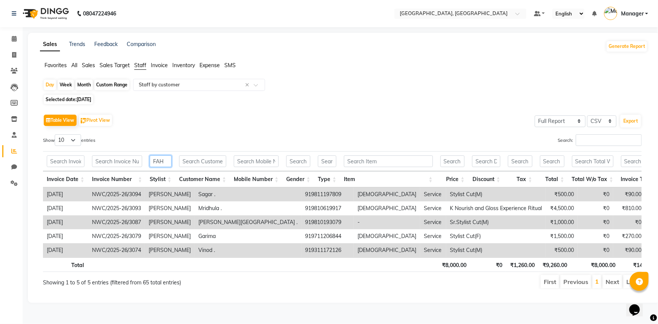
type input "FAH"
click at [81, 101] on span "[DATE]" at bounding box center [83, 99] width 15 height 6
select select "8"
select select "2025"
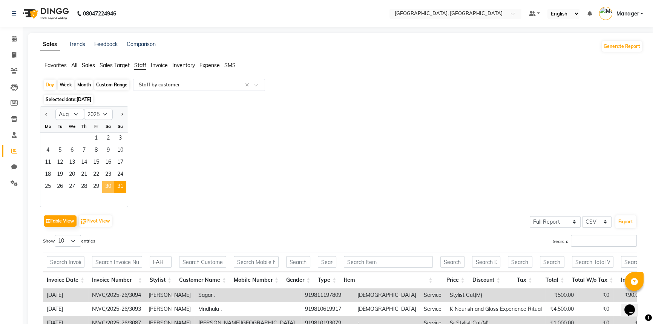
click at [109, 184] on span "30" at bounding box center [108, 187] width 12 height 12
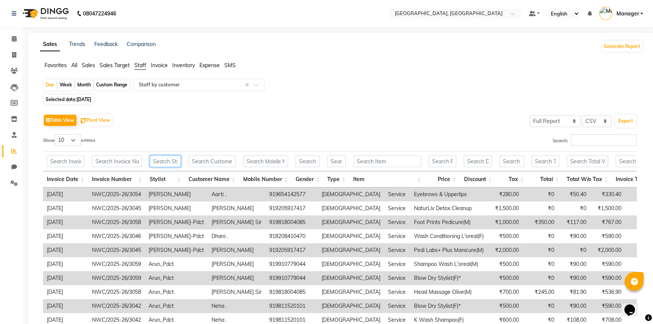
click at [166, 159] on input "text" at bounding box center [165, 161] width 31 height 12
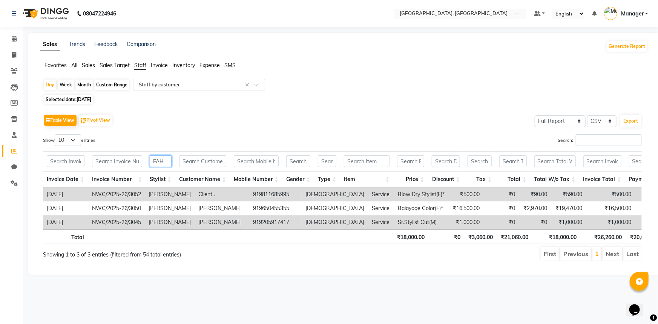
type input "FAH"
click at [81, 98] on span "30-08-2025" at bounding box center [83, 99] width 15 height 6
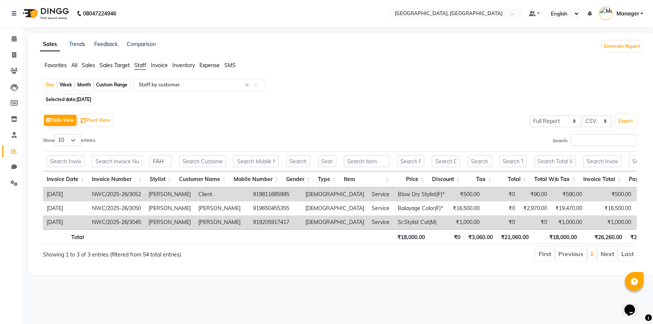
select select "8"
select select "2025"
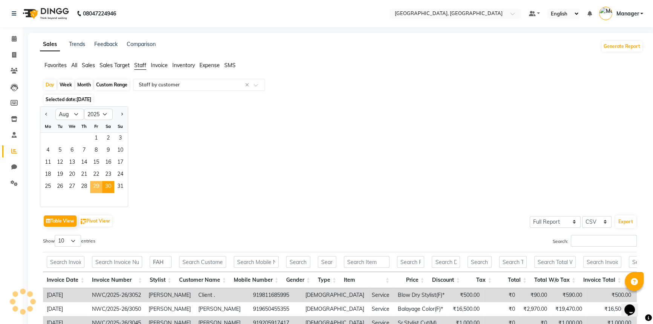
click at [92, 184] on span "29" at bounding box center [96, 187] width 12 height 12
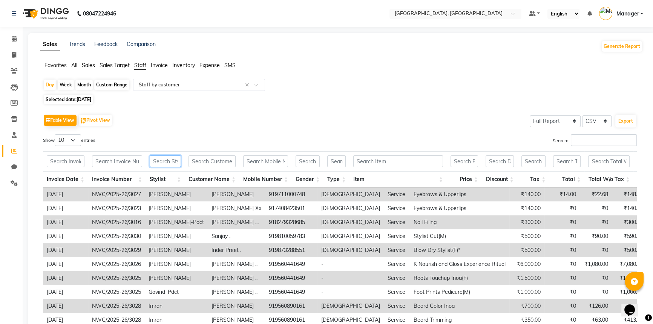
click at [150, 165] on input "text" at bounding box center [165, 161] width 31 height 12
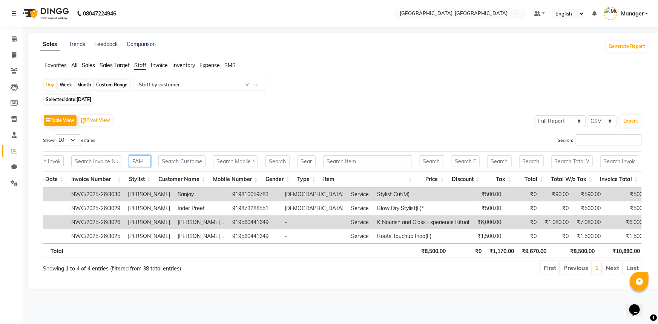
type input "FAH"
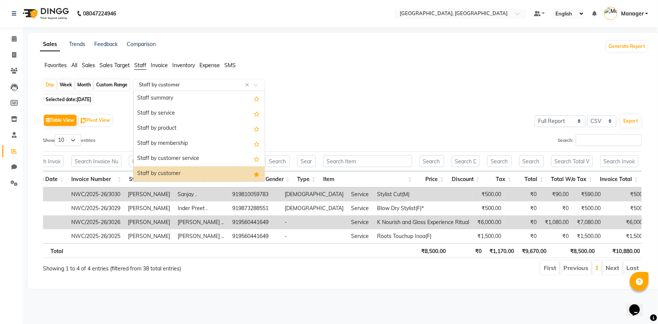
click at [156, 87] on input "text" at bounding box center [191, 85] width 109 height 8
click at [171, 173] on div "Staff by customer" at bounding box center [198, 173] width 131 height 15
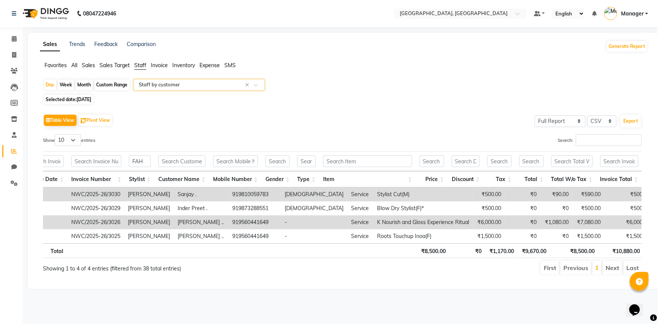
click at [91, 98] on span "29-08-2025" at bounding box center [83, 99] width 15 height 6
select select "8"
select select "2025"
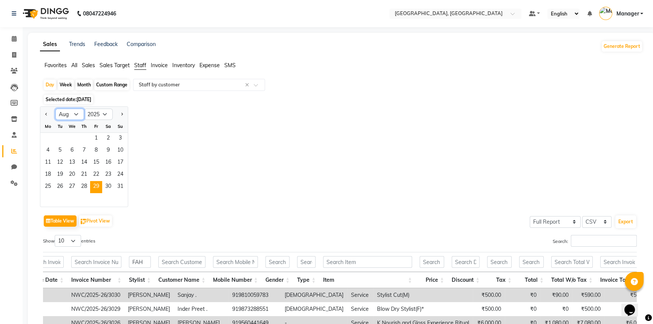
drag, startPoint x: 68, startPoint y: 113, endPoint x: 69, endPoint y: 118, distance: 5.0
click at [68, 113] on select "Jan Feb Mar Apr May Jun Jul Aug Sep Oct Nov Dec" at bounding box center [69, 114] width 29 height 11
select select "9"
click at [55, 109] on select "Jan Feb Mar Apr May Jun Jul Aug Sep Oct Nov Dec" at bounding box center [69, 114] width 29 height 11
click at [64, 136] on span "2" at bounding box center [60, 139] width 12 height 12
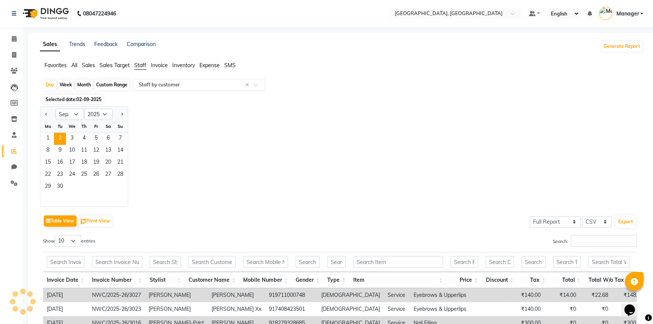
click at [184, 86] on input "text" at bounding box center [191, 85] width 109 height 8
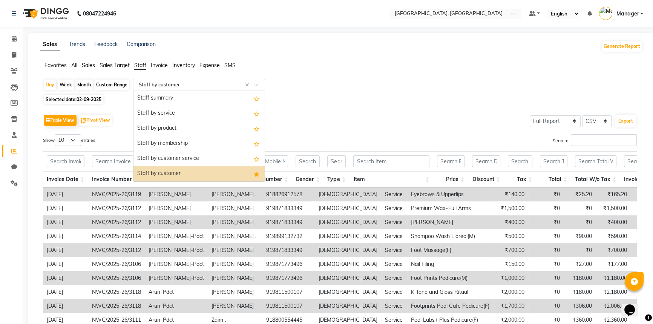
click at [176, 170] on div "Staff by customer" at bounding box center [198, 173] width 131 height 15
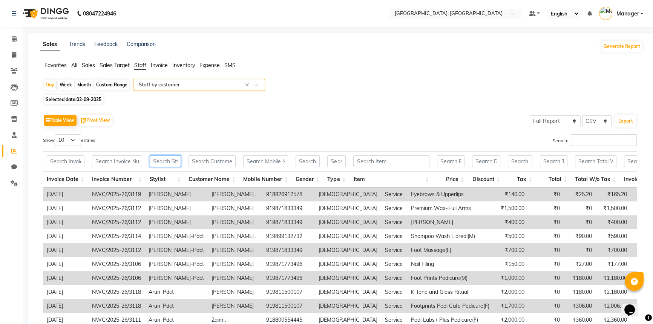
click at [168, 159] on input "text" at bounding box center [165, 161] width 31 height 12
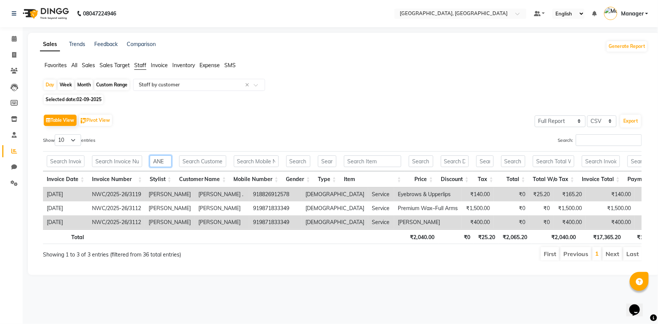
drag, startPoint x: 162, startPoint y: 159, endPoint x: 143, endPoint y: 159, distance: 19.2
click at [143, 159] on tr "ANE" at bounding box center [508, 161] width 930 height 20
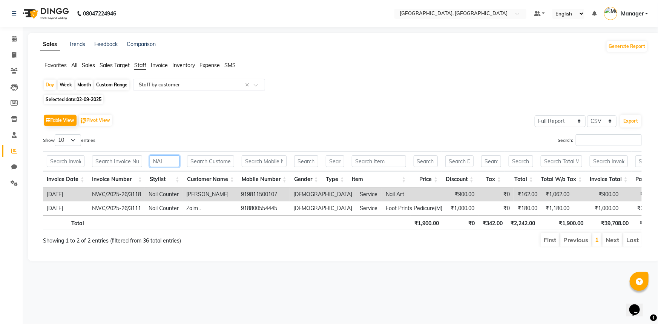
type input "NAI"
click at [81, 100] on span "02-09-2025" at bounding box center [88, 99] width 25 height 6
select select "9"
select select "2025"
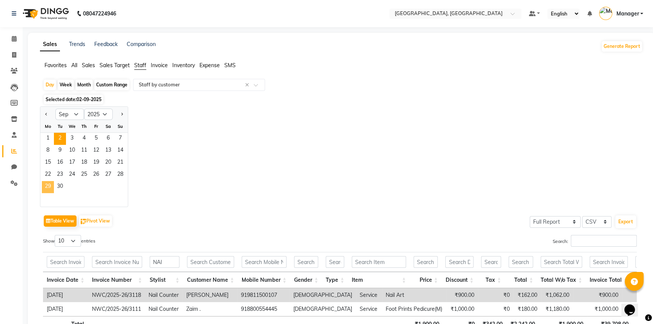
click at [53, 185] on span "29" at bounding box center [48, 187] width 12 height 12
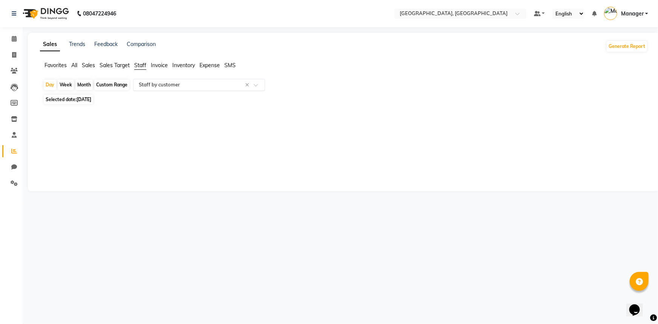
click at [178, 84] on input "text" at bounding box center [191, 85] width 109 height 8
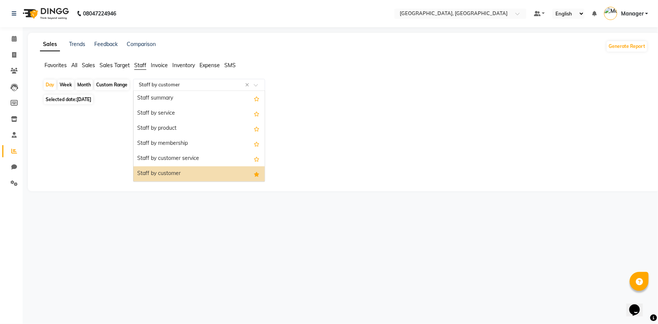
click at [165, 175] on div "Staff by customer" at bounding box center [198, 173] width 131 height 15
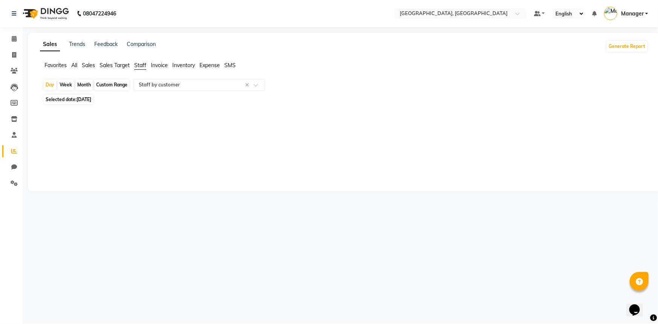
click at [140, 64] on span "Staff" at bounding box center [140, 65] width 12 height 7
click at [173, 86] on input "text" at bounding box center [191, 85] width 109 height 8
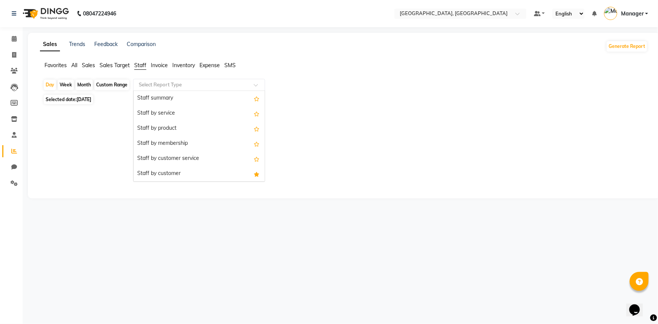
click at [170, 182] on div at bounding box center [342, 148] width 610 height 84
click at [155, 85] on input "text" at bounding box center [191, 85] width 109 height 8
click at [160, 172] on div "Staff by customer" at bounding box center [198, 173] width 131 height 15
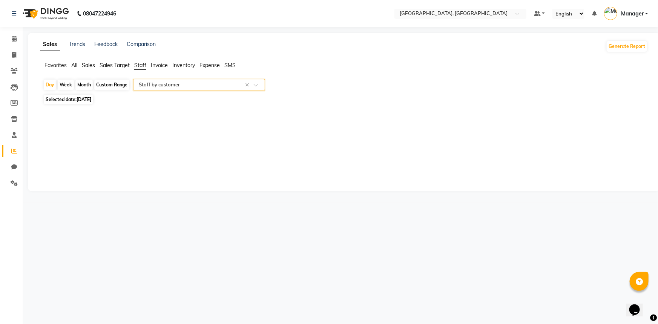
click at [73, 100] on span "Selected date: 29-09-2025" at bounding box center [68, 99] width 49 height 9
select select "9"
select select "2025"
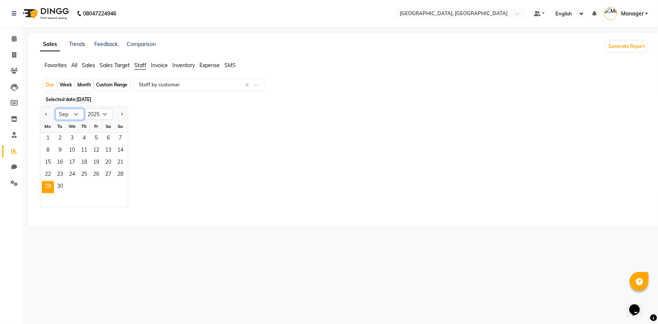
click at [72, 115] on select "Jan Feb Mar Apr May Jun Jul Aug Sep Oct Nov Dec" at bounding box center [69, 114] width 29 height 11
select select "8"
click at [55, 109] on select "Jan Feb Mar Apr May Jun Jul Aug Sep Oct Nov Dec" at bounding box center [69, 114] width 29 height 11
click at [154, 84] on input "text" at bounding box center [191, 85] width 109 height 8
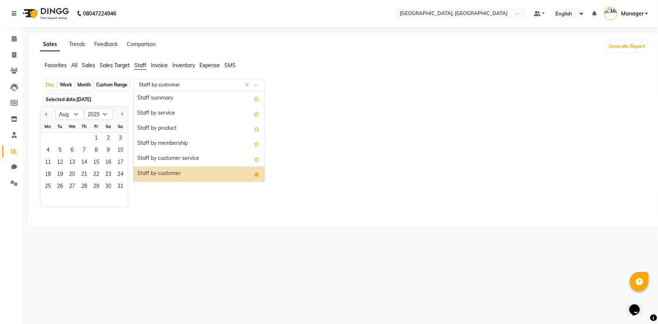
click at [158, 174] on div "Staff by customer" at bounding box center [198, 173] width 131 height 15
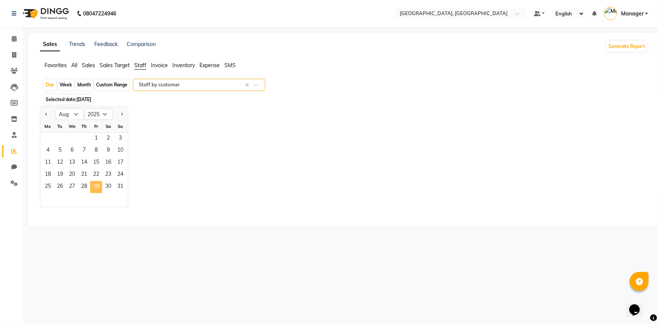
click at [91, 185] on span "29" at bounding box center [96, 187] width 12 height 12
select select "full_report"
select select "csv"
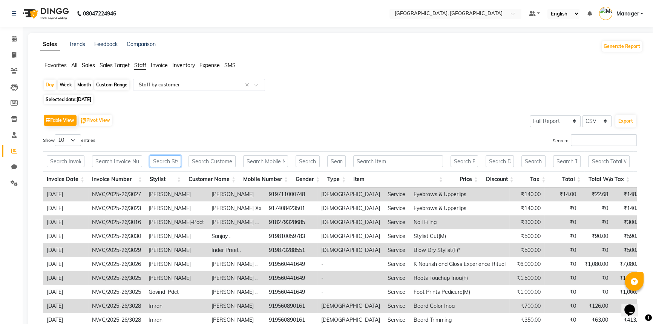
click at [155, 162] on input "text" at bounding box center [165, 161] width 31 height 12
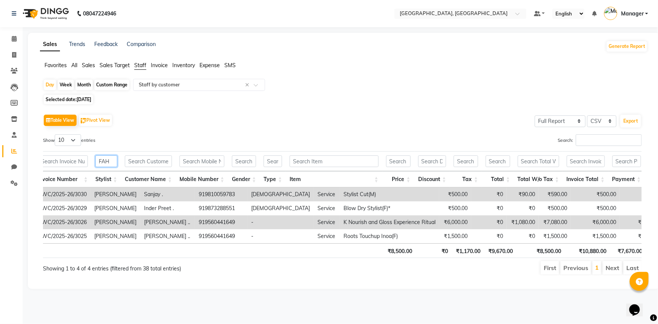
scroll to position [0, 56]
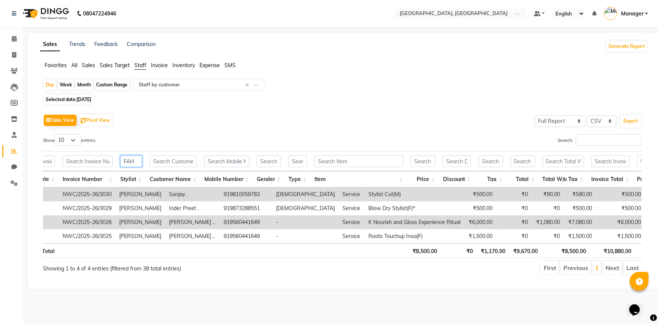
type input "FAH"
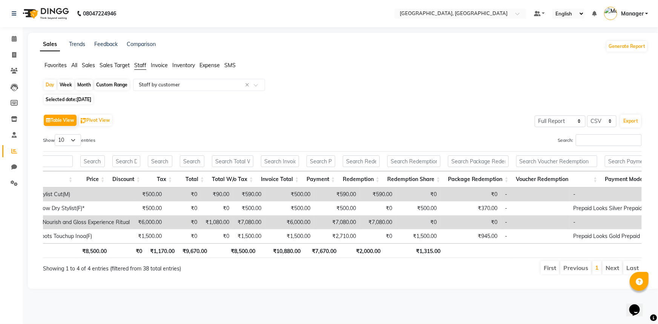
scroll to position [0, 341]
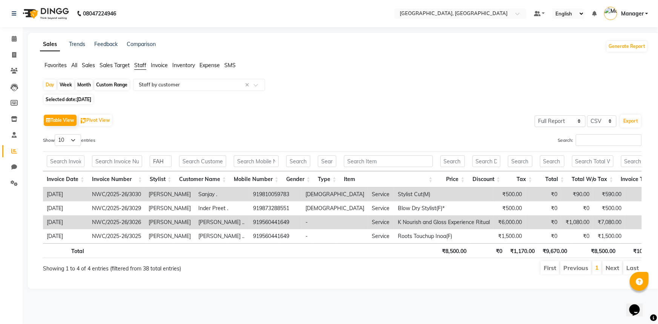
click at [86, 100] on span "29-08-2025" at bounding box center [83, 99] width 15 height 6
select select "8"
select select "2025"
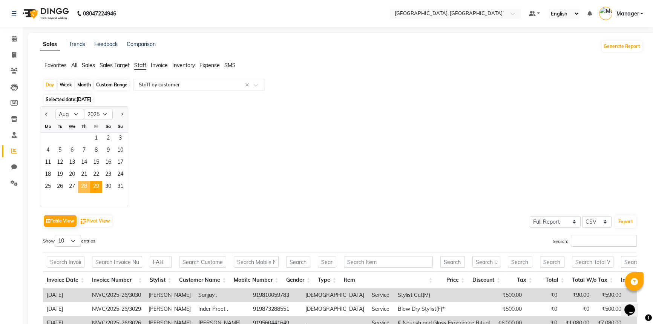
click at [81, 188] on span "28" at bounding box center [84, 187] width 12 height 12
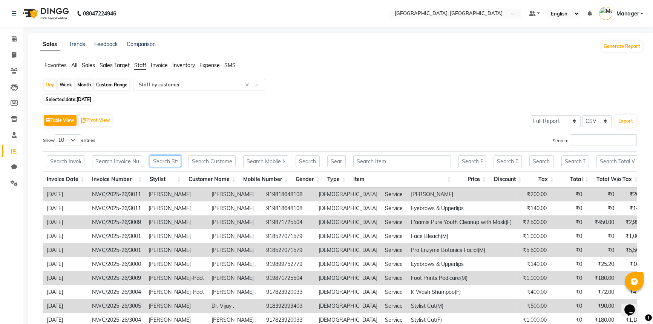
click at [154, 161] on input "text" at bounding box center [165, 161] width 31 height 12
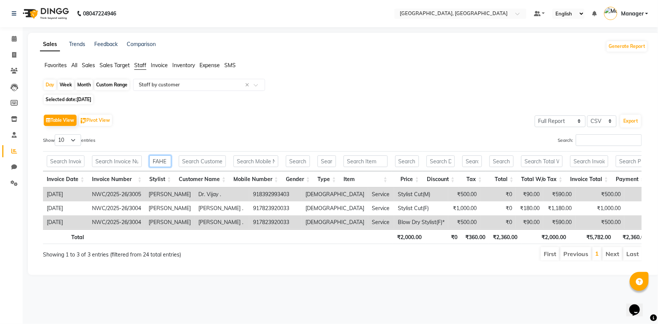
type input "FAHE"
click at [75, 98] on span "Selected date: 28-08-2025" at bounding box center [68, 99] width 49 height 9
select select "8"
select select "2025"
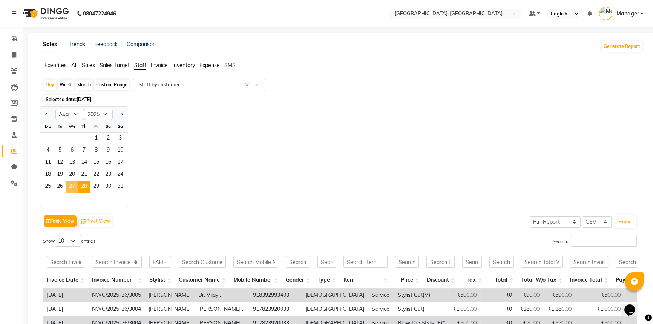
click at [70, 185] on span "27" at bounding box center [72, 187] width 12 height 12
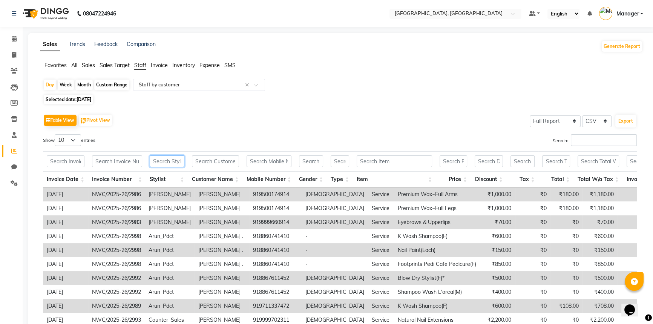
click at [166, 162] on input "text" at bounding box center [167, 161] width 35 height 12
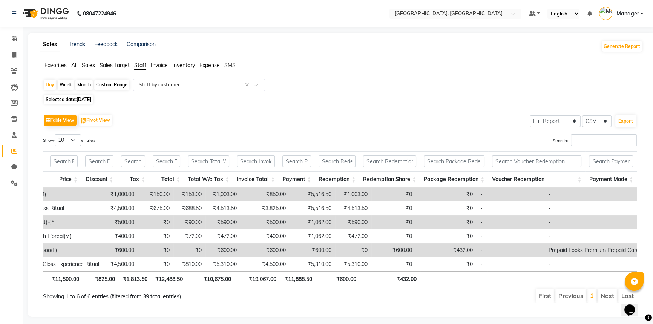
type input "FAH"
click at [136, 124] on div "Table View Pivot View Select Full Report Filtered Report Select CSV PDF Export" at bounding box center [339, 120] width 593 height 16
drag, startPoint x: 15, startPoint y: 37, endPoint x: 13, endPoint y: 186, distance: 148.9
click at [15, 37] on icon at bounding box center [14, 39] width 5 height 6
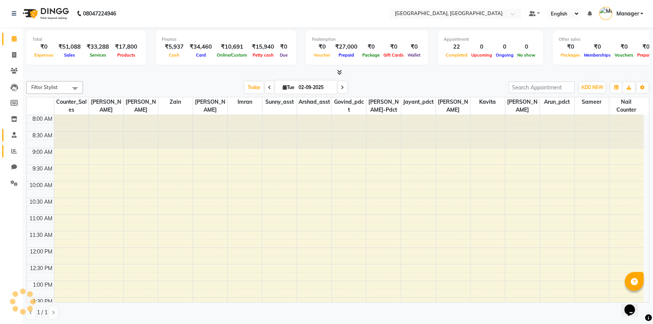
click at [12, 151] on icon at bounding box center [14, 151] width 6 height 6
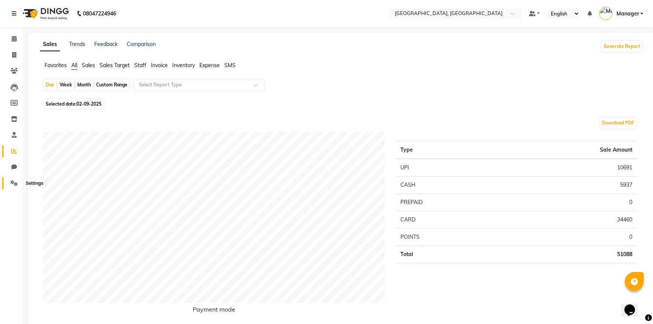
click at [17, 182] on icon at bounding box center [14, 183] width 7 height 6
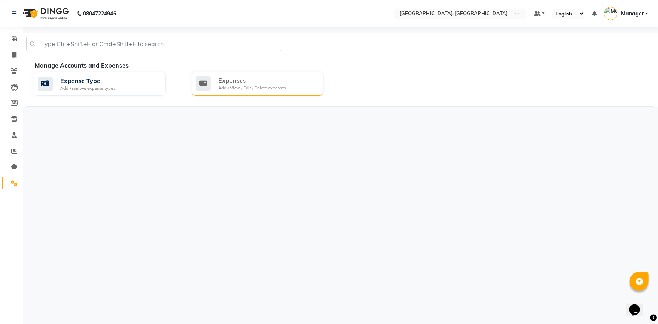
click at [269, 80] on div "Expenses" at bounding box center [251, 80] width 67 height 9
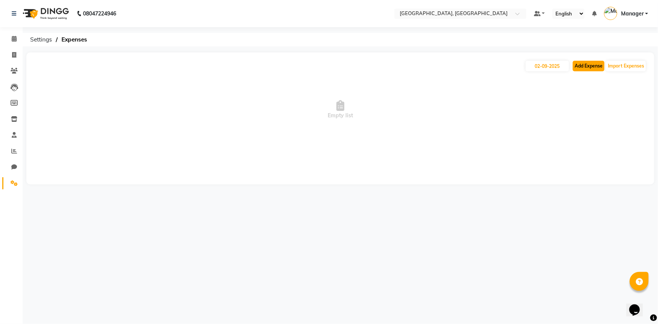
click at [587, 62] on button "Add Expense" at bounding box center [588, 66] width 32 height 11
select select "1"
select select "7737"
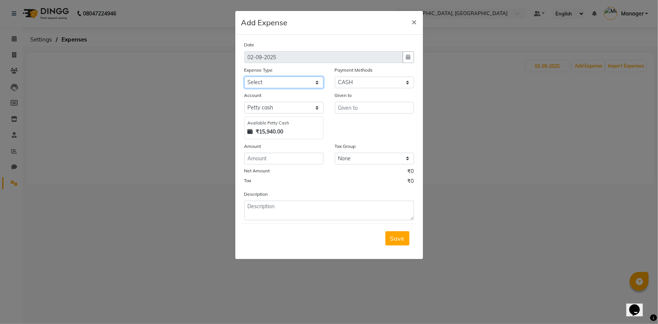
click at [295, 82] on select "Select Bank Deposit Blinkit Cash Handover CLIENT Client ordered food Client Ref…" at bounding box center [283, 82] width 79 height 12
click at [244, 77] on select "Select Bank Deposit Blinkit Cash Handover CLIENT Client ordered food Client Ref…" at bounding box center [283, 82] width 79 height 12
drag, startPoint x: 283, startPoint y: 82, endPoint x: 283, endPoint y: 87, distance: 5.7
click at [283, 82] on select "Select Bank Deposit Blinkit Cash Handover CLIENT Client ordered food Client Ref…" at bounding box center [283, 82] width 79 height 12
select select "24472"
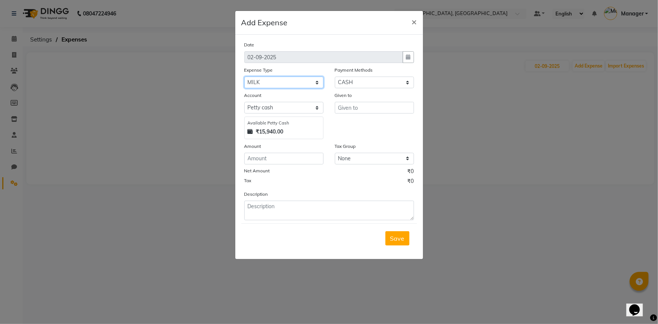
click at [244, 77] on select "Select Bank Deposit Blinkit Cash Handover CLIENT Client ordered food Client Ref…" at bounding box center [283, 82] width 79 height 12
click at [358, 107] on input "text" at bounding box center [374, 108] width 79 height 12
type input "BLINKIT"
click at [284, 160] on input "number" at bounding box center [283, 159] width 79 height 12
type input "210"
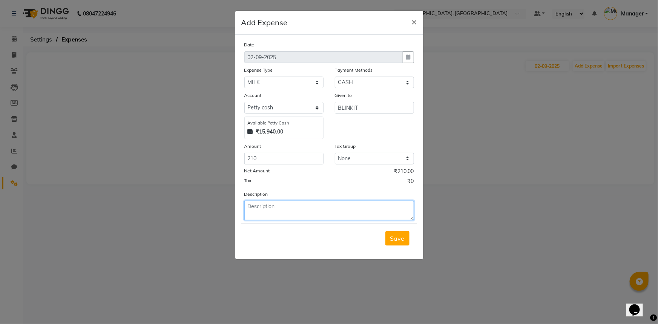
click at [296, 217] on textarea at bounding box center [329, 210] width 170 height 20
type textarea "MILK"
click at [405, 240] on button "Save" at bounding box center [397, 238] width 24 height 14
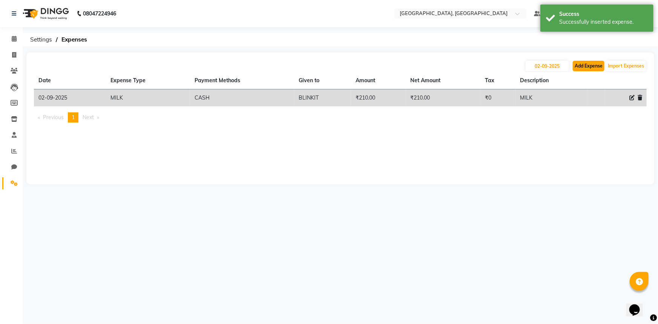
click at [579, 67] on button "Add Expense" at bounding box center [588, 66] width 32 height 11
select select "1"
select select "7737"
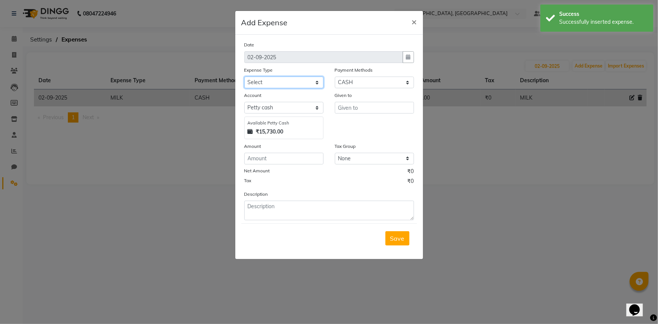
click at [286, 80] on select "Select Bank Deposit Blinkit Cash Handover CLIENT Client ordered food Client Ref…" at bounding box center [283, 82] width 79 height 12
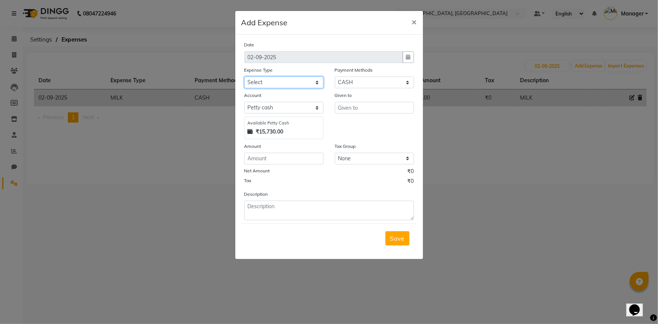
select select "24083"
click at [244, 77] on select "Select Bank Deposit Blinkit Cash Handover CLIENT Client ordered food Client Ref…" at bounding box center [283, 82] width 79 height 12
click at [340, 112] on input "text" at bounding box center [374, 108] width 79 height 12
type input "M"
type input "BIKANER"
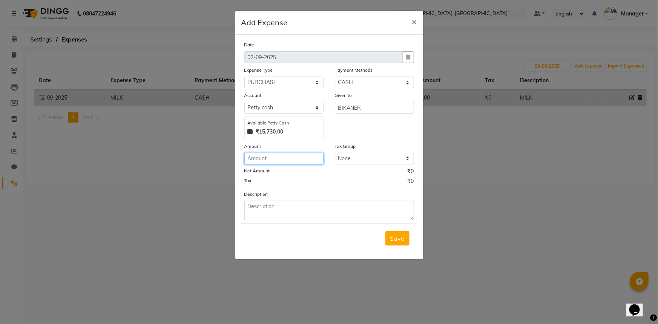
click at [276, 162] on input "number" at bounding box center [283, 159] width 79 height 12
type input "168"
click at [284, 213] on textarea at bounding box center [329, 210] width 170 height 20
type textarea "FOOD FOR CLIENT"
click at [401, 238] on span "Save" at bounding box center [397, 238] width 14 height 8
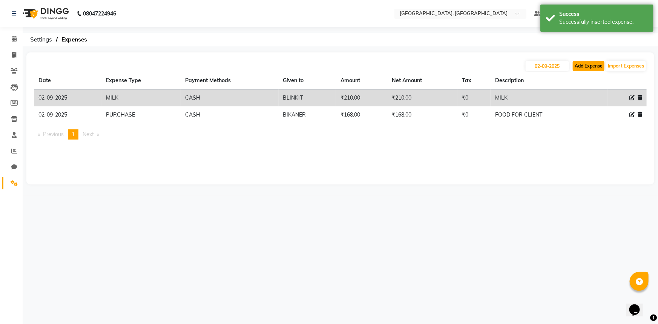
click at [581, 66] on button "Add Expense" at bounding box center [588, 66] width 32 height 11
select select "1"
select select "7737"
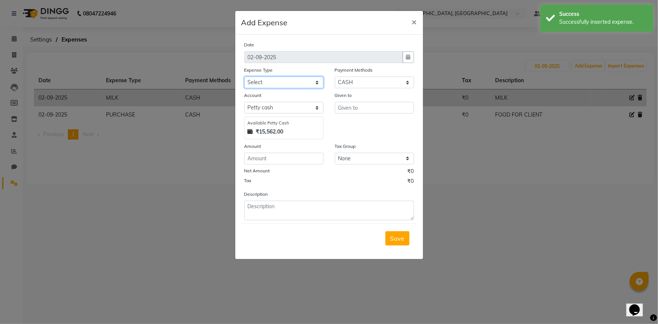
drag, startPoint x: 274, startPoint y: 81, endPoint x: 275, endPoint y: 87, distance: 6.4
click at [275, 81] on select "Select Bank Deposit Blinkit Cash Handover CLIENT Client ordered food Client Ref…" at bounding box center [283, 82] width 79 height 12
select select "24083"
click at [244, 77] on select "Select Bank Deposit Blinkit Cash Handover CLIENT Client ordered food Client Ref…" at bounding box center [283, 82] width 79 height 12
click at [355, 108] on input "text" at bounding box center [374, 108] width 79 height 12
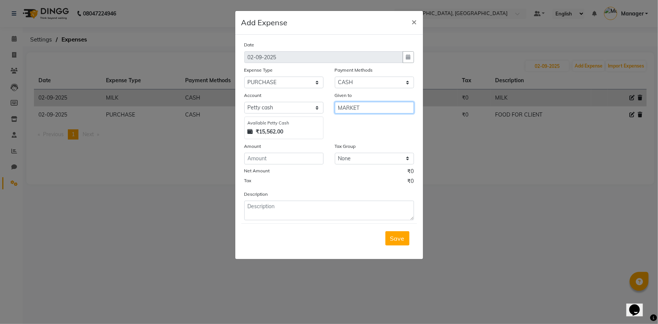
type input "MARKET"
click at [290, 160] on input "number" at bounding box center [283, 159] width 79 height 12
type input "8850"
click at [315, 208] on textarea at bounding box center [329, 210] width 170 height 20
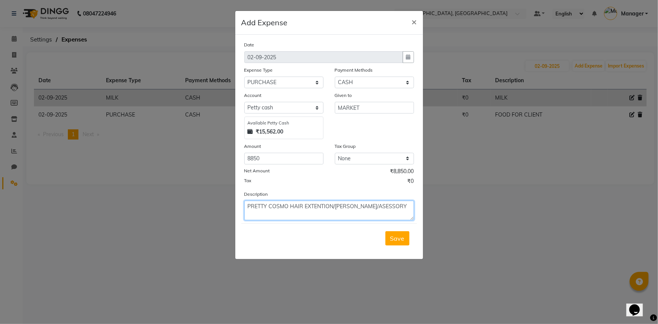
click at [366, 207] on textarea "PRETTY COSMO HAIR EXTENTION/BINDI/ASESSORY" at bounding box center [329, 210] width 170 height 20
click at [355, 207] on textarea "PRETTY COSMO HAIR EXTENTION/BINDI/ASESORY" at bounding box center [329, 210] width 170 height 20
click at [356, 208] on textarea "PRETTY COSMO HAIR EXTENTION/BINDI/ASESORY" at bounding box center [329, 210] width 170 height 20
type textarea "PRETTY COSMO HAIR EXTENTION/BINDI/ACESORY"
click at [401, 241] on span "Save" at bounding box center [397, 238] width 14 height 8
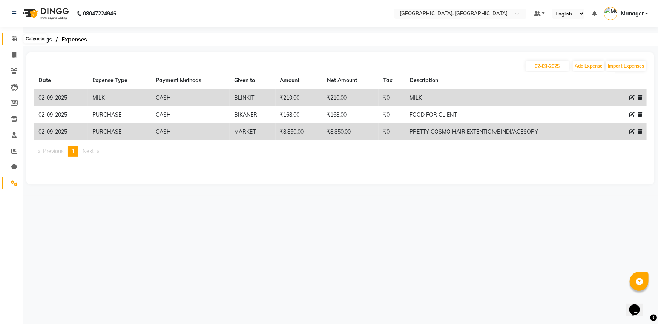
click at [11, 37] on span at bounding box center [14, 39] width 13 height 9
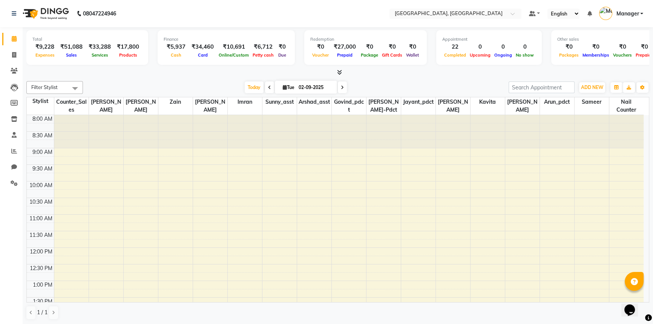
click at [143, 77] on div "Total ₹9,228 Expenses ₹51,088 Sales ₹33,288 Services ₹17,800 Products Finance ₹…" at bounding box center [338, 175] width 630 height 297
click at [424, 76] on div "Total ₹9,228 Expenses ₹51,088 Sales ₹33,288 Services ₹17,800 Products Finance ₹…" at bounding box center [338, 175] width 630 height 297
click at [391, 75] on div at bounding box center [337, 73] width 623 height 8
click at [14, 35] on span at bounding box center [14, 39] width 13 height 9
click at [113, 82] on div "Today Tue 02-09-2025" at bounding box center [296, 87] width 418 height 11
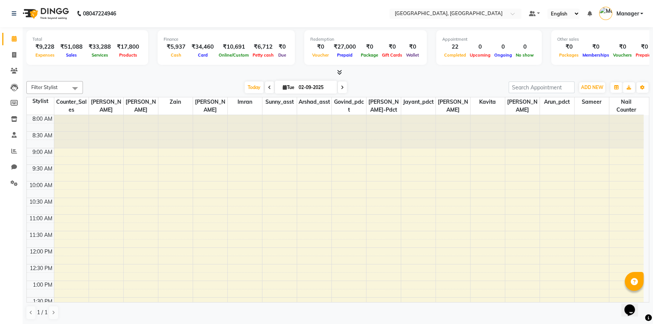
click at [129, 67] on div "Total ₹9,228 Expenses ₹51,088 Sales ₹33,288 Services ₹17,800 Products Finance ₹…" at bounding box center [337, 51] width 623 height 49
click at [12, 153] on icon at bounding box center [14, 151] width 6 height 6
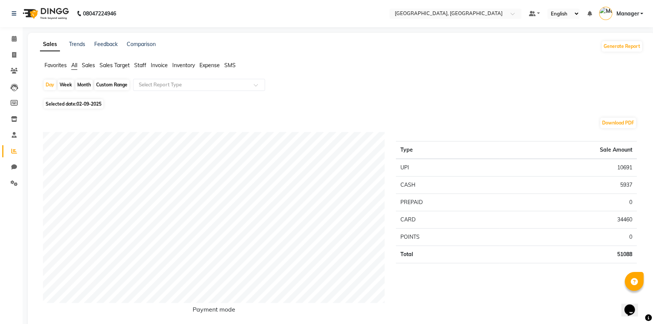
click at [136, 66] on span "Staff" at bounding box center [140, 65] width 12 height 7
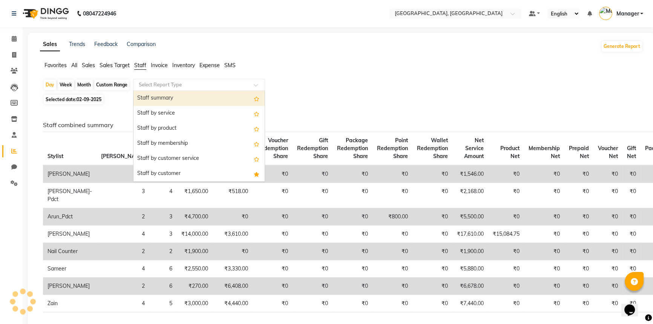
click at [158, 89] on div "Select Report Type" at bounding box center [199, 85] width 132 height 12
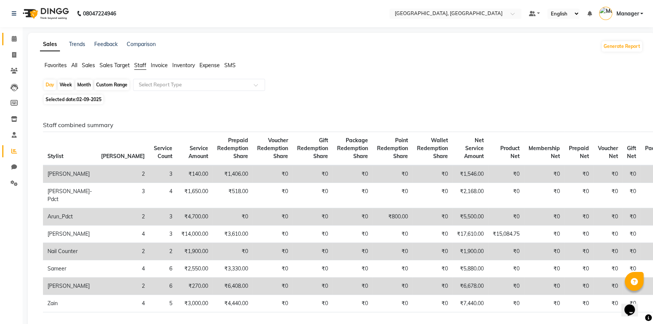
click at [13, 34] on link "Calendar" at bounding box center [11, 39] width 18 height 12
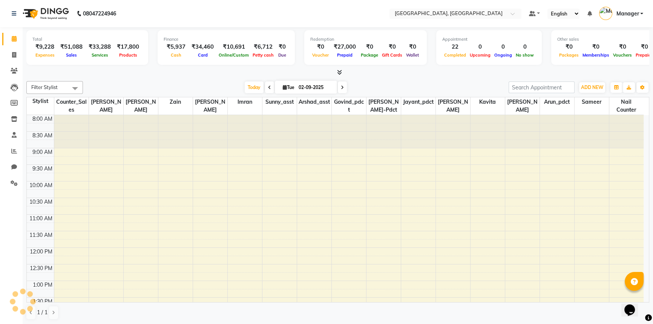
scroll to position [308, 0]
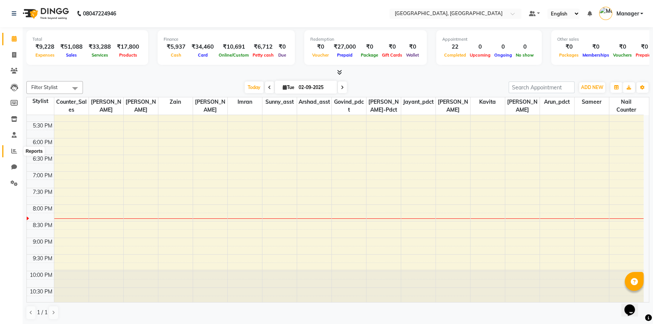
click at [11, 149] on icon at bounding box center [14, 151] width 6 height 6
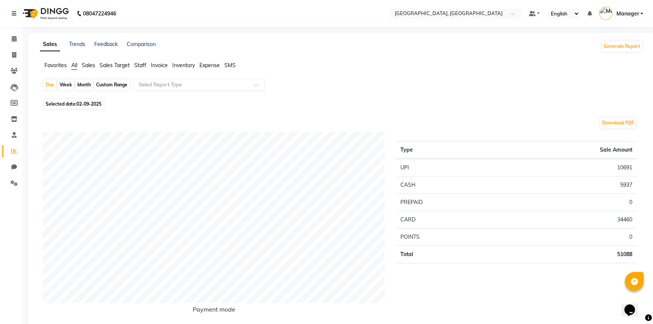
click at [62, 106] on span "Selected date: 02-09-2025" at bounding box center [74, 103] width 60 height 9
select select "9"
select select "2025"
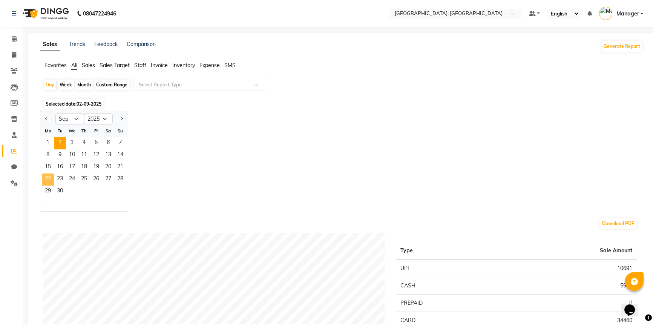
click at [49, 176] on span "22" at bounding box center [48, 179] width 12 height 12
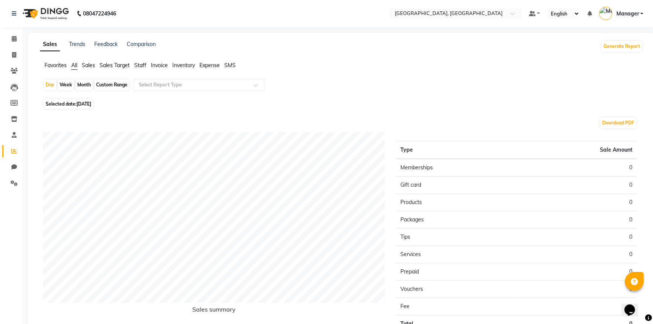
click at [62, 106] on span "Selected date: 22-09-2025" at bounding box center [68, 103] width 49 height 9
select select "9"
select select "2025"
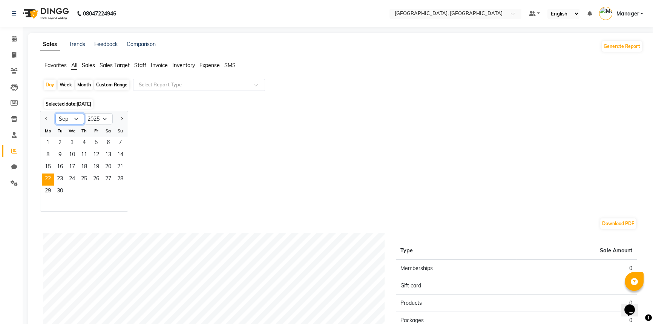
click at [65, 116] on select "Jan Feb Mar Apr May Jun Jul Aug Sep Oct Nov Dec" at bounding box center [69, 118] width 29 height 11
select select "8"
click at [55, 113] on select "Jan Feb Mar Apr May Jun Jul Aug Sep Oct Nov Dec" at bounding box center [69, 118] width 29 height 11
click at [93, 176] on span "22" at bounding box center [96, 179] width 12 height 12
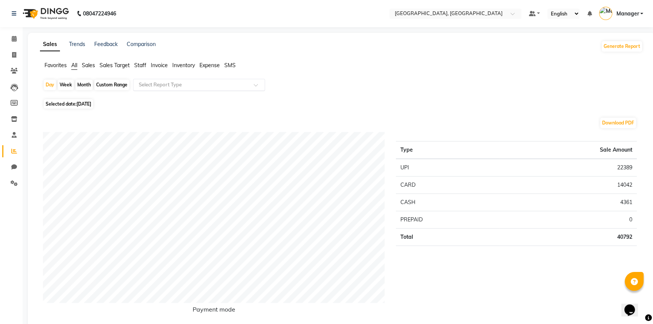
click at [147, 85] on input "text" at bounding box center [191, 85] width 109 height 8
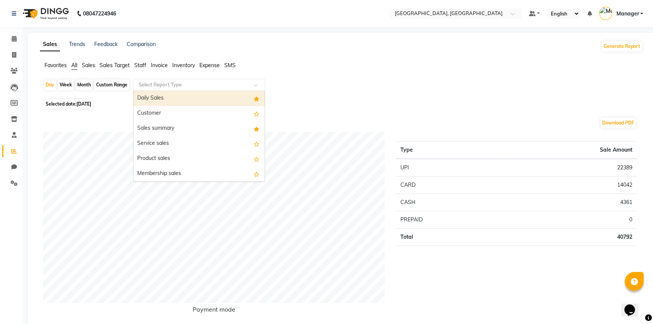
click at [143, 67] on span "Staff" at bounding box center [140, 65] width 12 height 7
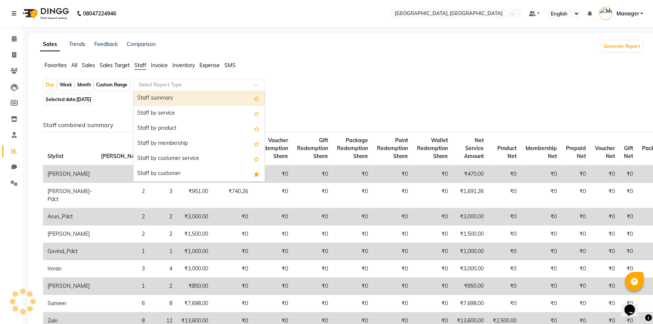
drag, startPoint x: 151, startPoint y: 83, endPoint x: 149, endPoint y: 90, distance: 7.3
click at [151, 84] on input "text" at bounding box center [191, 85] width 109 height 8
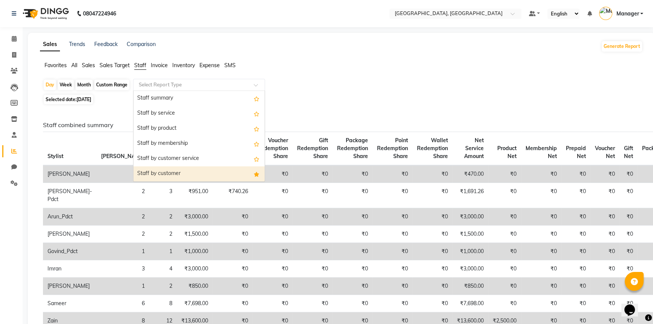
click at [151, 173] on div "Staff by customer" at bounding box center [198, 173] width 131 height 15
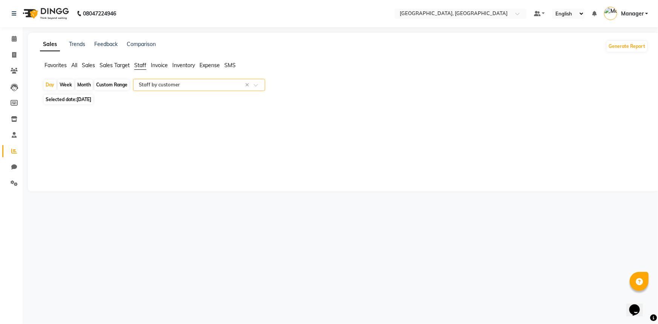
select select "full_report"
select select "csv"
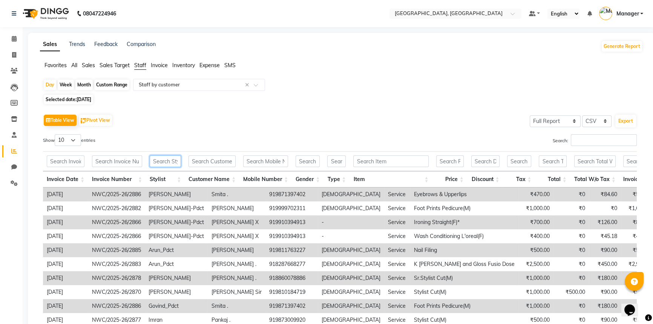
click at [161, 160] on input "text" at bounding box center [165, 161] width 31 height 12
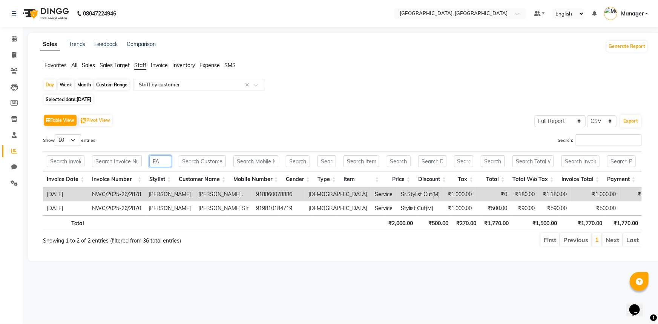
type input "FAH"
drag, startPoint x: 165, startPoint y: 160, endPoint x: 149, endPoint y: 160, distance: 16.6
click at [149, 160] on input "FAH" at bounding box center [160, 161] width 22 height 12
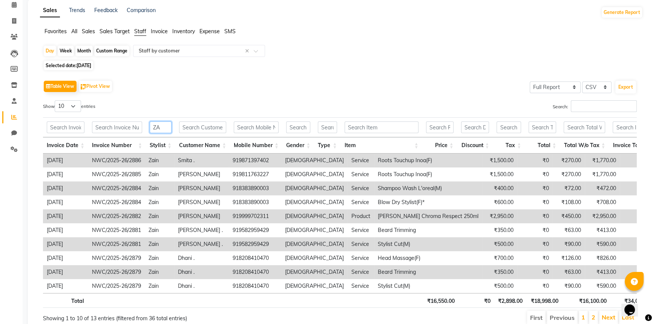
scroll to position [68, 0]
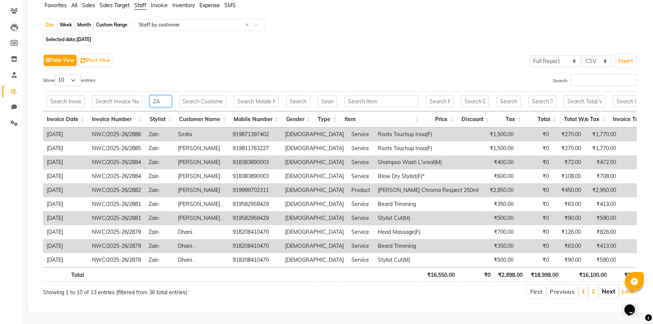
type input "ZA"
click at [613, 287] on link "Next" at bounding box center [608, 291] width 14 height 8
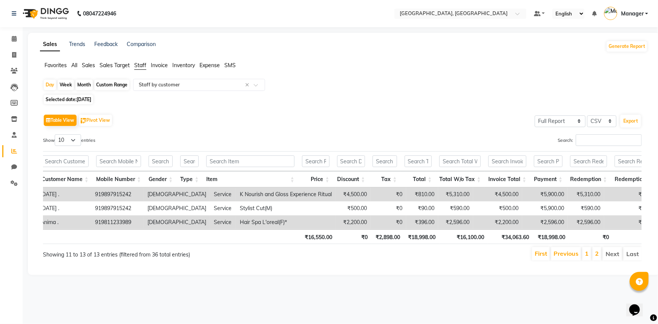
scroll to position [0, 229]
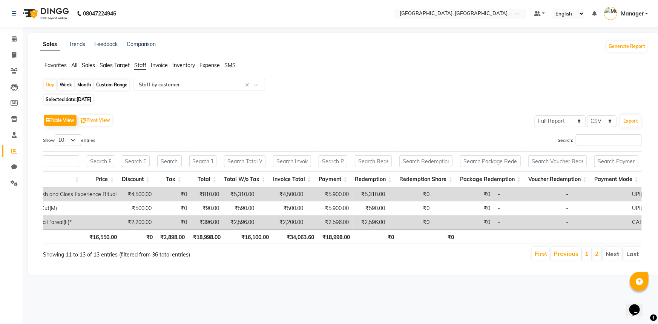
click at [76, 101] on span "Selected date: 22-08-2025" at bounding box center [68, 99] width 49 height 9
select select "8"
select select "2025"
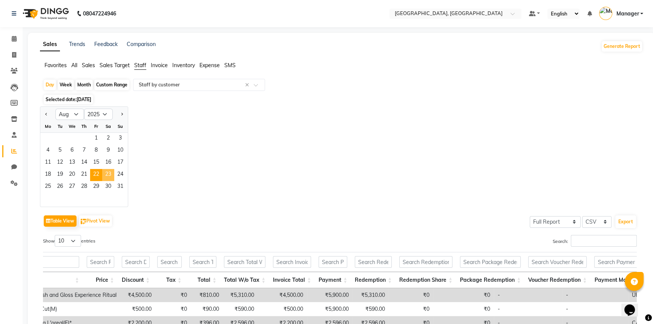
click at [109, 177] on span "23" at bounding box center [108, 175] width 12 height 12
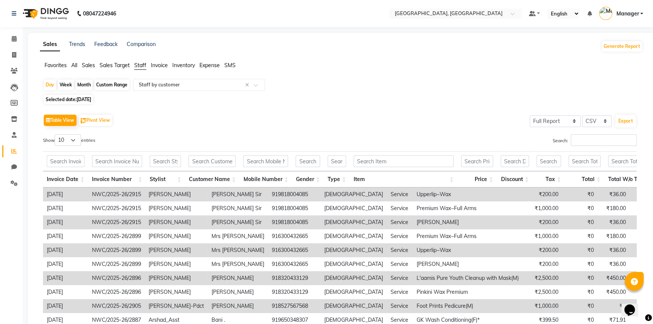
click at [73, 101] on span "Selected date: 23-08-2025" at bounding box center [68, 99] width 49 height 9
select select "8"
select select "2025"
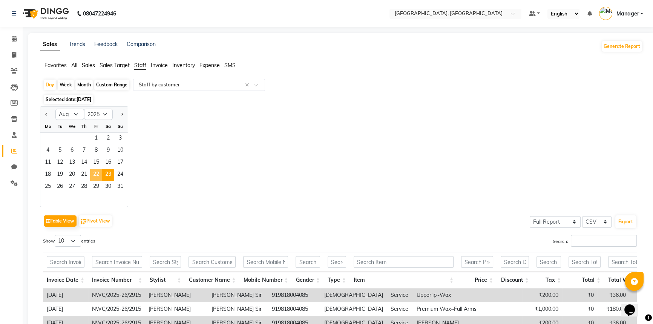
click at [93, 171] on span "22" at bounding box center [96, 175] width 12 height 12
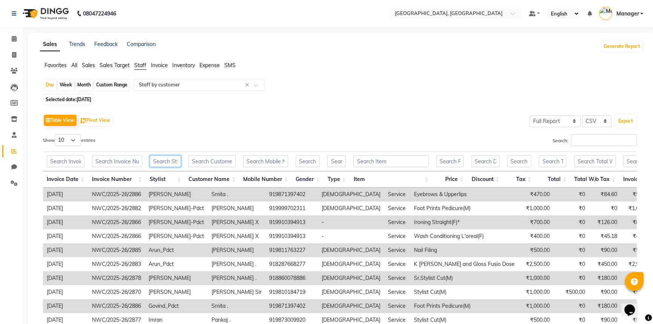
click at [157, 159] on input "text" at bounding box center [165, 161] width 31 height 12
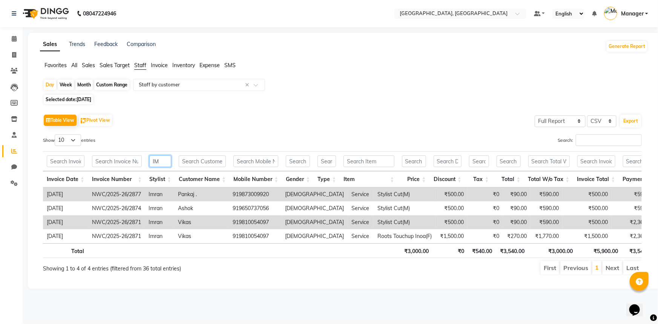
drag, startPoint x: 159, startPoint y: 162, endPoint x: 143, endPoint y: 164, distance: 16.3
click at [143, 164] on tr "IM" at bounding box center [494, 161] width 903 height 20
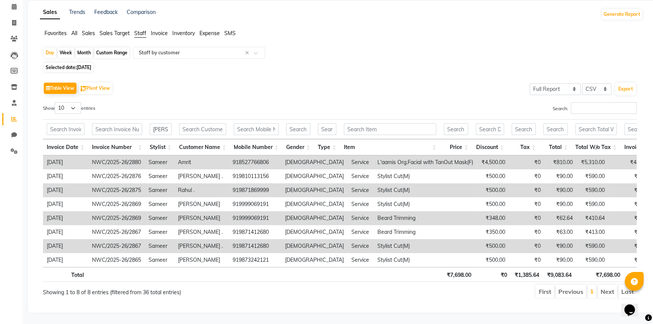
click at [614, 287] on li "Next" at bounding box center [607, 292] width 20 height 14
click at [154, 123] on input "SAM" at bounding box center [161, 129] width 22 height 12
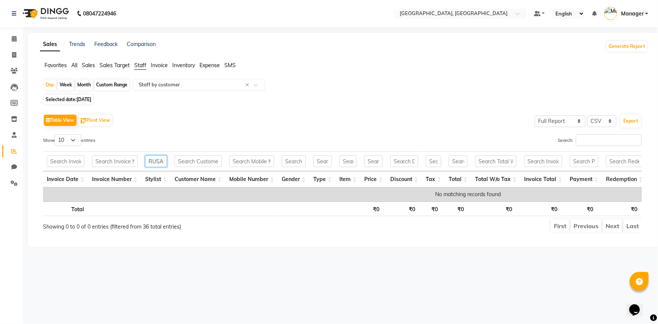
click at [150, 163] on input "RUSAM" at bounding box center [156, 161] width 22 height 12
type input "RM"
drag, startPoint x: 160, startPoint y: 160, endPoint x: 143, endPoint y: 162, distance: 17.1
click at [143, 162] on th "RM" at bounding box center [155, 161] width 29 height 20
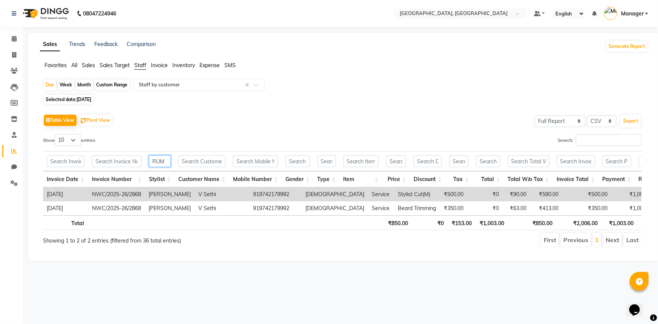
type input "RUM"
drag, startPoint x: 78, startPoint y: 100, endPoint x: 80, endPoint y: 106, distance: 5.6
click at [78, 100] on span "22-08-2025" at bounding box center [83, 99] width 15 height 6
select select "8"
select select "2025"
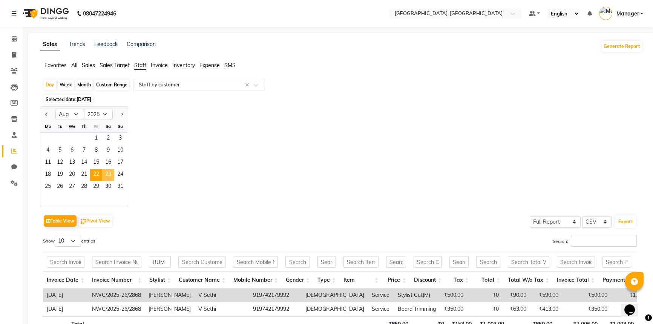
click at [108, 174] on span "23" at bounding box center [108, 175] width 12 height 12
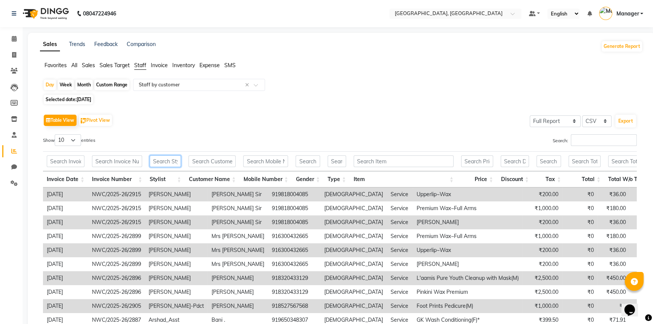
click at [156, 163] on input "text" at bounding box center [165, 161] width 31 height 12
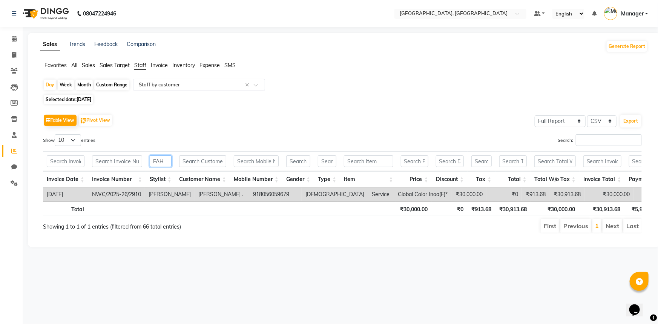
drag, startPoint x: 165, startPoint y: 161, endPoint x: 153, endPoint y: 162, distance: 12.1
click at [153, 162] on input "FAH" at bounding box center [161, 161] width 22 height 12
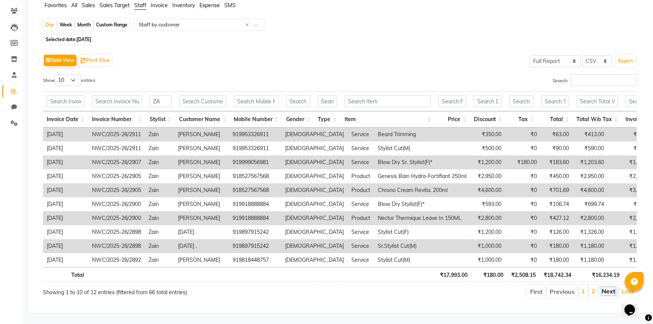
click at [609, 288] on link "Next" at bounding box center [608, 291] width 14 height 8
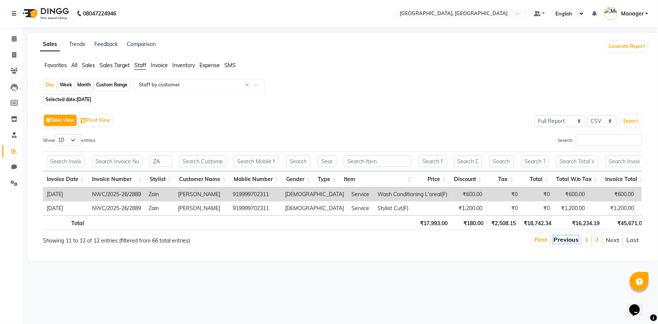
click at [561, 243] on link "Previous" at bounding box center [565, 240] width 25 height 8
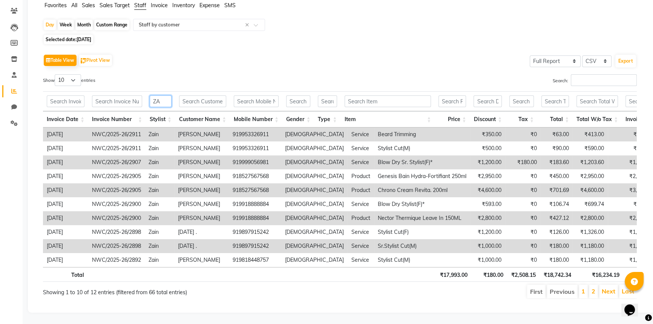
drag, startPoint x: 162, startPoint y: 92, endPoint x: 149, endPoint y: 93, distance: 12.4
click at [150, 95] on input "ZA" at bounding box center [161, 101] width 22 height 12
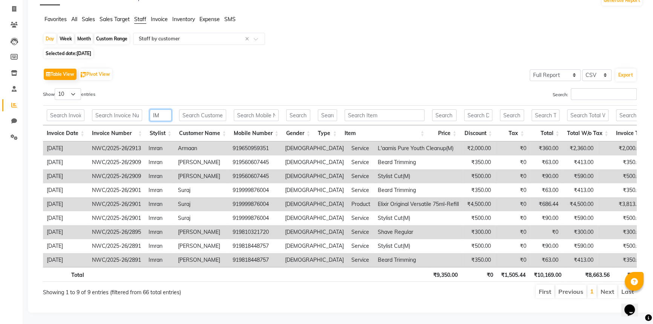
scroll to position [56, 0]
click at [601, 285] on li "Next" at bounding box center [607, 292] width 20 height 14
drag, startPoint x: 163, startPoint y: 106, endPoint x: 150, endPoint y: 106, distance: 12.8
click at [150, 109] on input "IM" at bounding box center [161, 115] width 22 height 12
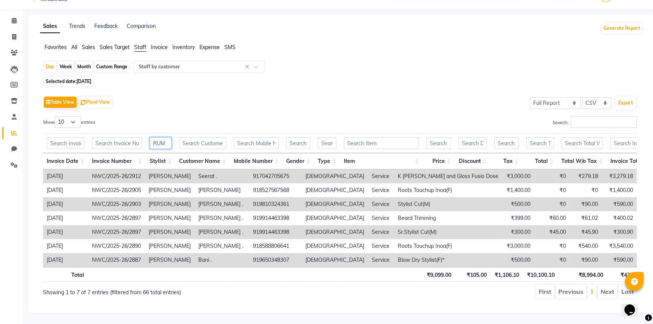
scroll to position [28, 0]
type input "RUM"
click at [603, 286] on li "Next" at bounding box center [607, 292] width 20 height 14
click at [77, 78] on span "23-08-2025" at bounding box center [83, 81] width 15 height 6
select select "8"
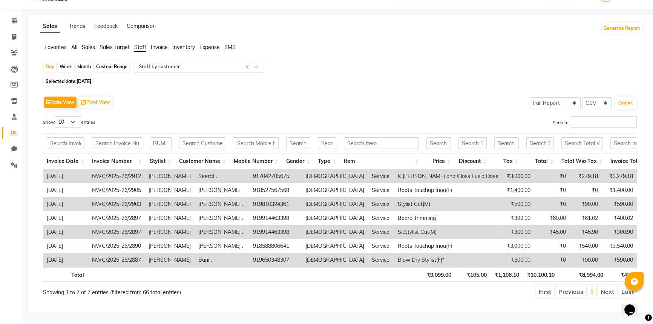
select select "2025"
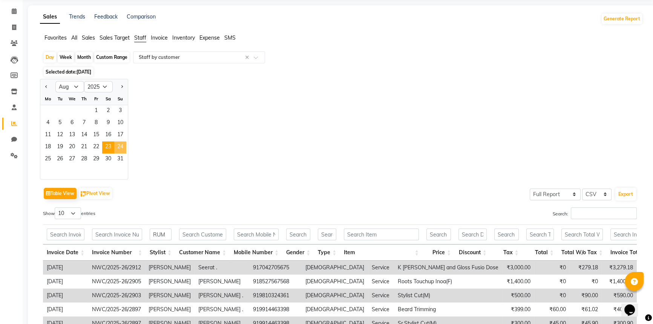
click at [120, 144] on span "24" at bounding box center [120, 147] width 12 height 12
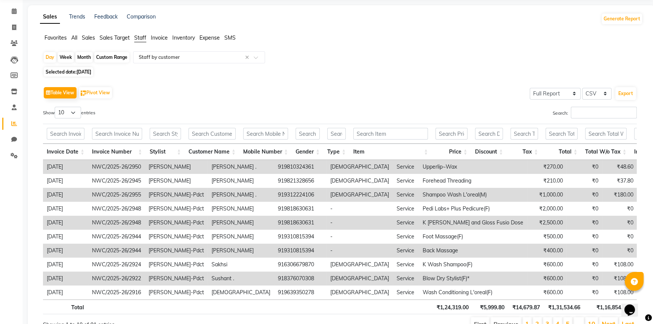
scroll to position [0, 0]
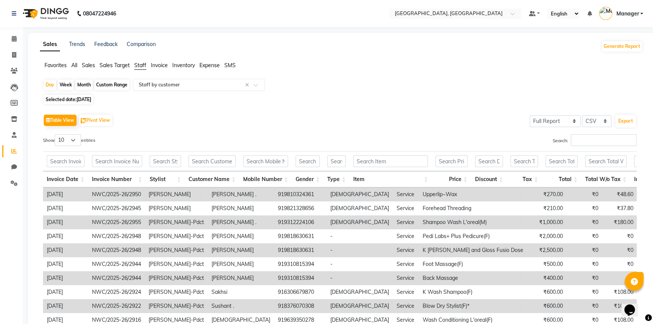
click at [138, 64] on span "Staff" at bounding box center [140, 65] width 12 height 7
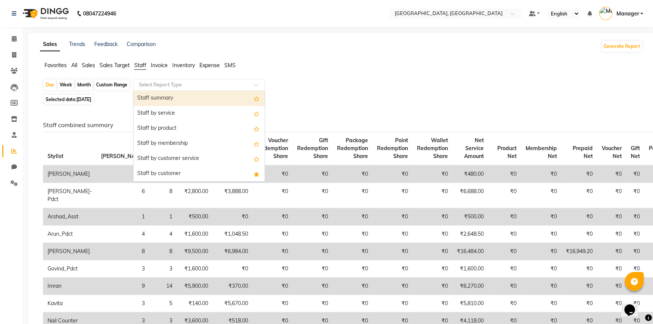
click at [145, 85] on input "text" at bounding box center [191, 85] width 109 height 8
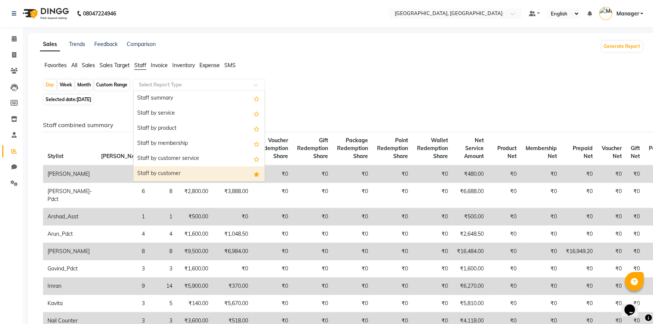
click at [146, 171] on div "Staff by customer" at bounding box center [198, 173] width 131 height 15
select select "full_report"
select select "csv"
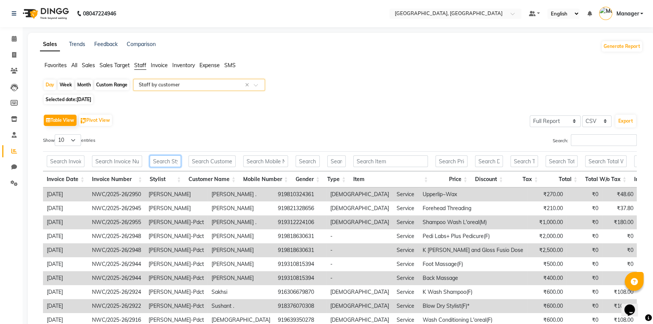
click at [168, 164] on input "text" at bounding box center [165, 161] width 31 height 12
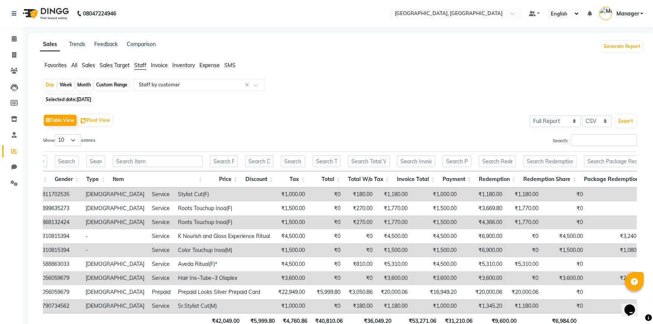
scroll to position [0, 243]
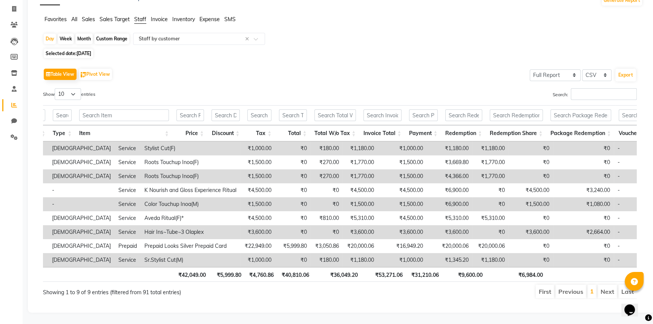
click at [604, 286] on li "Next" at bounding box center [607, 292] width 20 height 14
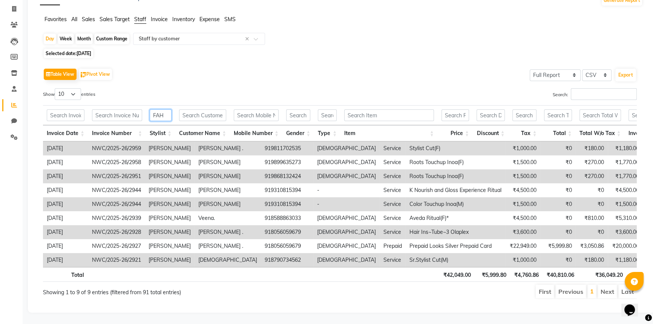
drag, startPoint x: 168, startPoint y: 106, endPoint x: 130, endPoint y: 110, distance: 38.4
click at [130, 110] on tr "FAH" at bounding box center [535, 115] width 985 height 20
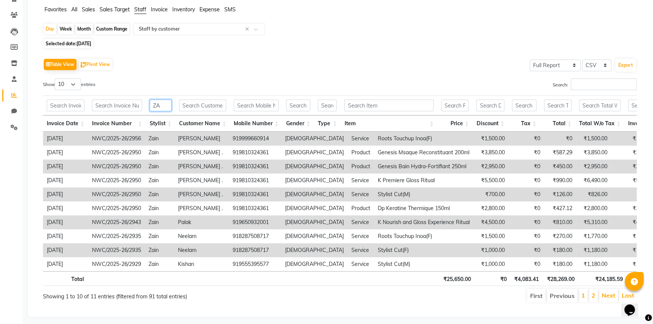
type input "Z"
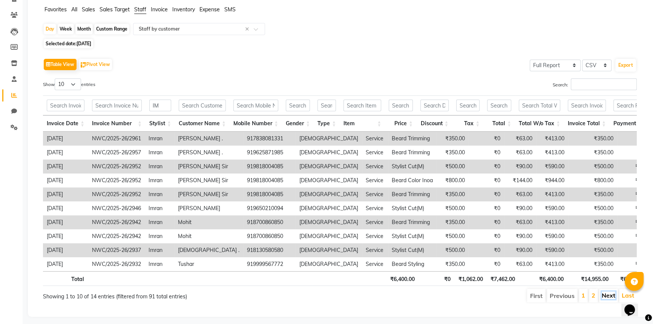
click at [612, 299] on link "Next" at bounding box center [608, 295] width 14 height 8
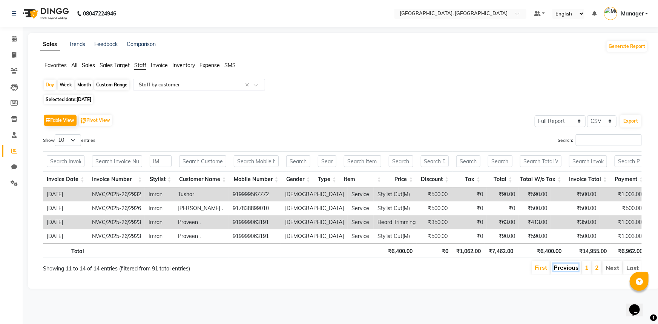
click at [571, 271] on link "Previous" at bounding box center [565, 267] width 25 height 8
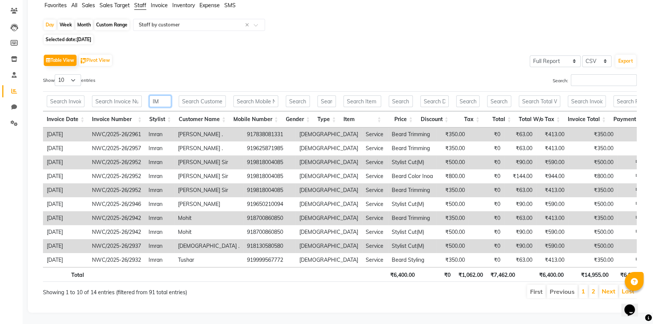
drag, startPoint x: 164, startPoint y: 91, endPoint x: 136, endPoint y: 95, distance: 28.1
click at [136, 95] on tr "IM" at bounding box center [489, 101] width 893 height 20
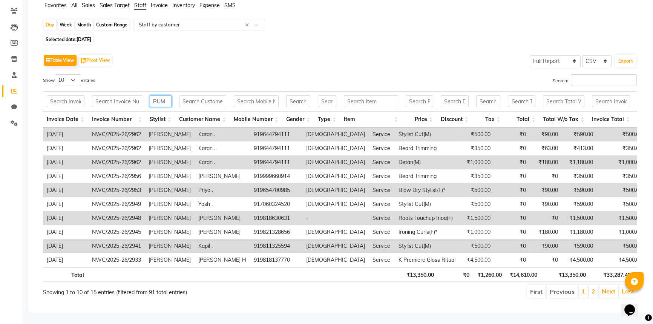
type input "RUM"
click at [86, 37] on span "24-08-2025" at bounding box center [83, 40] width 15 height 6
select select "8"
select select "2025"
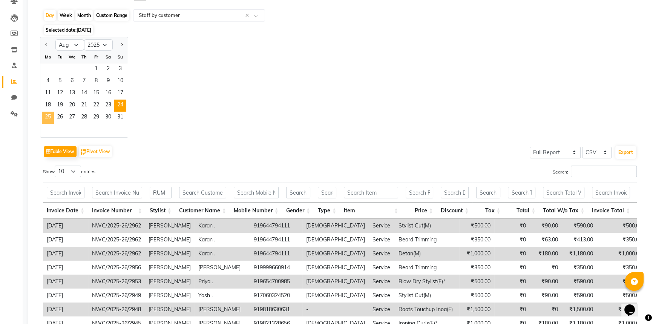
click at [48, 115] on span "25" at bounding box center [48, 118] width 12 height 12
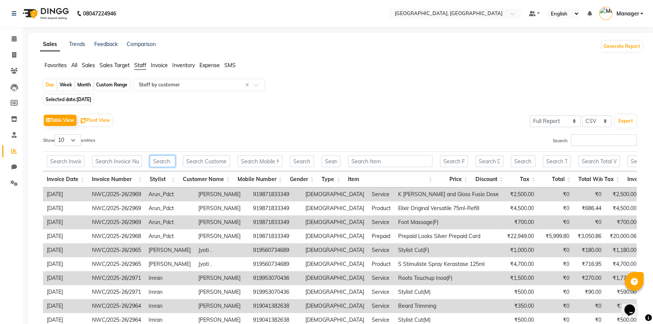
click at [158, 157] on input "text" at bounding box center [162, 161] width 25 height 12
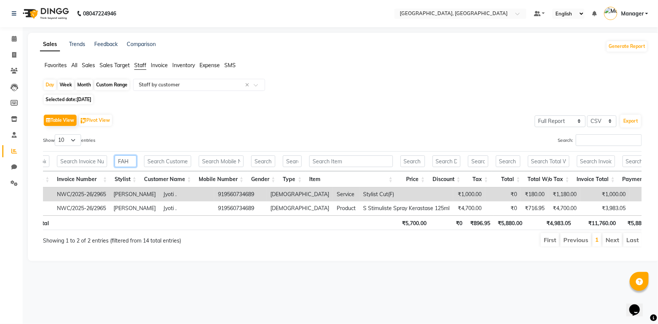
scroll to position [0, 63]
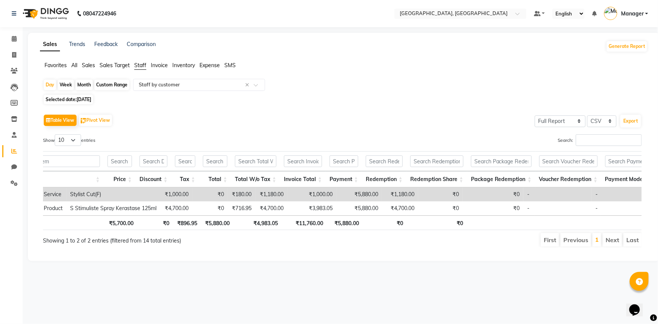
click at [614, 246] on li "Next" at bounding box center [612, 240] width 20 height 14
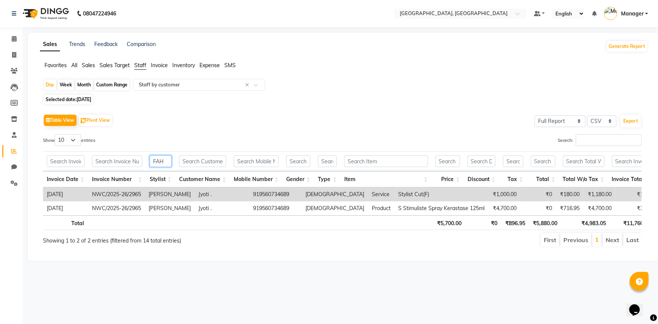
drag, startPoint x: 170, startPoint y: 159, endPoint x: 146, endPoint y: 162, distance: 24.3
click at [146, 162] on th "FAH" at bounding box center [160, 161] width 29 height 20
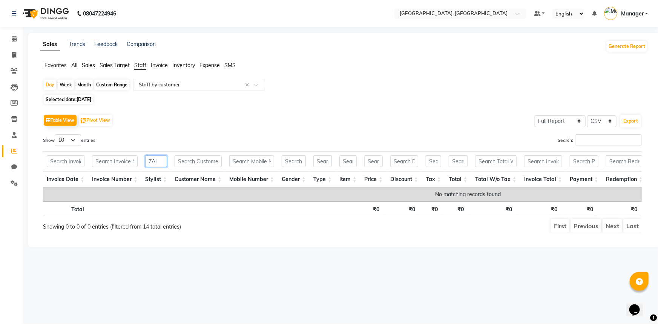
type input "ZAI"
click at [93, 96] on span "Selected date: 25-08-2025" at bounding box center [68, 99] width 49 height 9
select select "8"
select select "2025"
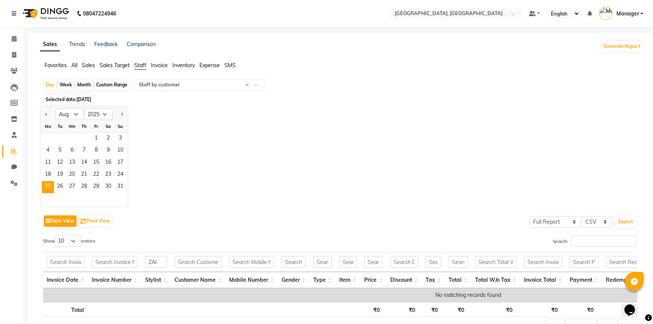
click at [130, 97] on div "Selected date: 25-08-2025" at bounding box center [343, 99] width 600 height 8
click at [146, 139] on div "Jan Feb Mar Apr May Jun Jul Aug Sep Oct Nov Dec 2015 2016 2017 2018 2019 2020 2…" at bounding box center [341, 156] width 603 height 101
click at [47, 187] on span "25" at bounding box center [48, 187] width 12 height 12
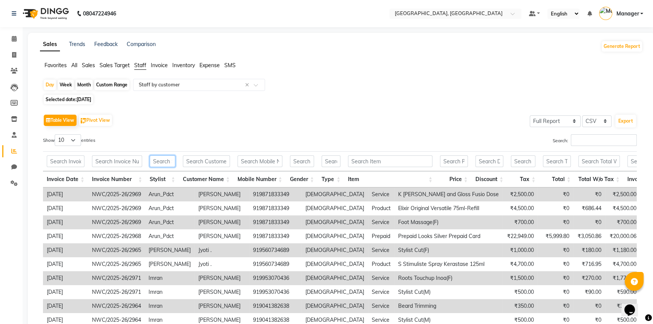
click at [162, 164] on input "text" at bounding box center [162, 161] width 25 height 12
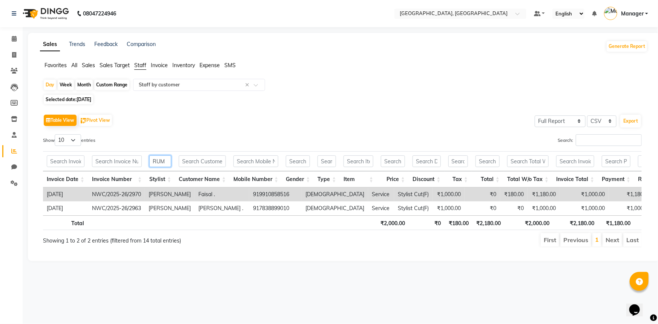
drag, startPoint x: 165, startPoint y: 161, endPoint x: 151, endPoint y: 162, distance: 14.0
click at [151, 162] on input "RUM" at bounding box center [160, 161] width 22 height 12
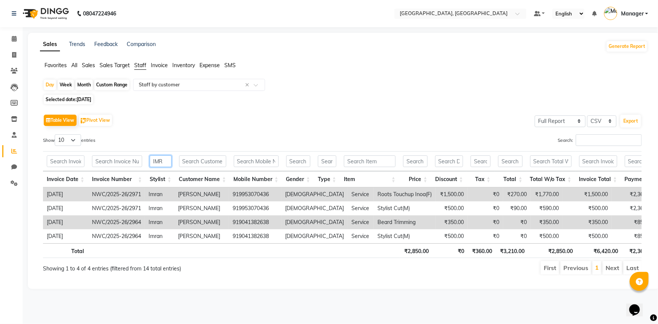
drag, startPoint x: 164, startPoint y: 160, endPoint x: 148, endPoint y: 160, distance: 15.8
click at [148, 160] on th "IMR" at bounding box center [160, 161] width 29 height 20
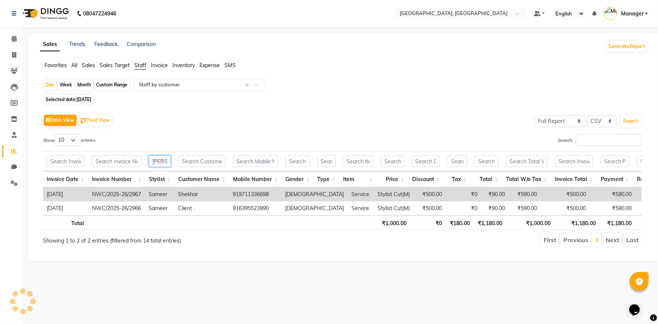
type input "SAM"
click at [91, 101] on span "25-08-2025" at bounding box center [83, 99] width 15 height 6
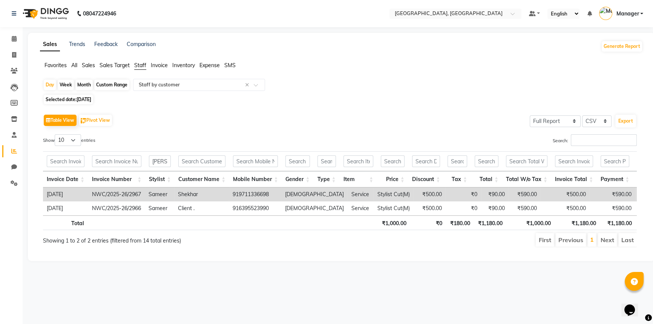
select select "8"
select select "2025"
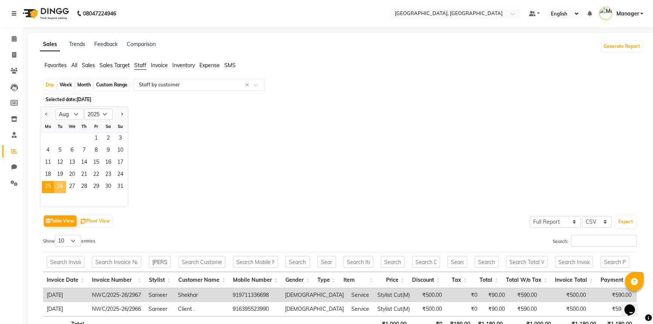
click at [63, 184] on span "26" at bounding box center [60, 187] width 12 height 12
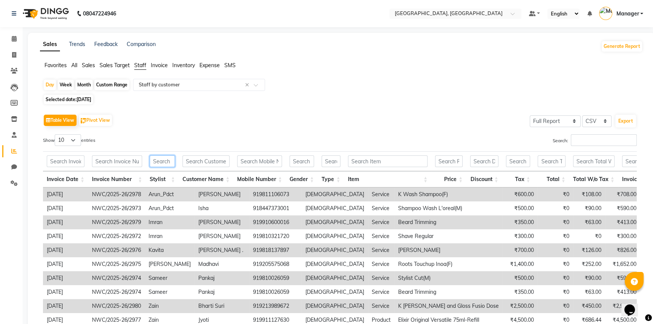
click at [154, 159] on input "text" at bounding box center [162, 161] width 25 height 12
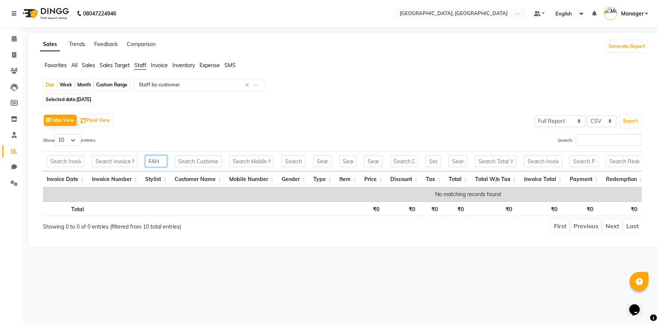
drag, startPoint x: 161, startPoint y: 159, endPoint x: 144, endPoint y: 160, distance: 16.6
click at [145, 160] on input "FAH" at bounding box center [156, 161] width 22 height 12
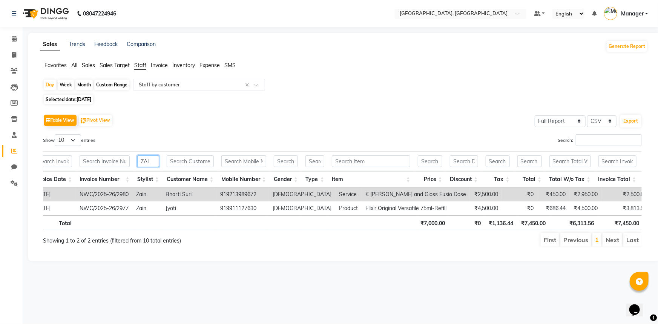
scroll to position [0, 15]
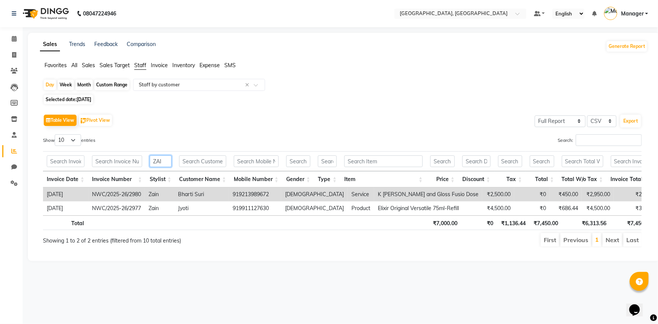
drag, startPoint x: 164, startPoint y: 162, endPoint x: 142, endPoint y: 163, distance: 22.3
click at [142, 163] on tr "ZAI" at bounding box center [511, 161] width 936 height 20
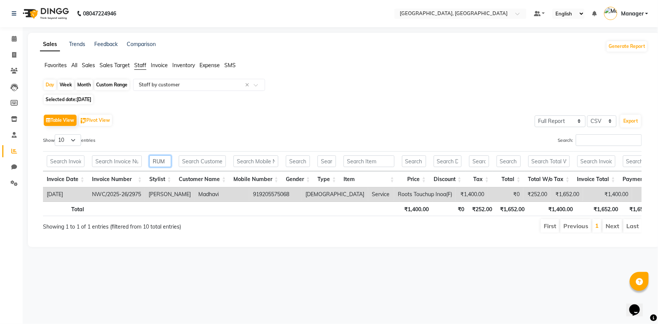
drag, startPoint x: 167, startPoint y: 161, endPoint x: 150, endPoint y: 162, distance: 16.6
click at [150, 162] on input "RUM" at bounding box center [160, 161] width 22 height 12
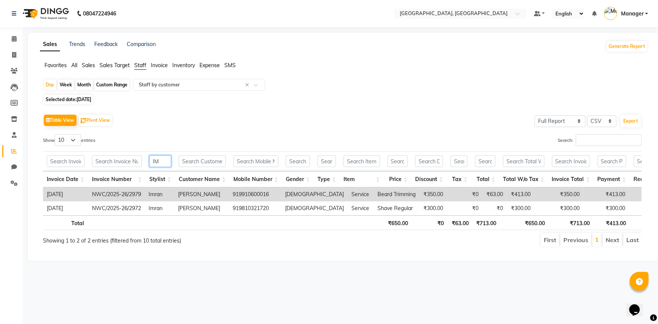
type input "I"
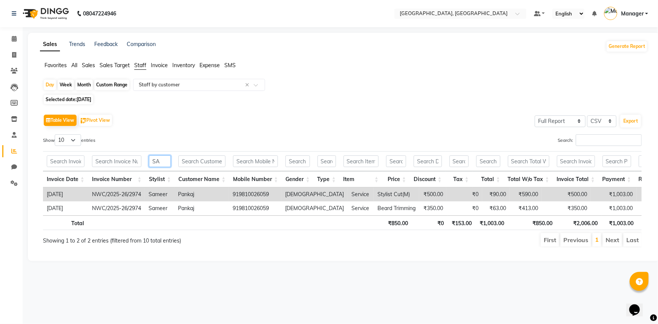
type input "S"
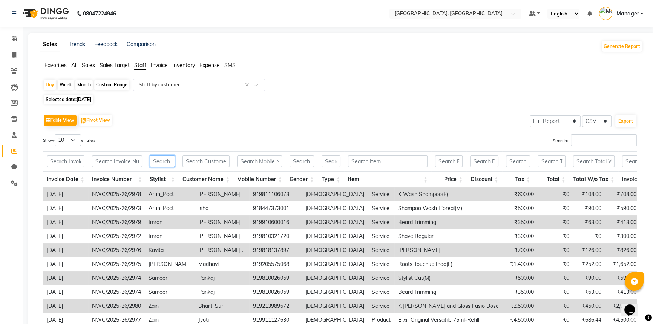
click at [162, 162] on input "text" at bounding box center [162, 161] width 25 height 12
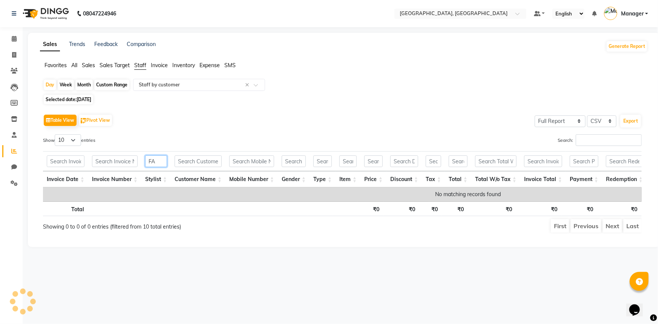
type input "F"
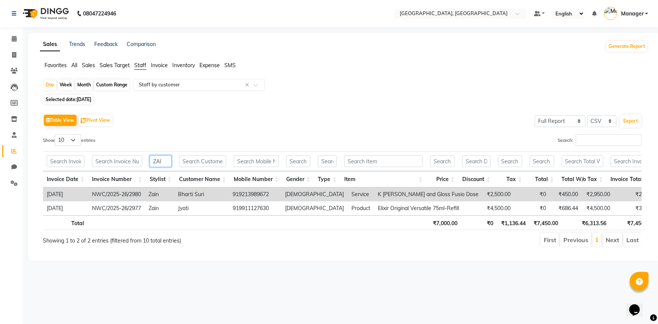
drag, startPoint x: 166, startPoint y: 160, endPoint x: 148, endPoint y: 161, distance: 18.1
click at [148, 161] on th "ZAI" at bounding box center [160, 161] width 29 height 20
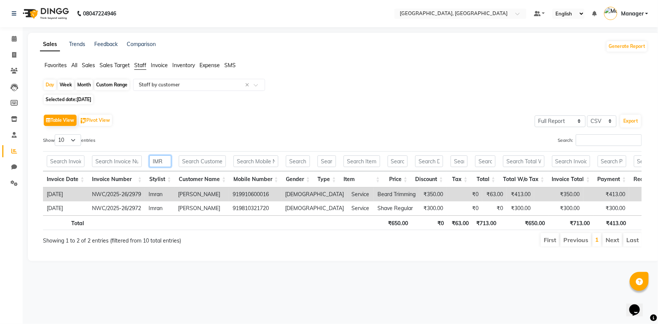
drag, startPoint x: 166, startPoint y: 162, endPoint x: 150, endPoint y: 165, distance: 16.0
click at [150, 165] on input "IMR" at bounding box center [160, 161] width 22 height 12
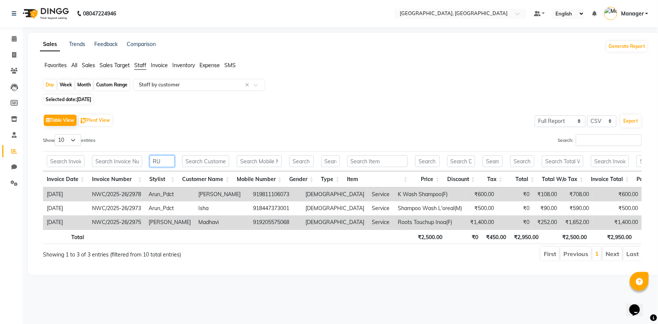
type input "R"
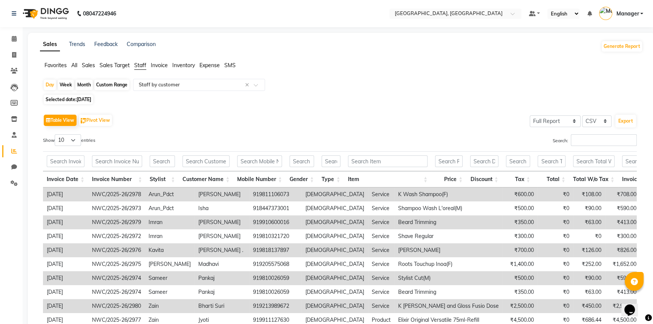
click at [91, 100] on span "26-08-2025" at bounding box center [83, 99] width 15 height 6
select select "8"
select select "2025"
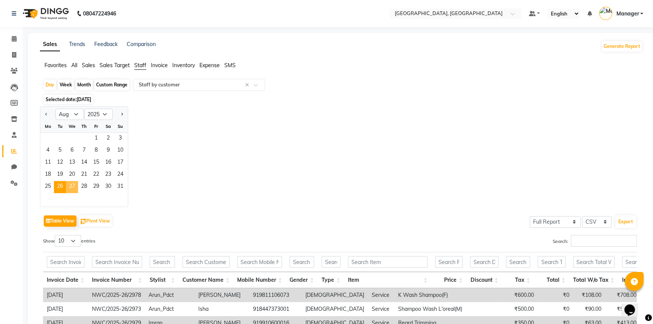
click at [70, 185] on span "27" at bounding box center [72, 187] width 12 height 12
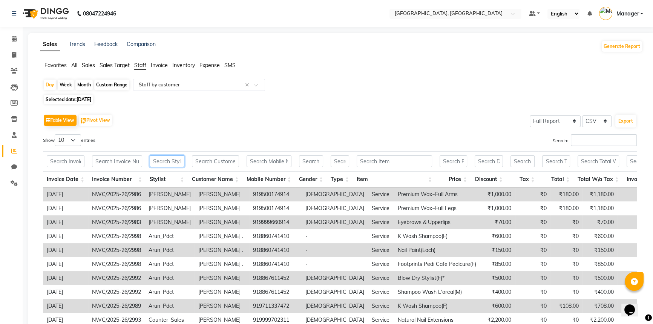
click at [160, 162] on input "text" at bounding box center [167, 161] width 35 height 12
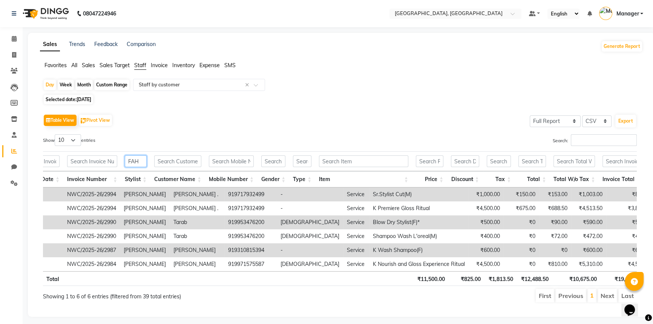
scroll to position [0, 46]
drag, startPoint x: 136, startPoint y: 159, endPoint x: 113, endPoint y: 160, distance: 23.8
click at [113, 160] on tr "FAH" at bounding box center [508, 161] width 984 height 20
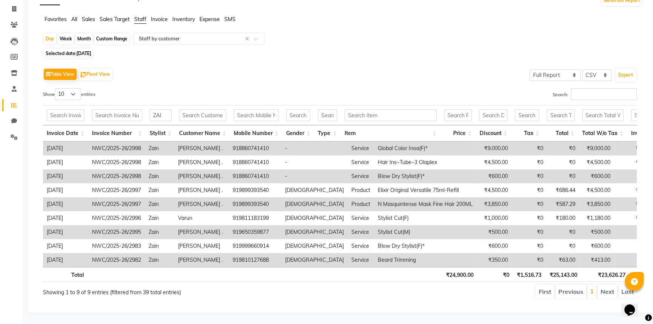
click at [609, 287] on li "Next" at bounding box center [607, 292] width 20 height 14
click at [606, 287] on li "Next" at bounding box center [607, 292] width 20 height 14
drag, startPoint x: 165, startPoint y: 104, endPoint x: 143, endPoint y: 105, distance: 22.3
click at [143, 105] on tr "ZAI" at bounding box center [533, 115] width 980 height 20
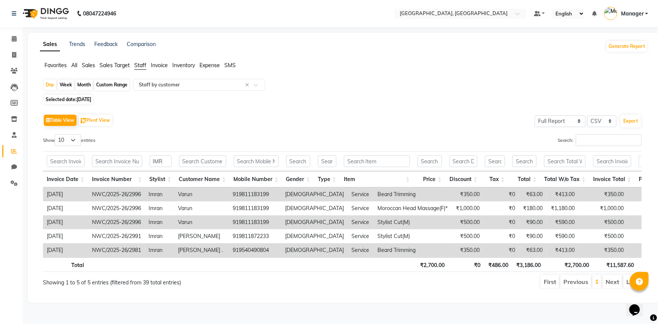
drag, startPoint x: 348, startPoint y: 266, endPoint x: 349, endPoint y: 260, distance: 5.5
click at [348, 266] on th at bounding box center [377, 264] width 78 height 15
drag, startPoint x: 161, startPoint y: 160, endPoint x: 125, endPoint y: 160, distance: 36.2
click at [124, 160] on tr "IMR" at bounding box center [502, 161] width 919 height 20
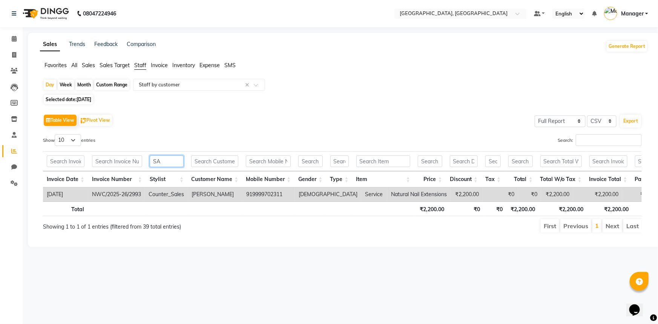
type input "S"
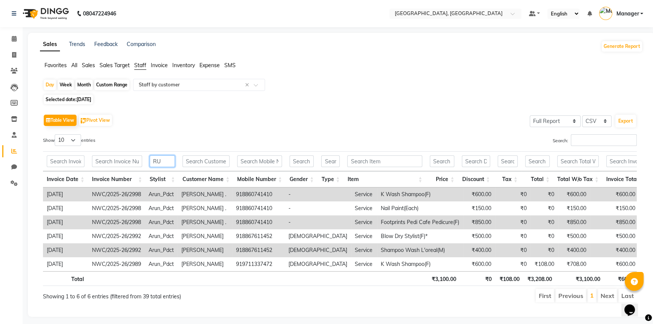
type input "RUM"
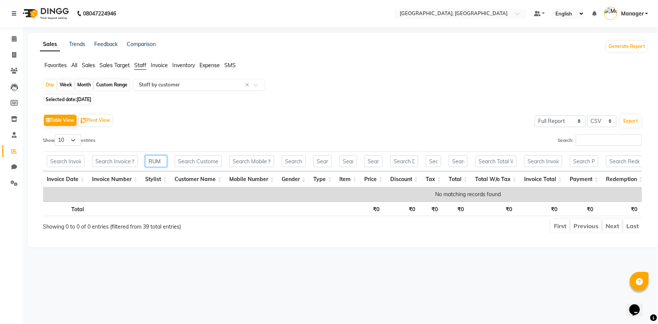
drag, startPoint x: 161, startPoint y: 162, endPoint x: 131, endPoint y: 165, distance: 30.0
click at [131, 165] on tr "RUM" at bounding box center [468, 161] width 850 height 20
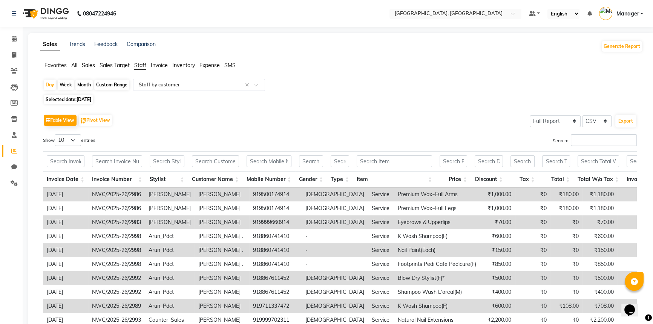
click at [91, 99] on span "27-08-2025" at bounding box center [83, 99] width 15 height 6
select select "8"
select select "2025"
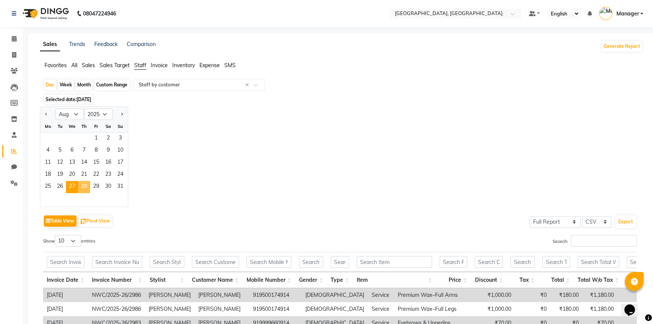
click at [82, 184] on span "28" at bounding box center [84, 187] width 12 height 12
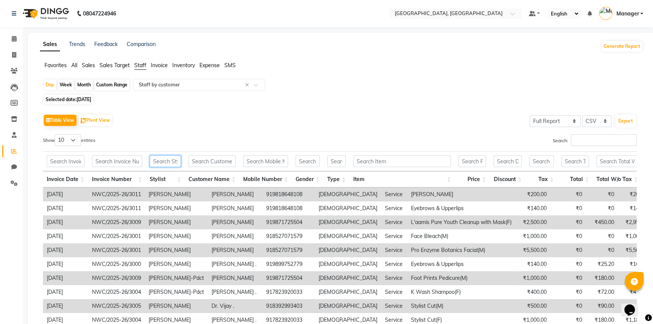
click at [163, 162] on input "text" at bounding box center [165, 161] width 31 height 12
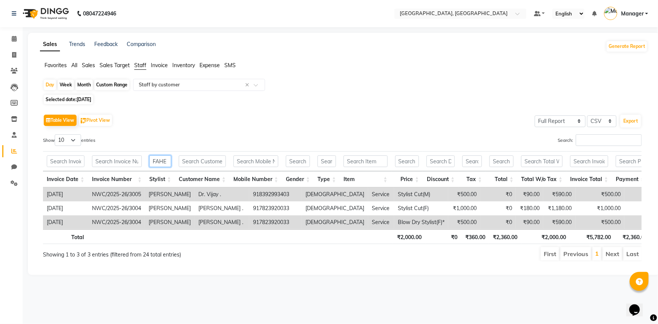
drag, startPoint x: 168, startPoint y: 161, endPoint x: 153, endPoint y: 165, distance: 15.4
click at [151, 165] on input "FAHE" at bounding box center [160, 161] width 22 height 12
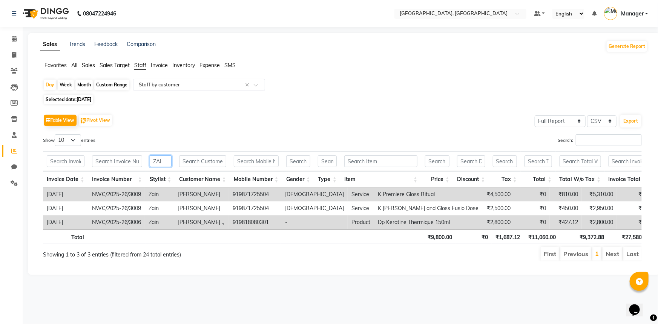
drag, startPoint x: 165, startPoint y: 160, endPoint x: 143, endPoint y: 162, distance: 21.9
click at [143, 162] on tr "ZAI" at bounding box center [510, 161] width 934 height 20
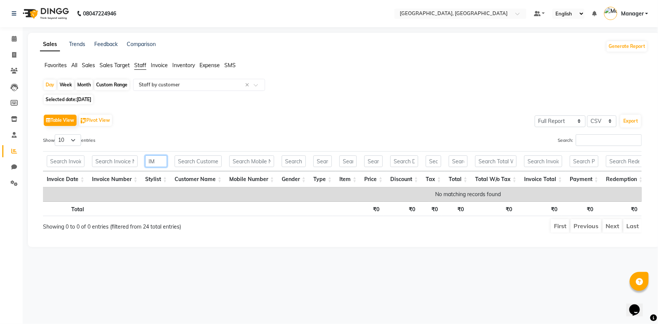
type input "I"
type input "R"
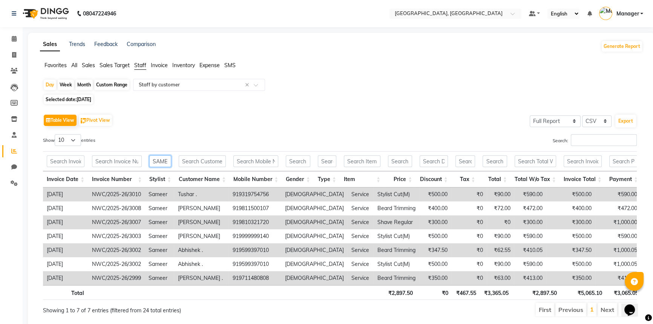
type input "SAME"
click at [75, 102] on span "Selected date: 28-08-2025" at bounding box center [68, 99] width 49 height 9
select select "8"
select select "2025"
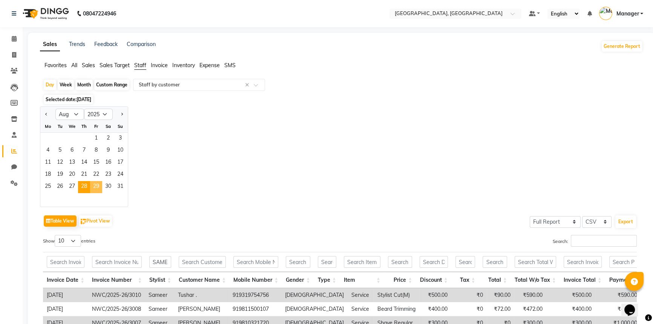
click at [99, 188] on span "29" at bounding box center [96, 187] width 12 height 12
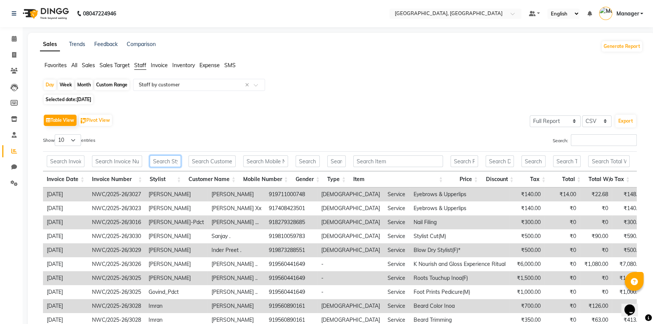
click at [158, 158] on input "text" at bounding box center [165, 161] width 31 height 12
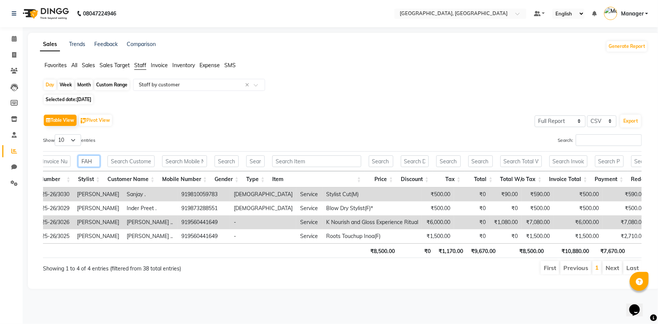
click at [98, 162] on input "FAH" at bounding box center [89, 161] width 22 height 12
type input "F"
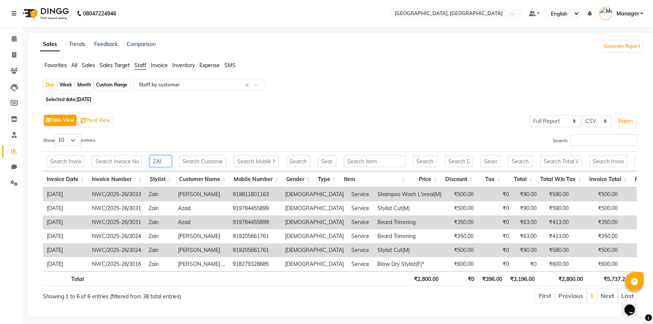
type input "ZAI"
click at [91, 98] on span "29-08-2025" at bounding box center [83, 99] width 15 height 6
select select "8"
select select "2025"
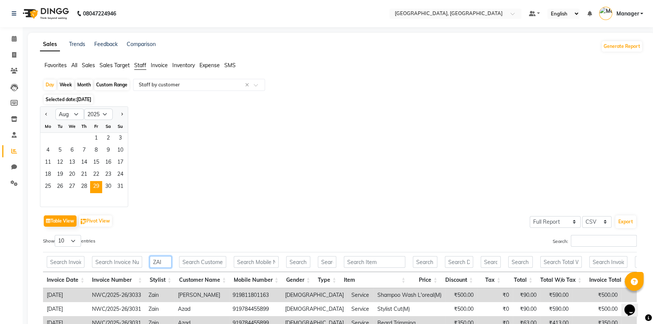
drag, startPoint x: 165, startPoint y: 260, endPoint x: 162, endPoint y: 238, distance: 22.5
click at [151, 260] on input "ZAI" at bounding box center [161, 262] width 22 height 12
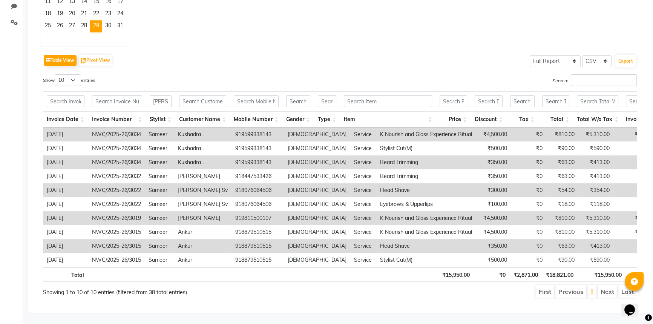
click at [606, 285] on li "Next" at bounding box center [607, 292] width 20 height 14
click at [605, 286] on li "Next" at bounding box center [607, 292] width 20 height 14
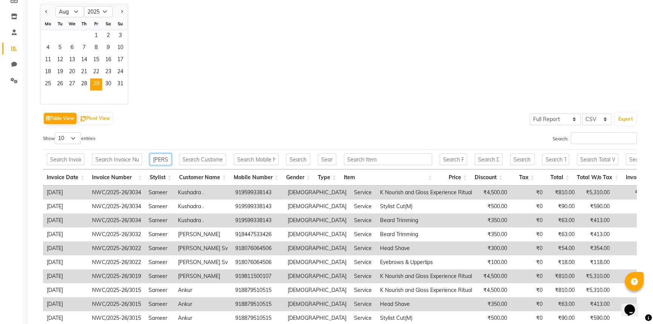
drag, startPoint x: 165, startPoint y: 158, endPoint x: 143, endPoint y: 157, distance: 21.9
click at [143, 157] on tr "SAM" at bounding box center [518, 159] width 951 height 20
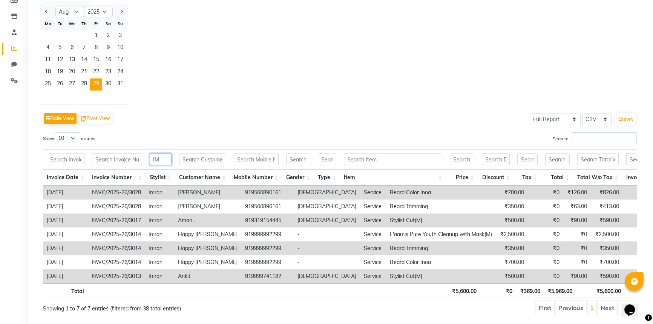
type input "I"
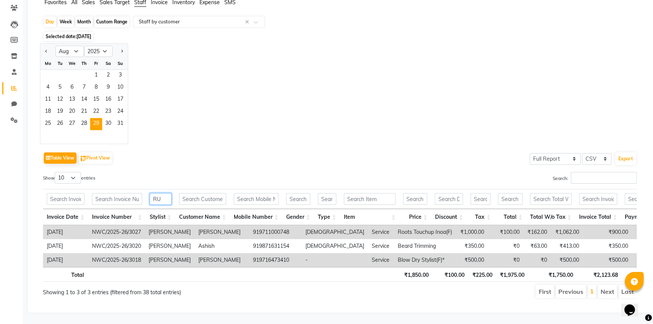
type input "R"
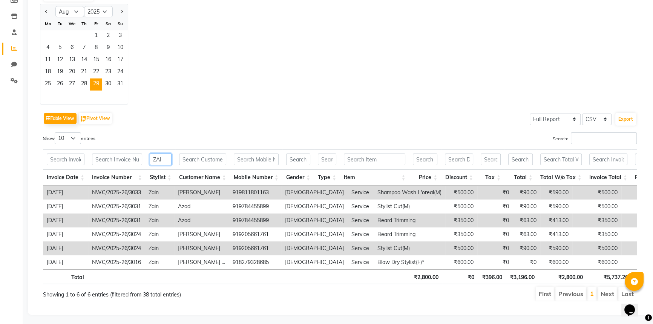
type input "ZAI"
click at [108, 84] on span "30" at bounding box center [108, 84] width 12 height 12
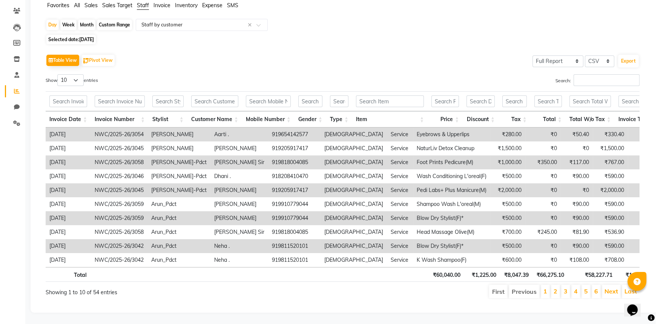
scroll to position [0, 0]
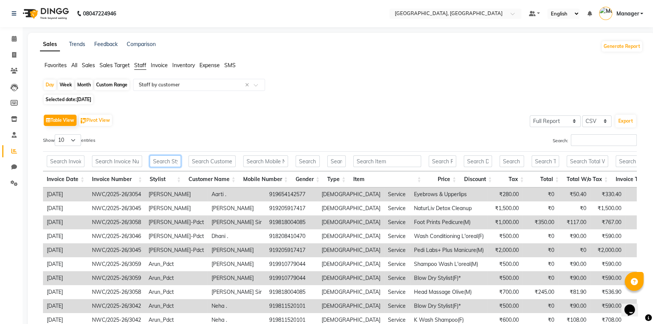
click at [168, 160] on input "text" at bounding box center [165, 161] width 31 height 12
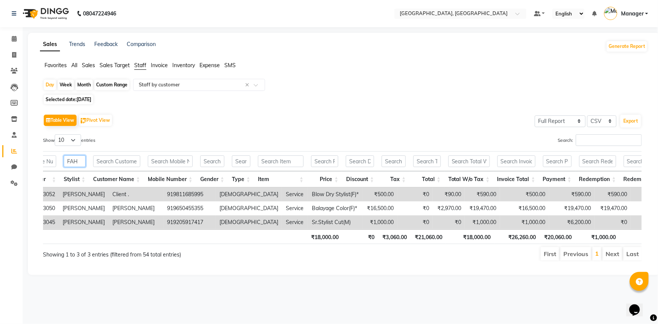
scroll to position [0, 76]
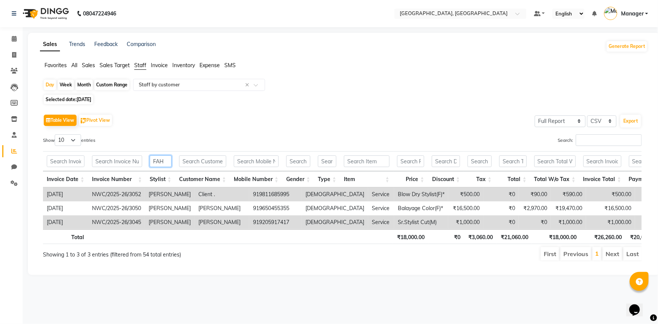
drag, startPoint x: 164, startPoint y: 161, endPoint x: 151, endPoint y: 161, distance: 12.8
click at [151, 161] on input "FAH" at bounding box center [161, 161] width 22 height 12
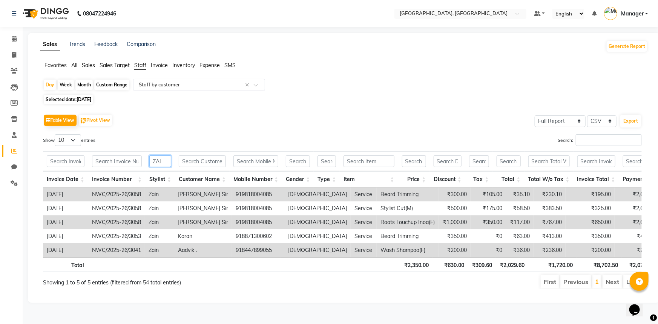
type input "ZAI"
click at [84, 99] on span "30-08-2025" at bounding box center [83, 99] width 15 height 6
select select "8"
select select "2025"
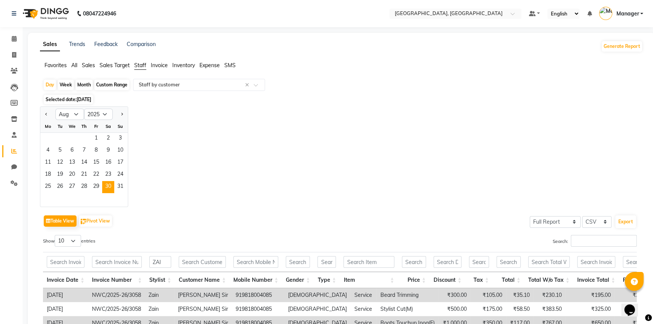
drag, startPoint x: 241, startPoint y: 161, endPoint x: 226, endPoint y: 169, distance: 17.2
click at [240, 161] on div "Jan Feb Mar Apr May Jun Jul Aug Sep Oct Nov Dec 2015 2016 2017 2018 2019 2020 2…" at bounding box center [341, 156] width 603 height 101
click at [158, 259] on input "ZAI" at bounding box center [160, 262] width 22 height 12
drag, startPoint x: 165, startPoint y: 261, endPoint x: 145, endPoint y: 261, distance: 20.0
click at [145, 261] on th "ZAI" at bounding box center [159, 262] width 29 height 20
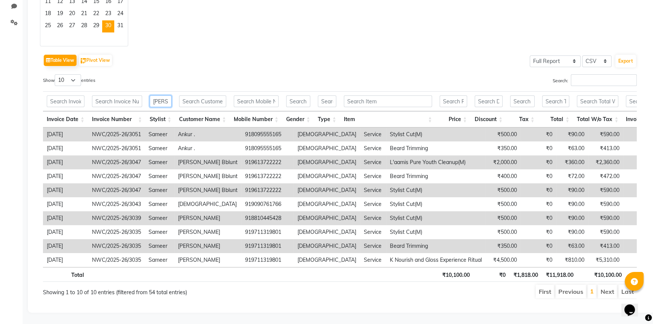
drag, startPoint x: 167, startPoint y: 92, endPoint x: 149, endPoint y: 91, distance: 17.7
click at [150, 95] on input "SAM" at bounding box center [161, 101] width 22 height 12
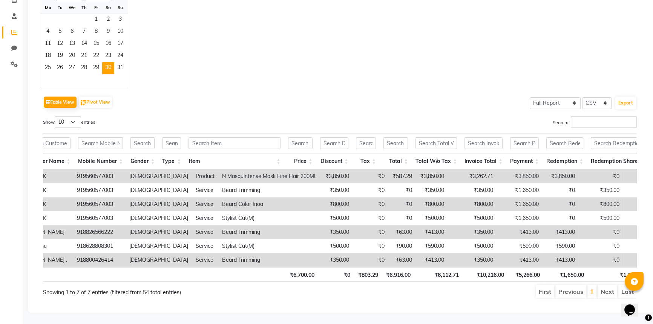
type input "IMR"
click at [611, 287] on li "Next" at bounding box center [607, 292] width 20 height 14
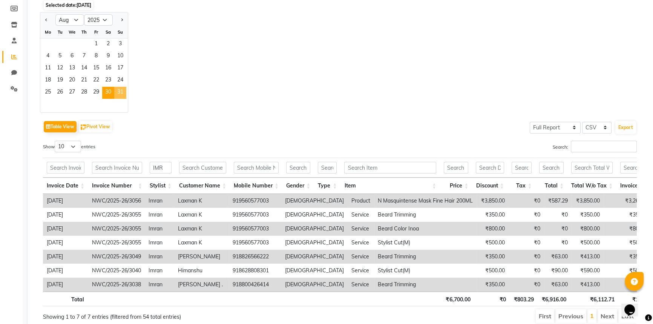
click at [122, 93] on span "31" at bounding box center [120, 93] width 12 height 12
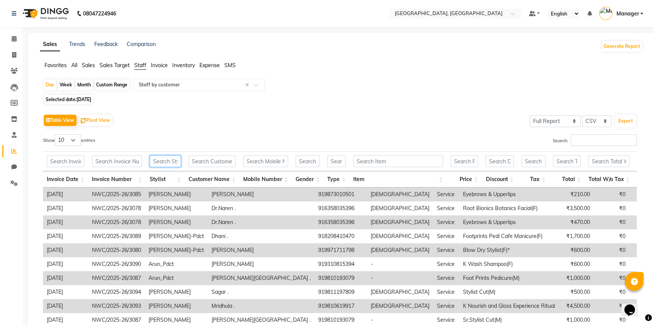
click at [162, 160] on input "text" at bounding box center [165, 161] width 31 height 12
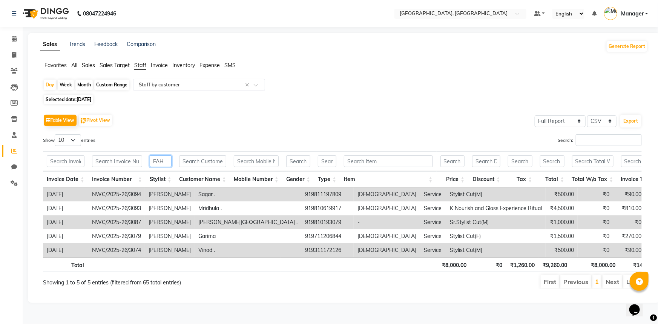
drag, startPoint x: 162, startPoint y: 160, endPoint x: 152, endPoint y: 159, distance: 9.4
click at [152, 159] on input "FAH" at bounding box center [161, 161] width 22 height 12
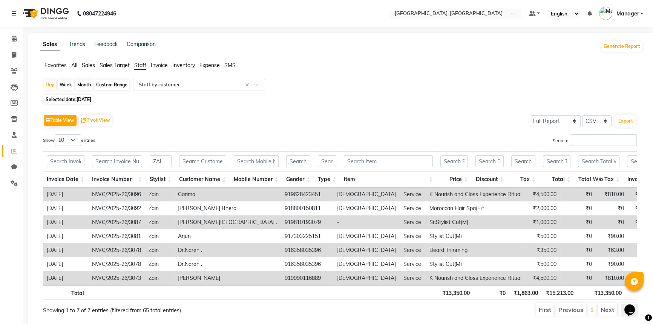
click at [606, 315] on li "Next" at bounding box center [607, 310] width 20 height 14
drag, startPoint x: 165, startPoint y: 159, endPoint x: 141, endPoint y: 156, distance: 24.2
click at [141, 157] on tr "ZAI" at bounding box center [531, 161] width 976 height 20
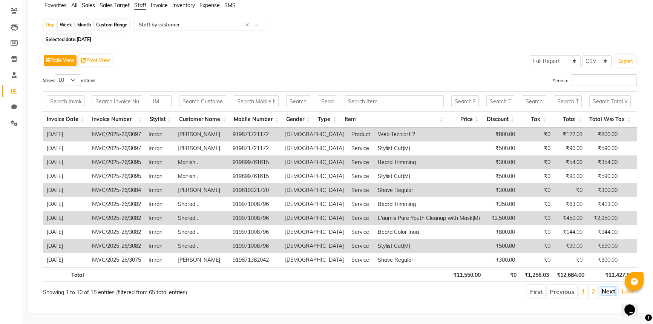
click at [606, 290] on link "Next" at bounding box center [608, 291] width 14 height 8
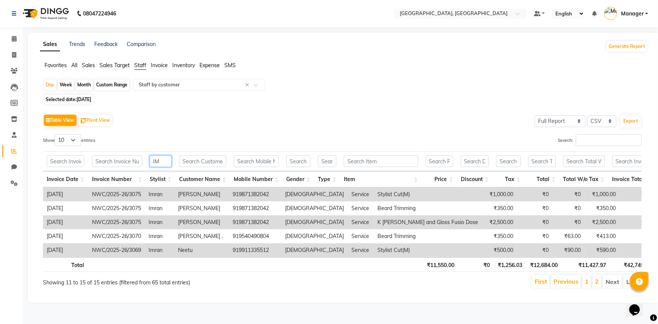
drag, startPoint x: 161, startPoint y: 162, endPoint x: 147, endPoint y: 158, distance: 14.4
click at [147, 158] on th "IM" at bounding box center [160, 161] width 29 height 20
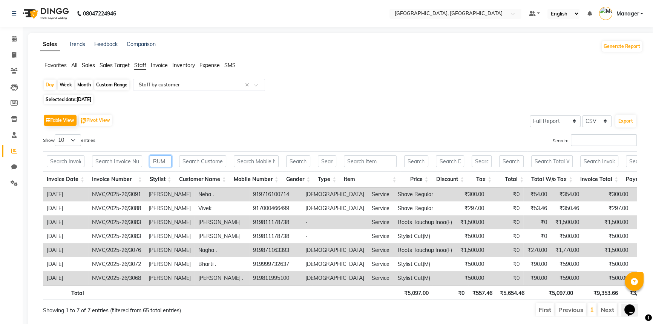
type input "RUM"
click at [80, 101] on span "31-08-2025" at bounding box center [83, 99] width 15 height 6
select select "8"
select select "2025"
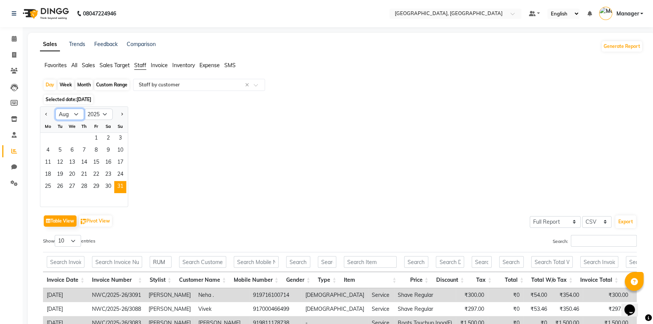
click at [69, 113] on select "Jan Feb Mar Apr May Jun Jul Aug Sep Oct Nov Dec" at bounding box center [69, 114] width 29 height 11
select select "9"
click at [55, 109] on select "Jan Feb Mar Apr May Jun Jul Aug Sep Oct Nov Dec" at bounding box center [69, 114] width 29 height 11
click at [49, 136] on span "1" at bounding box center [48, 139] width 12 height 12
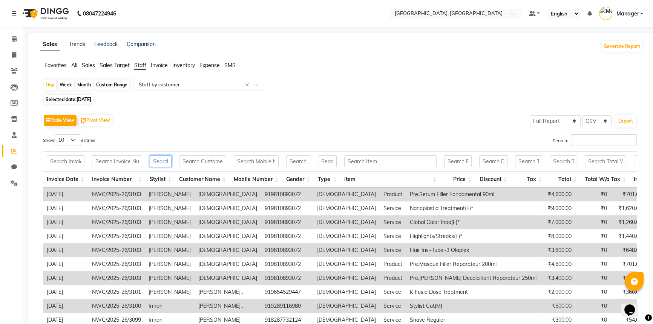
click at [157, 159] on input "text" at bounding box center [161, 161] width 22 height 12
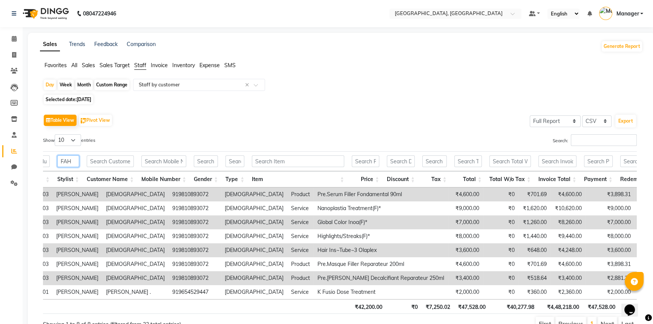
drag, startPoint x: 75, startPoint y: 161, endPoint x: 50, endPoint y: 160, distance: 25.3
click at [50, 160] on tr "FAH" at bounding box center [429, 161] width 956 height 20
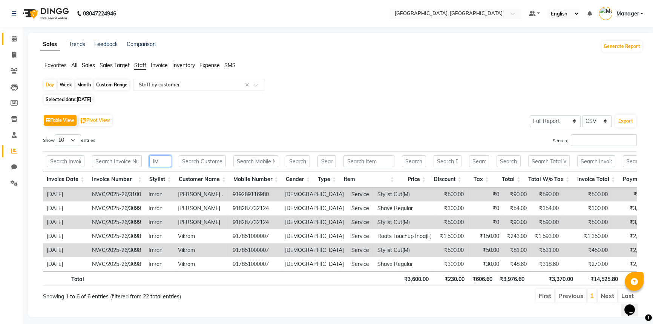
type input "IM"
click at [13, 34] on link "Calendar" at bounding box center [11, 39] width 18 height 12
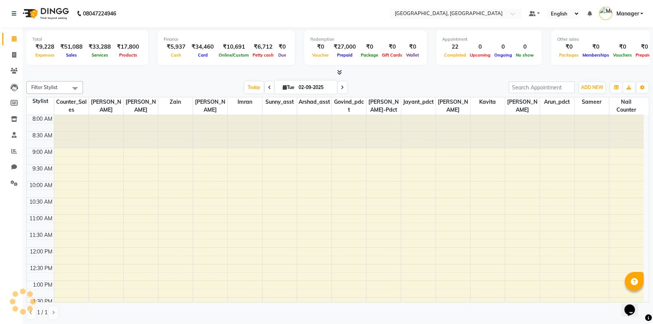
click at [202, 80] on div "Filter Stylist Select All Aneeta Ankush-pdct Arshad_asst Arun_pdct Counter_Sale…" at bounding box center [337, 200] width 623 height 245
click at [14, 150] on icon at bounding box center [14, 151] width 6 height 6
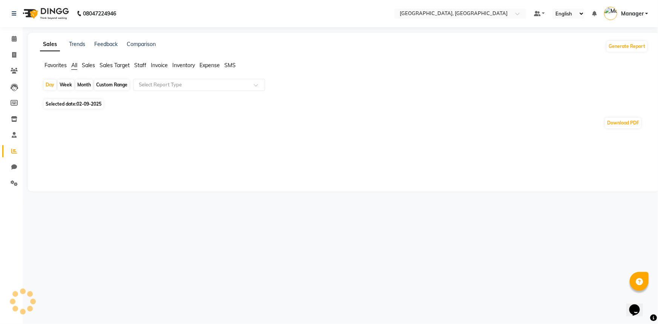
click at [140, 65] on span "Staff" at bounding box center [140, 65] width 12 height 7
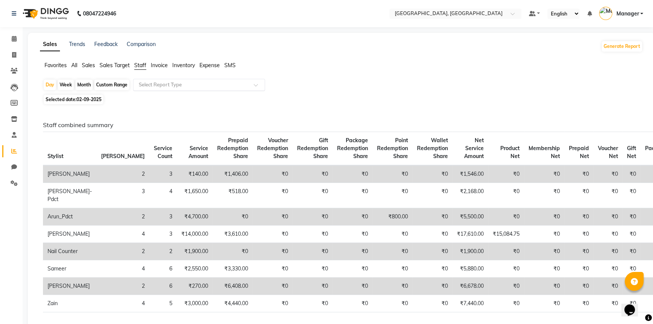
click at [150, 79] on div "Select Report Type" at bounding box center [199, 85] width 132 height 12
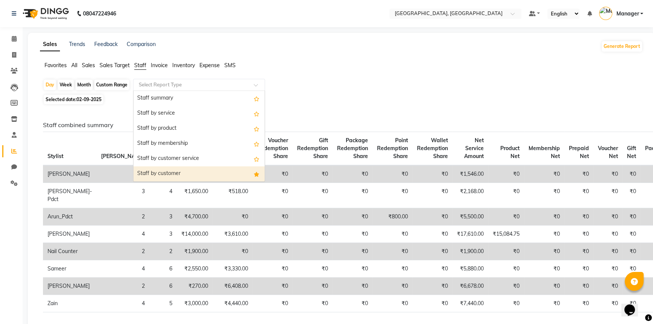
click at [151, 169] on div "Staff by customer" at bounding box center [198, 173] width 131 height 15
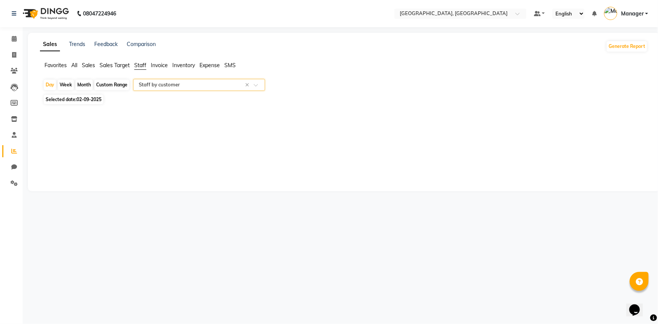
select select "full_report"
select select "csv"
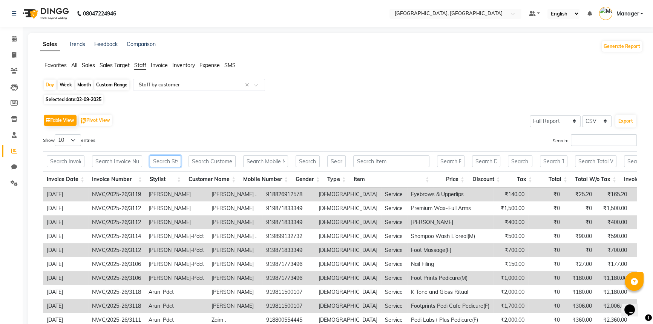
click at [162, 156] on input "text" at bounding box center [165, 161] width 31 height 12
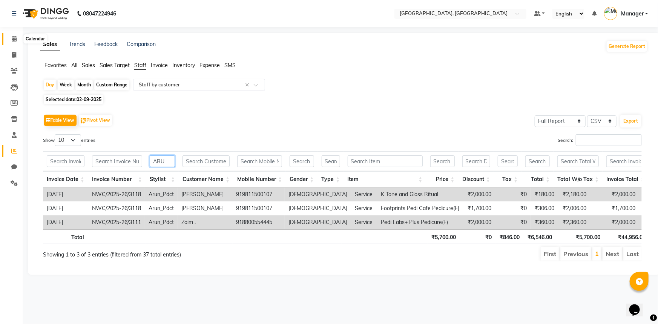
type input "ARU"
click at [15, 37] on icon at bounding box center [14, 39] width 5 height 6
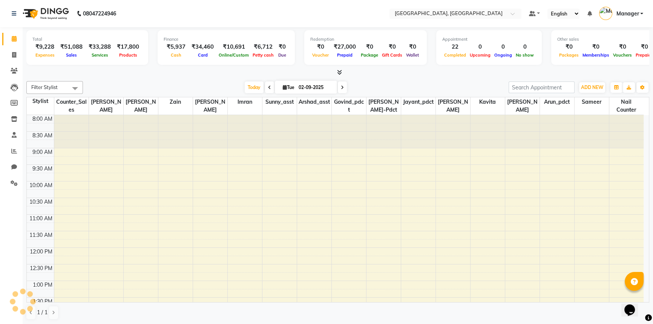
scroll to position [308, 0]
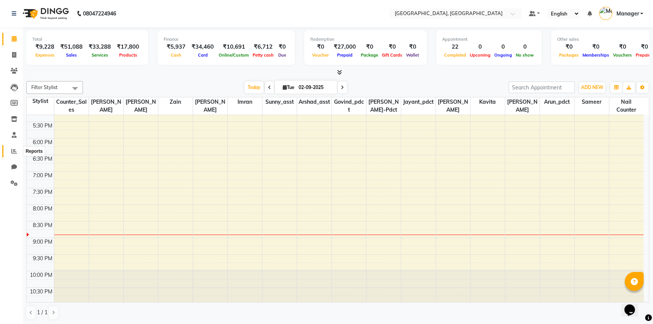
click at [16, 150] on icon at bounding box center [14, 151] width 6 height 6
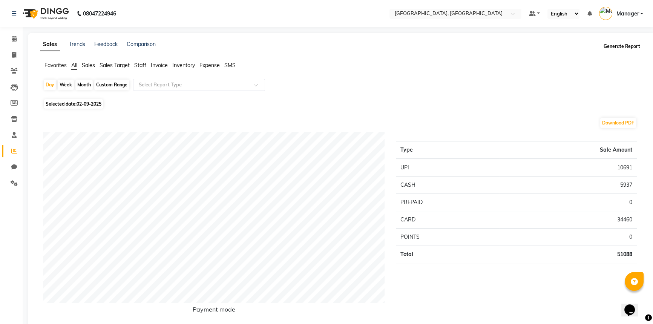
click at [625, 47] on button "Generate Report" at bounding box center [621, 46] width 40 height 11
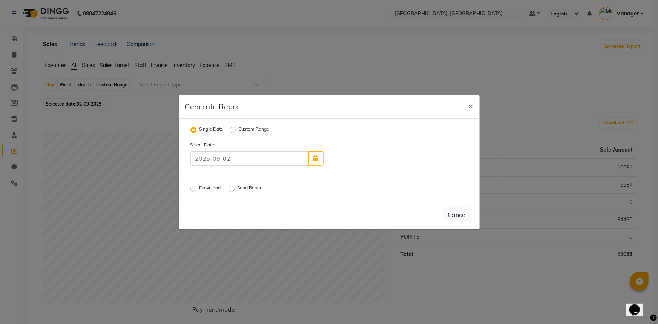
click at [237, 188] on label "Send Report" at bounding box center [250, 188] width 27 height 9
click at [231, 188] on input "Send Report" at bounding box center [232, 188] width 5 height 5
click at [464, 215] on button "Send" at bounding box center [459, 215] width 23 height 14
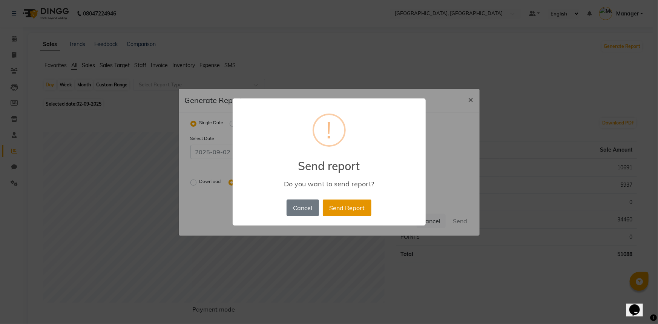
click at [339, 206] on button "Send Report" at bounding box center [347, 207] width 49 height 17
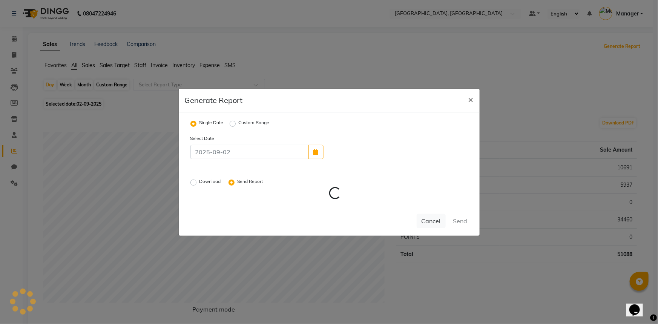
radio input "false"
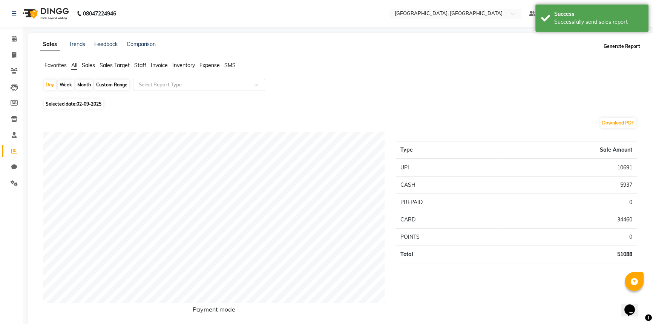
click at [622, 44] on button "Generate Report" at bounding box center [621, 46] width 40 height 11
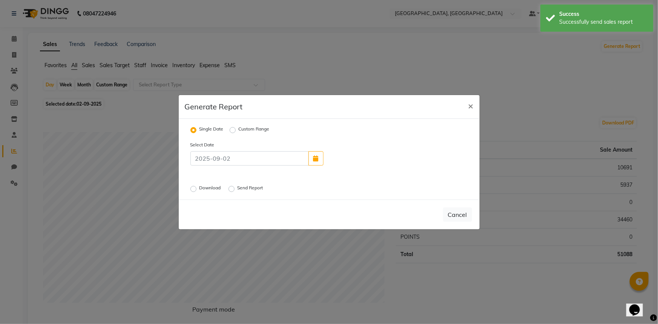
click at [199, 188] on label "Download" at bounding box center [210, 188] width 23 height 9
click at [192, 188] on input "Download" at bounding box center [194, 188] width 5 height 5
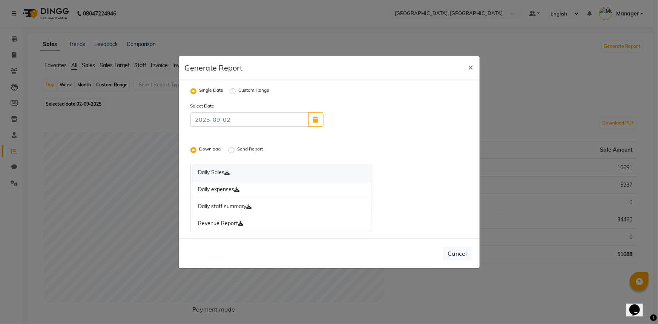
click at [207, 172] on link "Daily Sales" at bounding box center [280, 173] width 181 height 18
click at [225, 190] on link "Daily expenses" at bounding box center [280, 189] width 181 height 17
click at [231, 208] on link "Daily staff summary" at bounding box center [280, 206] width 181 height 17
click at [220, 223] on link "Revenue Report" at bounding box center [280, 223] width 181 height 17
click at [473, 64] on span "×" at bounding box center [470, 66] width 5 height 11
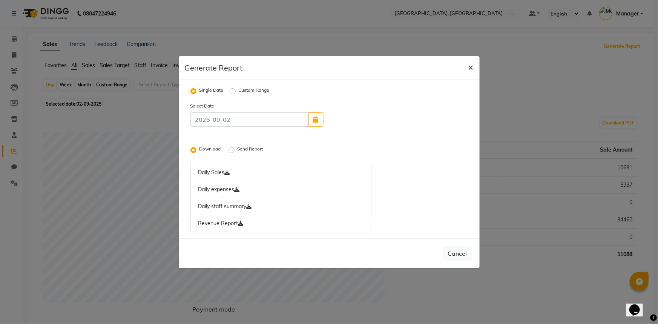
radio input "false"
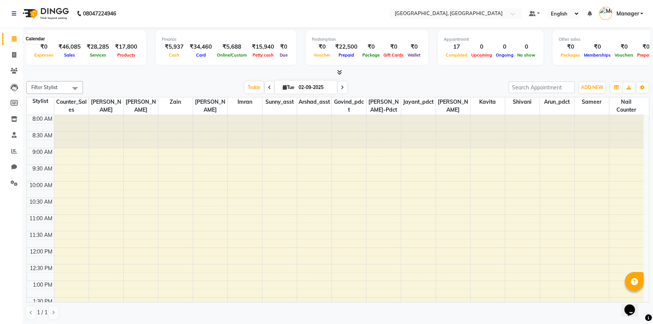
click at [12, 40] on icon at bounding box center [14, 39] width 5 height 6
select select "en"
